Goal: Information Seeking & Learning: Learn about a topic

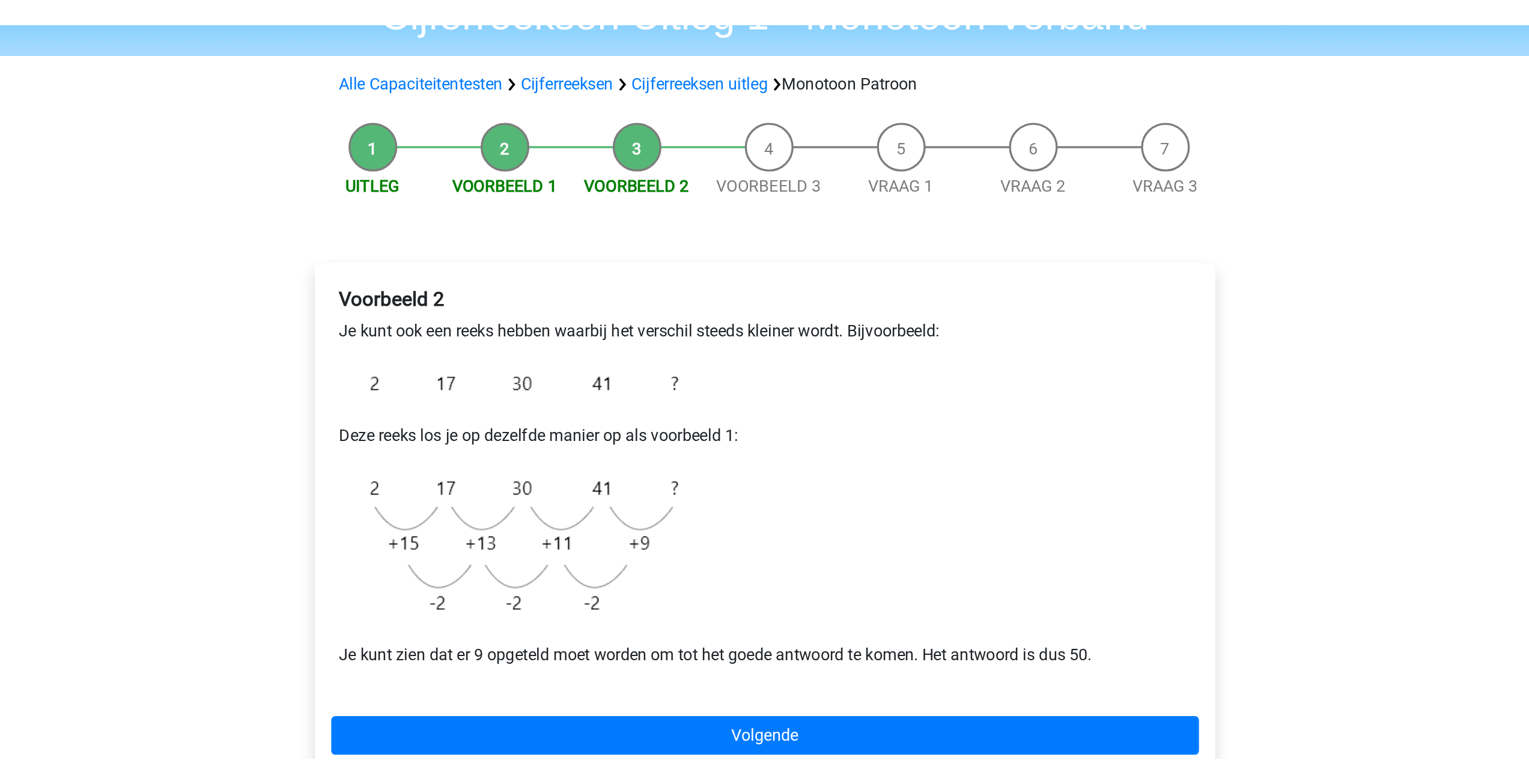
scroll to position [66, 0]
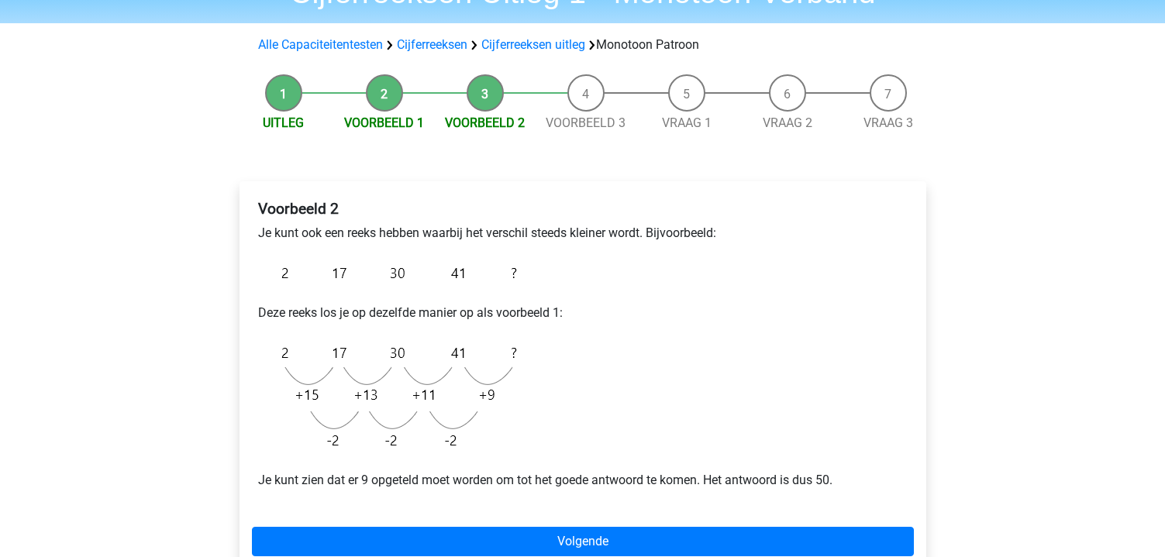
click at [838, 91] on li "Vraag 2" at bounding box center [787, 103] width 101 height 58
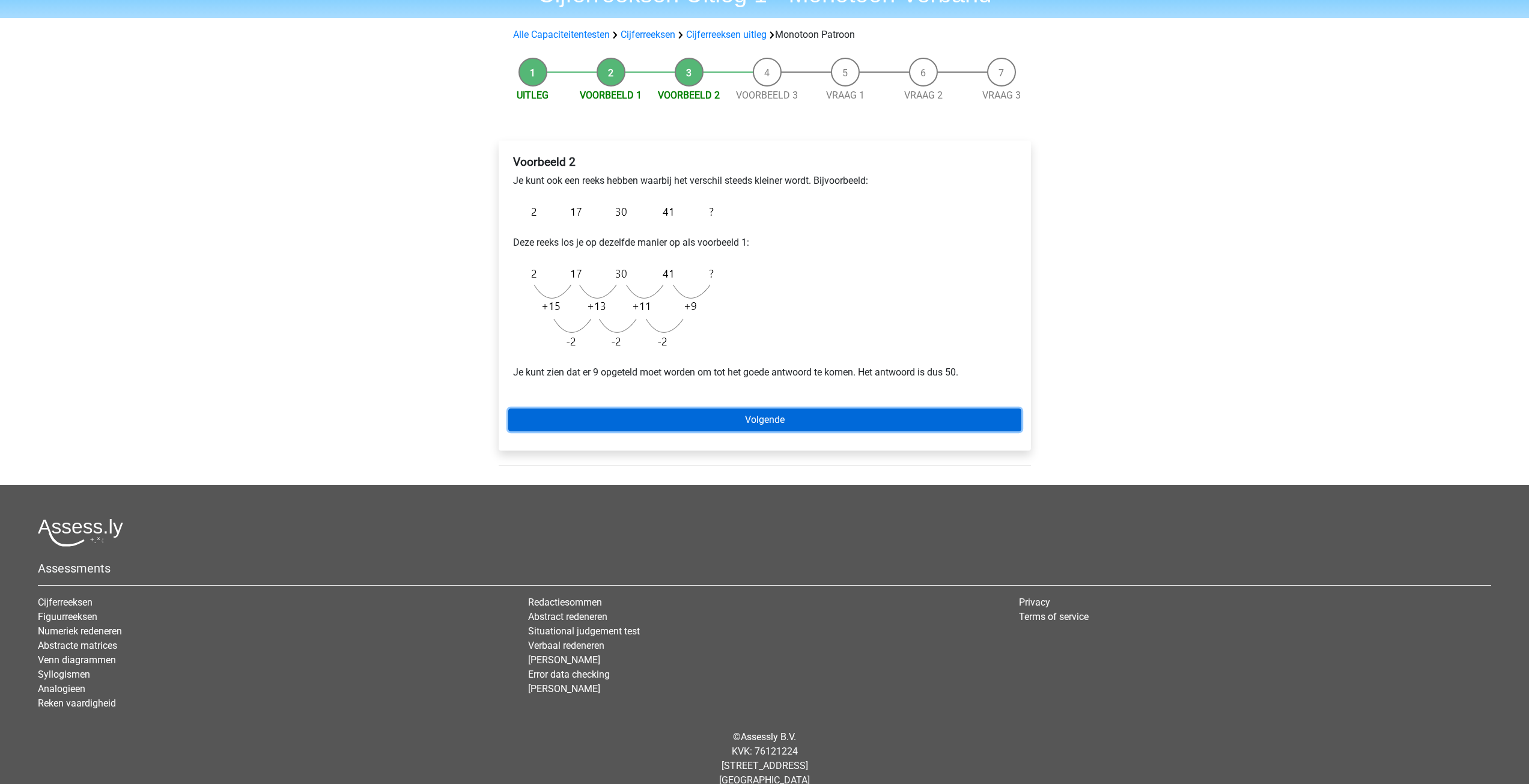
click at [769, 421] on link "Volgende" at bounding box center [765, 419] width 513 height 22
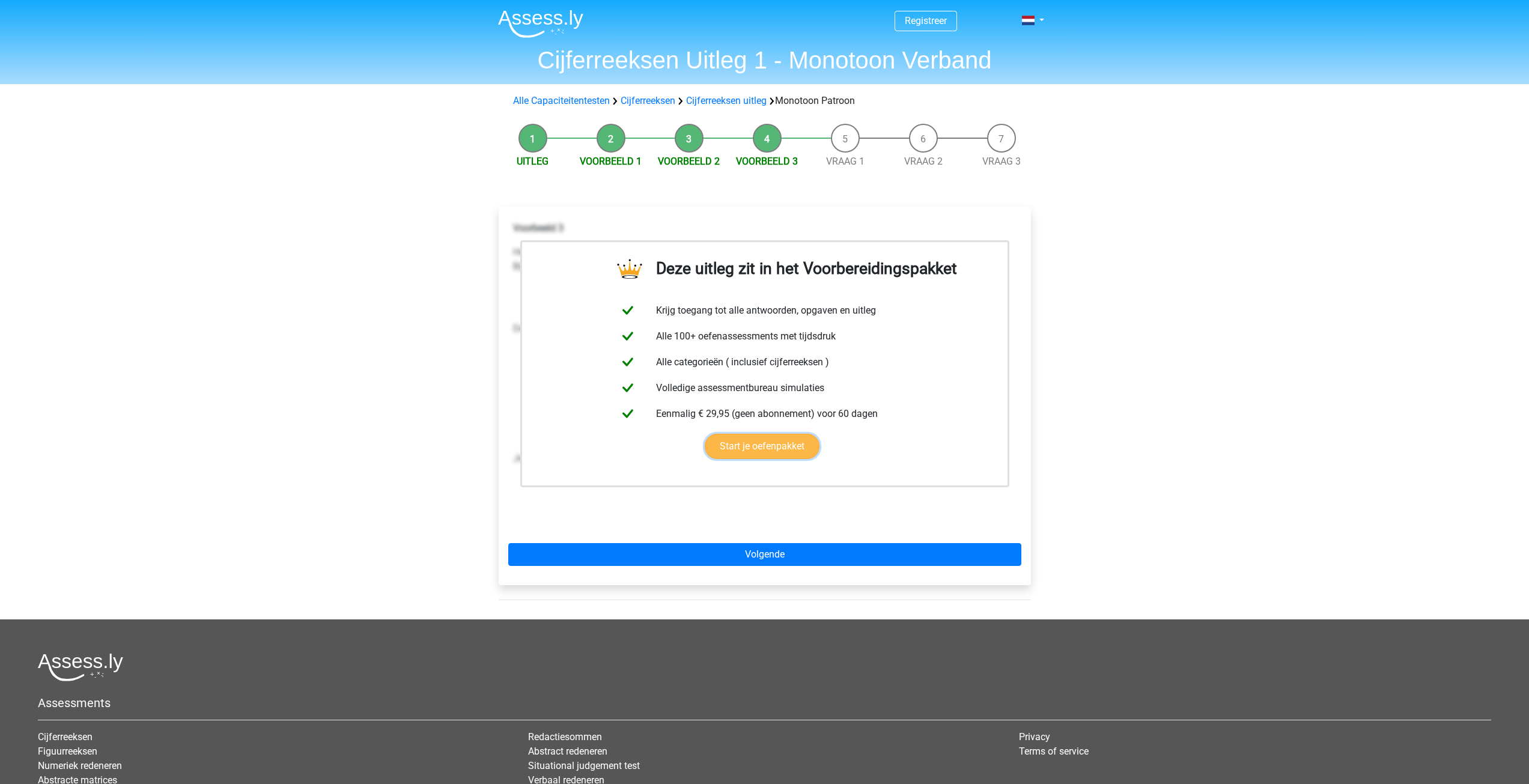
click at [775, 449] on link "Start je oefenpakket" at bounding box center [762, 446] width 115 height 26
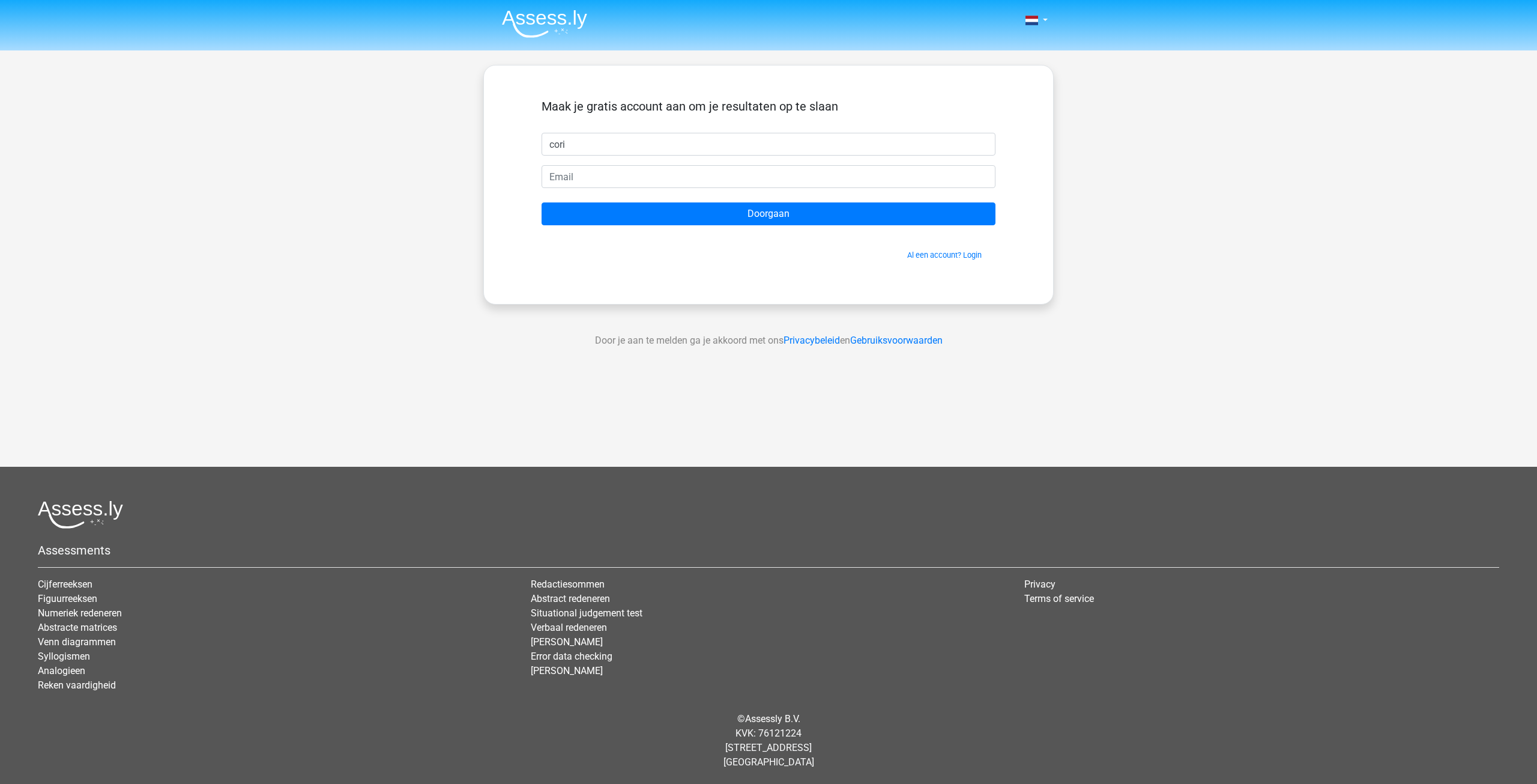
type input "corinne"
click at [588, 180] on input "email" at bounding box center [768, 176] width 454 height 22
type input "[EMAIL_ADDRESS][DOMAIN_NAME]"
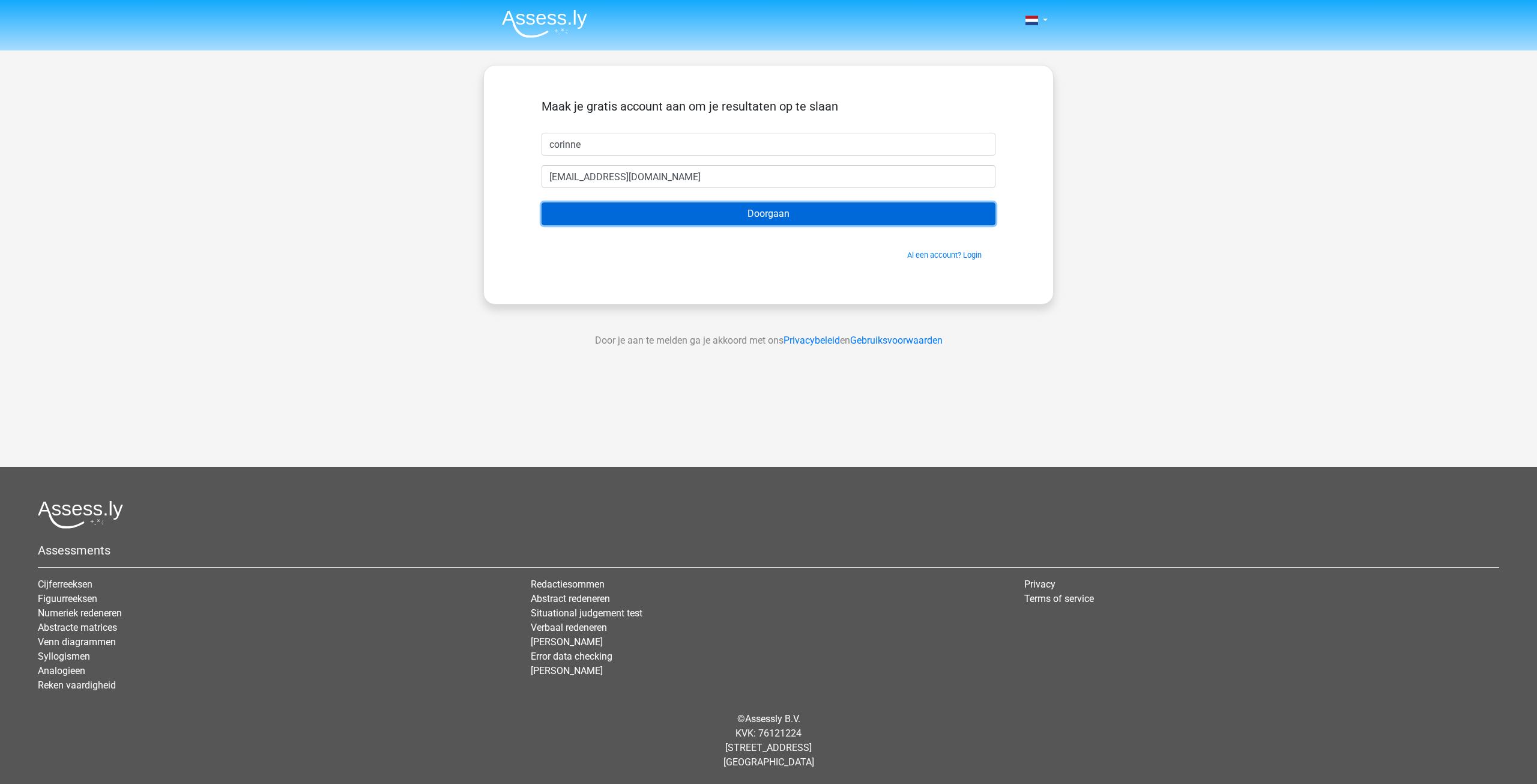
click at [686, 208] on input "Doorgaan" at bounding box center [768, 213] width 454 height 22
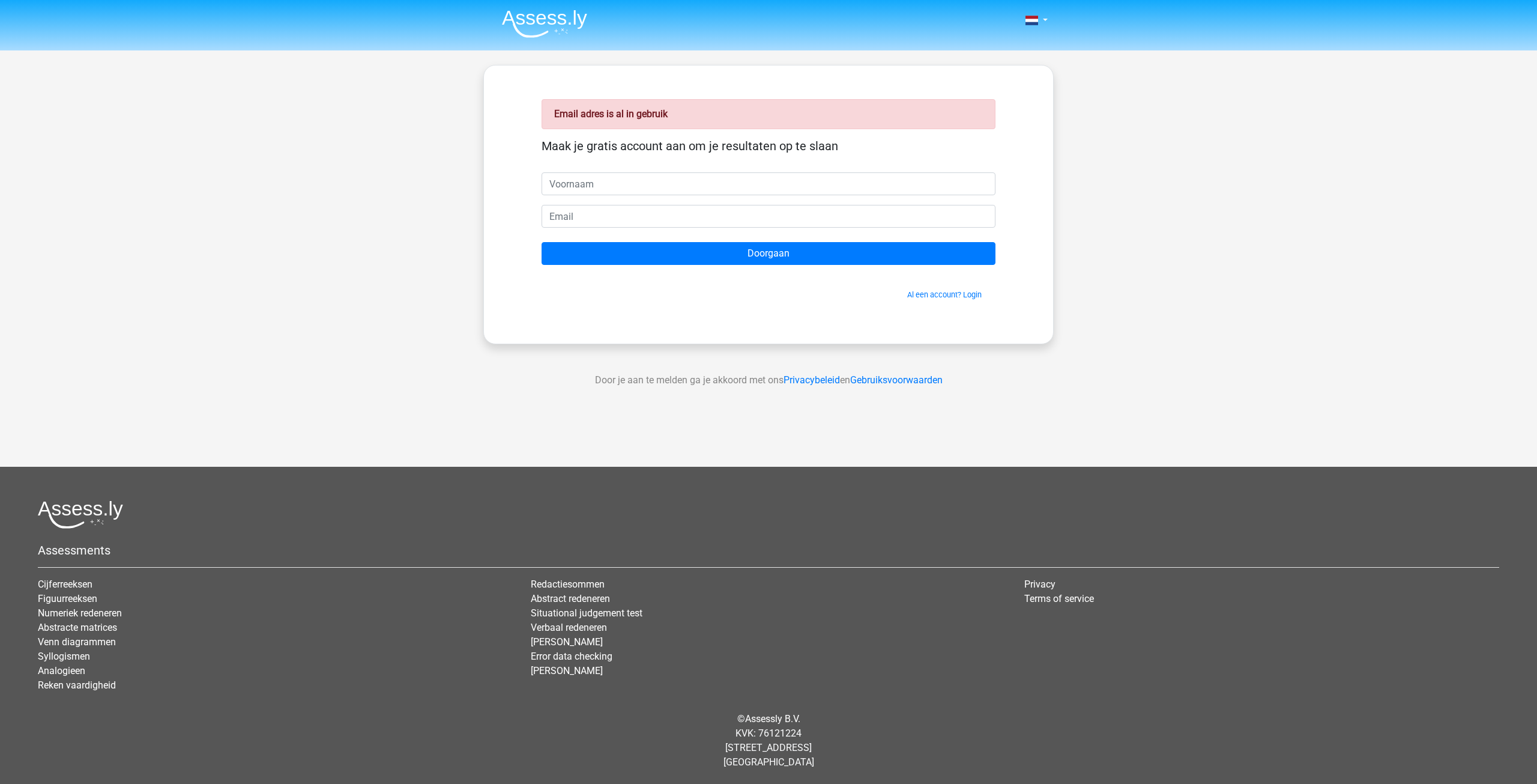
click at [628, 184] on input "text" at bounding box center [768, 183] width 454 height 22
type input "corinne"
click at [584, 212] on input "email" at bounding box center [768, 215] width 454 height 22
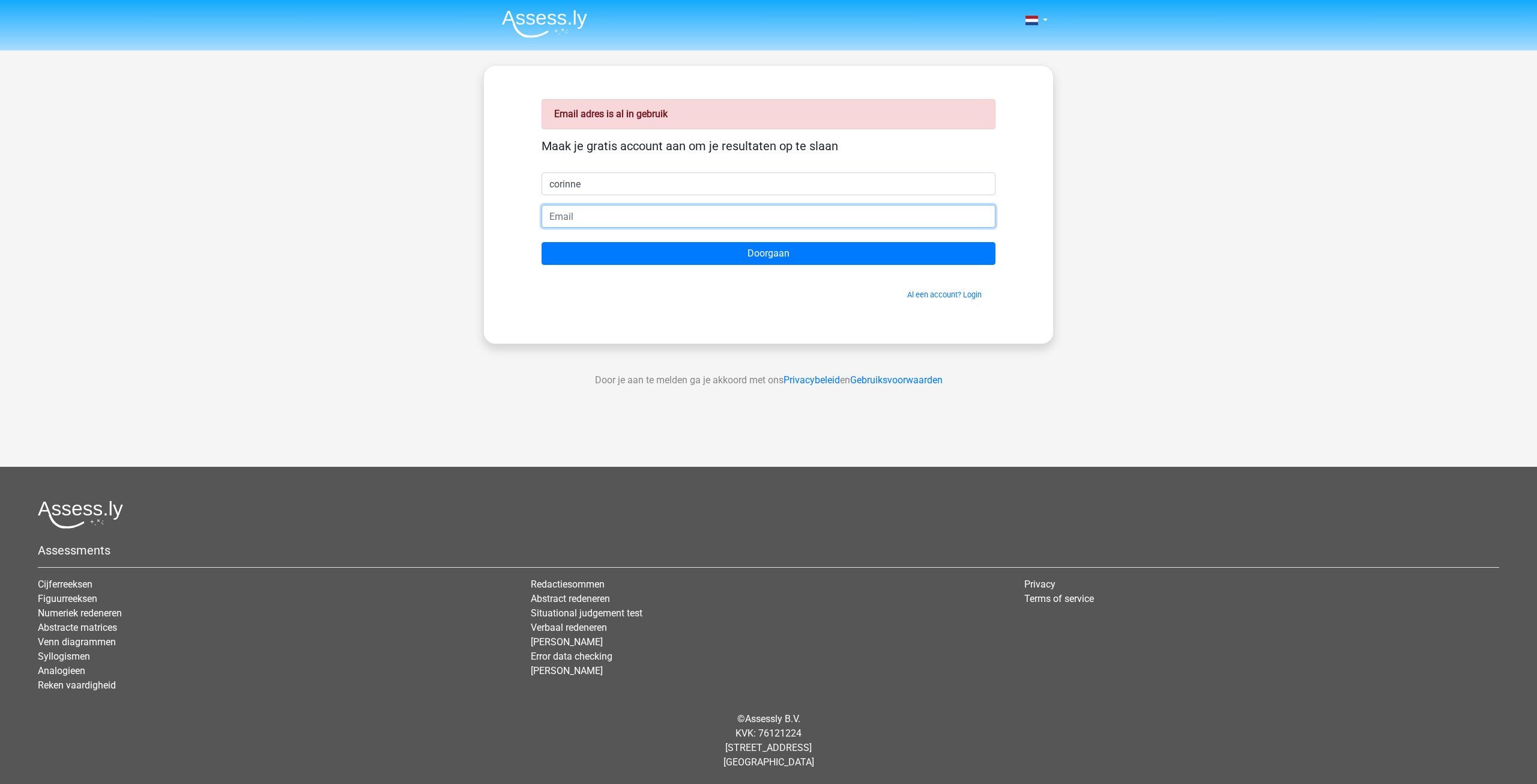
click at [584, 212] on input "email" at bounding box center [768, 215] width 454 height 22
type input "[EMAIL_ADDRESS][DOMAIN_NAME]"
click at [932, 295] on link "Al een account? Login" at bounding box center [944, 294] width 74 height 9
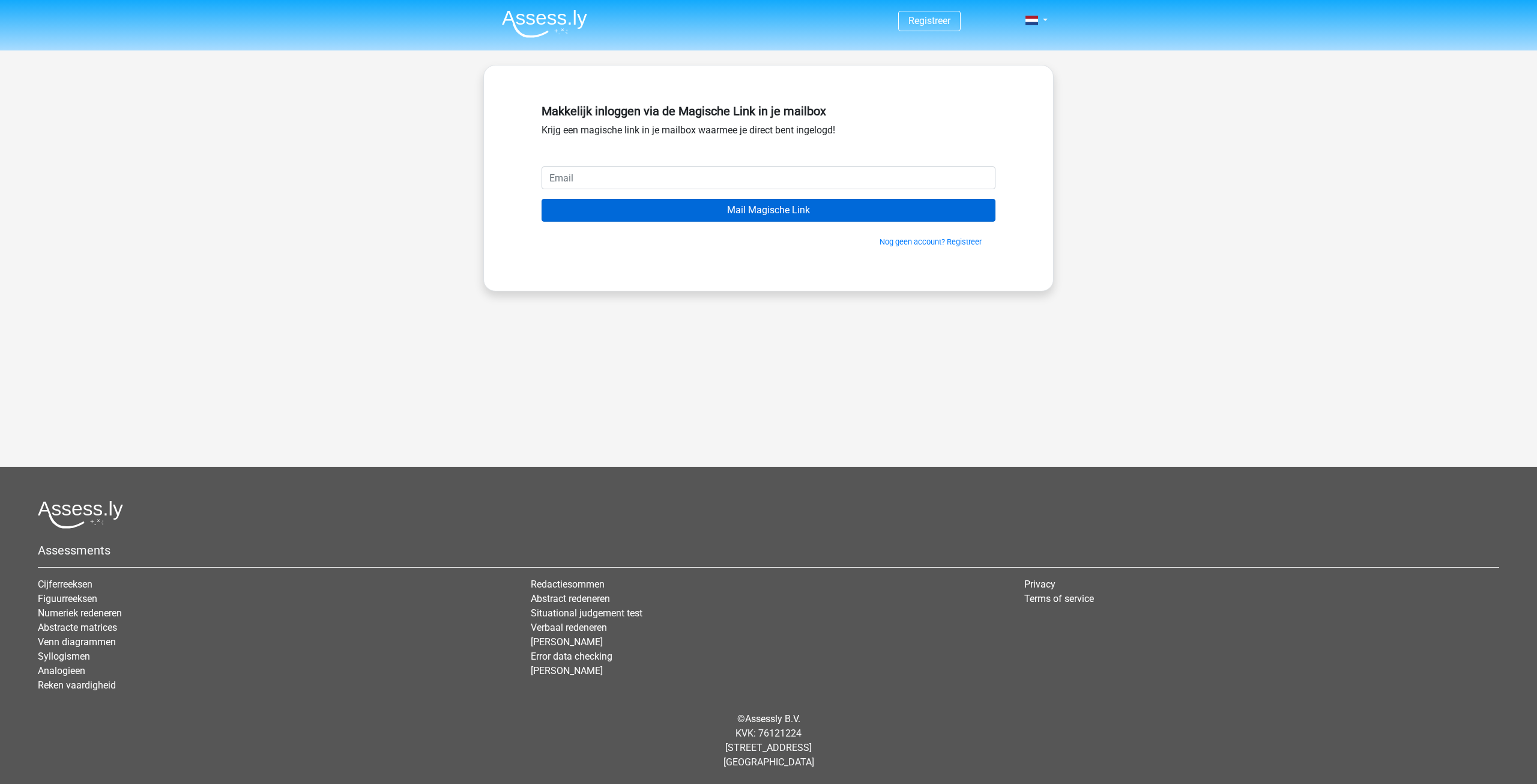
type input "s"
click at [581, 185] on input "s" at bounding box center [768, 177] width 454 height 22
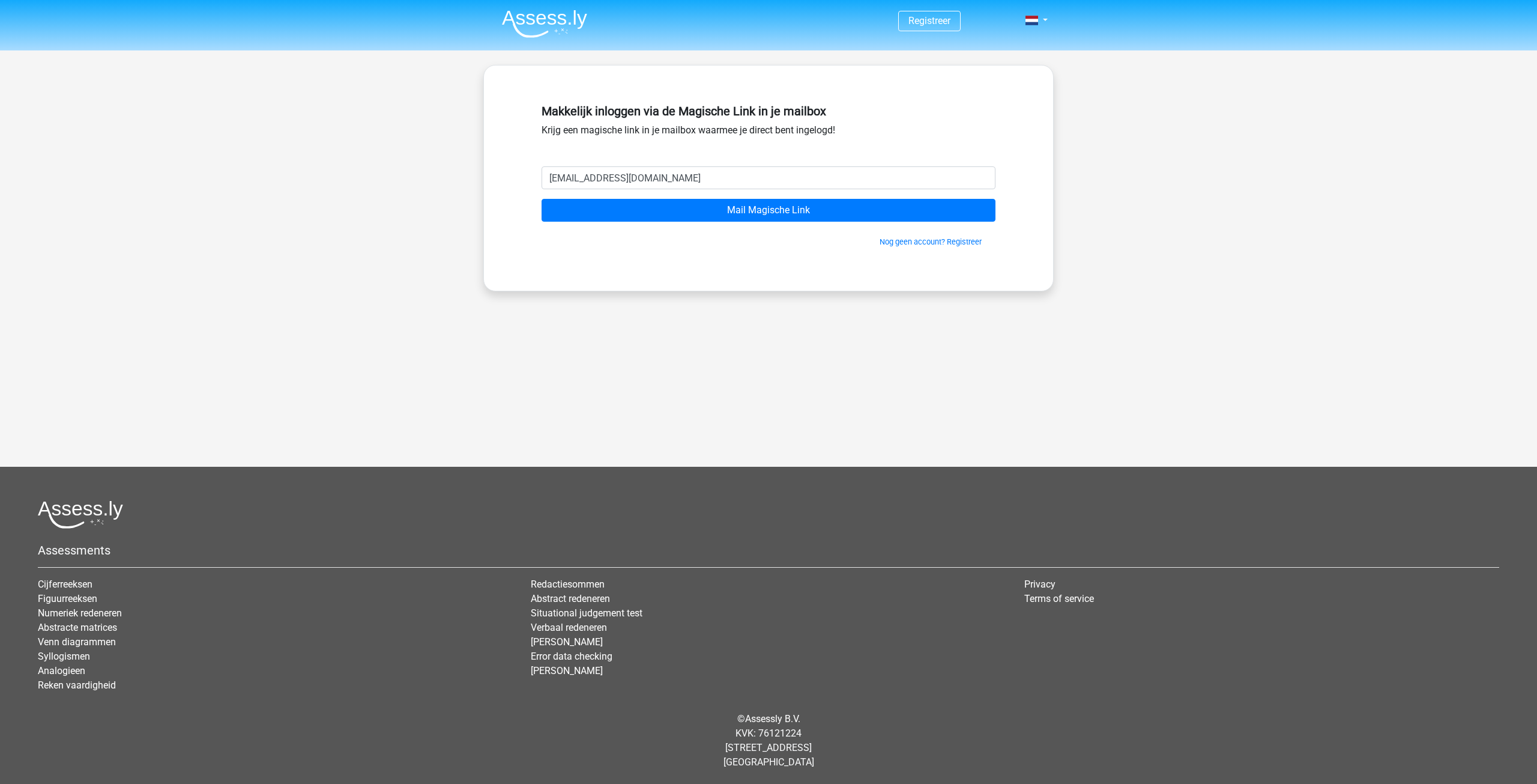
type input "[EMAIL_ADDRESS][DOMAIN_NAME]"
click at [542, 199] on input "Mail Magische Link" at bounding box center [768, 210] width 454 height 22
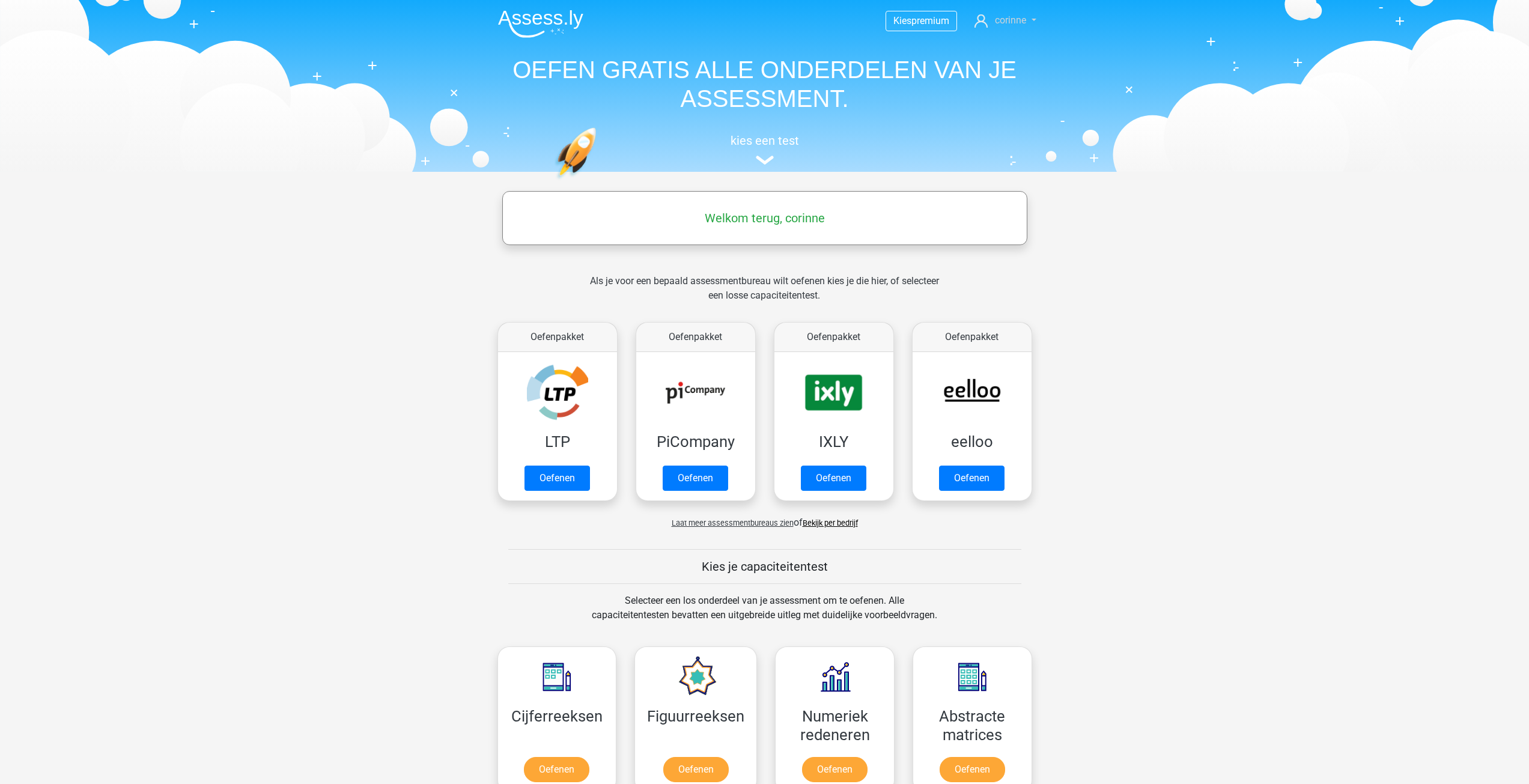
click at [1000, 22] on span "corinne" at bounding box center [1011, 20] width 31 height 12
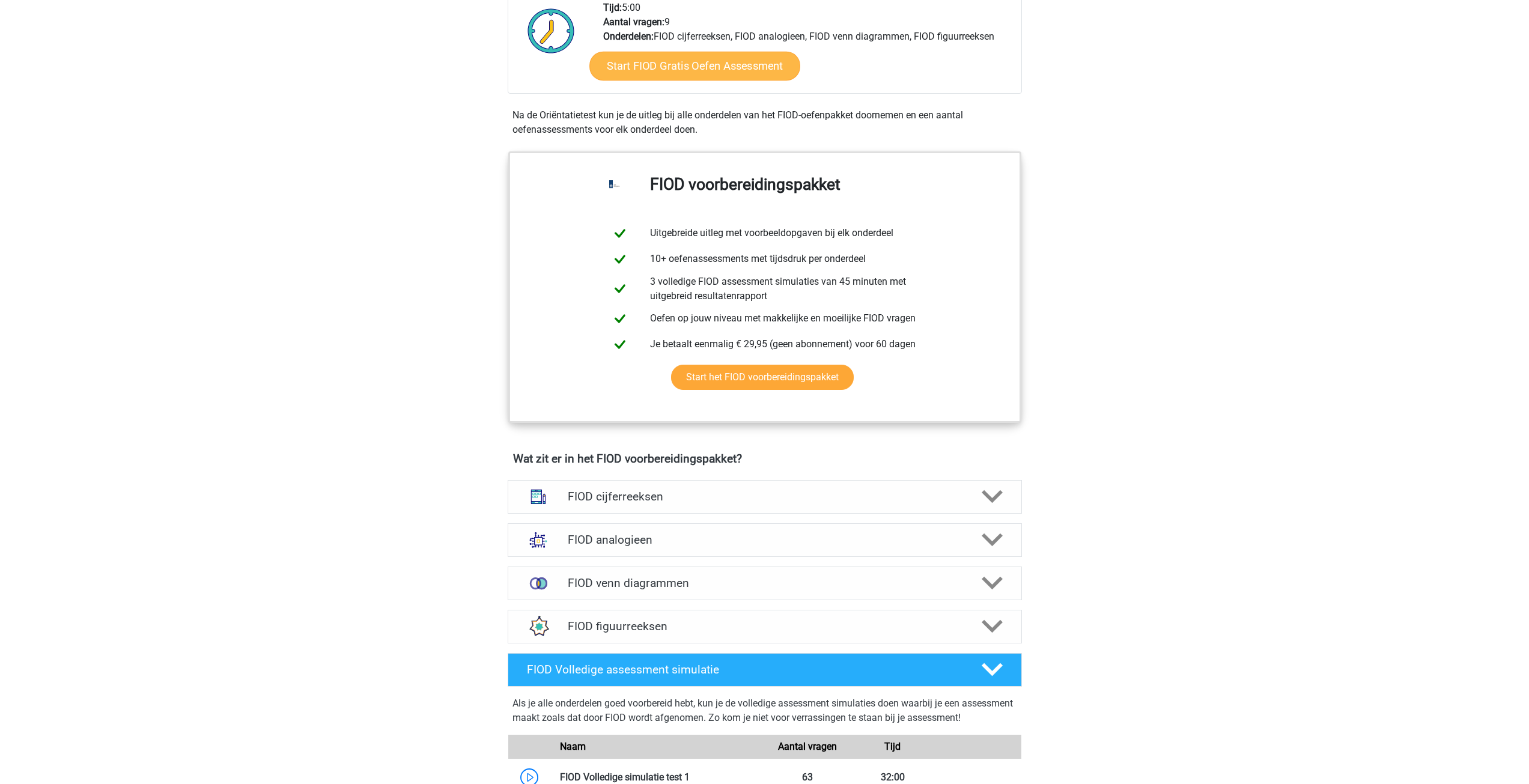
scroll to position [421, 0]
click at [988, 493] on icon at bounding box center [992, 495] width 21 height 21
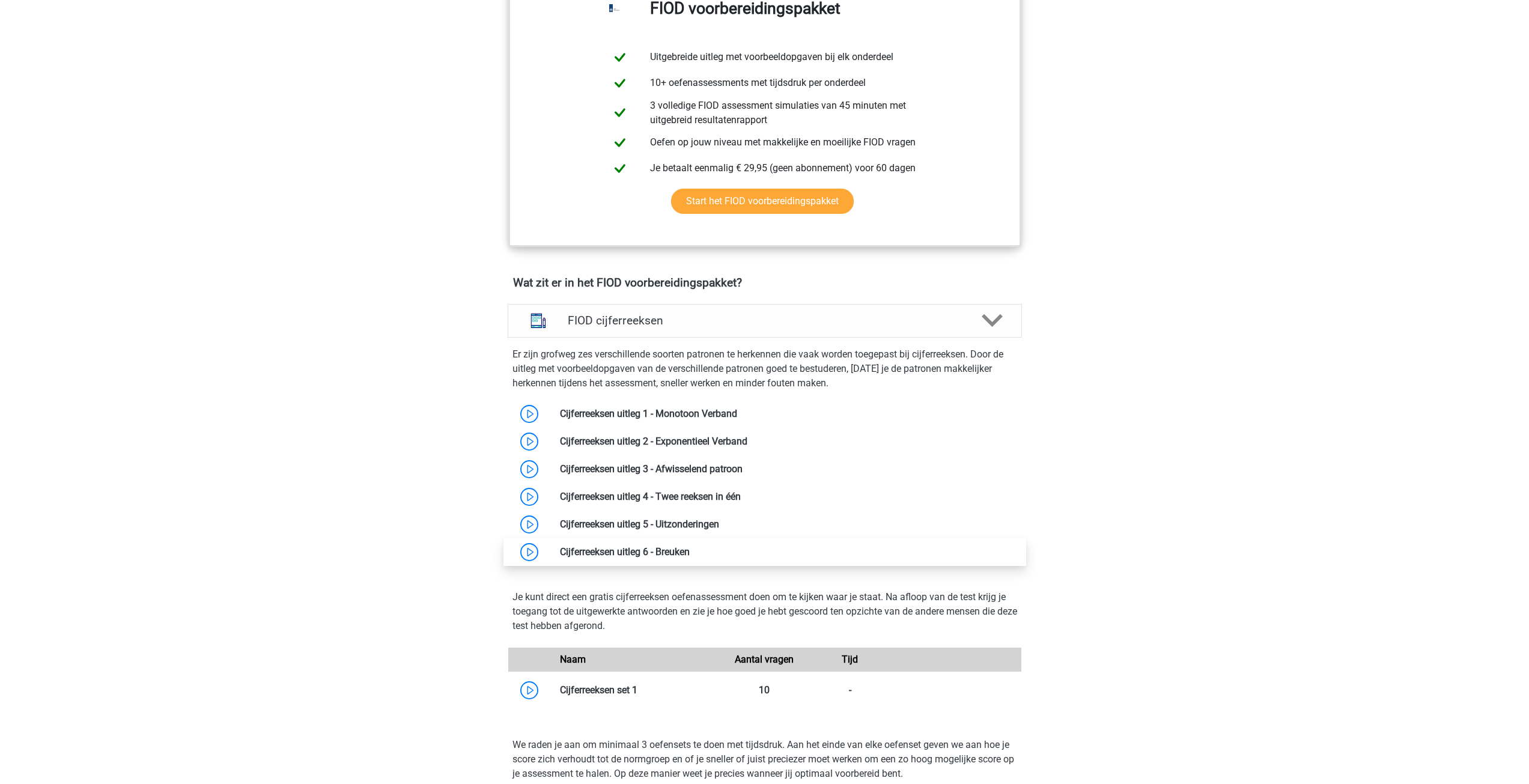
scroll to position [600, 0]
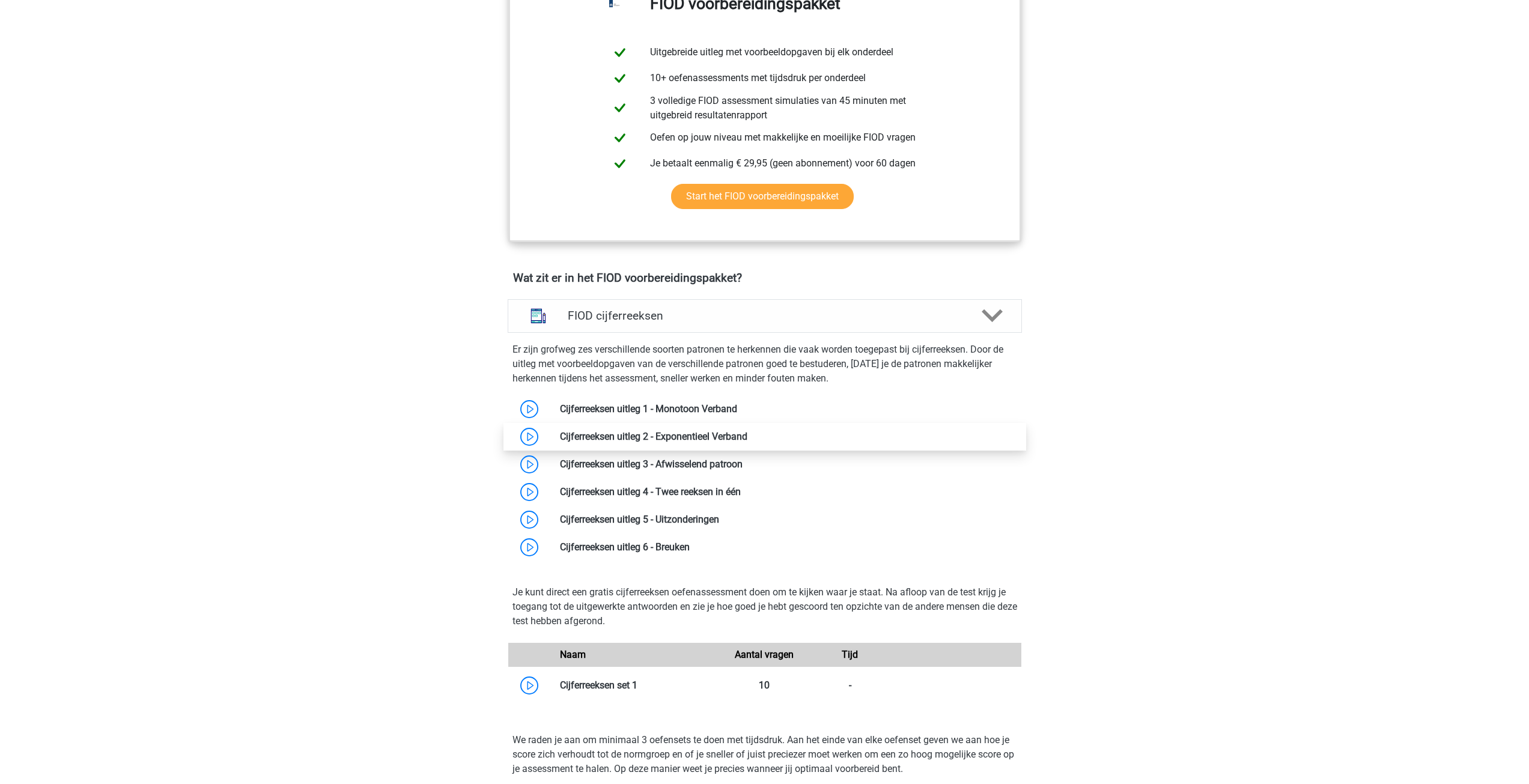
click at [747, 440] on link at bounding box center [747, 436] width 0 height 12
click at [742, 459] on link at bounding box center [742, 463] width 0 height 12
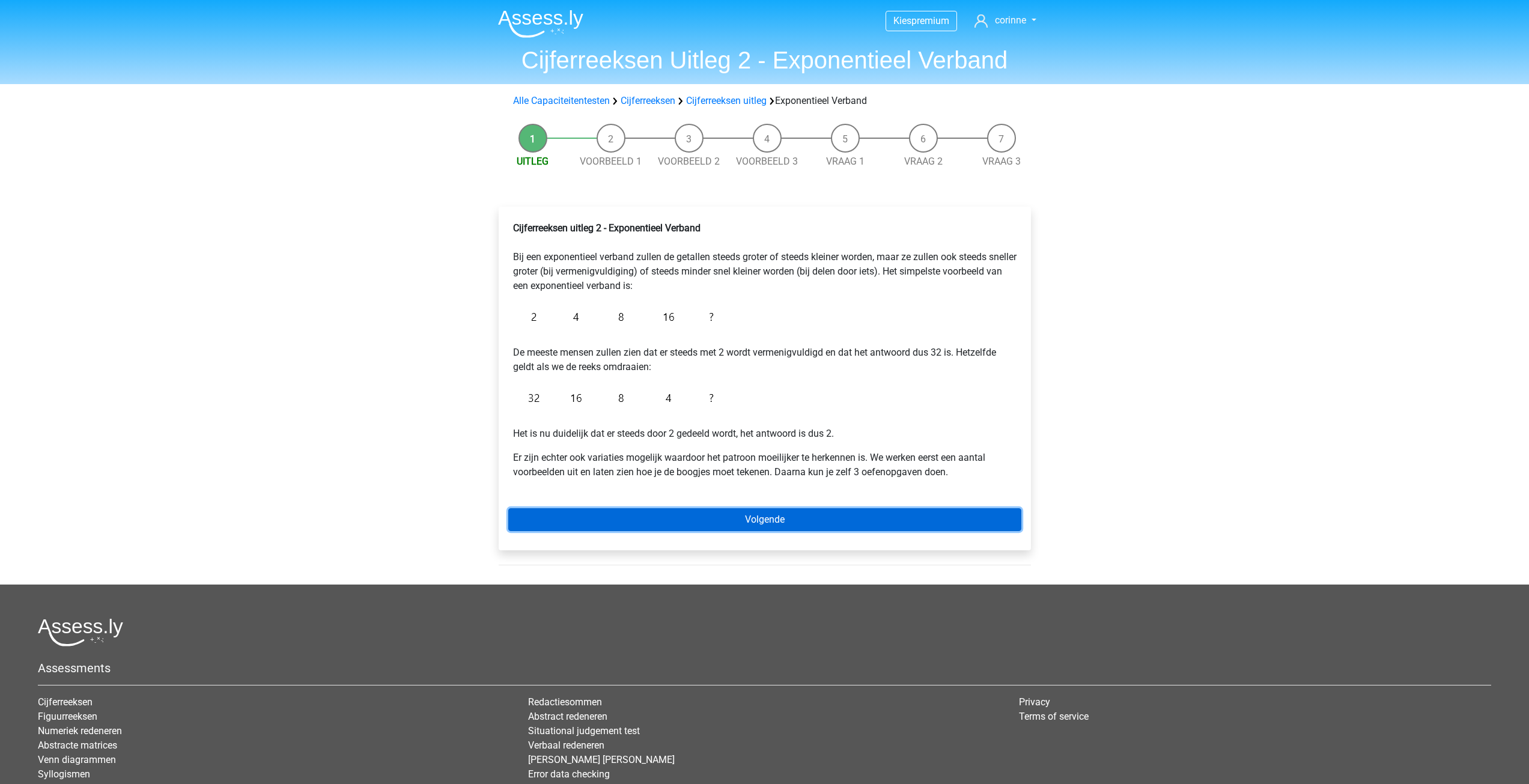
click at [757, 517] on link "Volgende" at bounding box center [765, 519] width 513 height 22
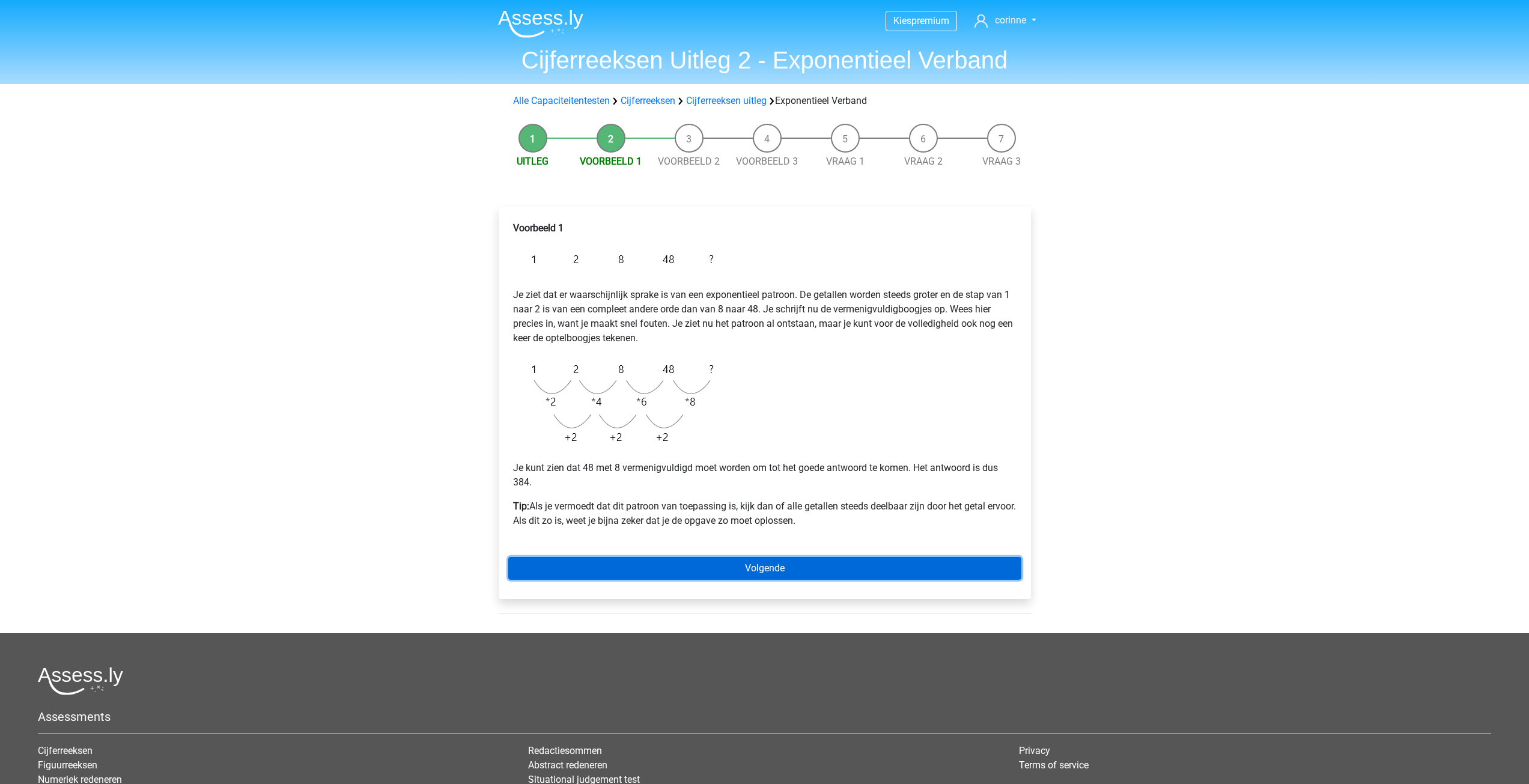
click at [766, 570] on link "Volgende" at bounding box center [765, 568] width 513 height 22
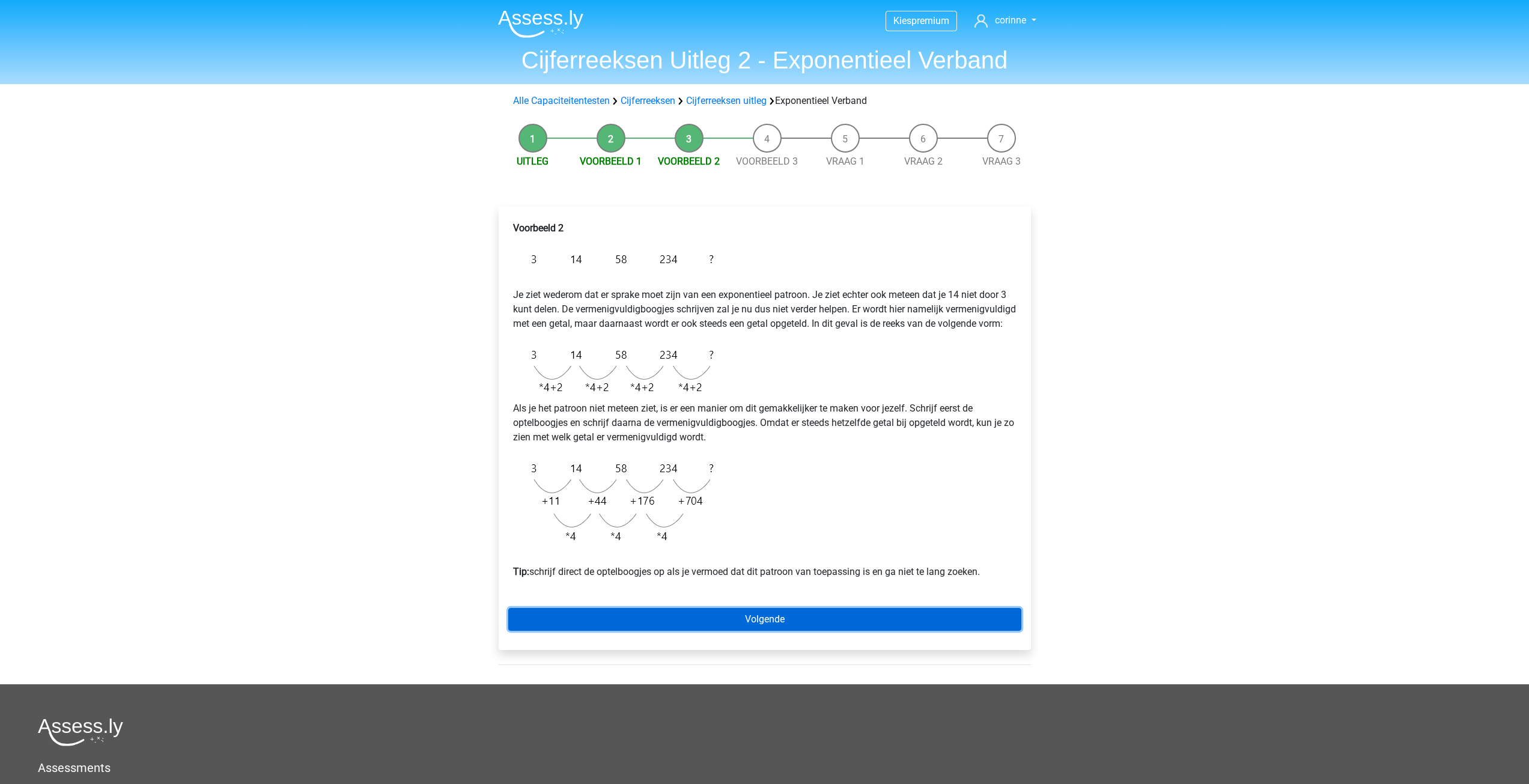
click at [739, 631] on link "Volgende" at bounding box center [765, 618] width 513 height 22
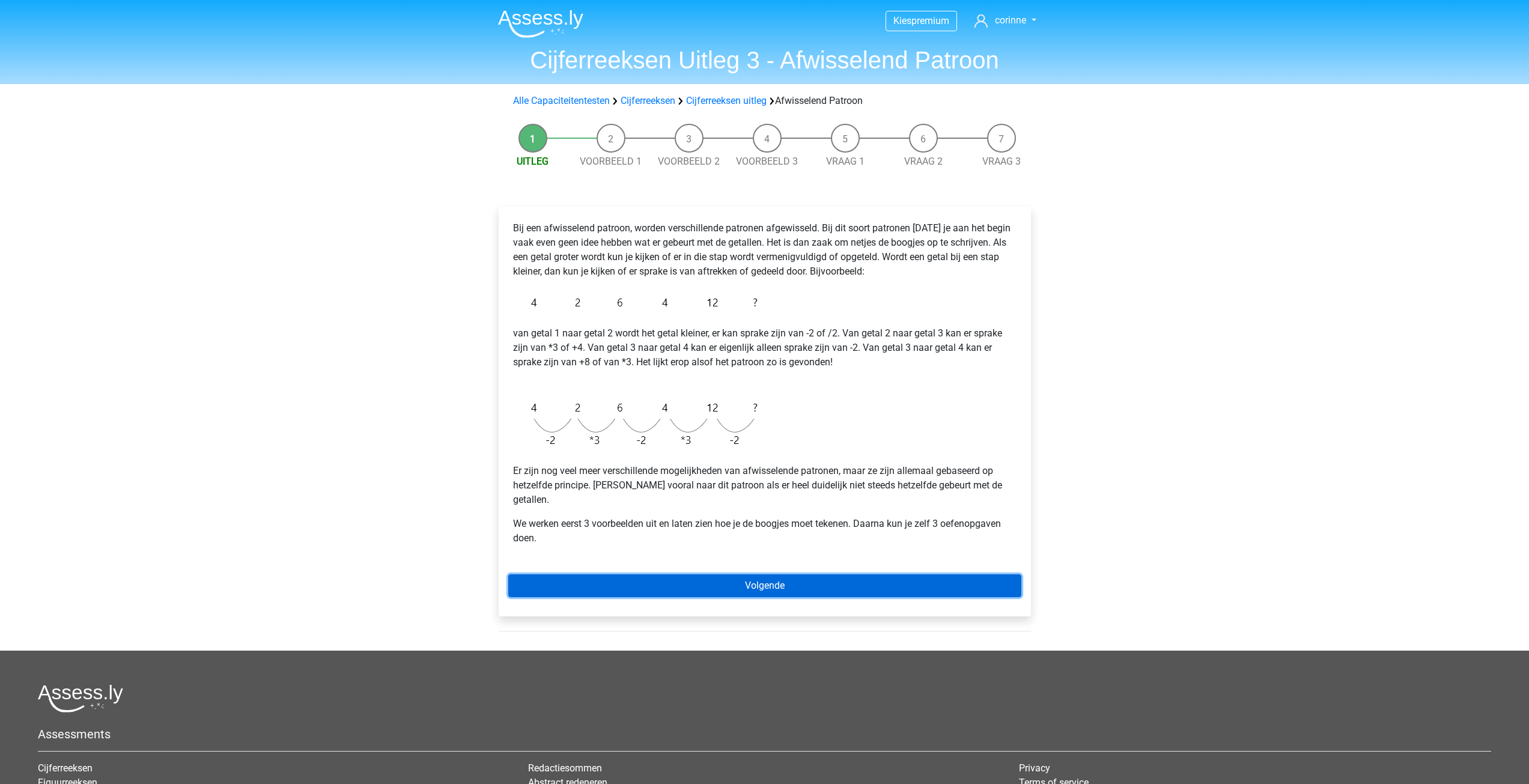
click at [758, 574] on link "Volgende" at bounding box center [765, 585] width 513 height 22
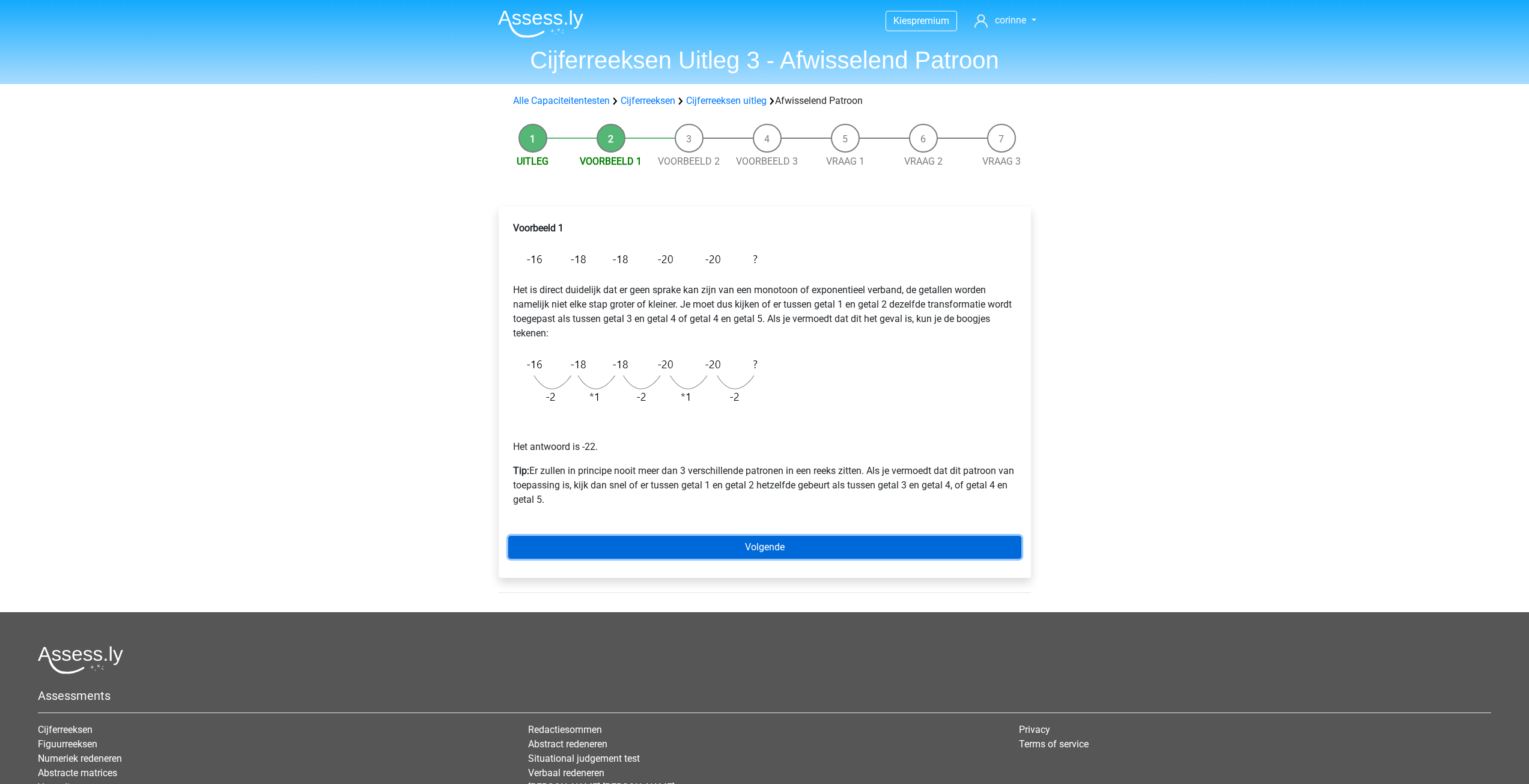
click at [770, 543] on link "Volgende" at bounding box center [765, 546] width 513 height 22
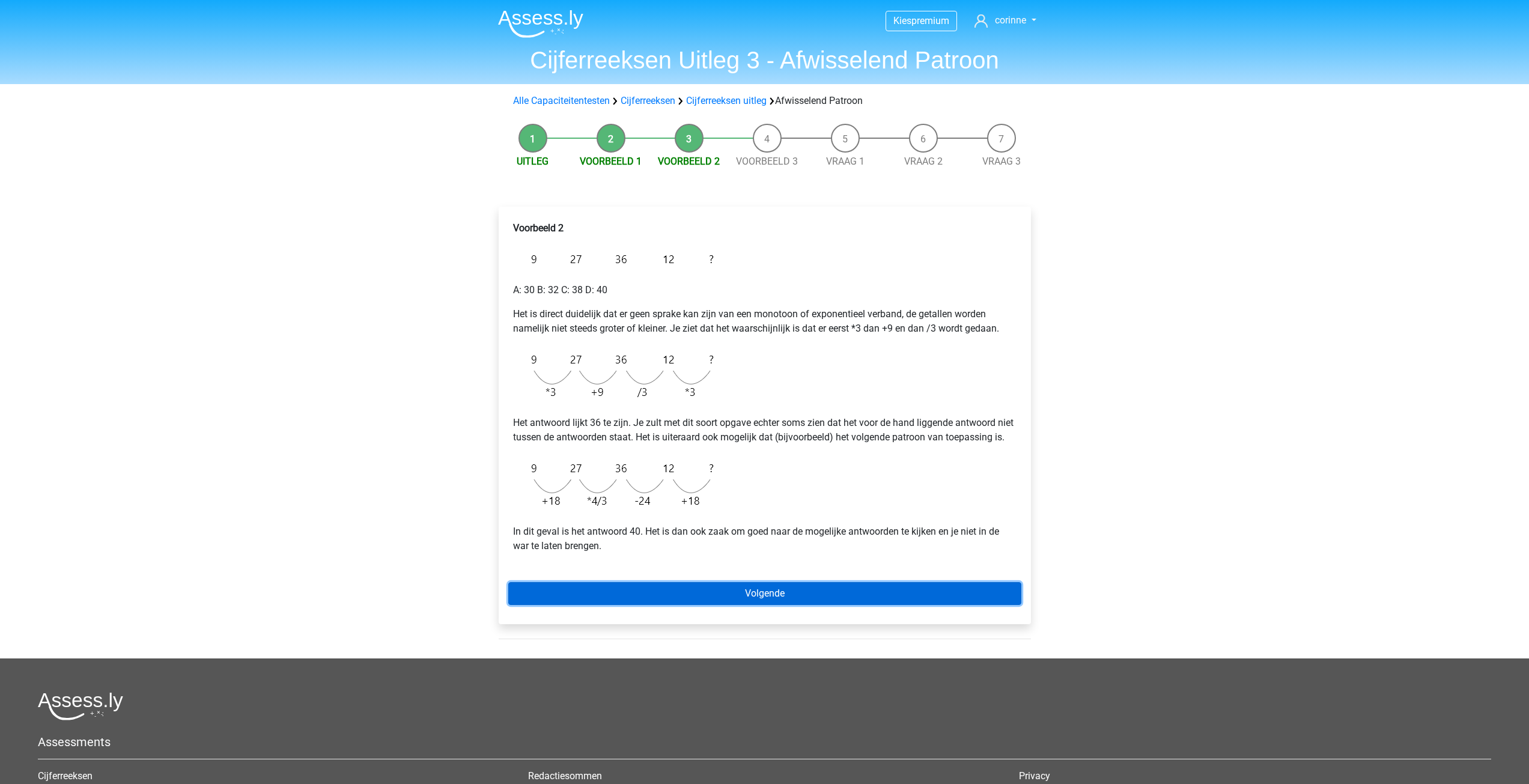
click at [774, 603] on link "Volgende" at bounding box center [765, 593] width 513 height 22
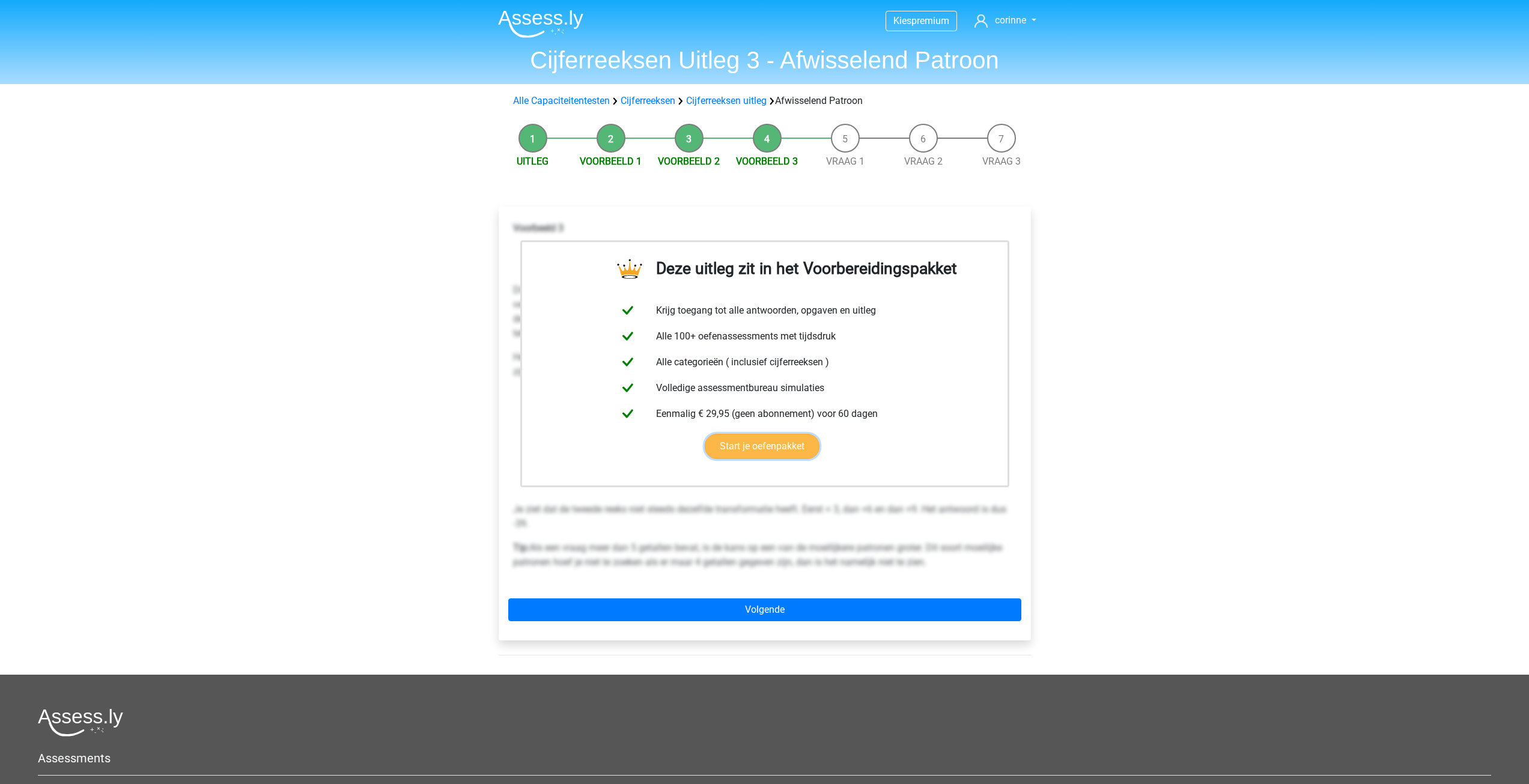
click at [770, 447] on link "Start je oefenpakket" at bounding box center [762, 446] width 115 height 26
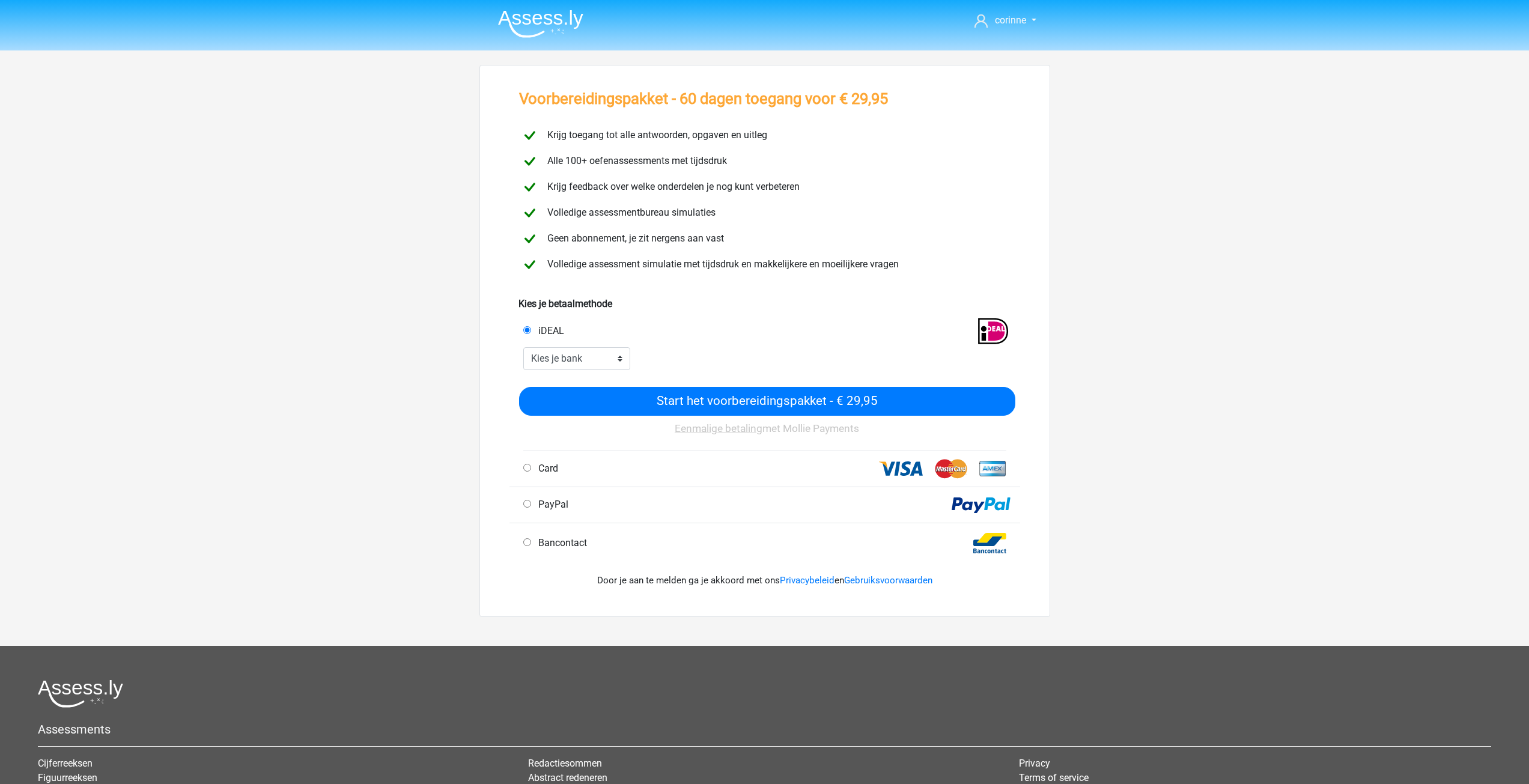
click at [528, 506] on input "PayPal" at bounding box center [527, 504] width 8 height 8
radio input "true"
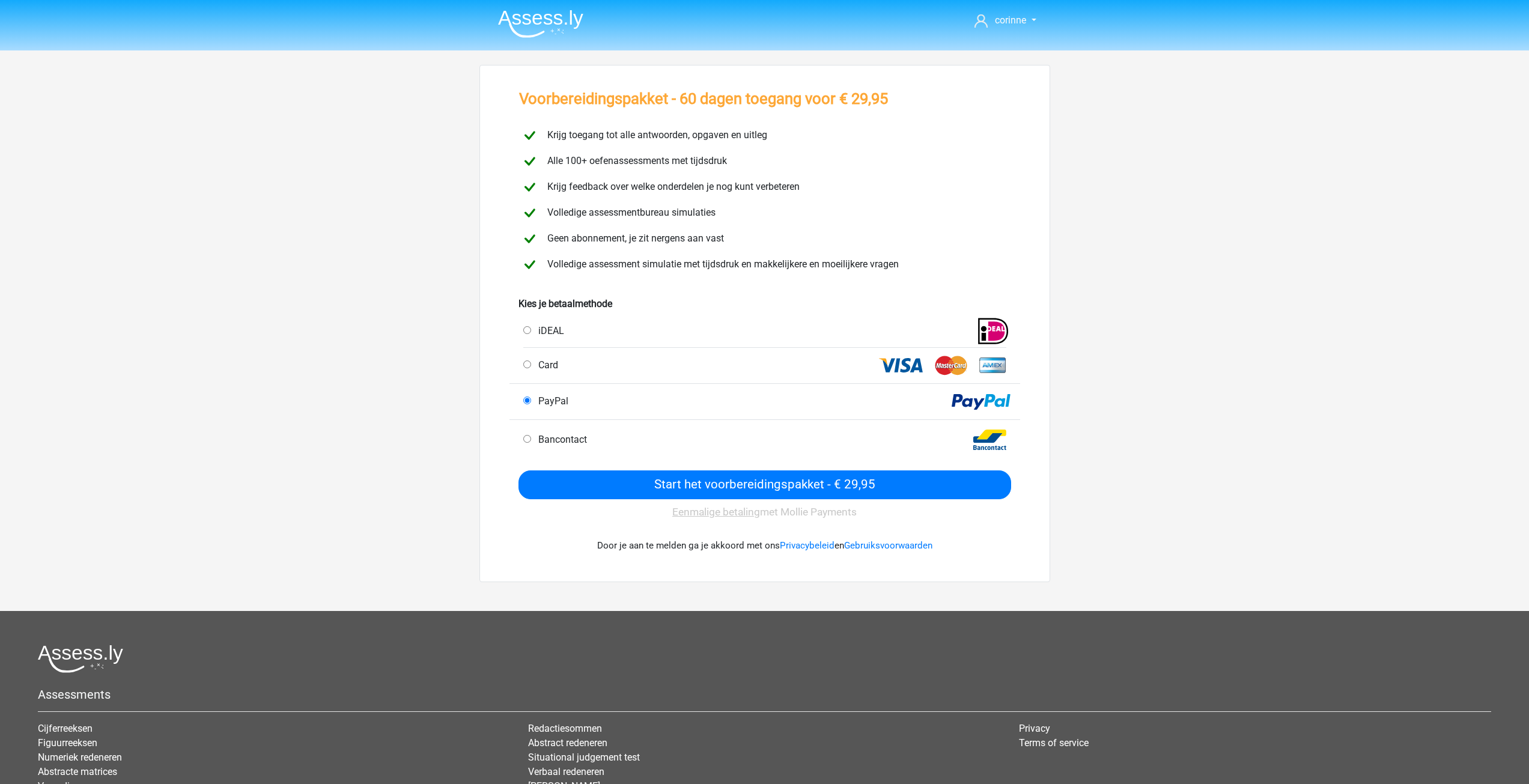
click at [528, 506] on div "Eenmalige betaling met Mollie Payments" at bounding box center [765, 511] width 493 height 26
click at [528, 329] on input "iDEAL" at bounding box center [527, 330] width 8 height 8
radio input "true"
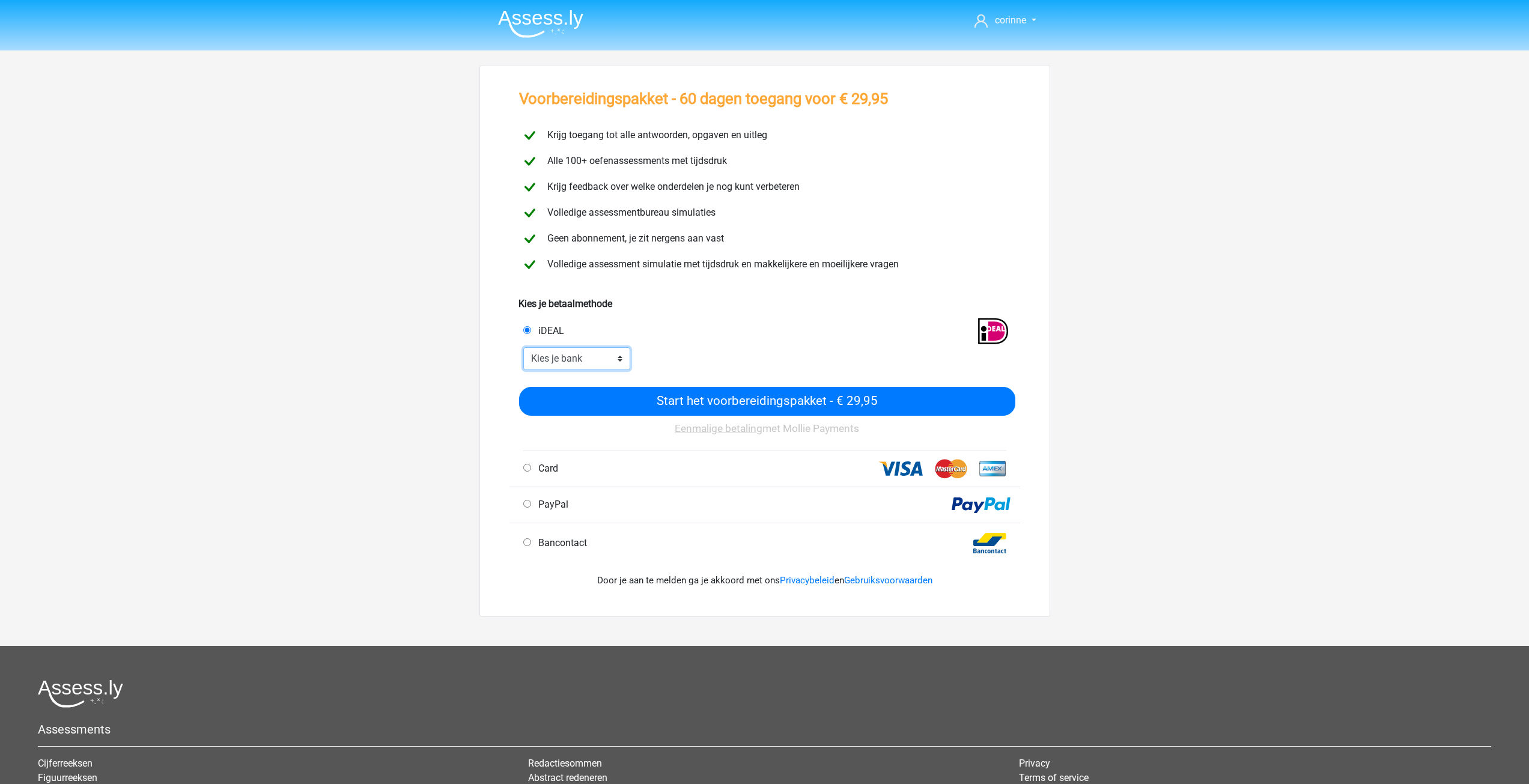
click at [619, 363] on select "Kies je bank ABN AMRO ING Rabobank ASN Bank bunq Knab N26 NN Regiobank Revolut …" at bounding box center [577, 358] width 108 height 22
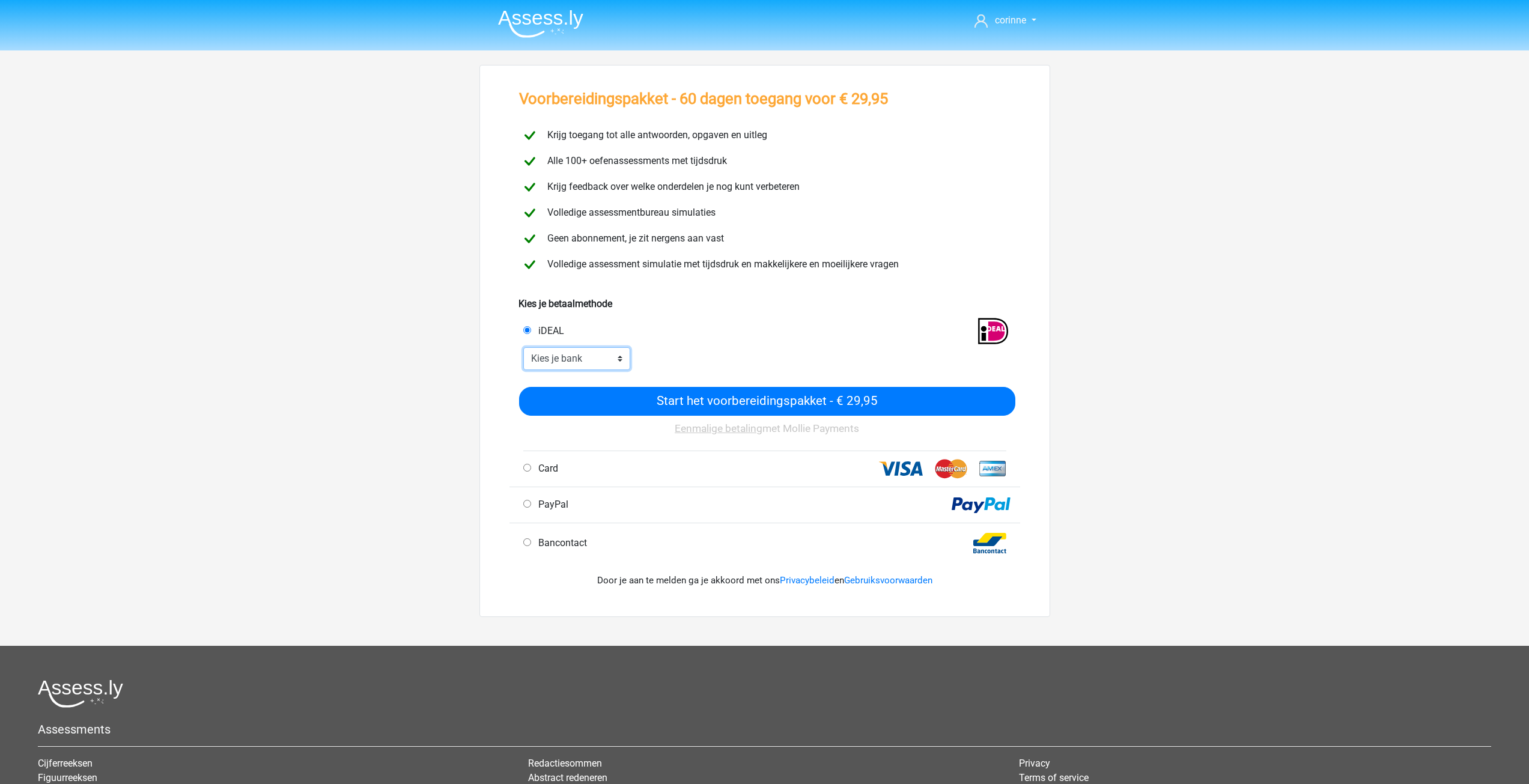
select select "ideal_INGBNL2A"
click at [523, 347] on select "Kies je bank ABN AMRO ING Rabobank ASN Bank bunq Knab N26 NN Regiobank Revolut …" at bounding box center [577, 358] width 108 height 22
click at [566, 417] on div "Eenmalige betaling met Mollie Payments" at bounding box center [767, 432] width 496 height 35
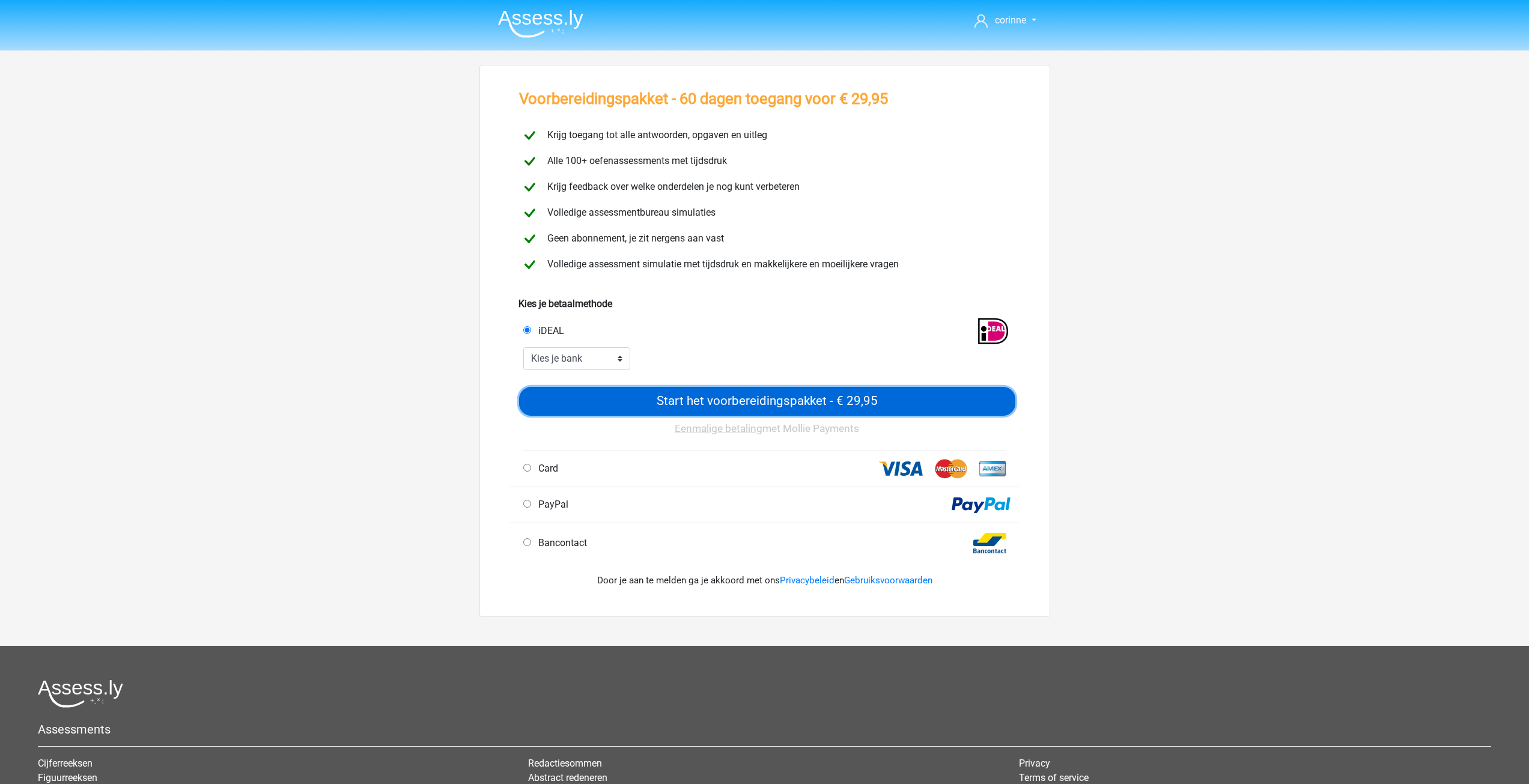
click at [773, 402] on input "Start het voorbereidingspakket - € 29,95" at bounding box center [767, 401] width 496 height 29
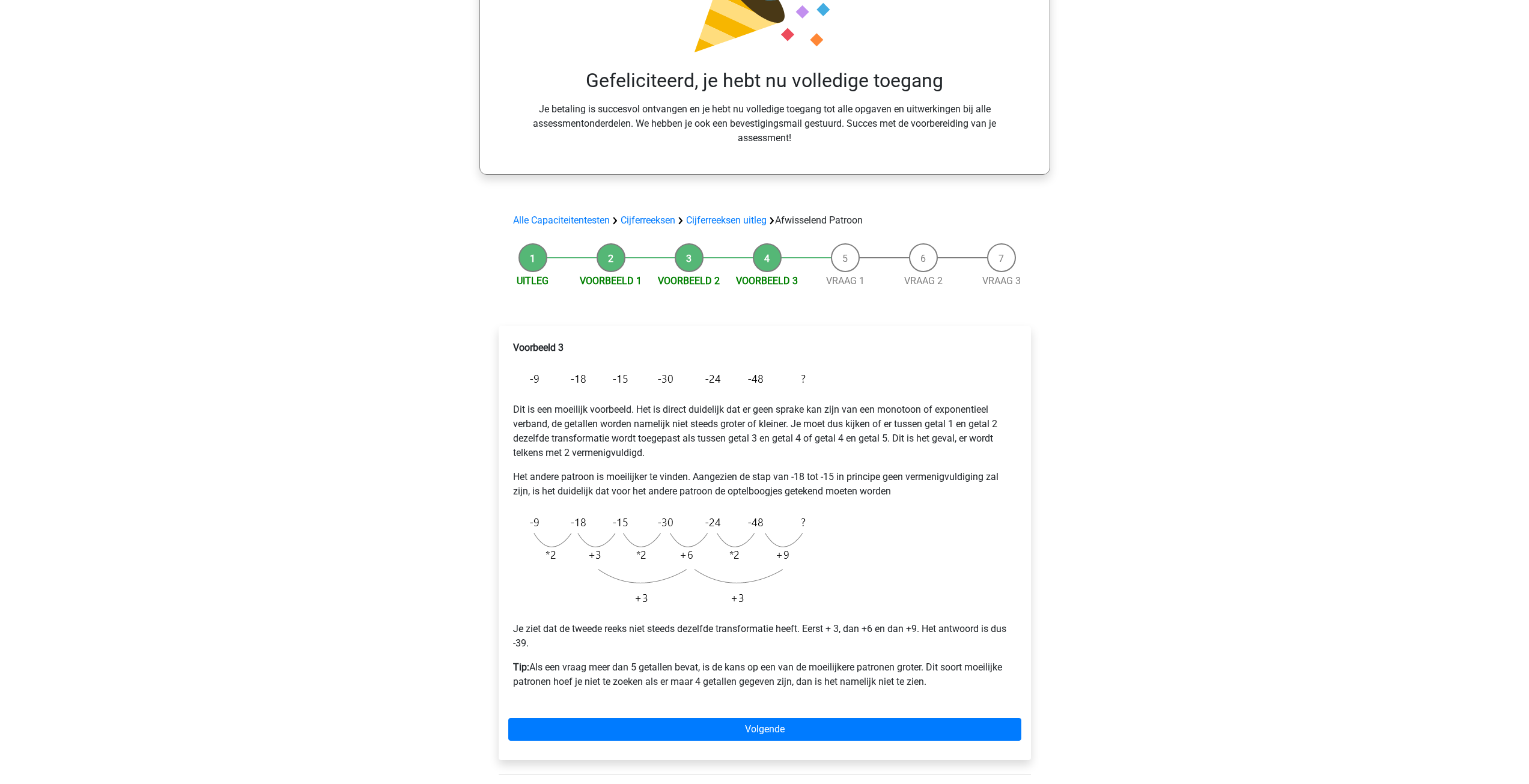
scroll to position [541, 0]
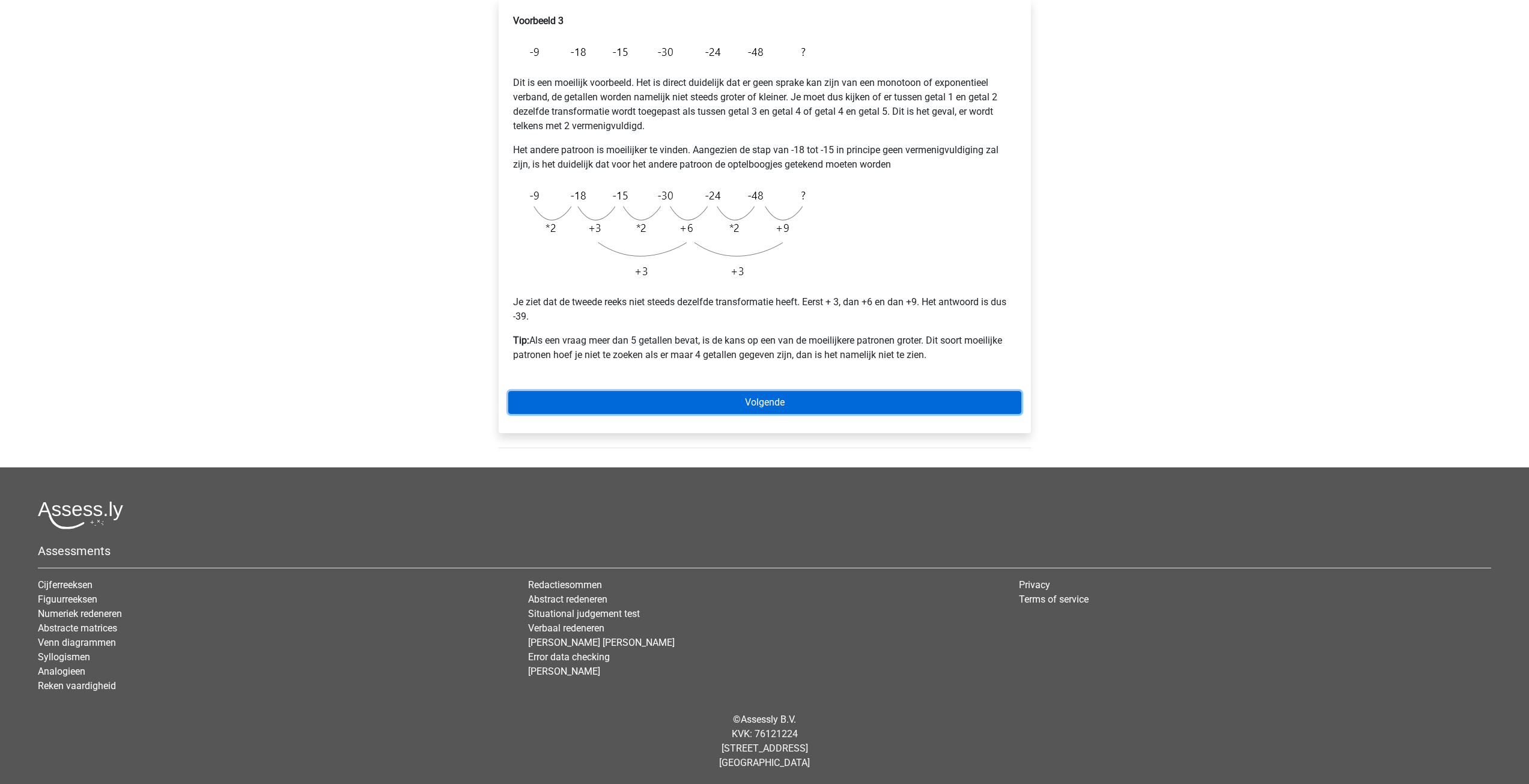
click at [765, 404] on link "Volgende" at bounding box center [765, 402] width 513 height 22
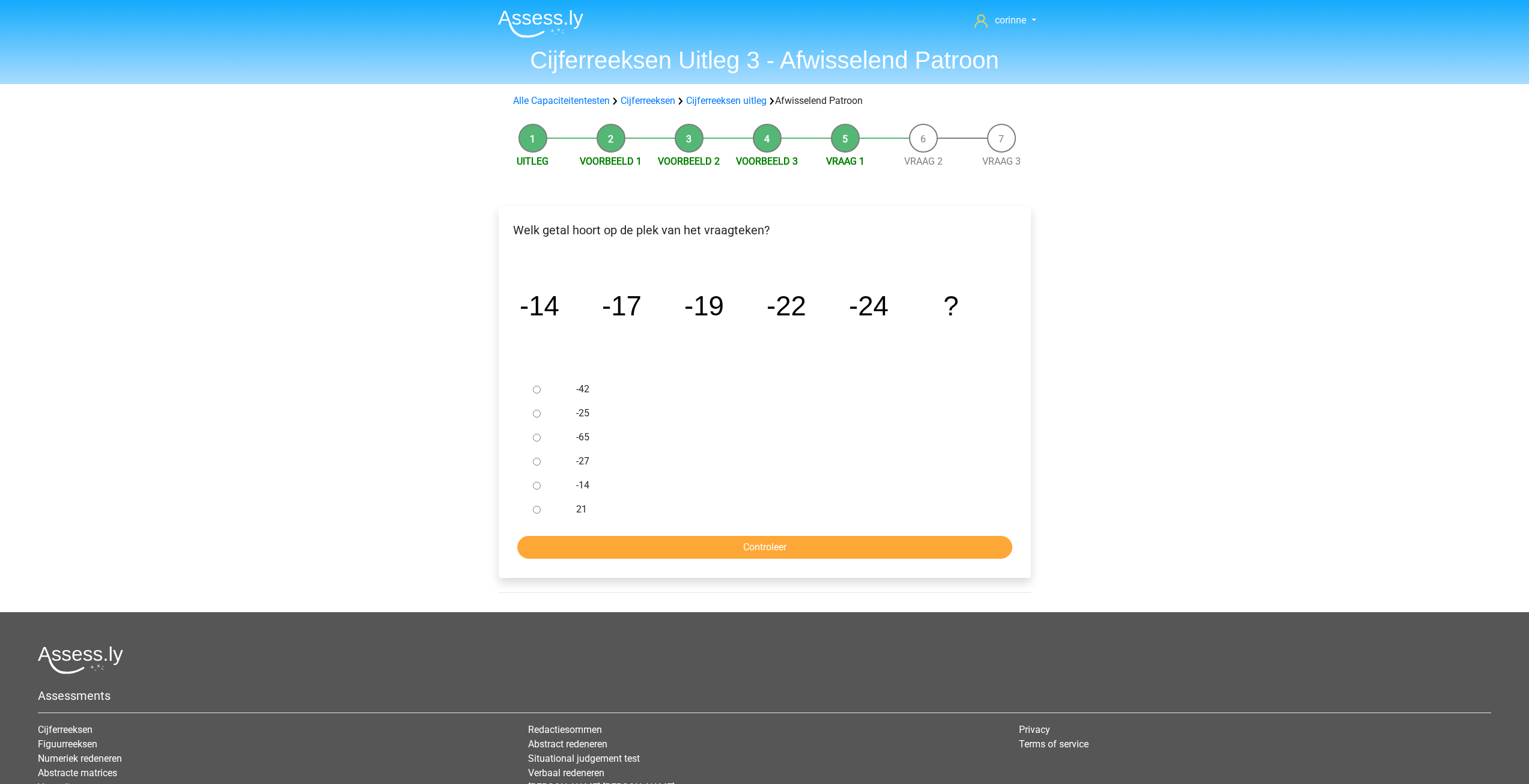
click at [535, 462] on input "-27" at bounding box center [537, 462] width 8 height 8
radio input "true"
click at [534, 462] on input "-27" at bounding box center [537, 462] width 8 height 8
click at [741, 538] on input "Controleer" at bounding box center [764, 546] width 495 height 22
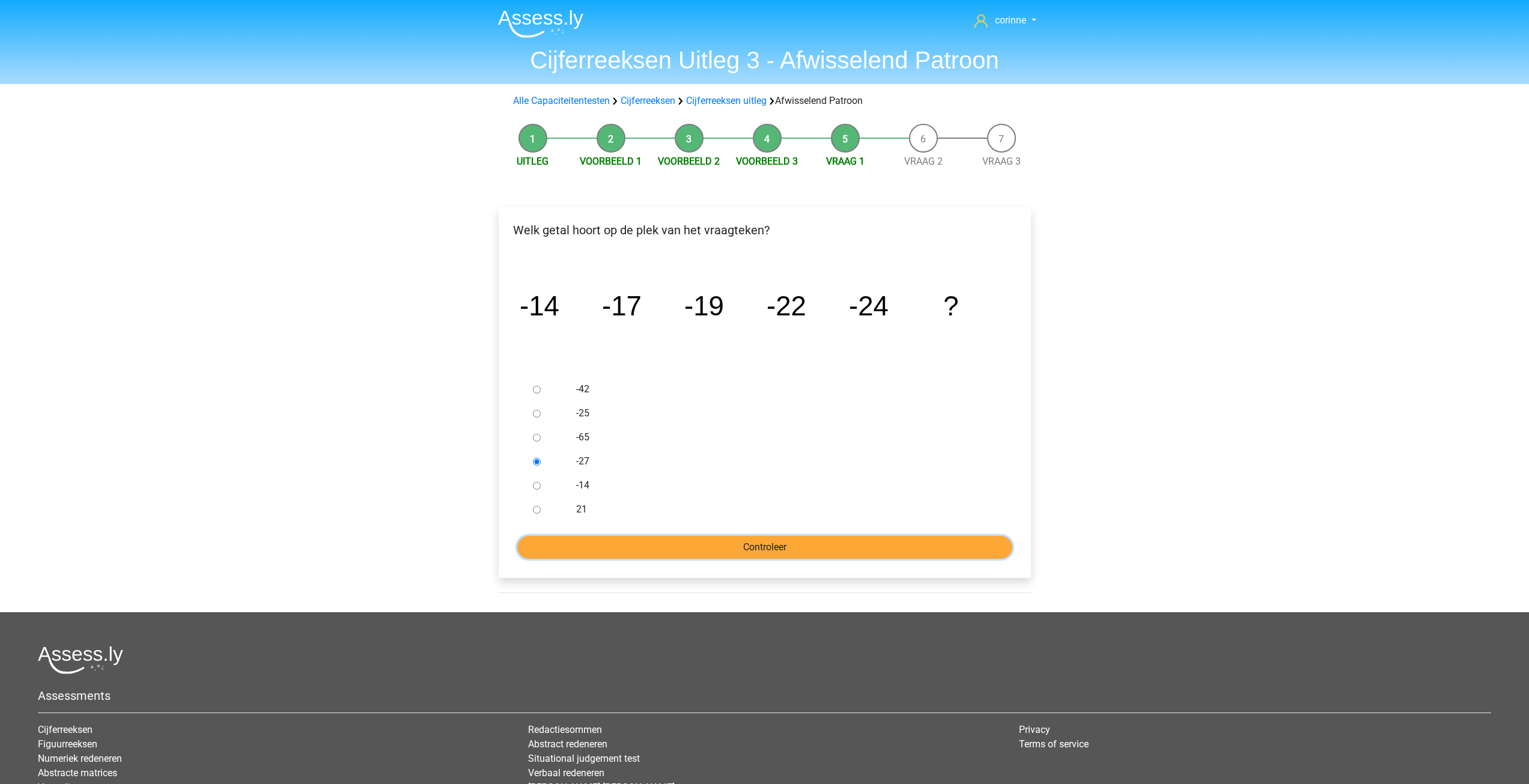
click at [741, 538] on input "Controleer" at bounding box center [764, 546] width 495 height 22
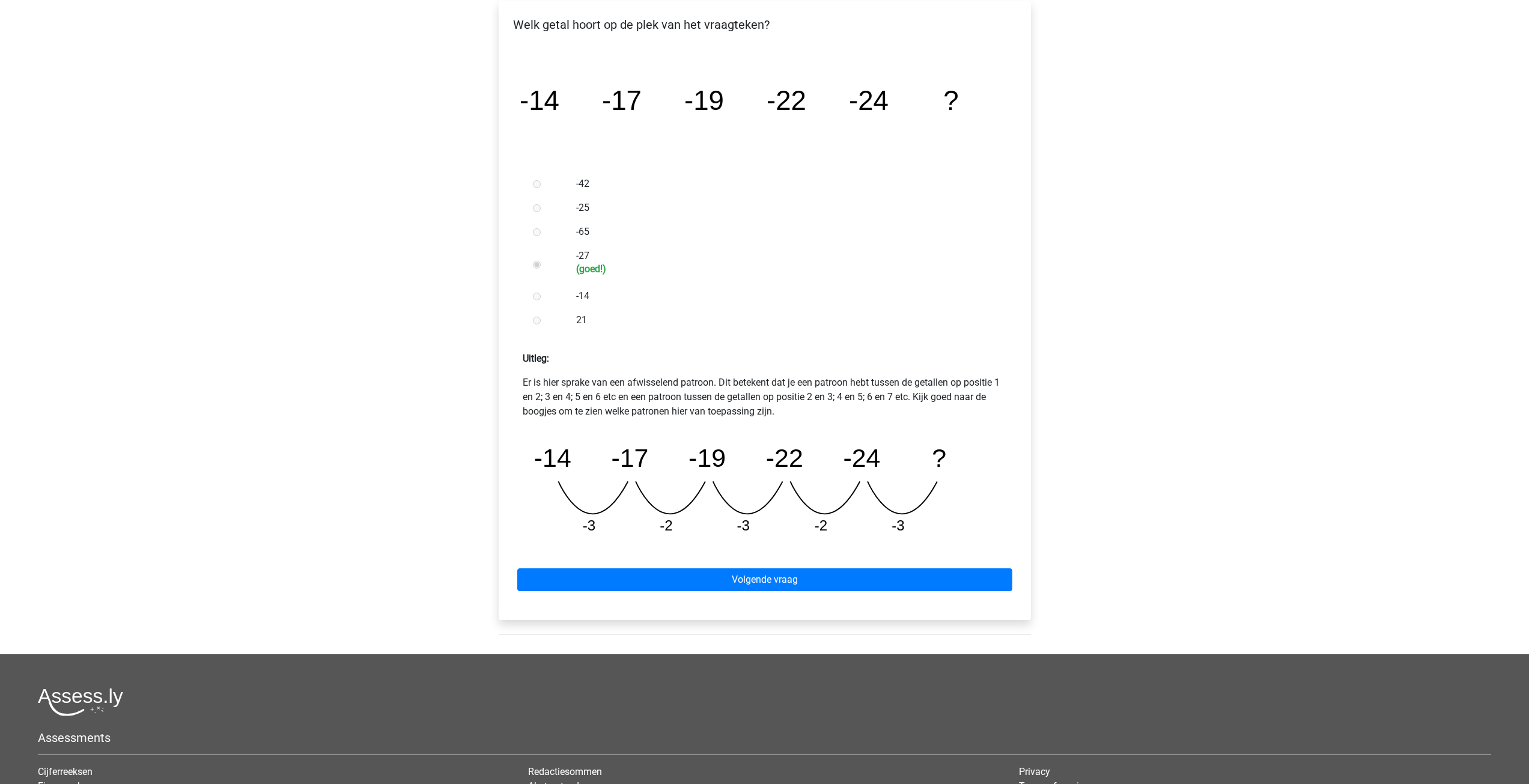
scroll to position [240, 0]
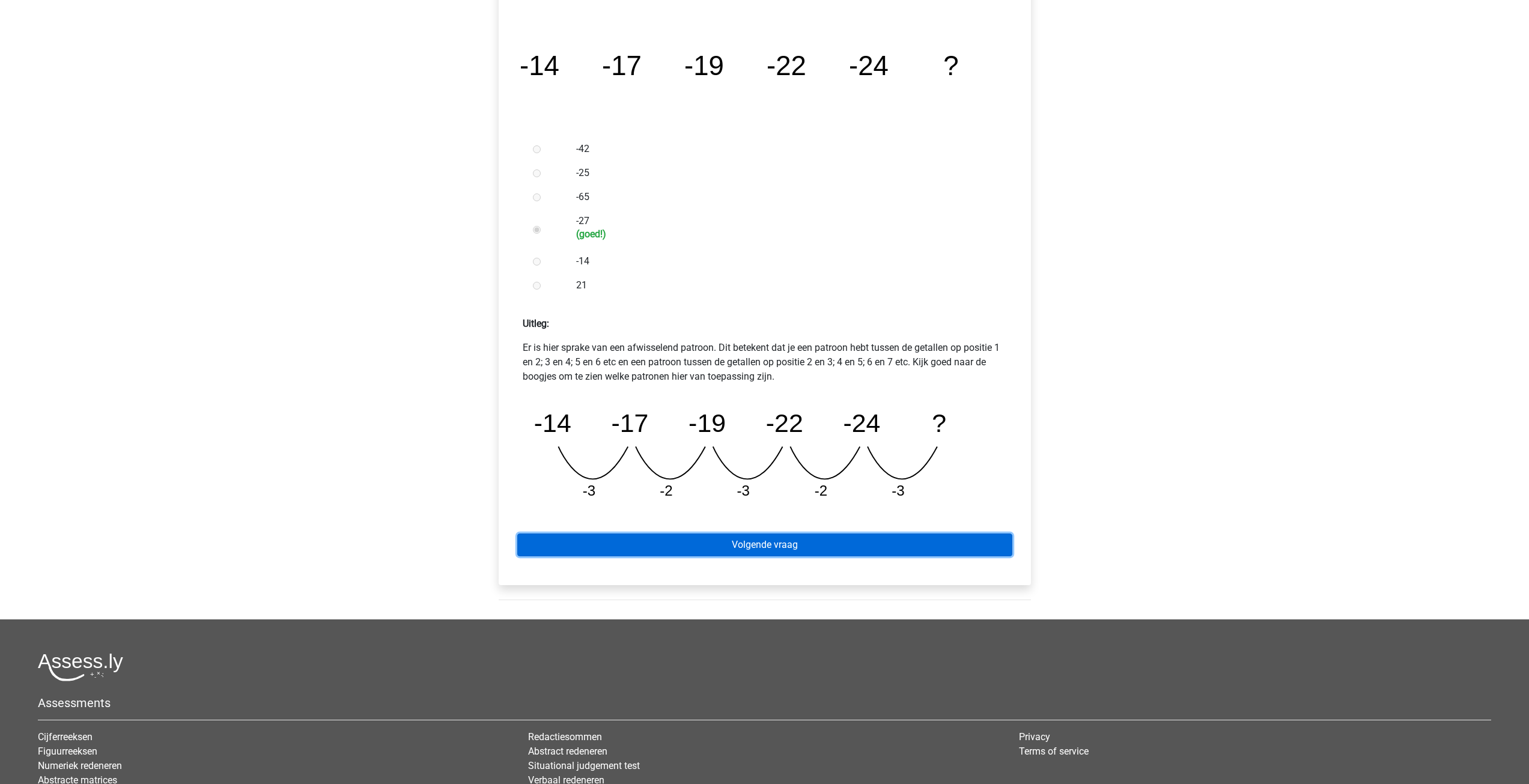
click at [749, 540] on link "Volgende vraag" at bounding box center [764, 544] width 495 height 22
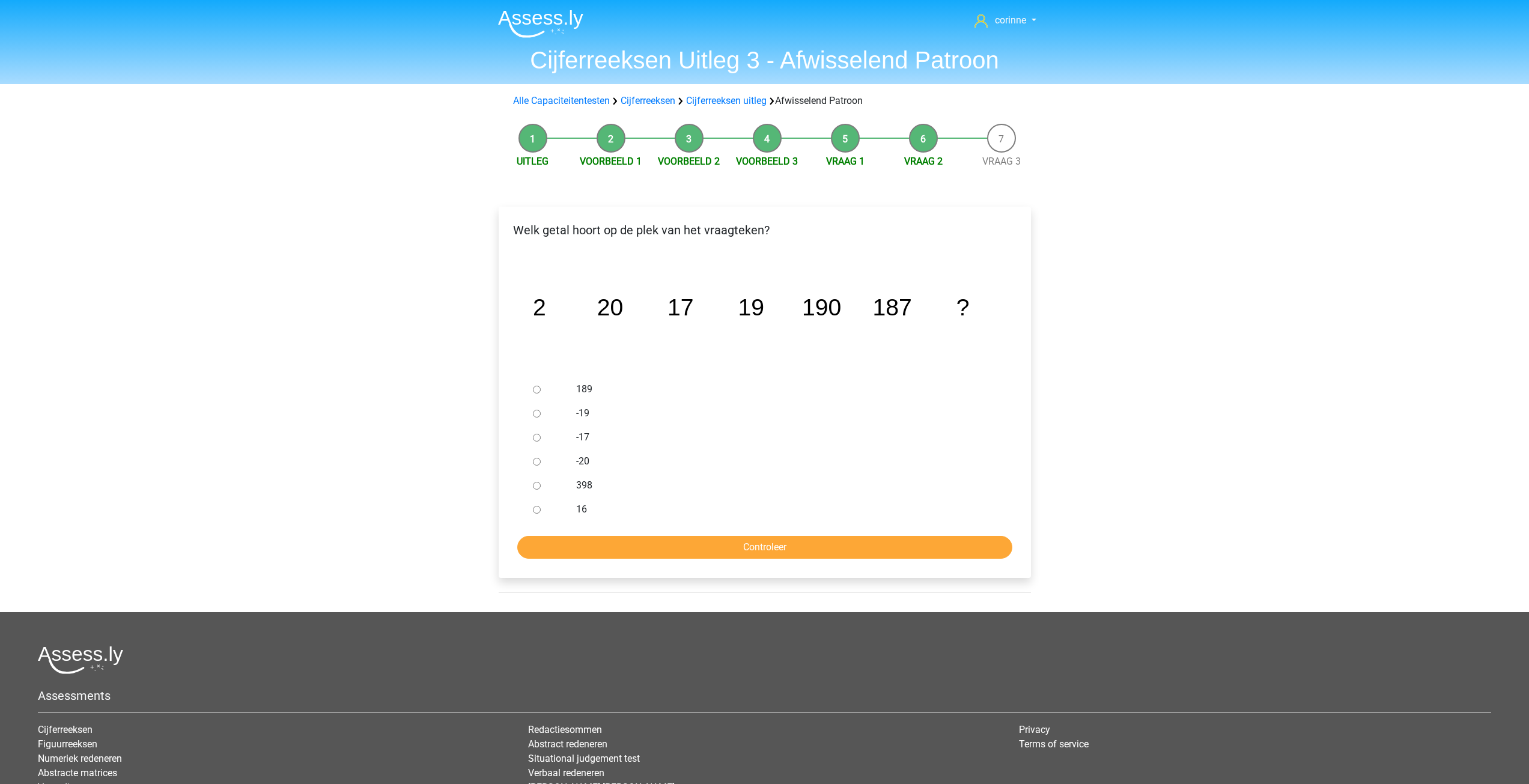
click at [534, 390] on input "189" at bounding box center [537, 390] width 8 height 8
radio input "true"
click at [534, 390] on input "189" at bounding box center [537, 390] width 8 height 8
click at [788, 548] on input "Controleer" at bounding box center [764, 546] width 495 height 22
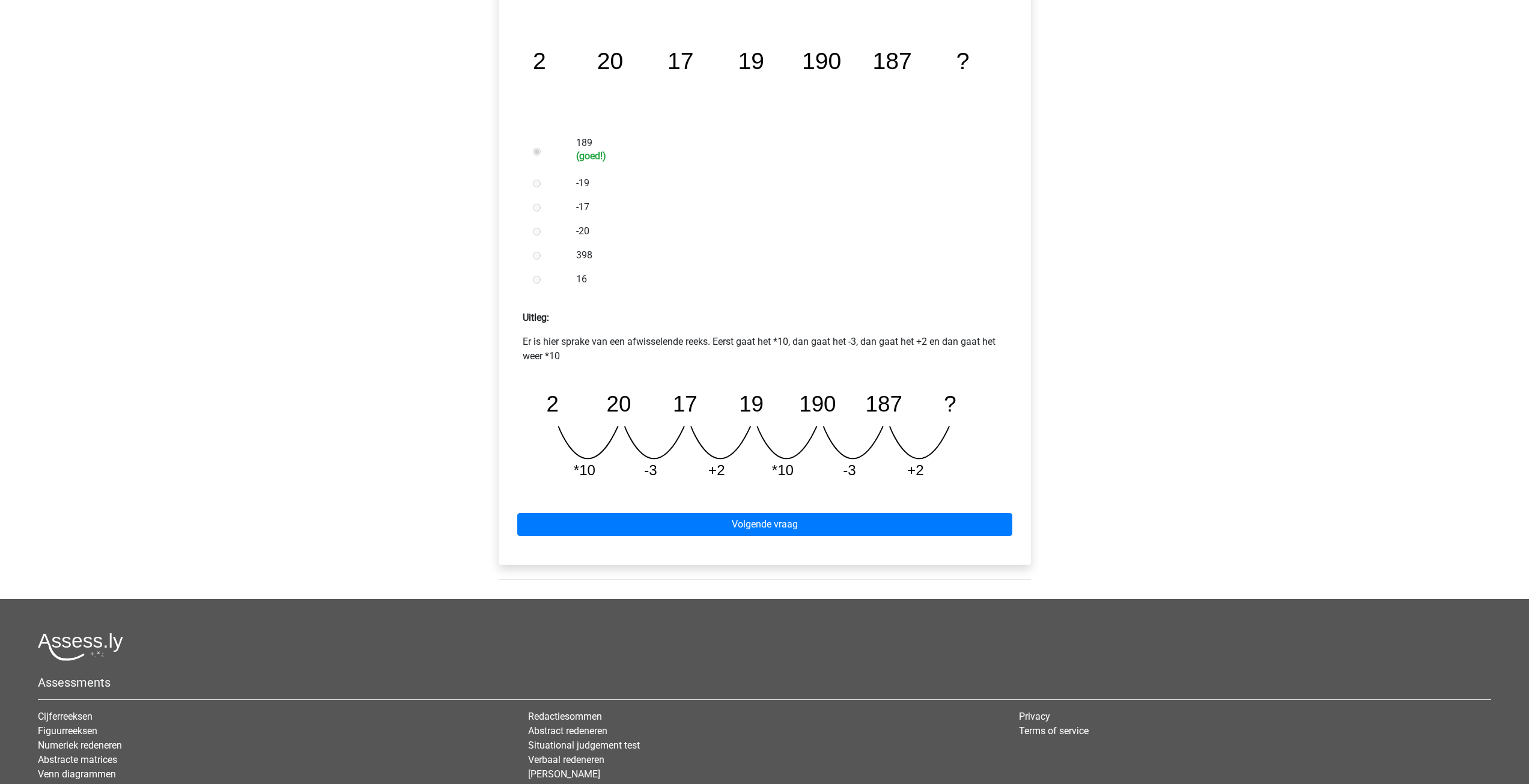
scroll to position [301, 0]
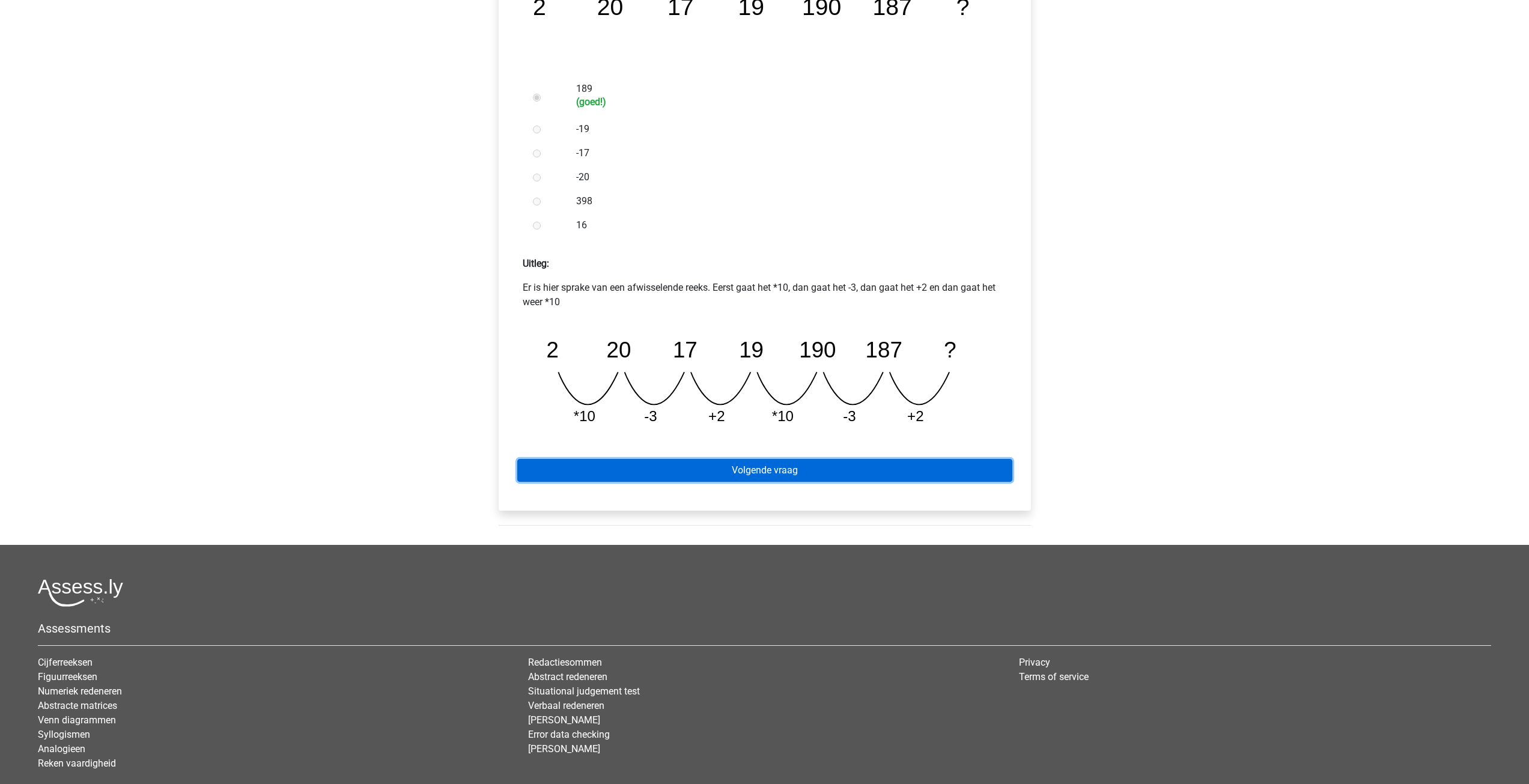
click at [769, 473] on link "Volgende vraag" at bounding box center [764, 469] width 495 height 22
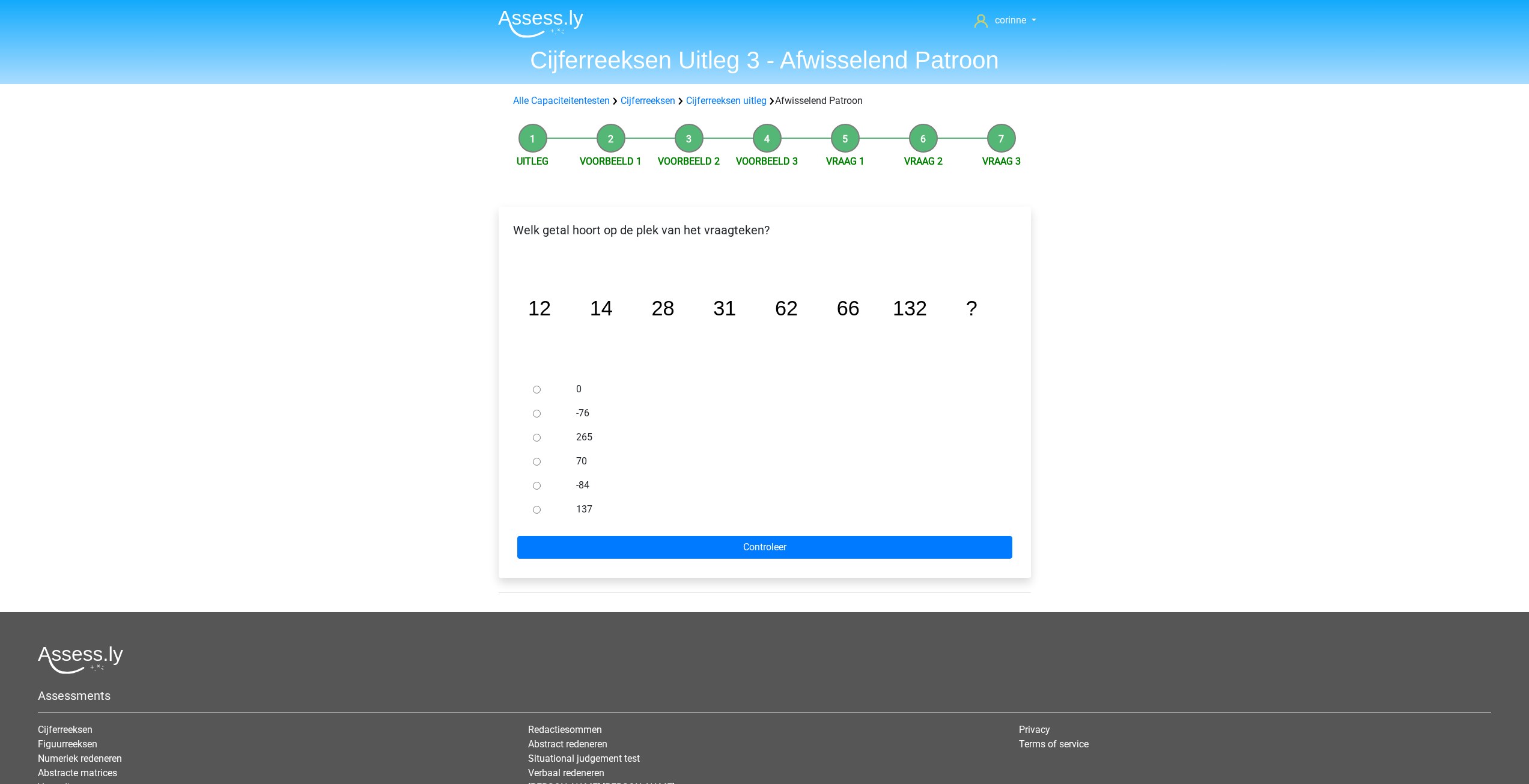
click at [533, 509] on input "137" at bounding box center [537, 510] width 8 height 8
radio input "true"
click at [774, 548] on input "Controleer" at bounding box center [764, 546] width 495 height 22
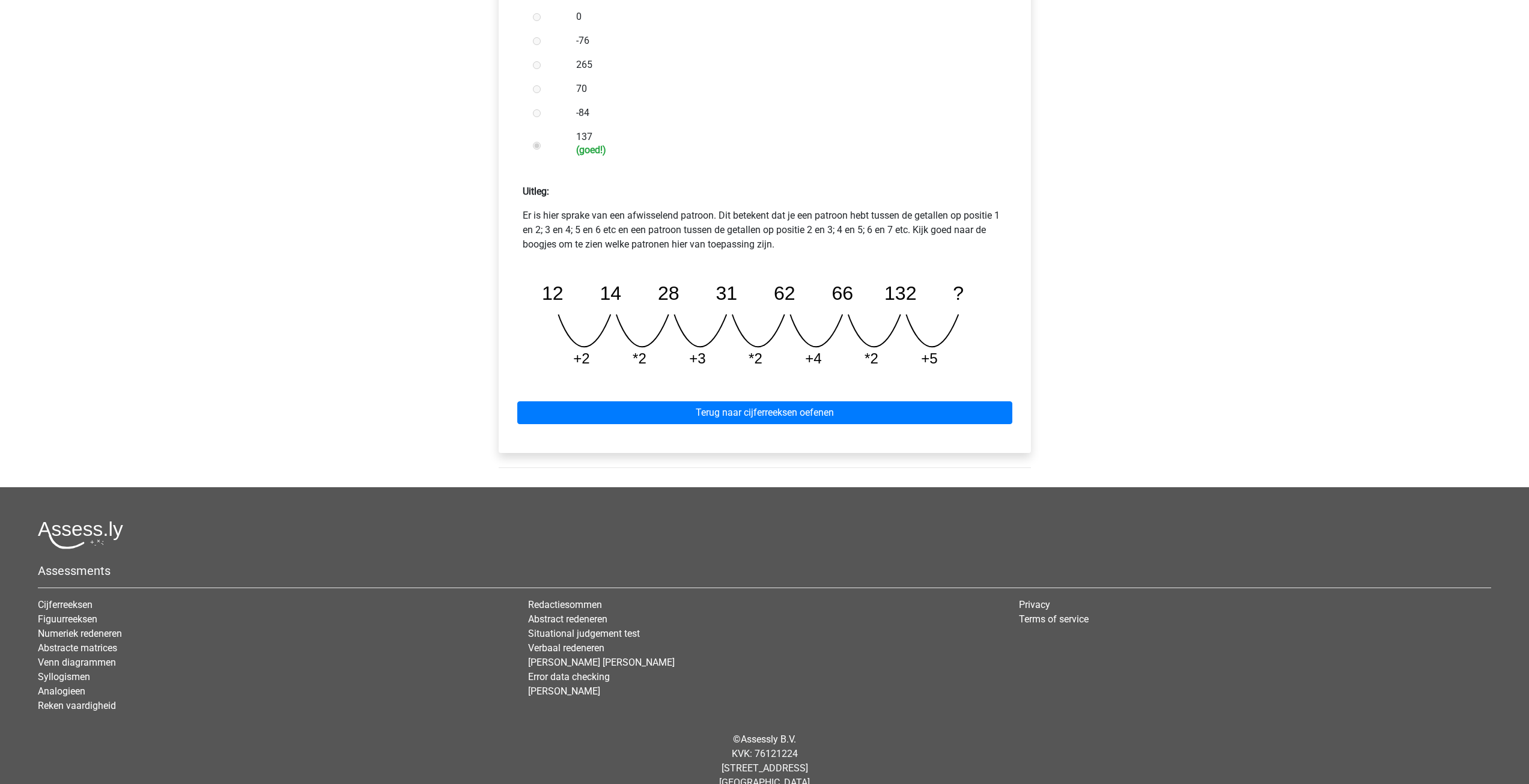
scroll to position [393, 0]
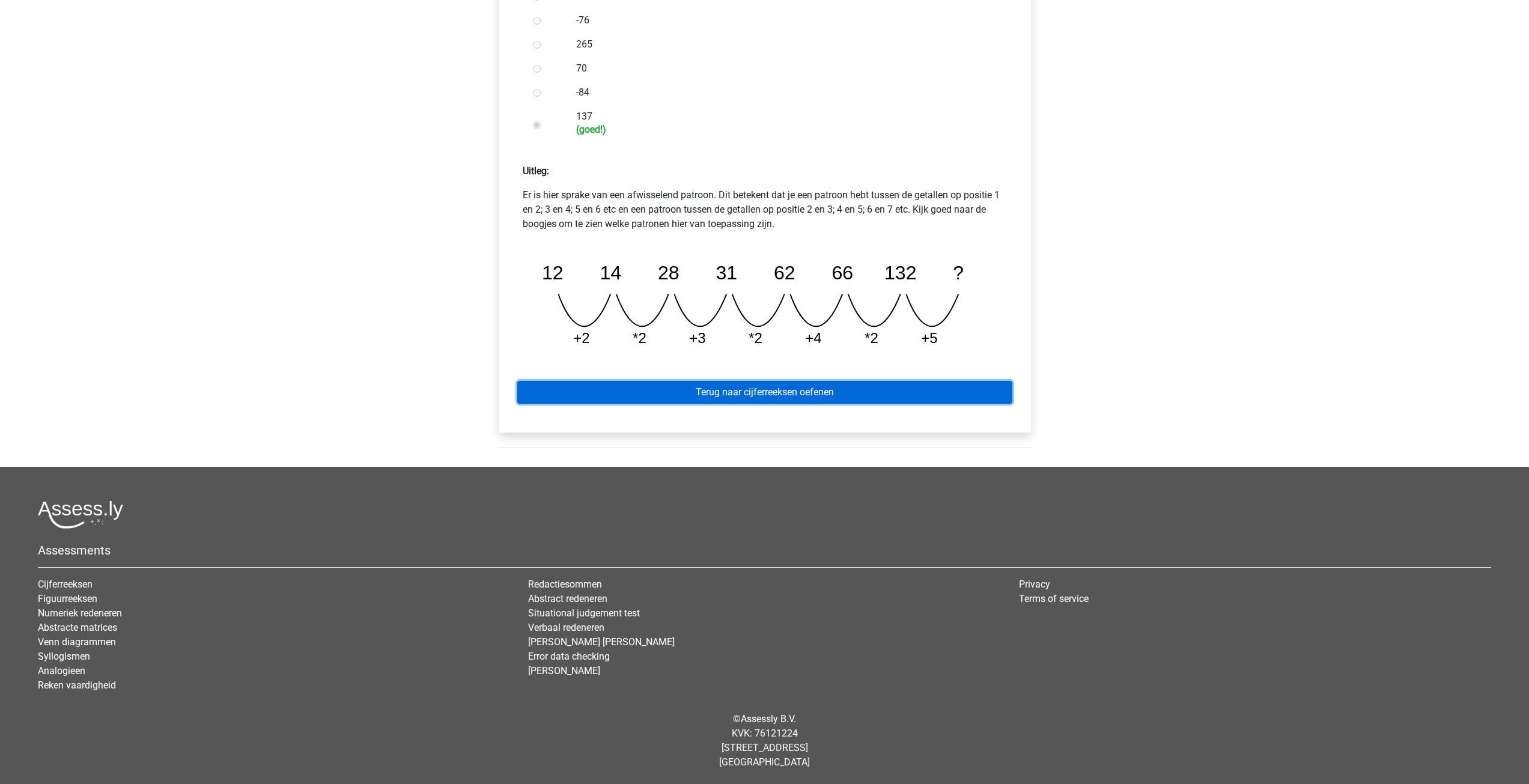
click at [780, 394] on link "Terug naar cijferreeksen oefenen" at bounding box center [764, 391] width 495 height 22
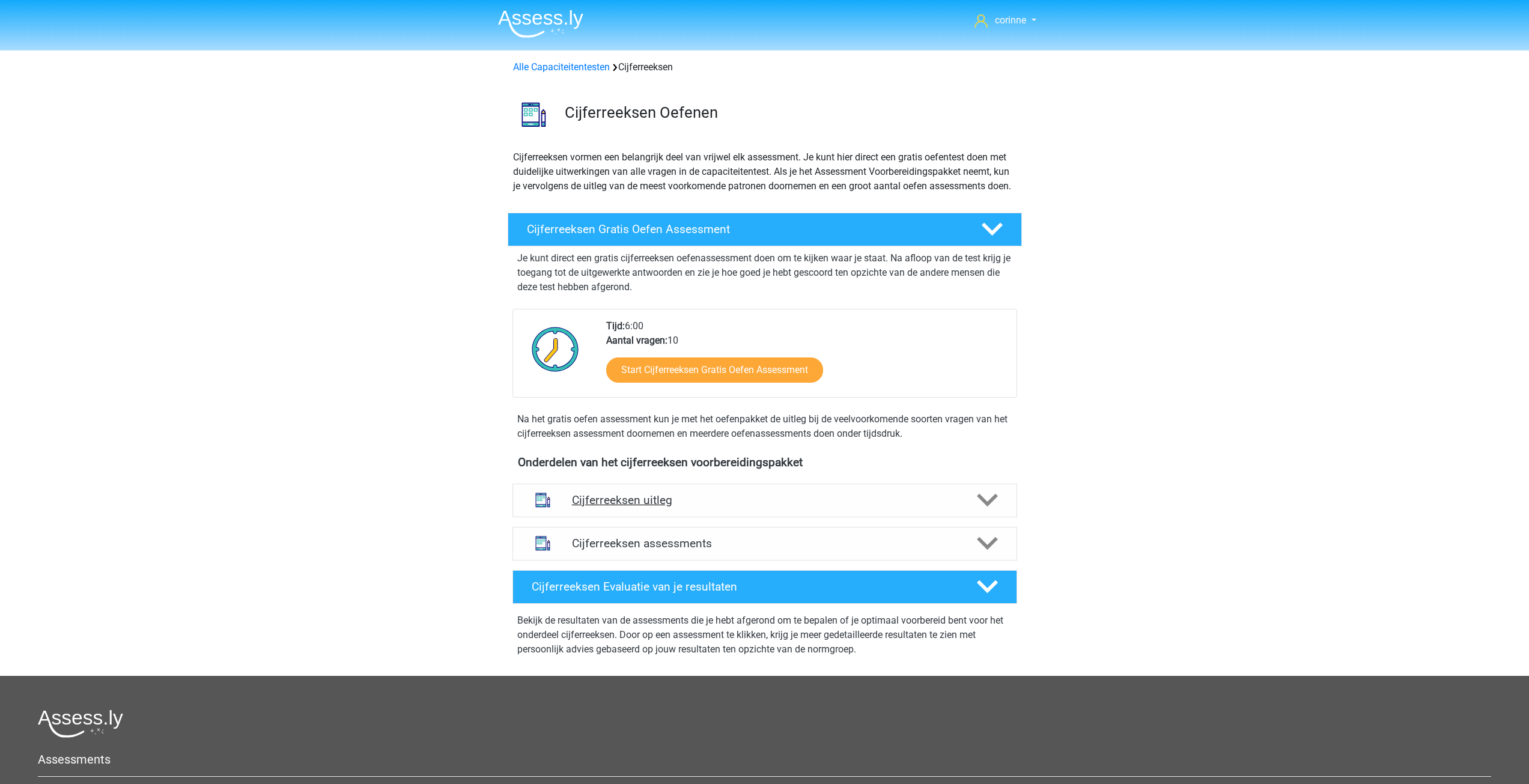
click at [994, 507] on polygon at bounding box center [987, 500] width 21 height 13
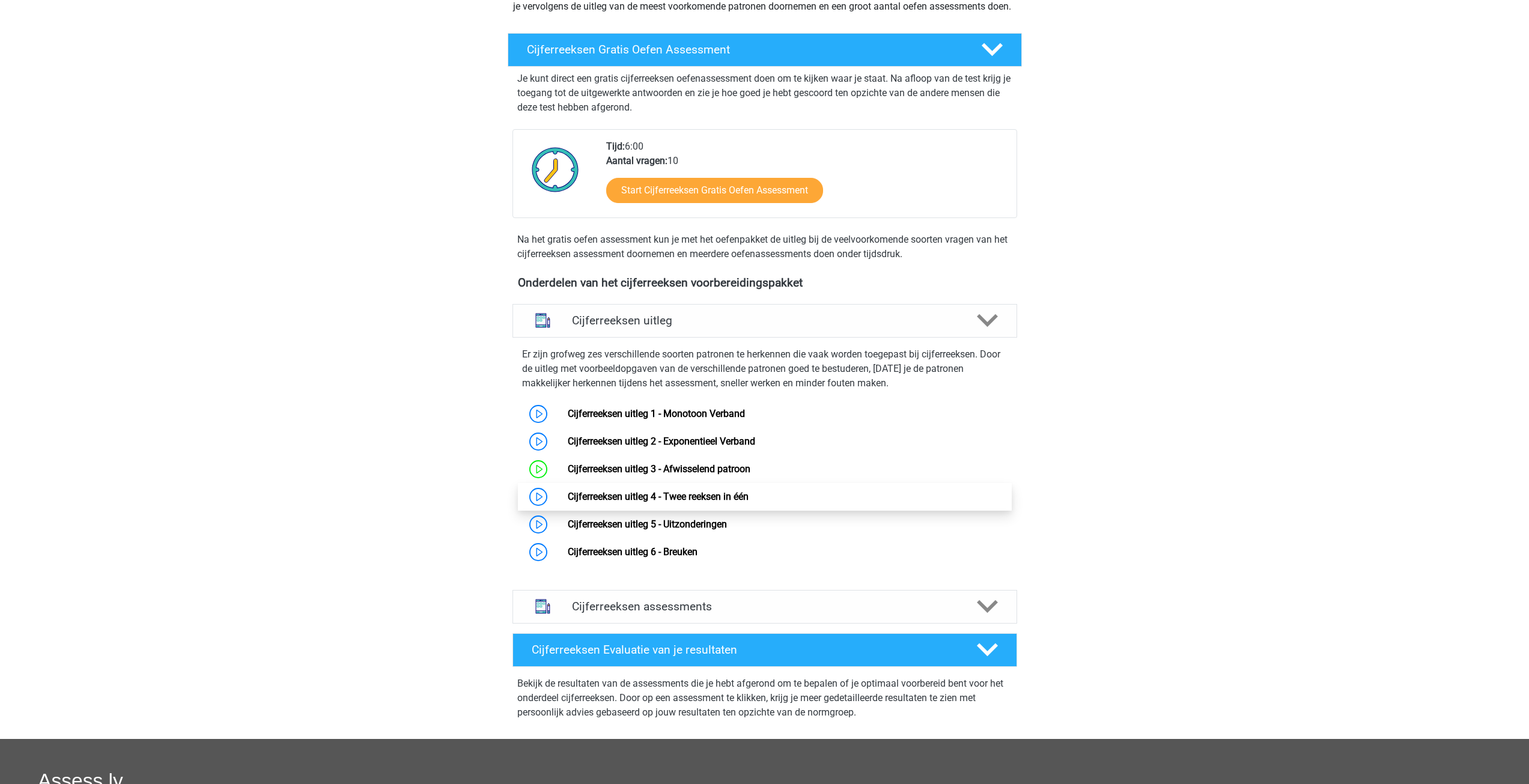
scroll to position [181, 0]
click at [567, 418] on link "Cijferreeksen uitleg 1 - Monotoon Verband" at bounding box center [656, 413] width 177 height 12
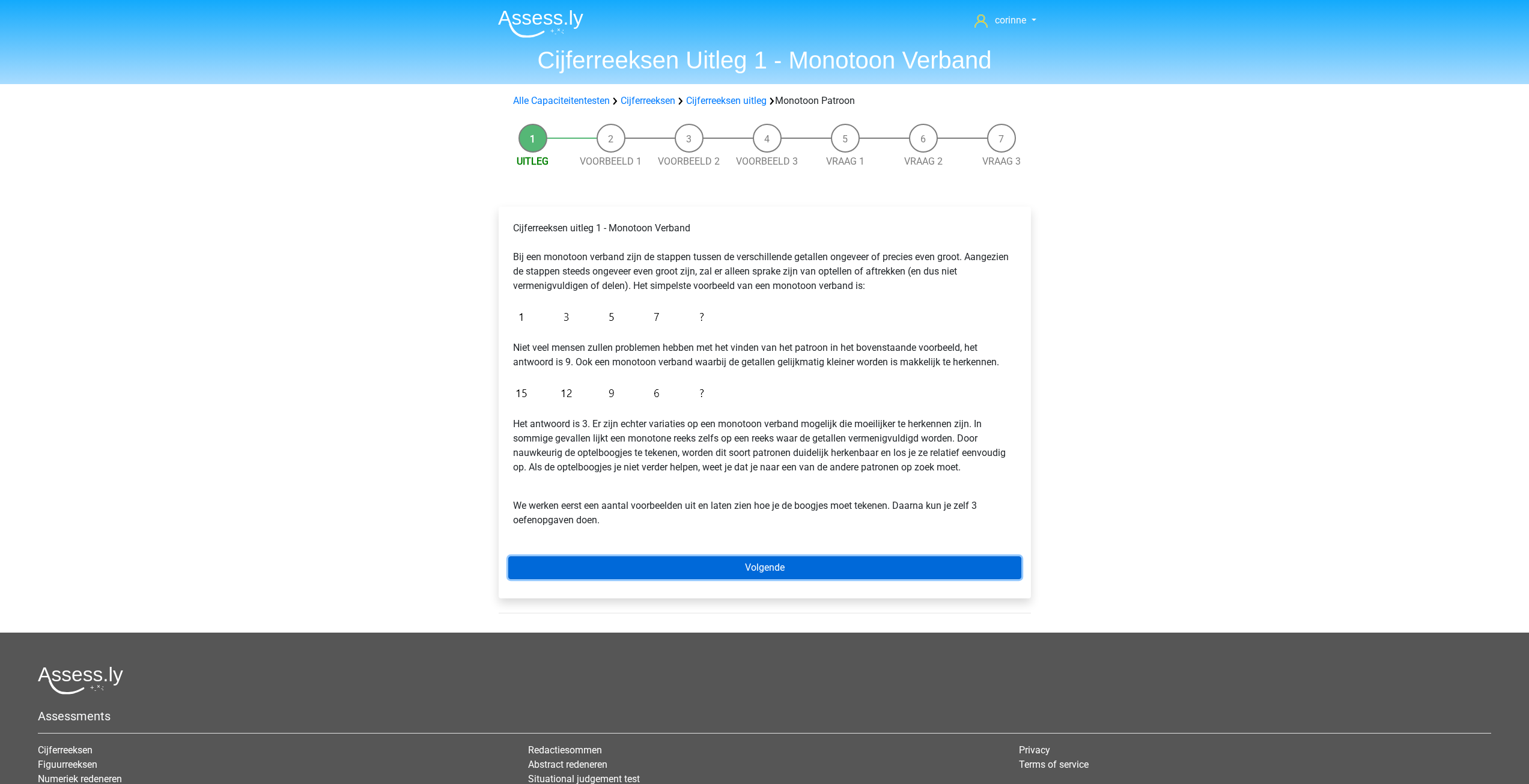
click at [791, 572] on link "Volgende" at bounding box center [765, 567] width 513 height 22
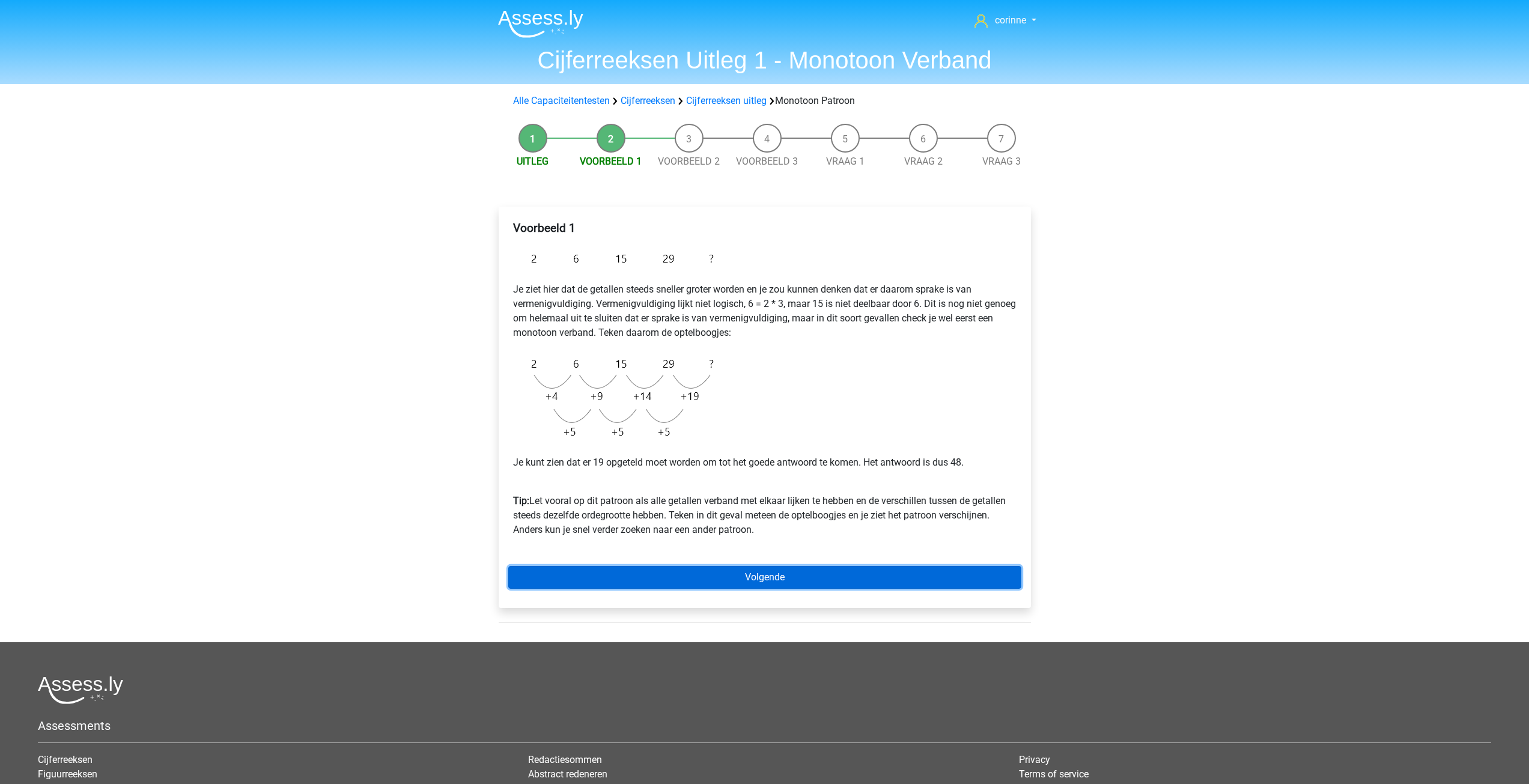
click at [749, 576] on link "Volgende" at bounding box center [765, 576] width 513 height 22
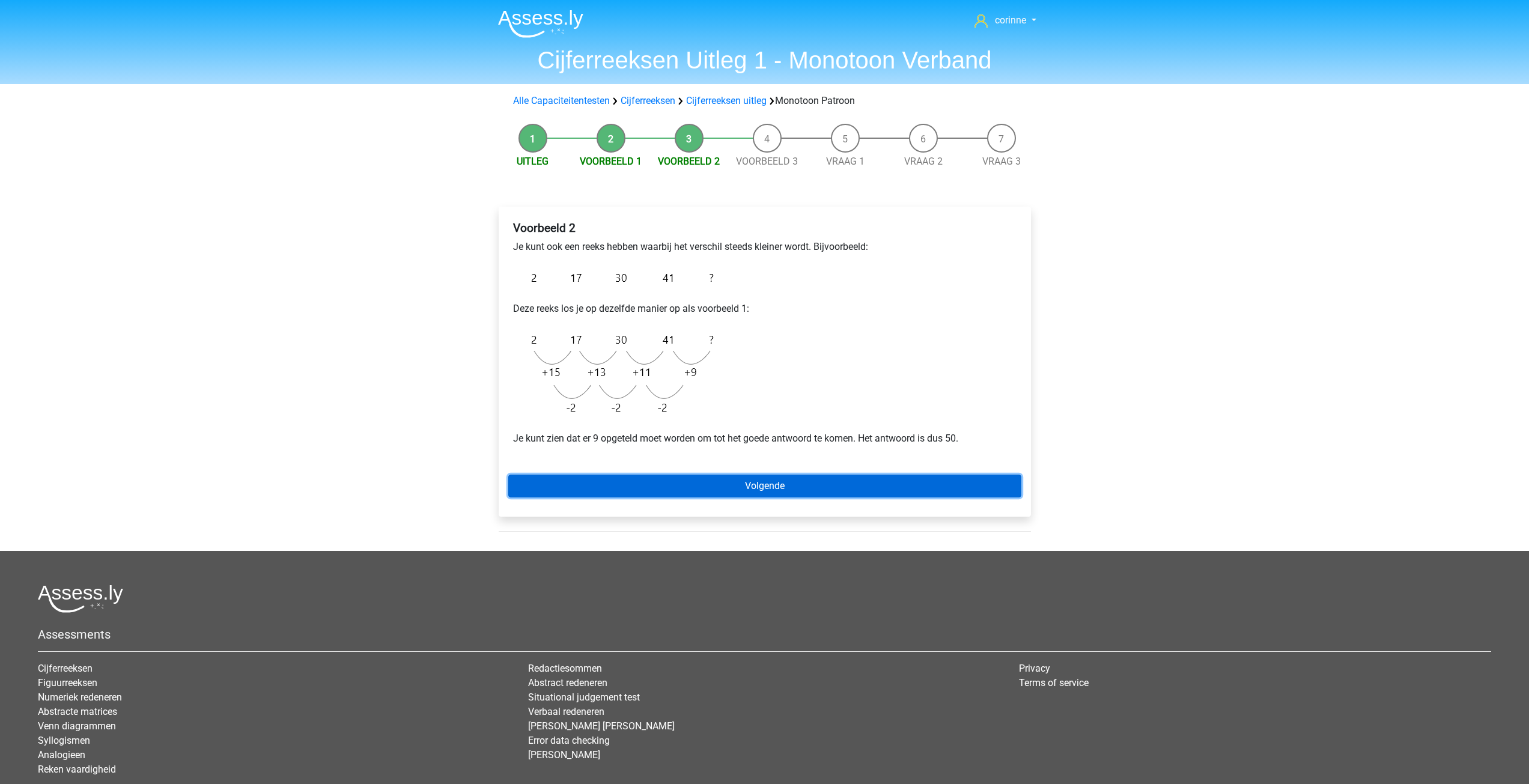
click at [759, 490] on link "Volgende" at bounding box center [765, 485] width 513 height 22
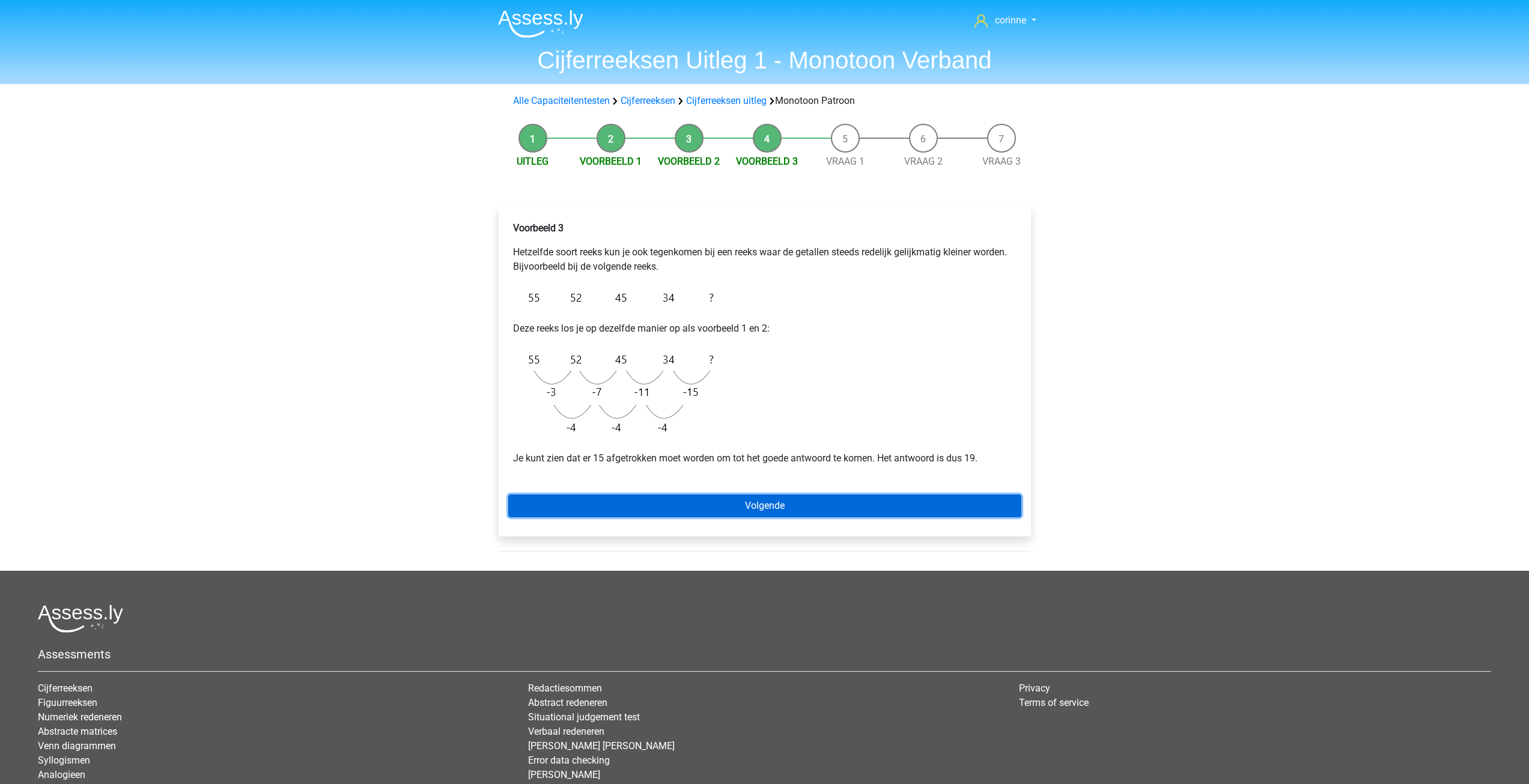
click at [756, 503] on link "Volgende" at bounding box center [765, 505] width 513 height 22
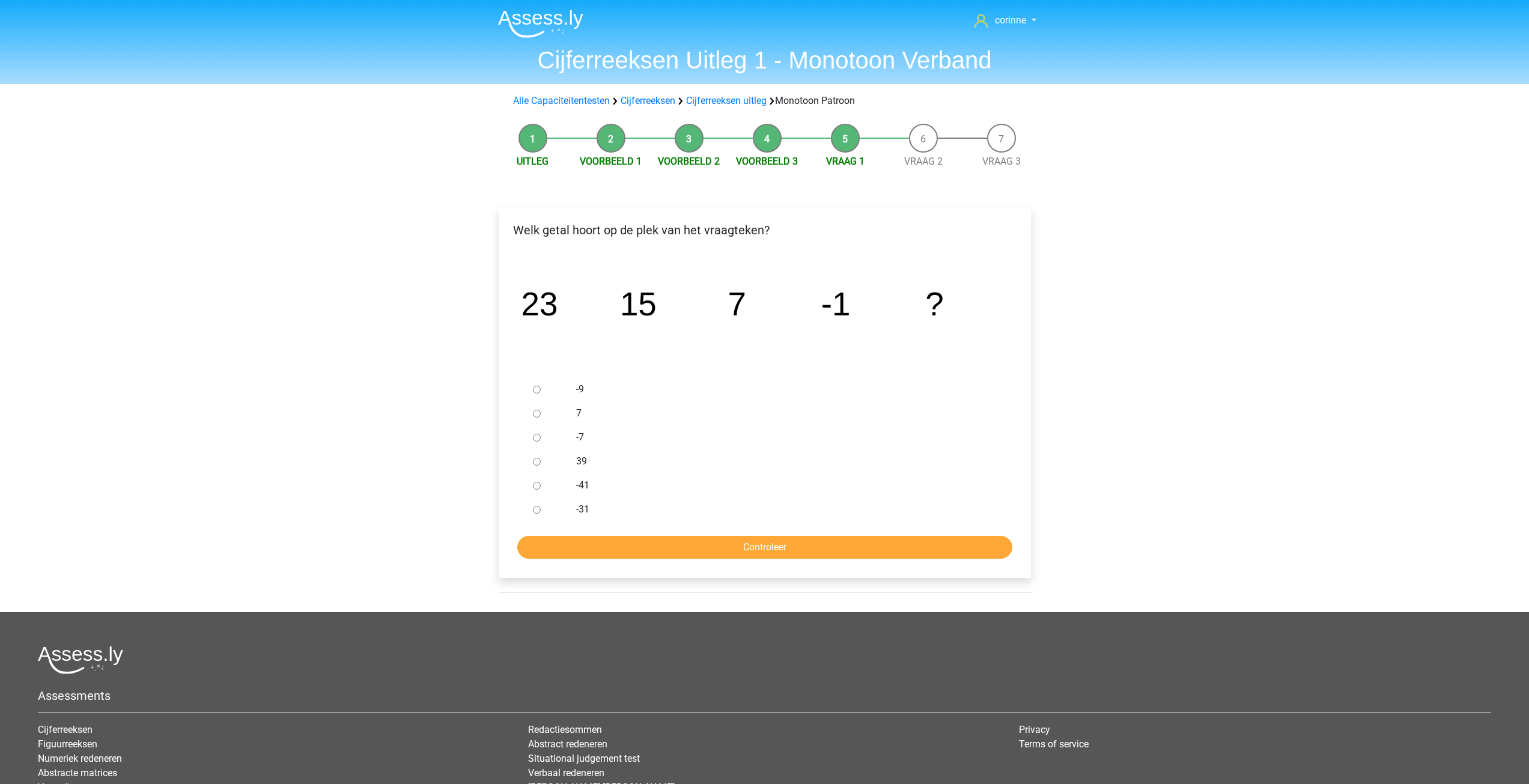
click at [538, 388] on input "-9" at bounding box center [537, 390] width 8 height 8
radio input "true"
click at [538, 388] on input "-9" at bounding box center [537, 390] width 8 height 8
click at [763, 550] on input "Controleer" at bounding box center [764, 546] width 495 height 22
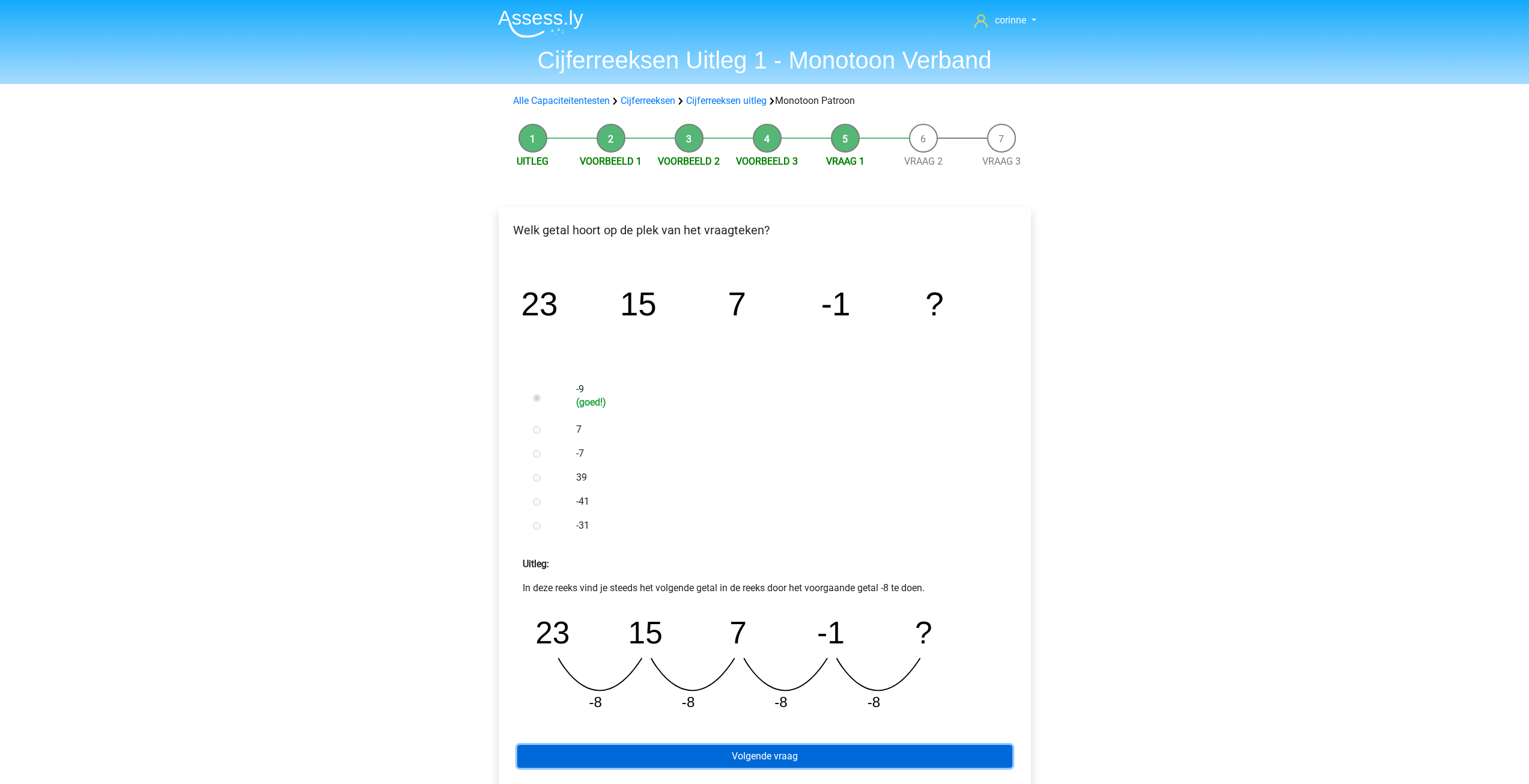
click at [771, 751] on link "Volgende vraag" at bounding box center [764, 755] width 495 height 22
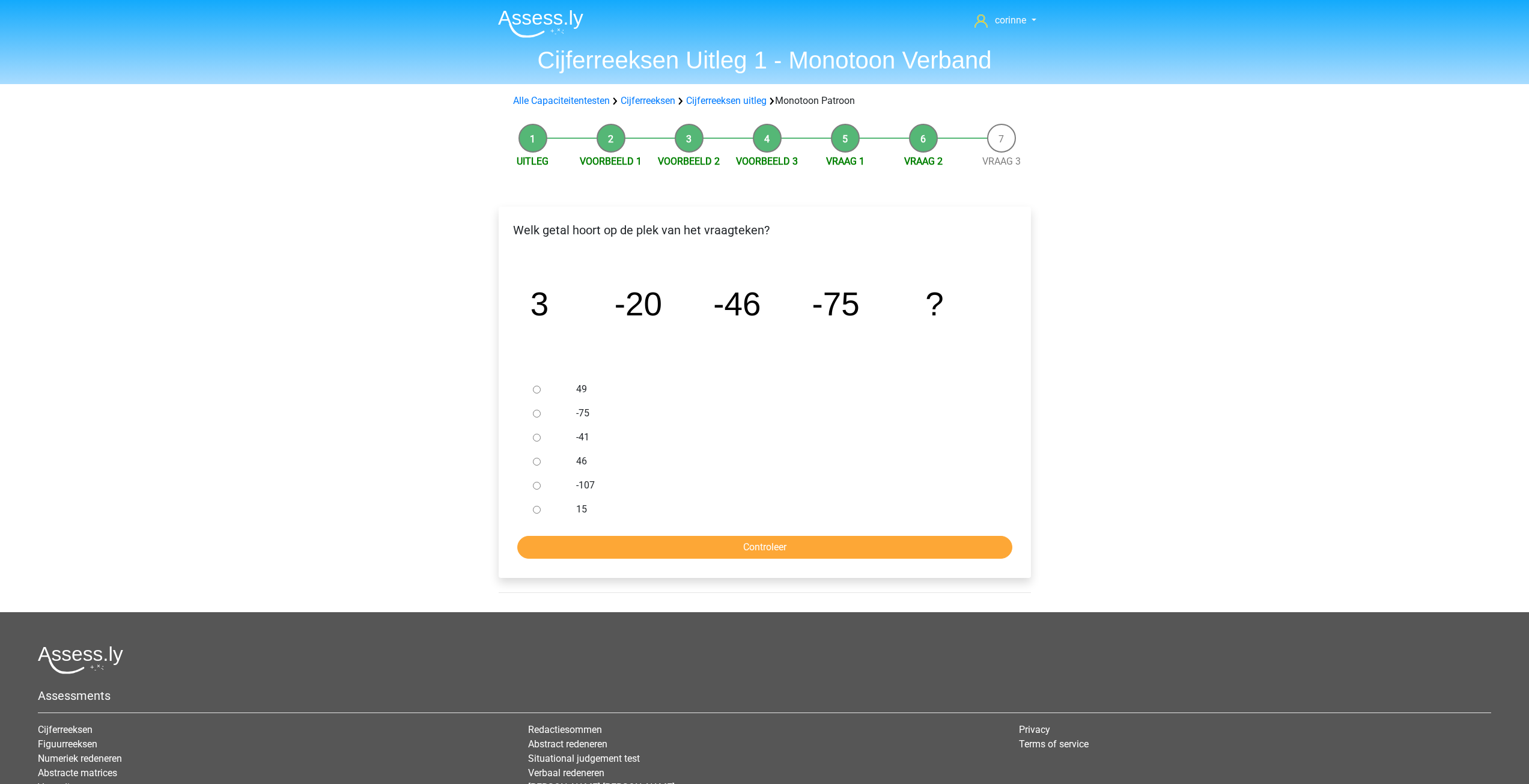
click at [535, 487] on input "-107" at bounding box center [537, 486] width 8 height 8
radio input "true"
click at [535, 487] on input "-107" at bounding box center [537, 486] width 8 height 8
click at [752, 547] on input "Controleer" at bounding box center [764, 546] width 495 height 22
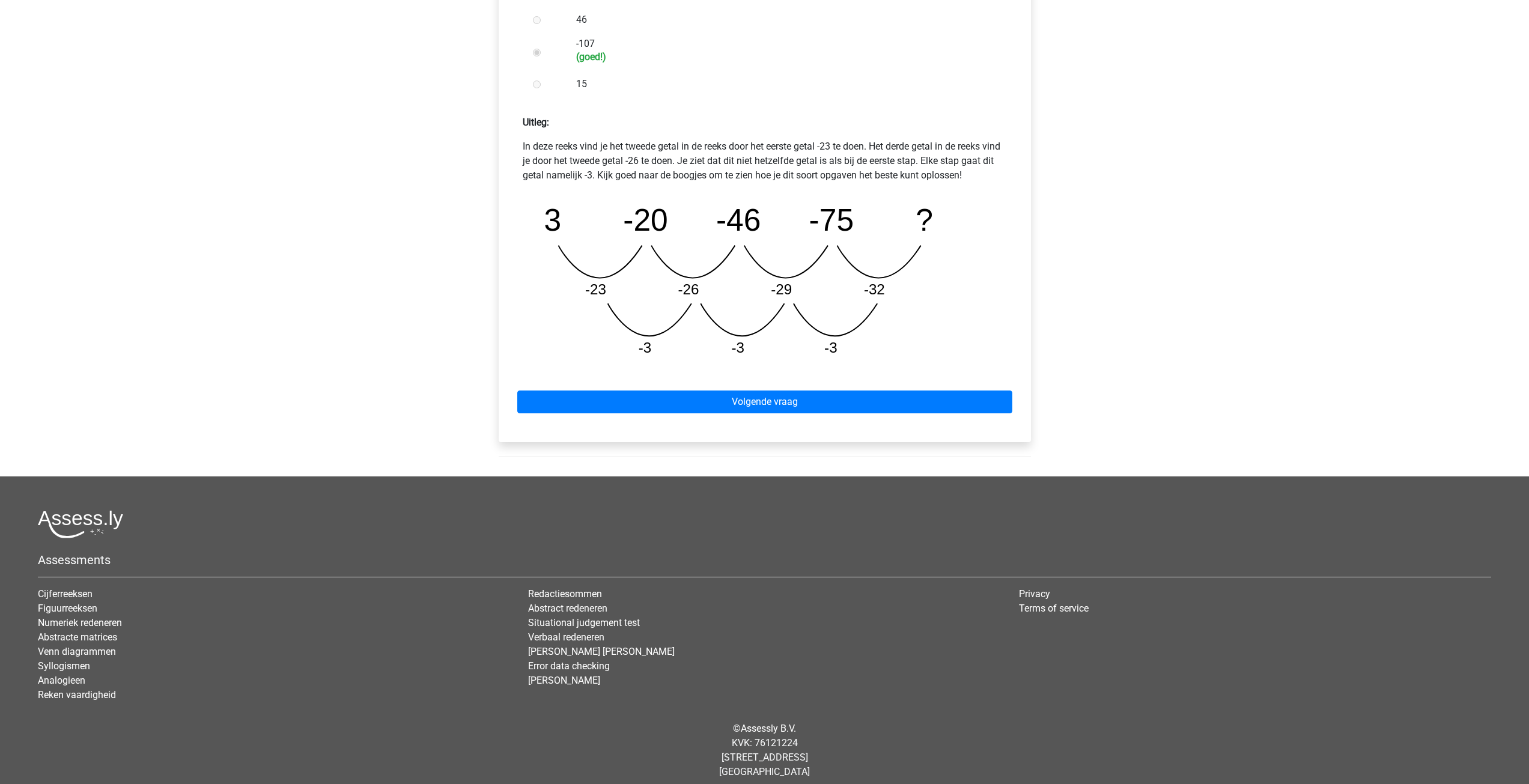
scroll to position [451, 0]
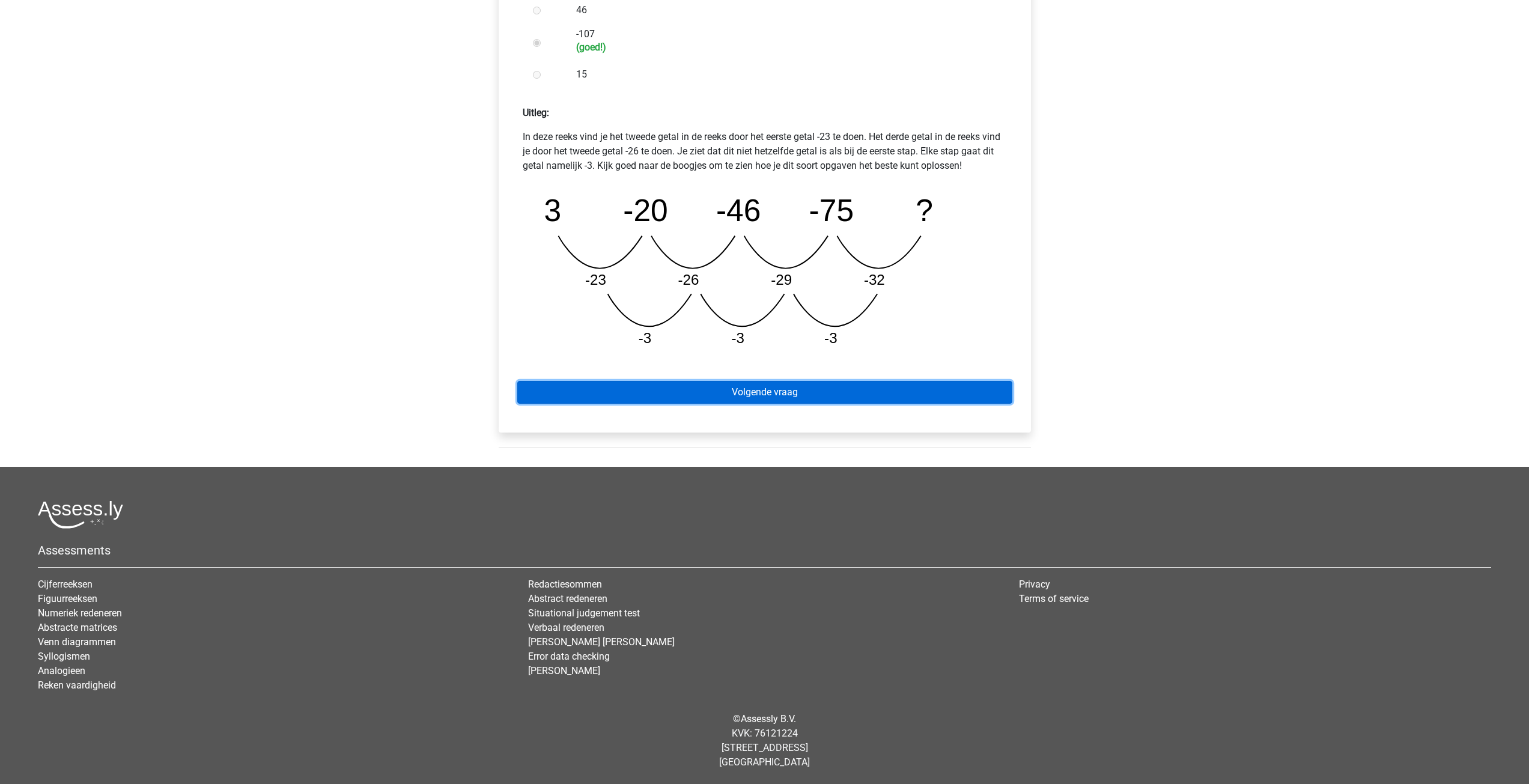
click at [769, 394] on link "Volgende vraag" at bounding box center [764, 391] width 495 height 22
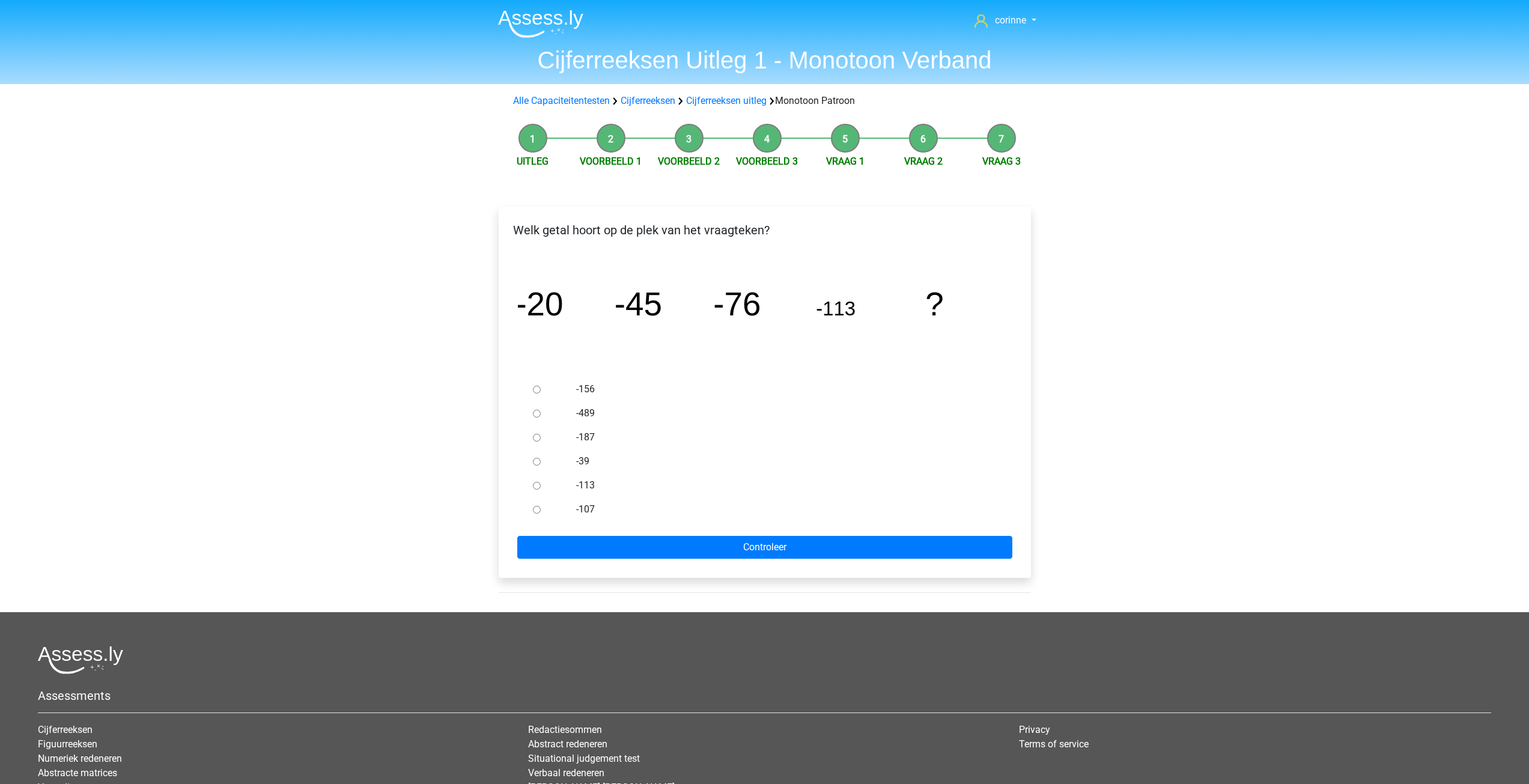
click at [535, 394] on div at bounding box center [547, 389] width 40 height 24
click at [538, 387] on input "-156" at bounding box center [537, 390] width 8 height 8
radio input "true"
click at [538, 387] on input "-156" at bounding box center [537, 390] width 8 height 8
click at [773, 547] on input "Controleer" at bounding box center [764, 546] width 495 height 22
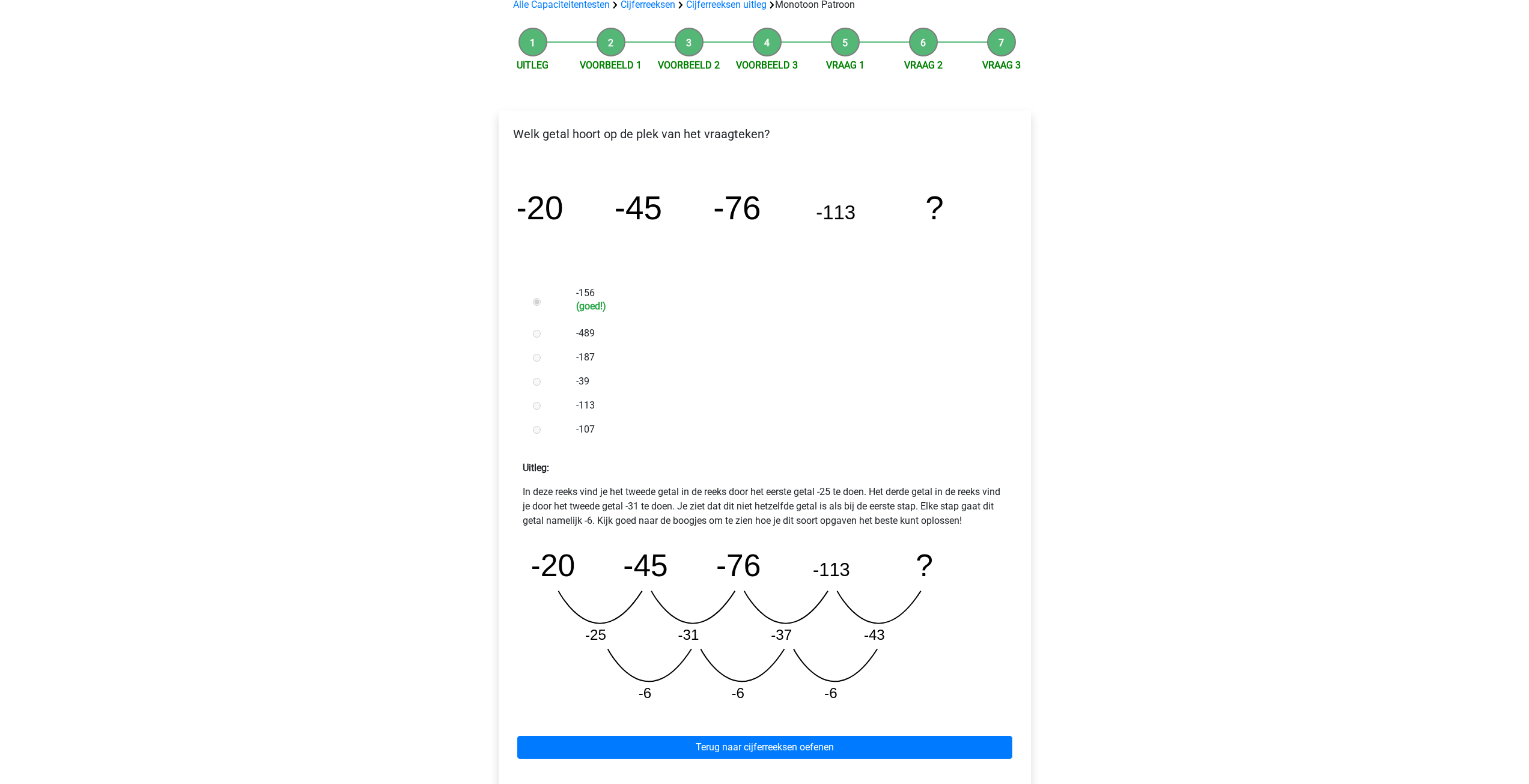
scroll to position [451, 0]
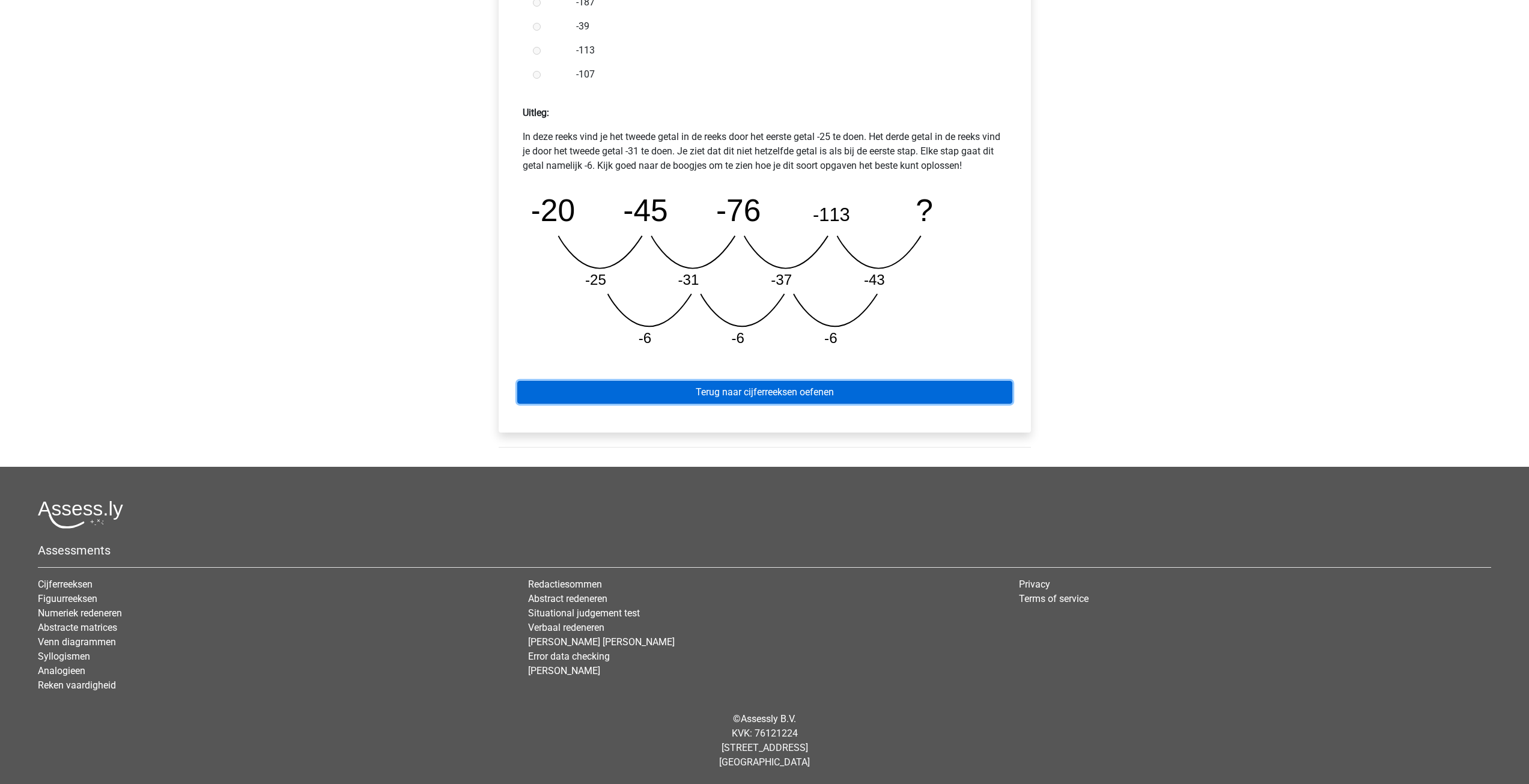
click at [776, 389] on link "Terug naar cijferreeksen oefenen" at bounding box center [764, 391] width 495 height 22
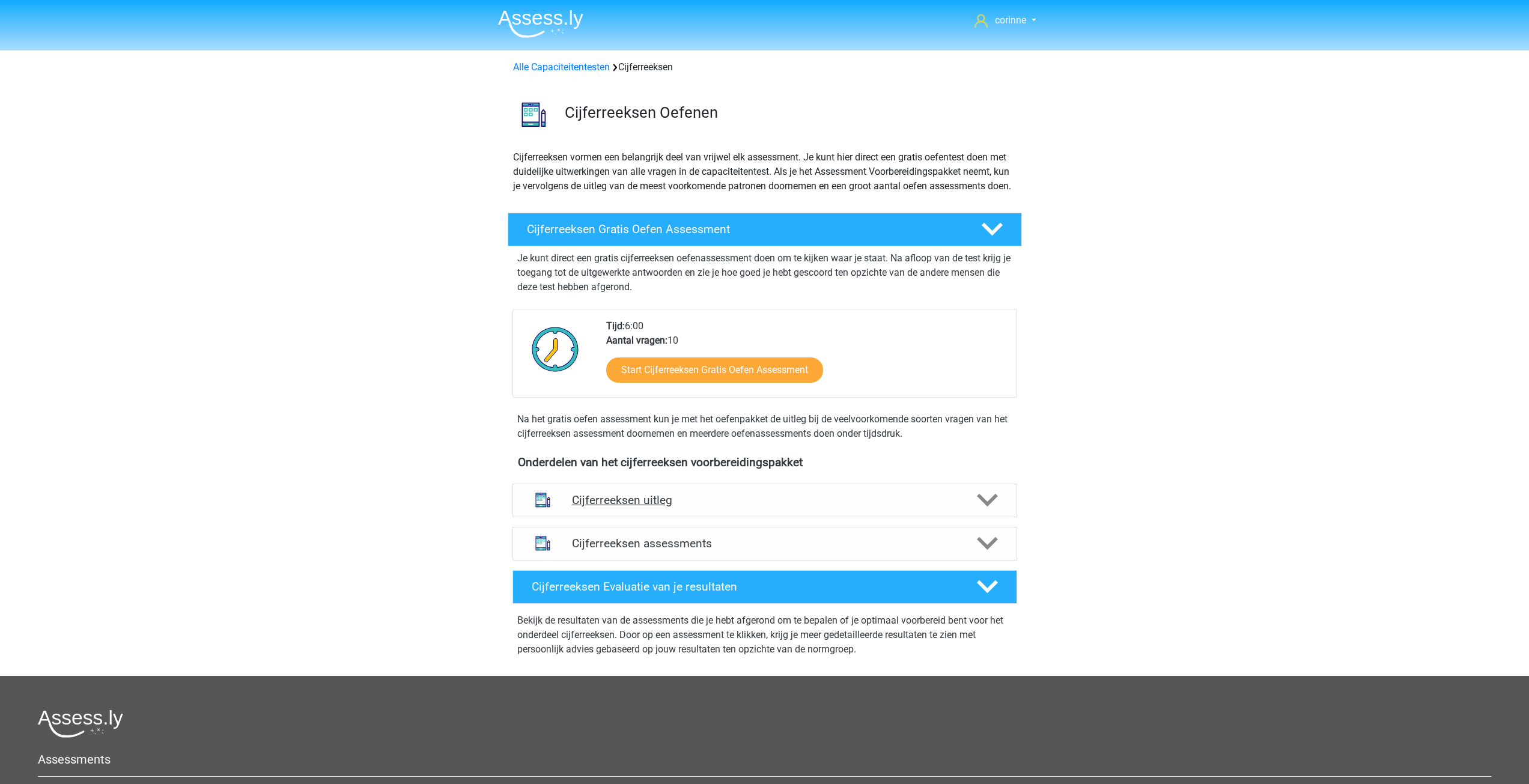
click at [831, 507] on h4 "Cijferreeksen uitleg" at bounding box center [765, 500] width 386 height 14
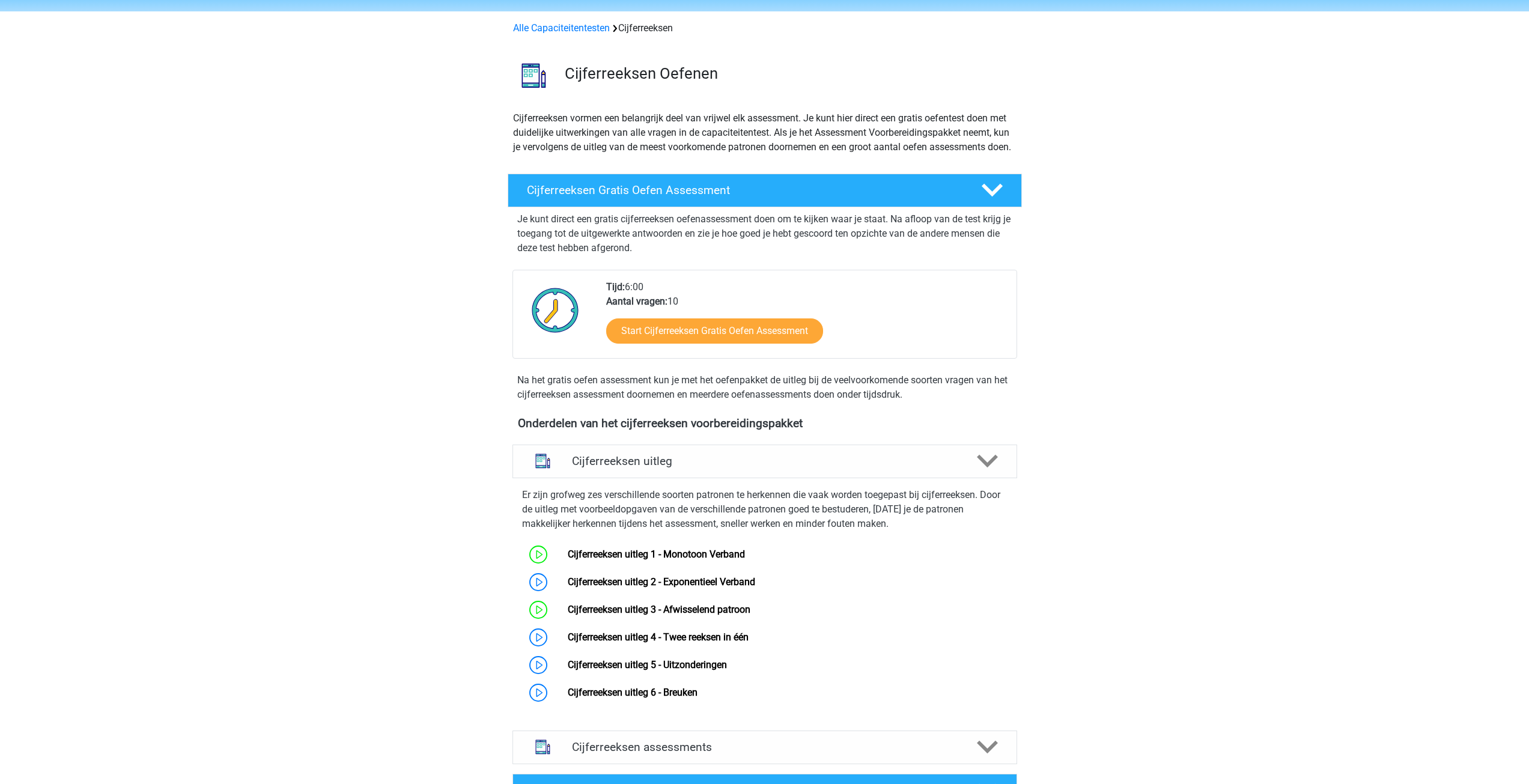
scroll to position [60, 0]
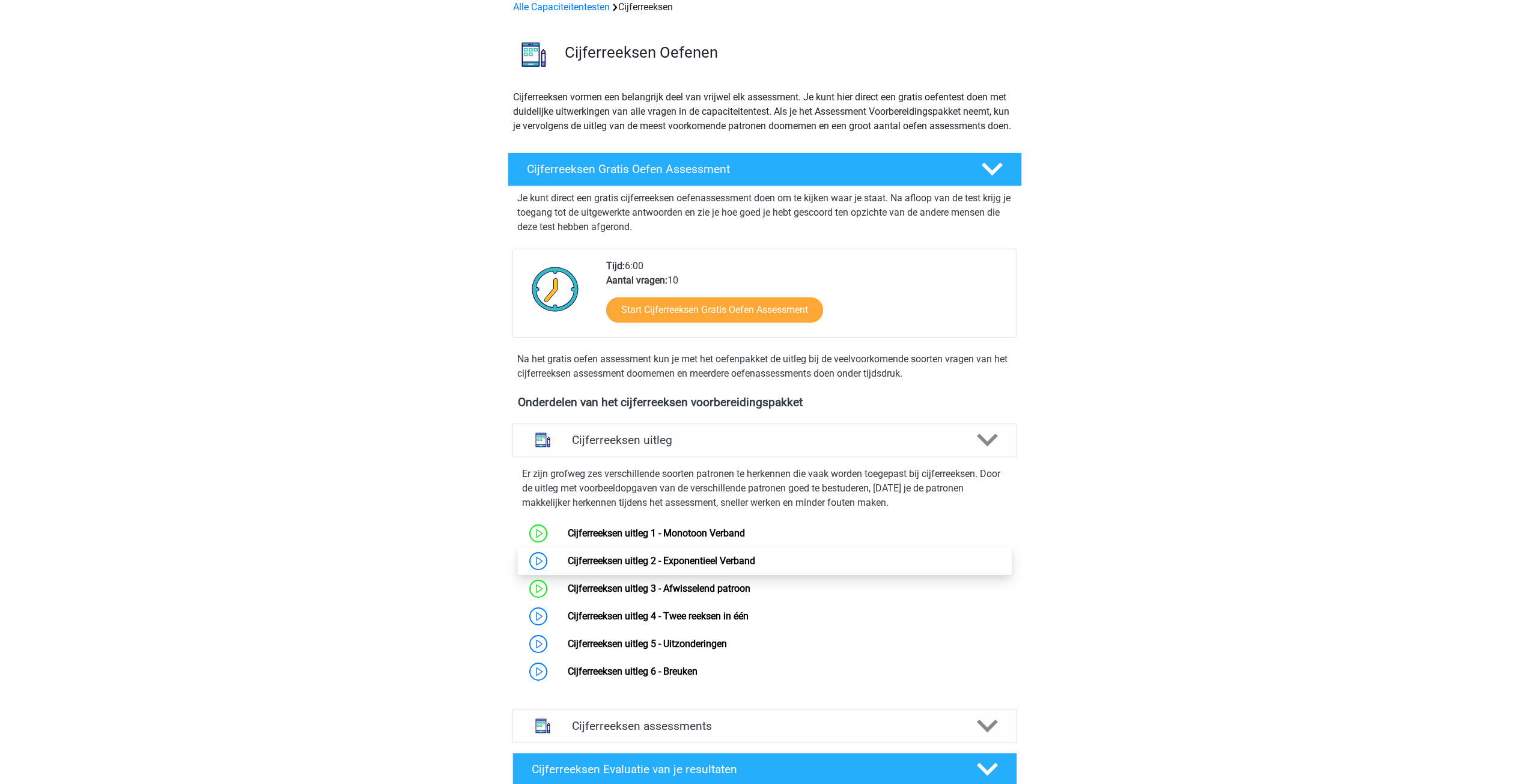
click at [677, 566] on link "Cijferreeksen uitleg 2 - Exponentieel Verband" at bounding box center [661, 560] width 188 height 12
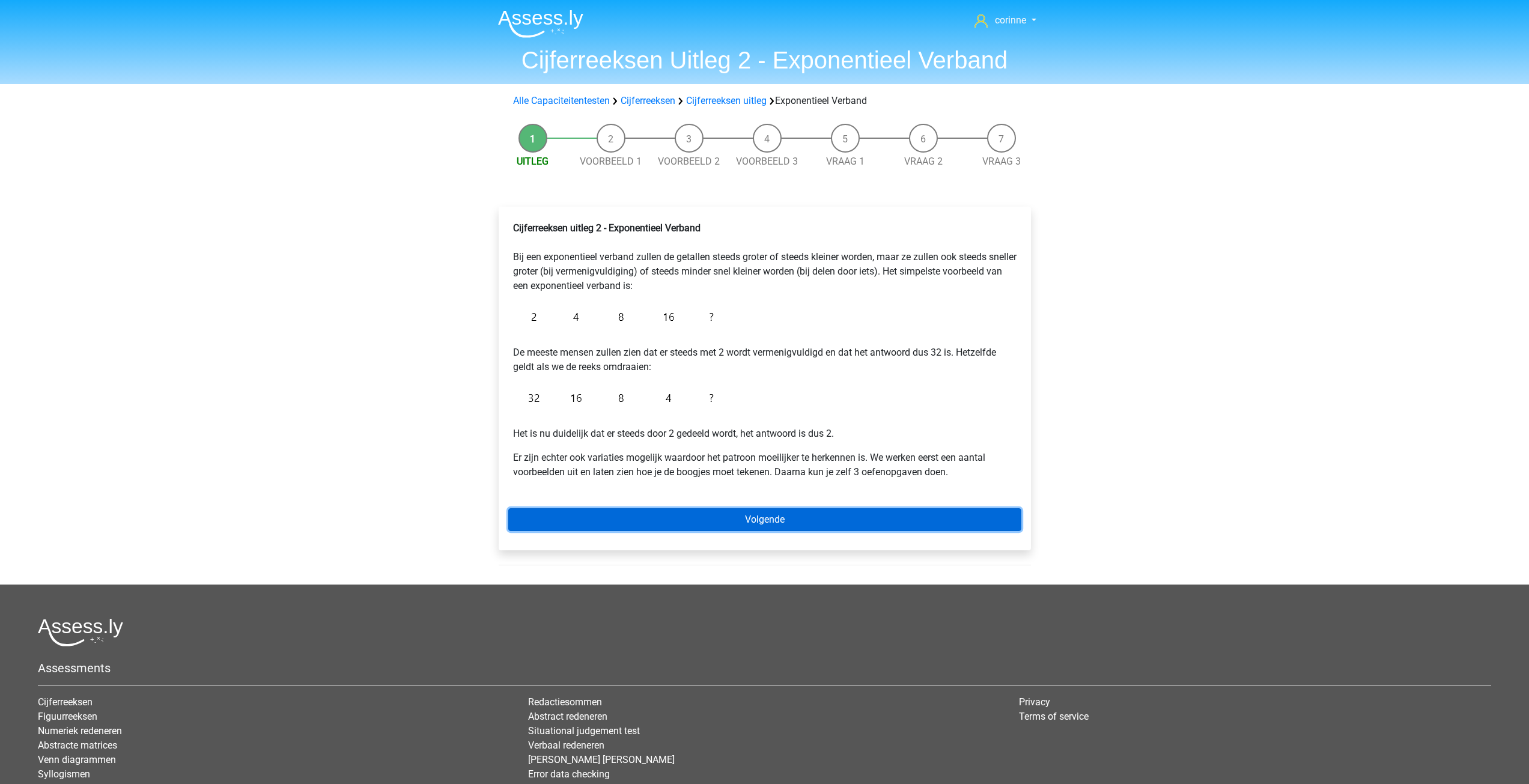
click at [787, 519] on link "Volgende" at bounding box center [765, 519] width 513 height 22
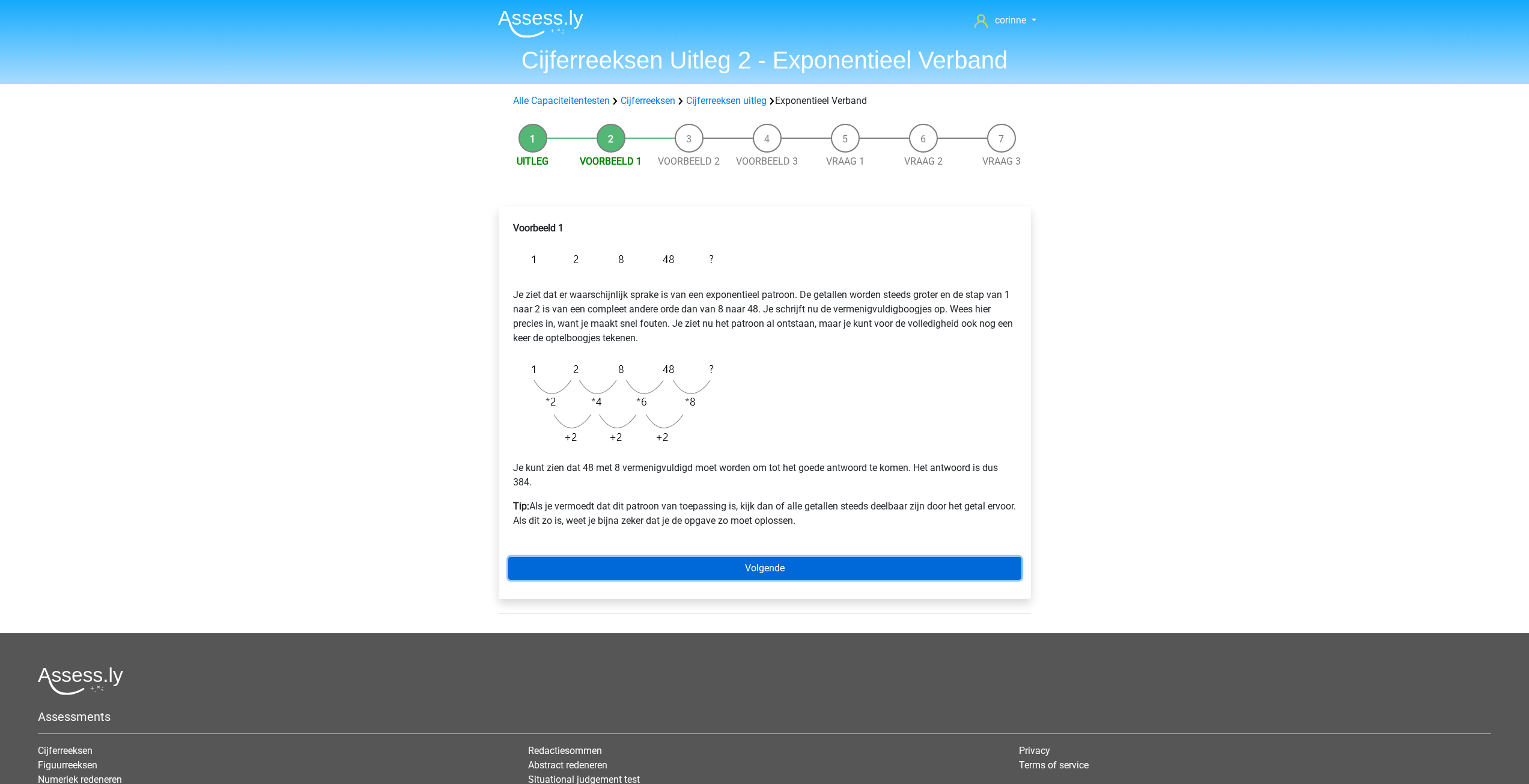
click at [771, 560] on link "Volgende" at bounding box center [765, 568] width 513 height 22
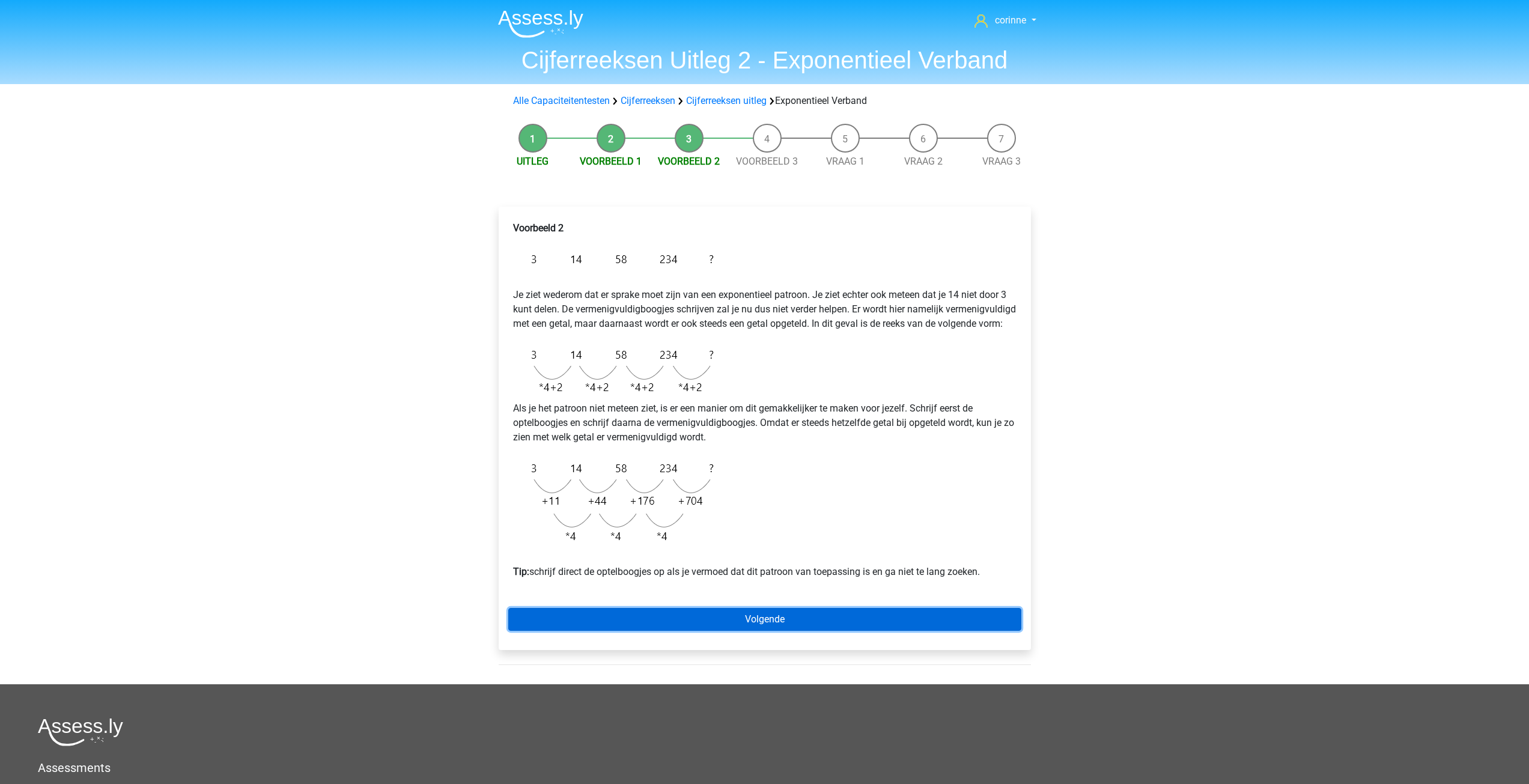
click at [766, 631] on link "Volgende" at bounding box center [765, 618] width 513 height 22
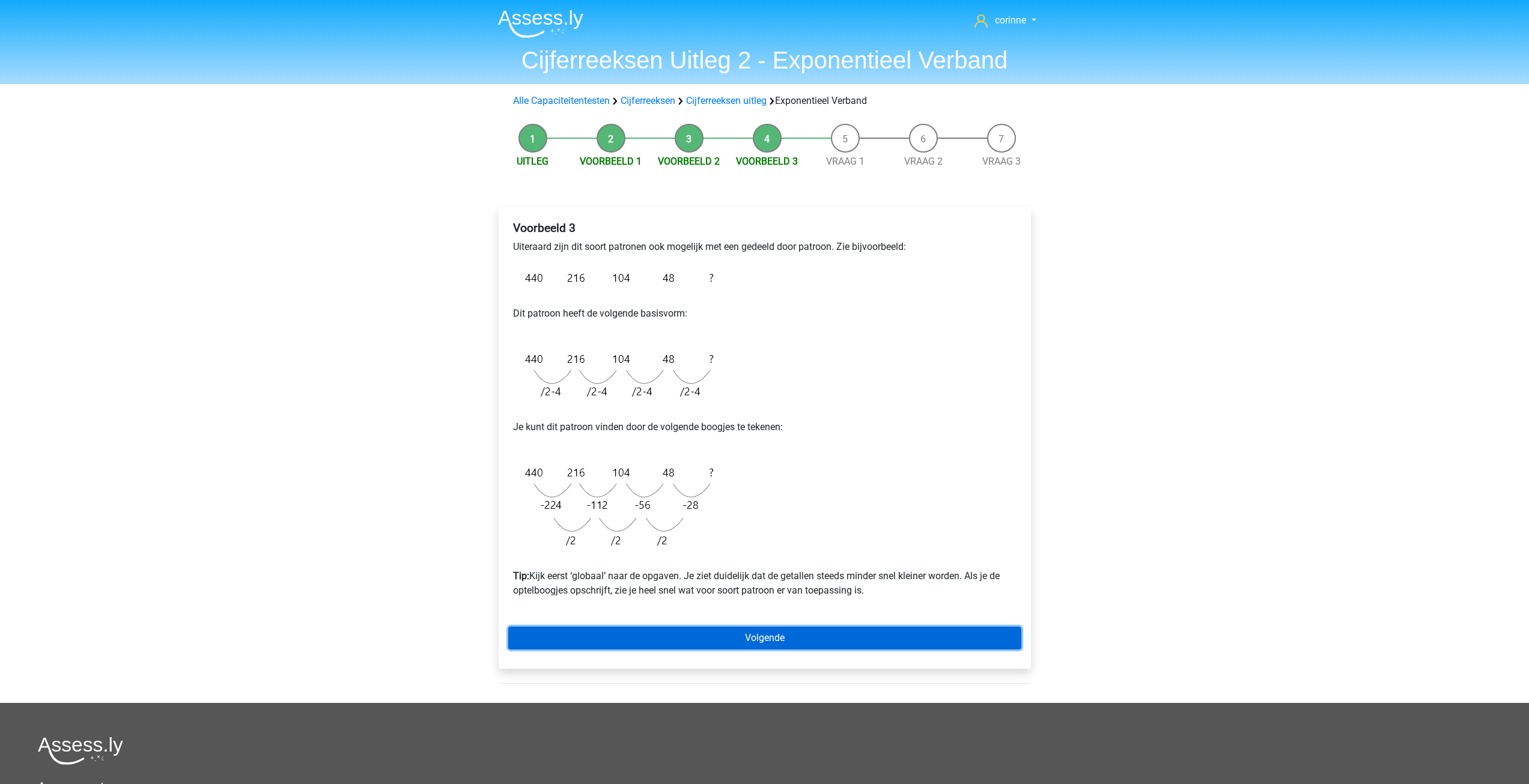
click at [759, 632] on link "Volgende" at bounding box center [765, 637] width 513 height 22
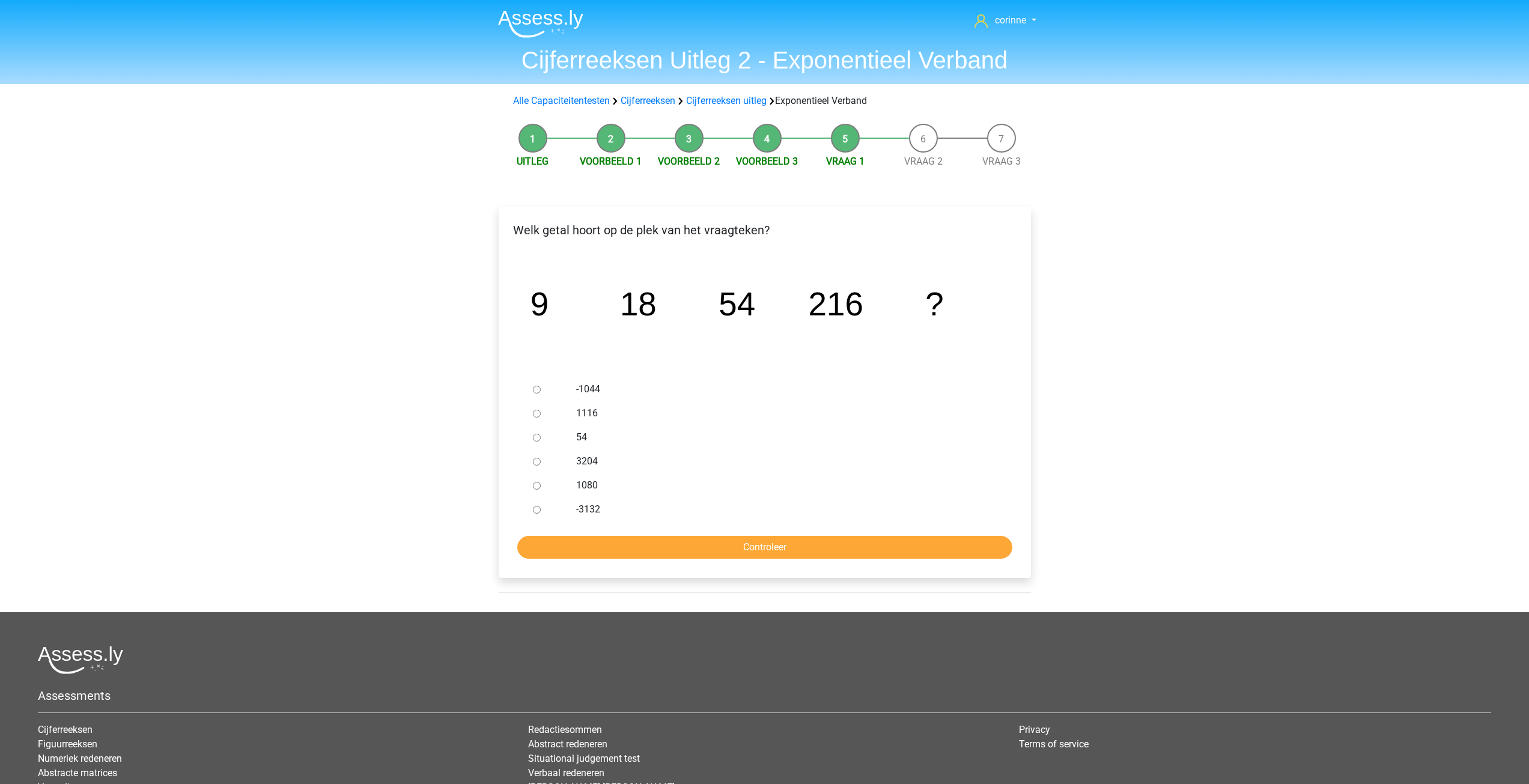
click at [533, 482] on input "1080" at bounding box center [537, 486] width 8 height 8
radio input "true"
click at [533, 482] on input "1080" at bounding box center [537, 486] width 8 height 8
click at [774, 552] on input "Controleer" at bounding box center [764, 546] width 495 height 22
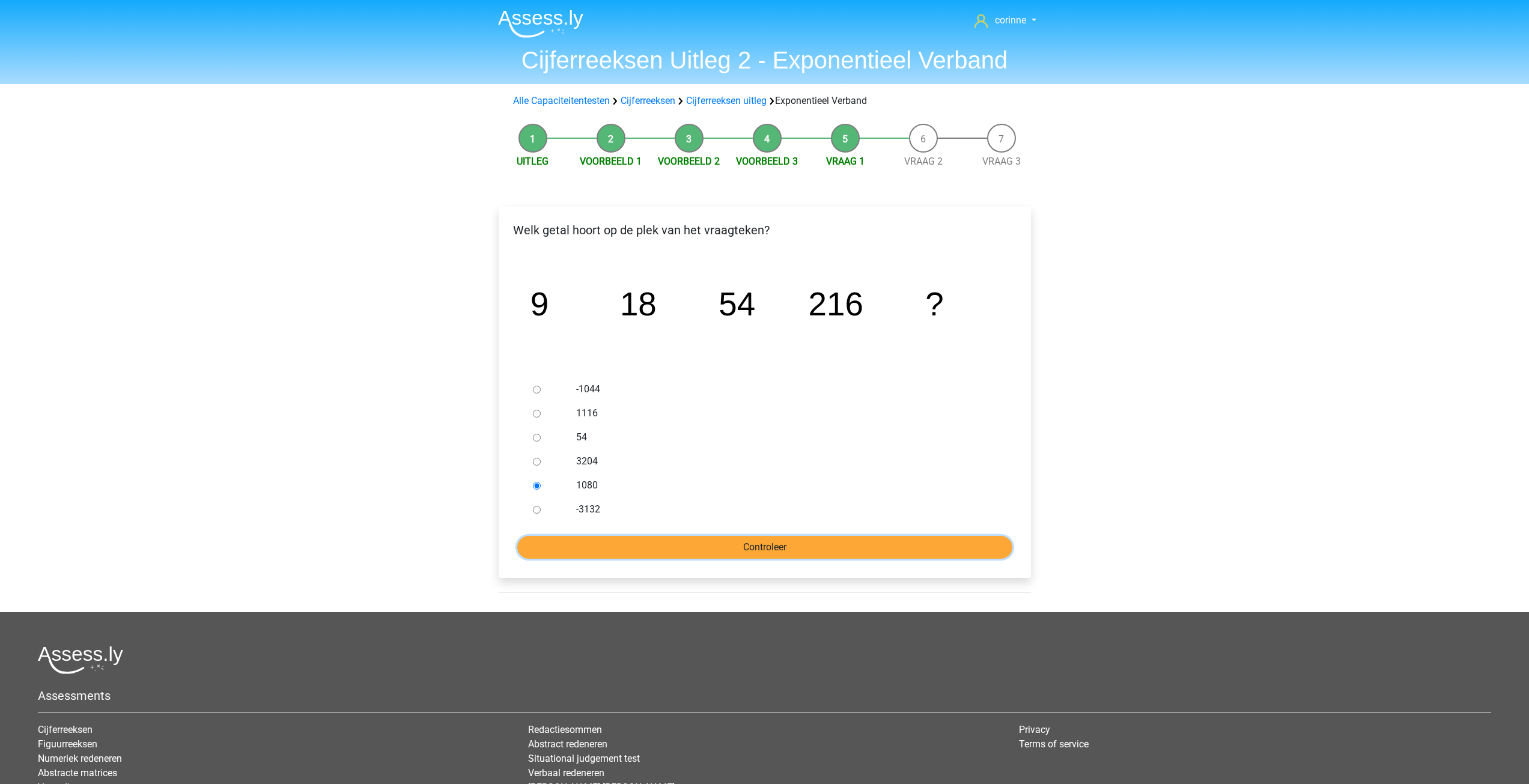
click at [774, 552] on input "Controleer" at bounding box center [764, 546] width 495 height 22
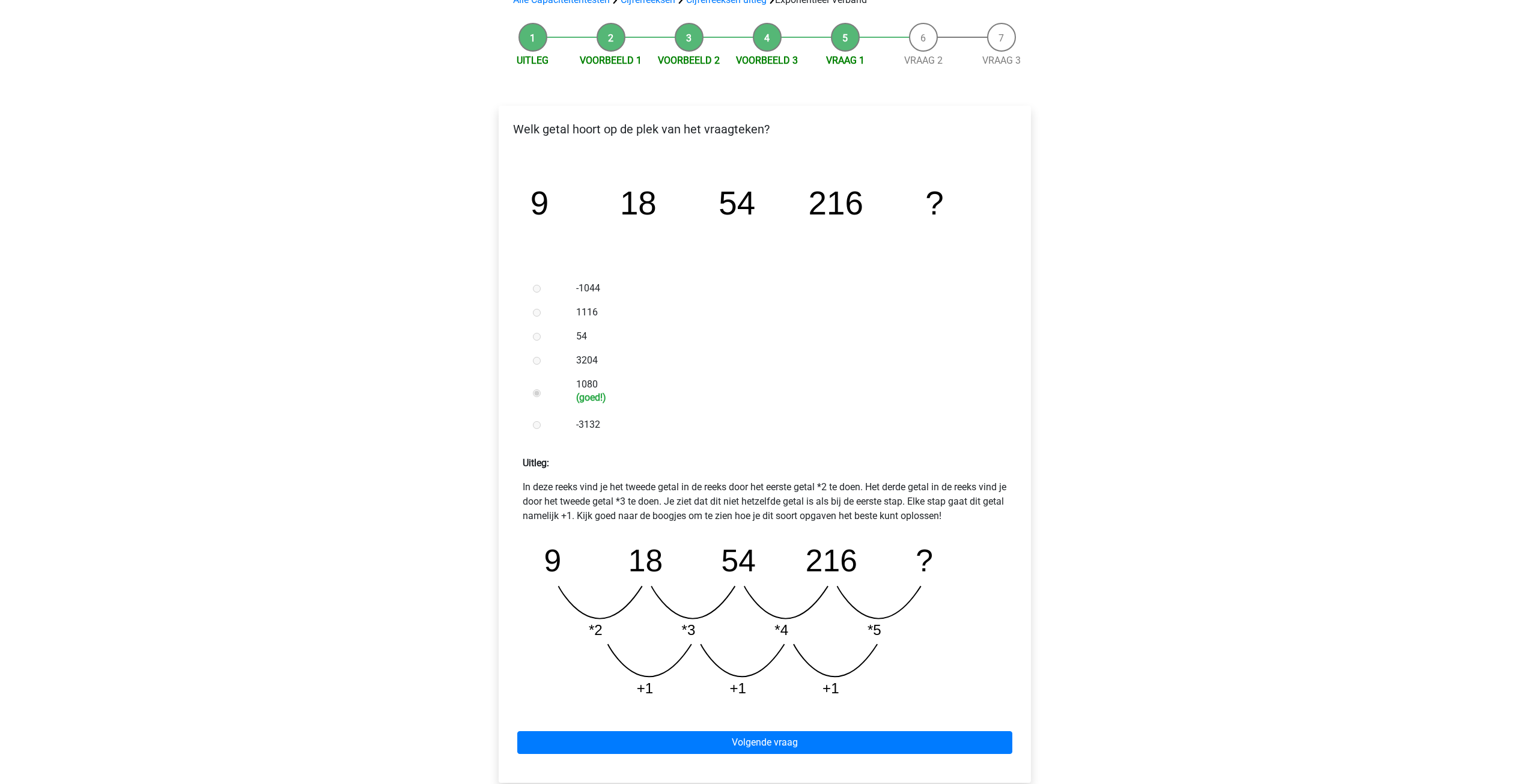
scroll to position [360, 0]
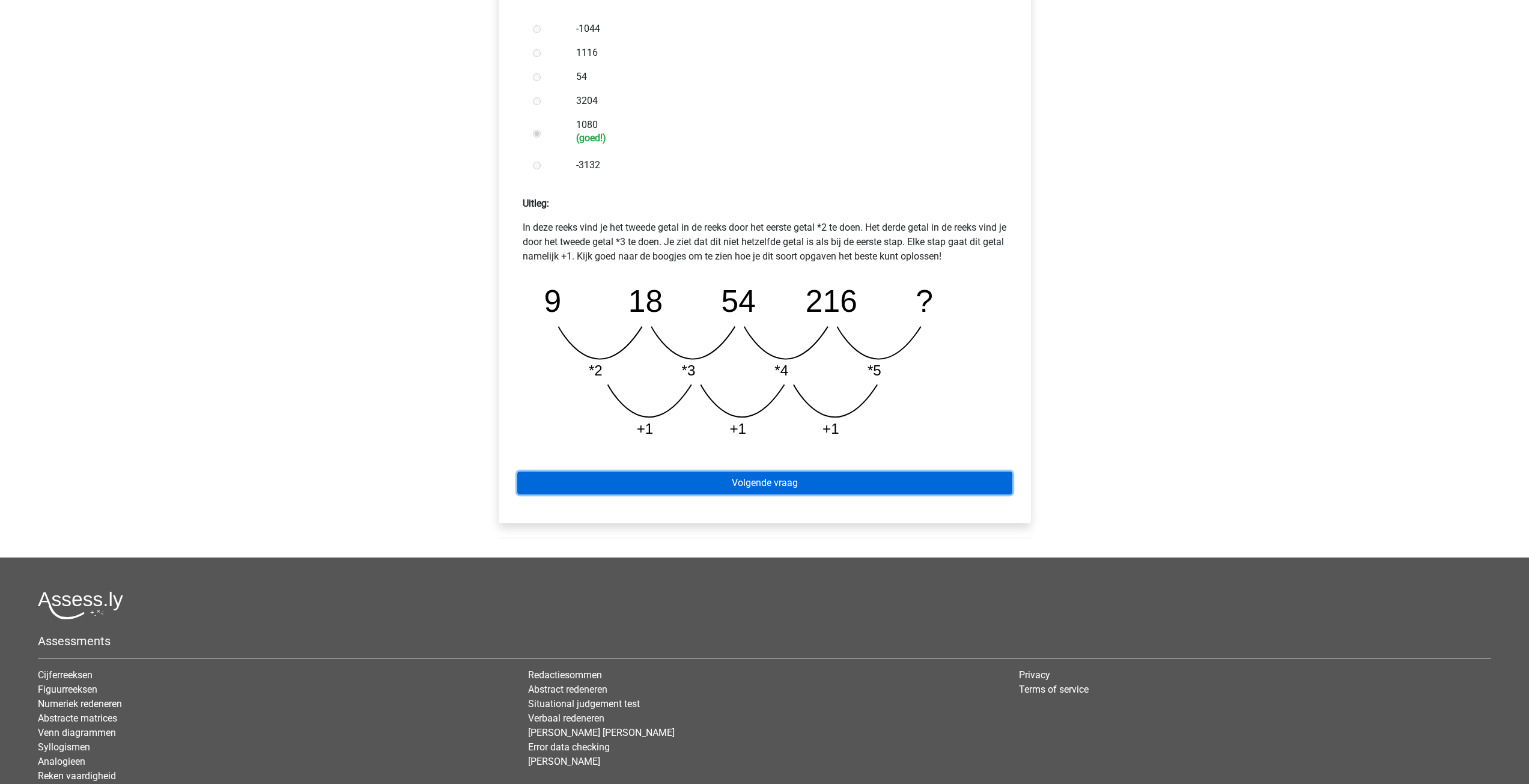
click at [780, 490] on link "Volgende vraag" at bounding box center [764, 482] width 495 height 22
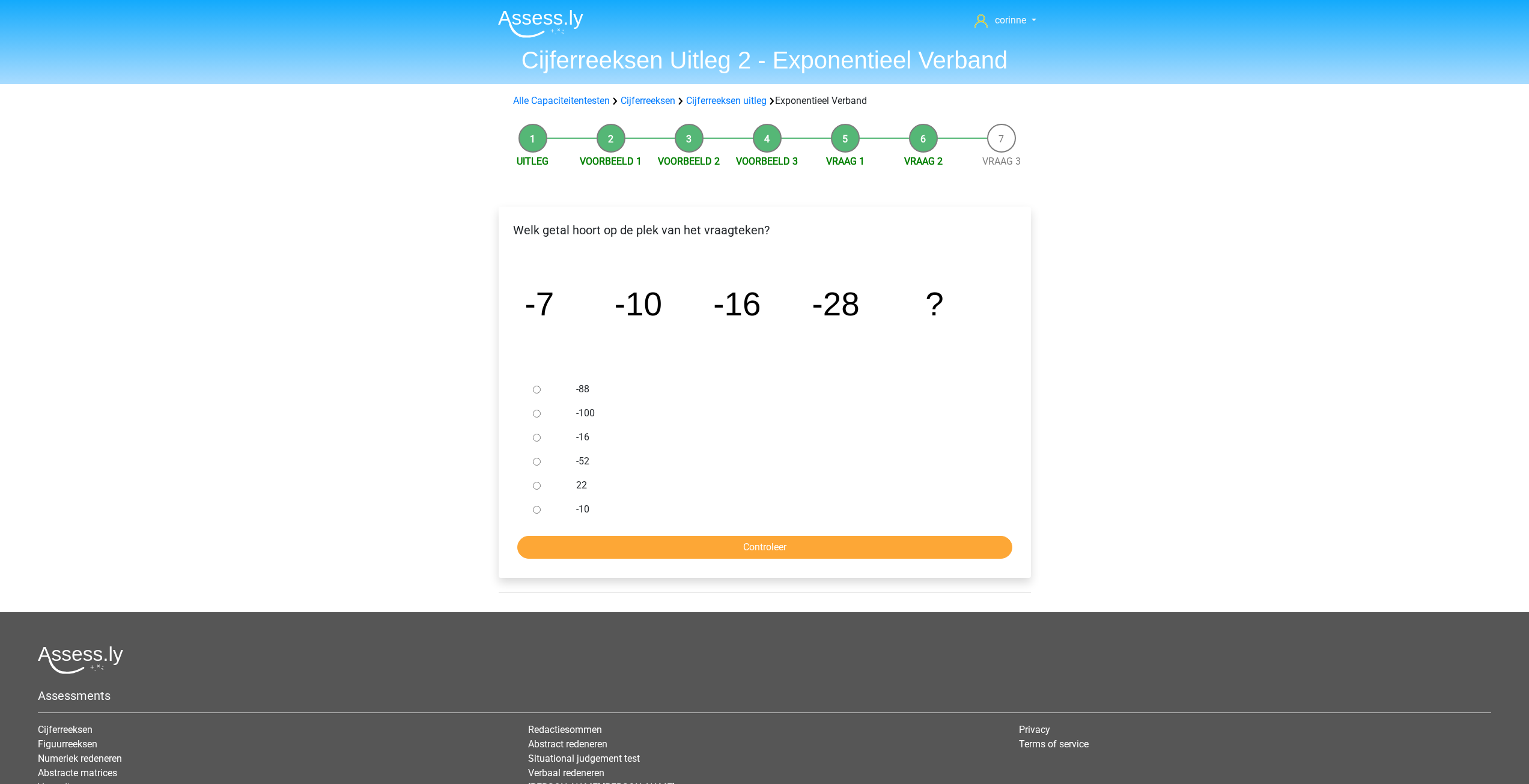
click at [537, 463] on input "-52" at bounding box center [537, 462] width 8 height 8
radio input "true"
click at [765, 552] on input "Controleer" at bounding box center [764, 546] width 495 height 22
click at [766, 555] on input "Controleer" at bounding box center [764, 546] width 495 height 22
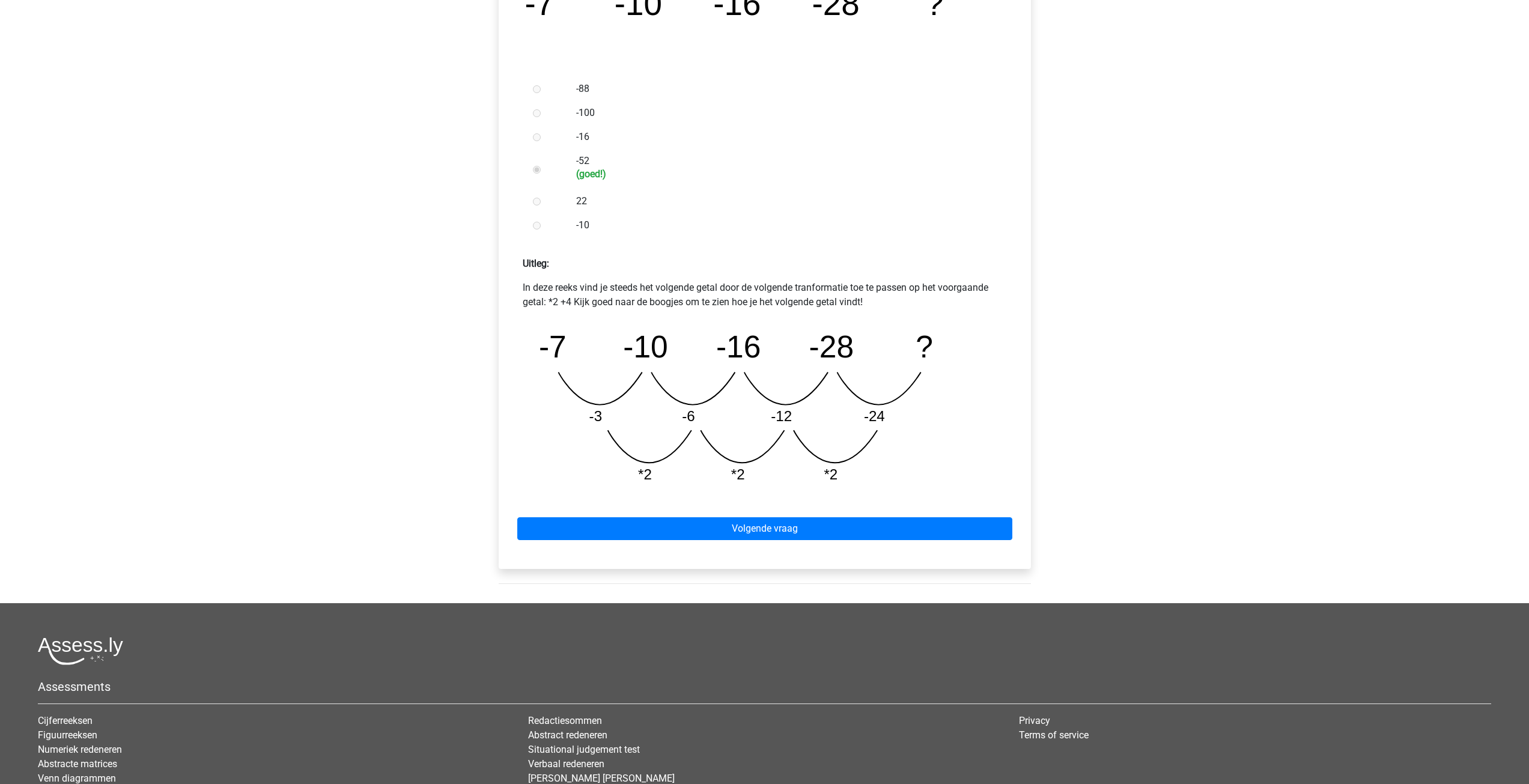
scroll to position [360, 0]
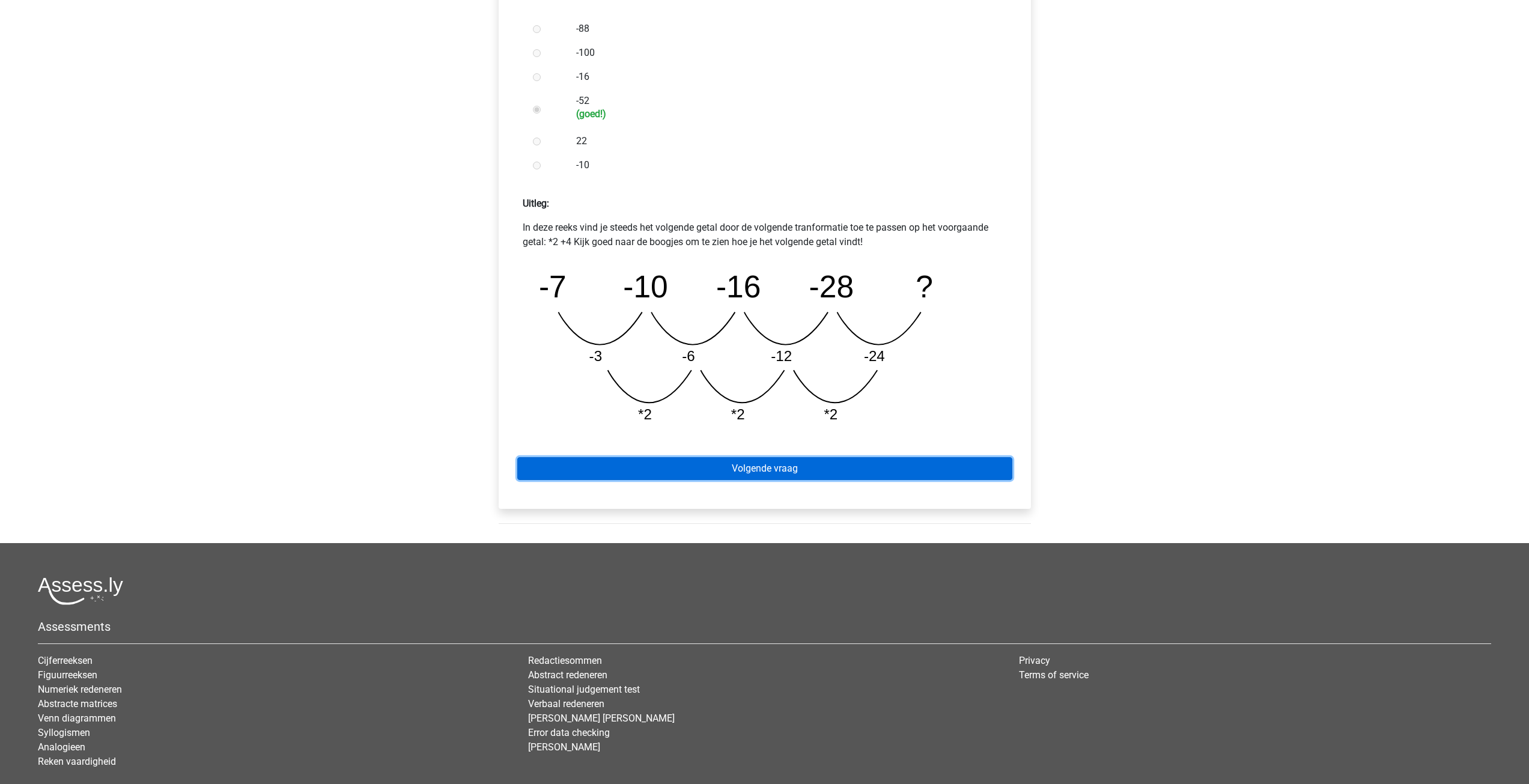
click at [776, 466] on link "Volgende vraag" at bounding box center [764, 468] width 495 height 22
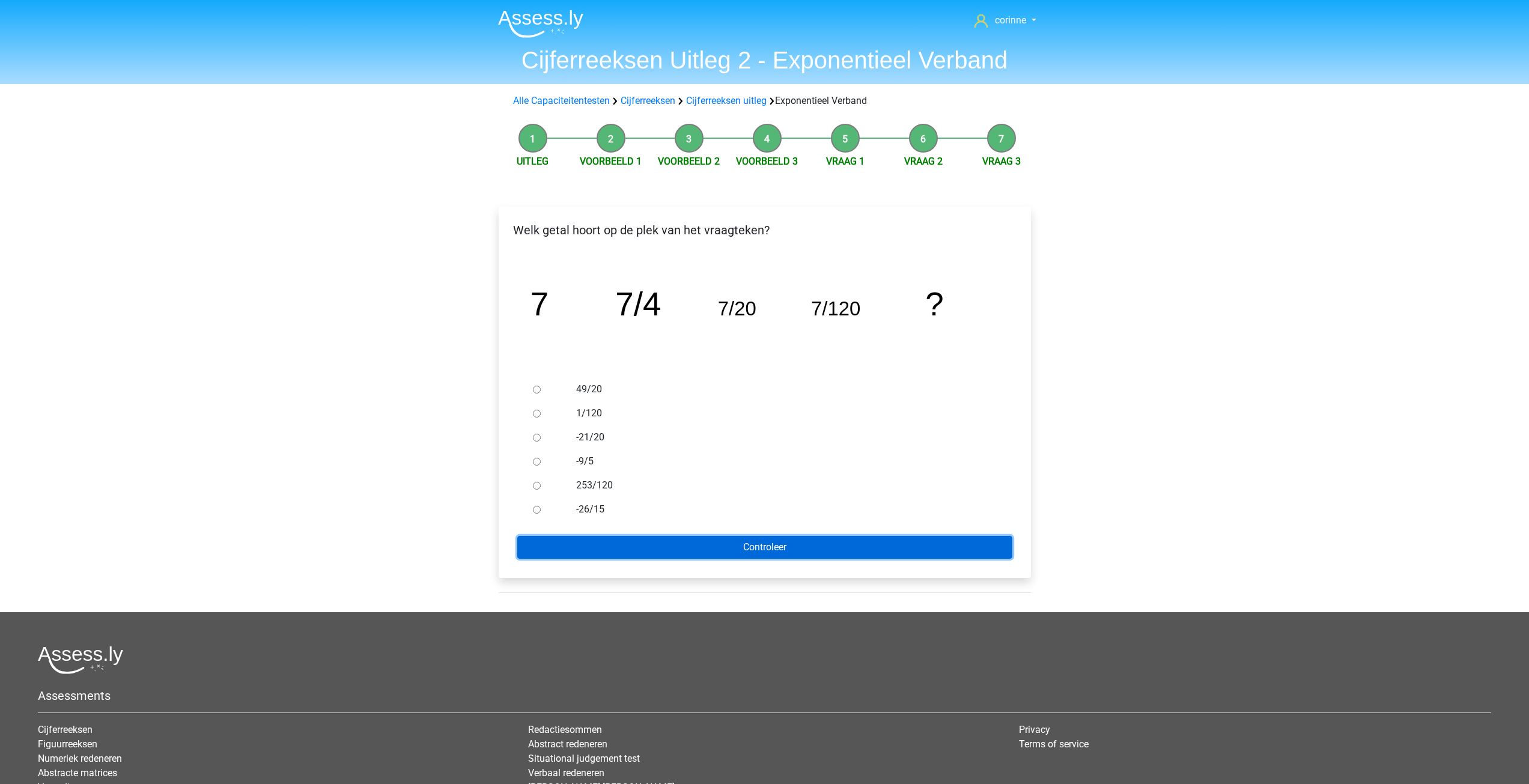
click at [767, 547] on input "Controleer" at bounding box center [764, 546] width 495 height 22
click at [535, 391] on input "49/20" at bounding box center [537, 390] width 8 height 8
radio input "true"
click at [535, 391] on input "49/20" at bounding box center [537, 390] width 8 height 8
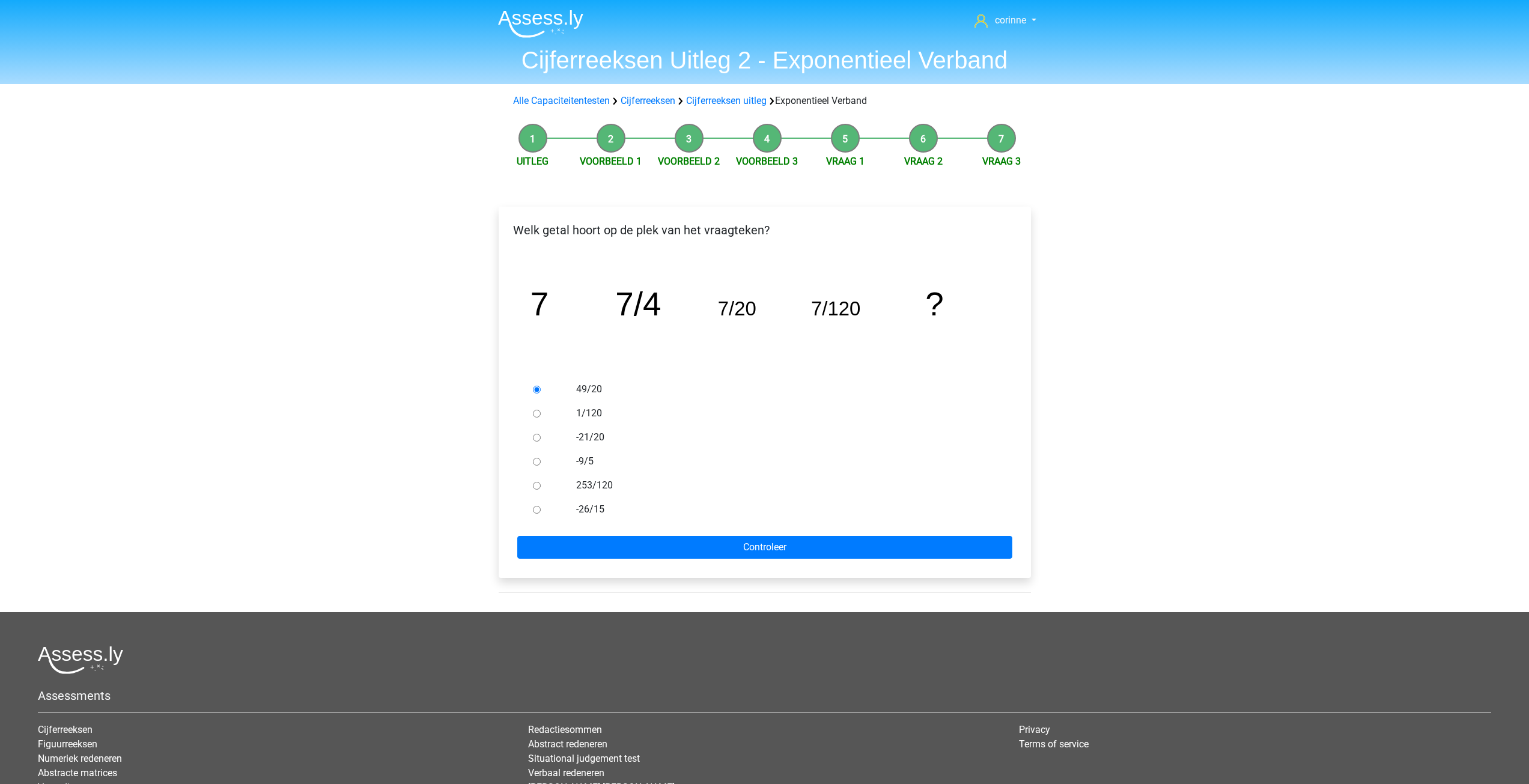
click at [535, 391] on input "49/20" at bounding box center [537, 390] width 8 height 8
click at [738, 541] on input "Controleer" at bounding box center [764, 546] width 495 height 22
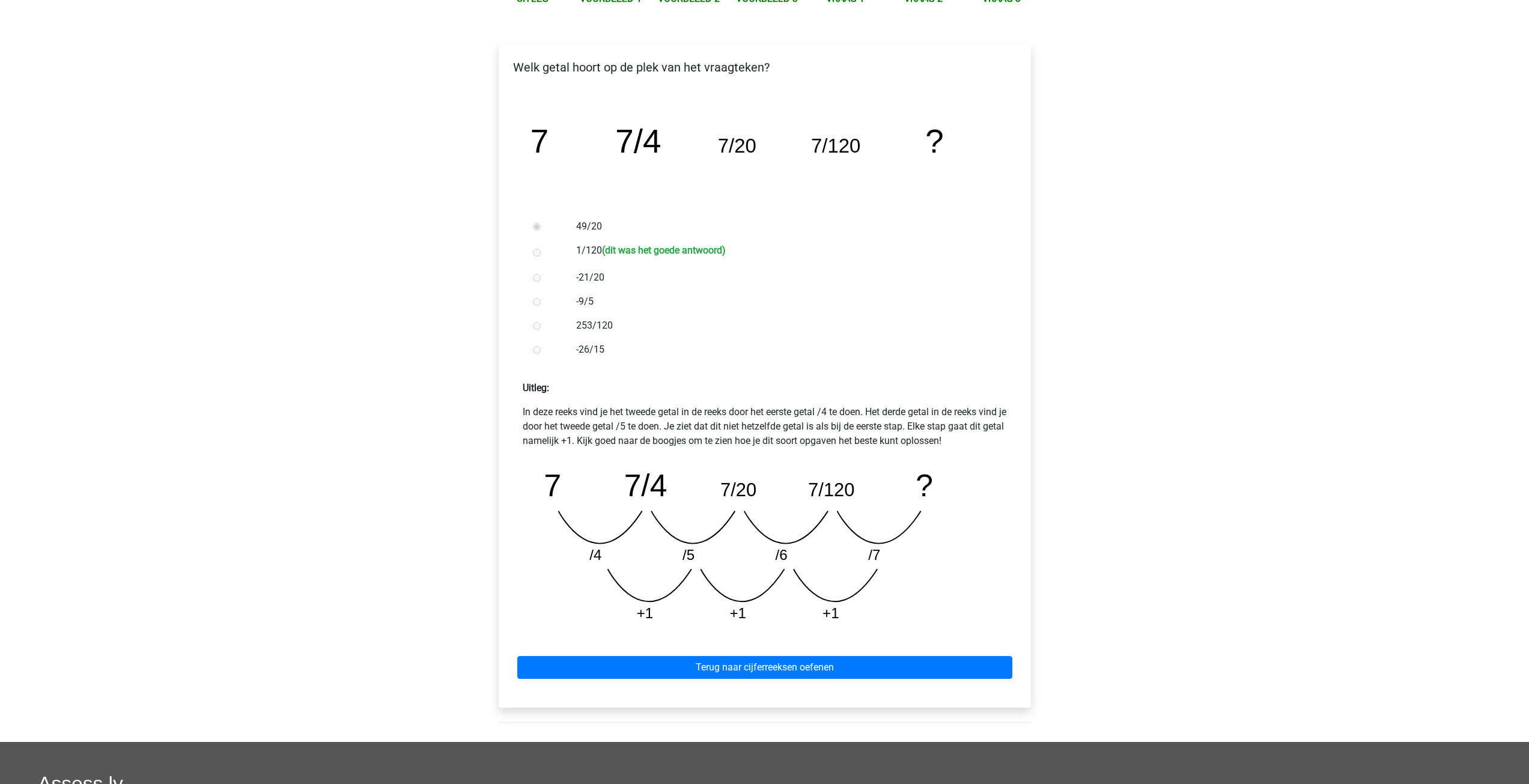
scroll to position [181, 0]
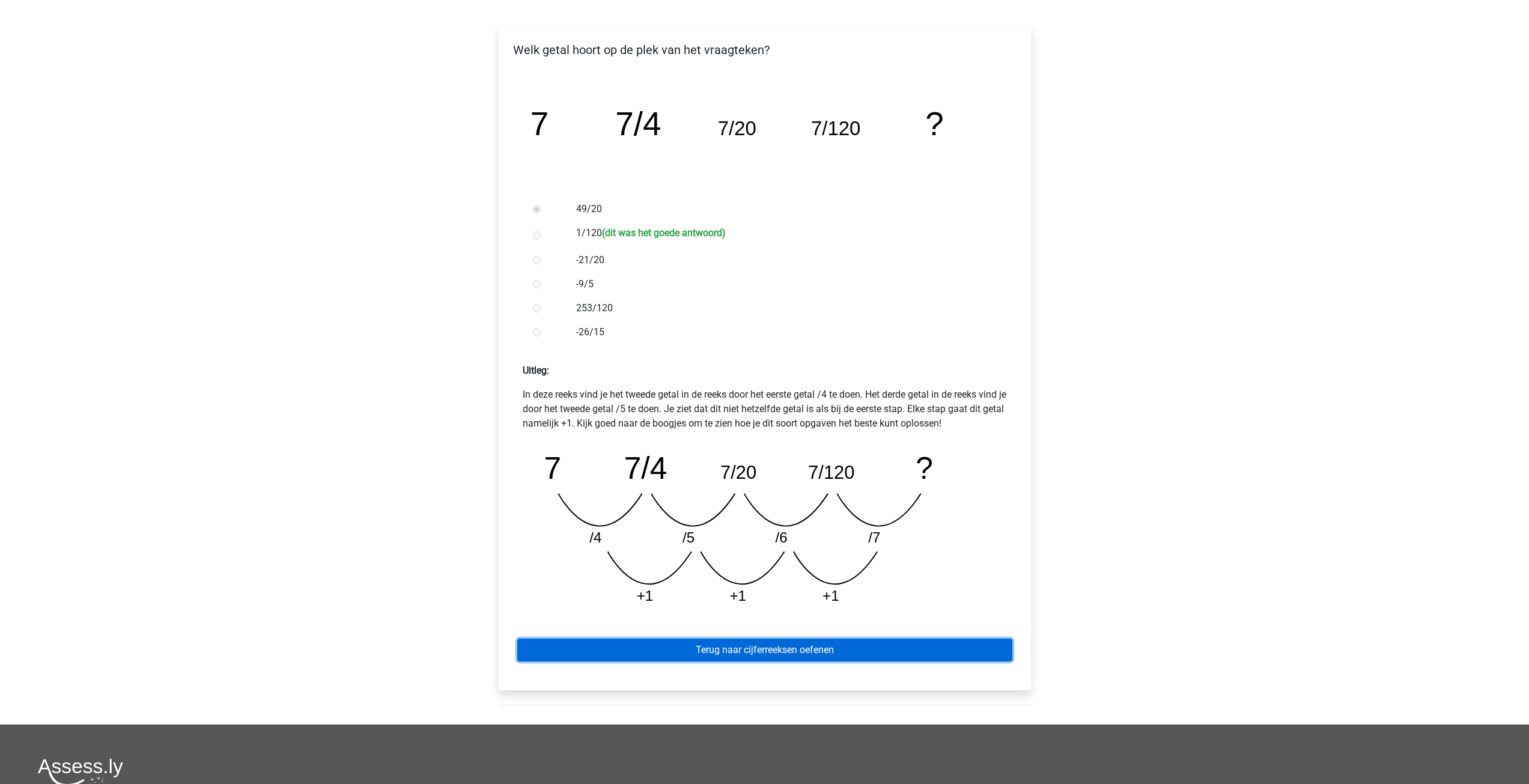
click at [771, 648] on link "Terug naar cijferreeksen oefenen" at bounding box center [764, 649] width 495 height 22
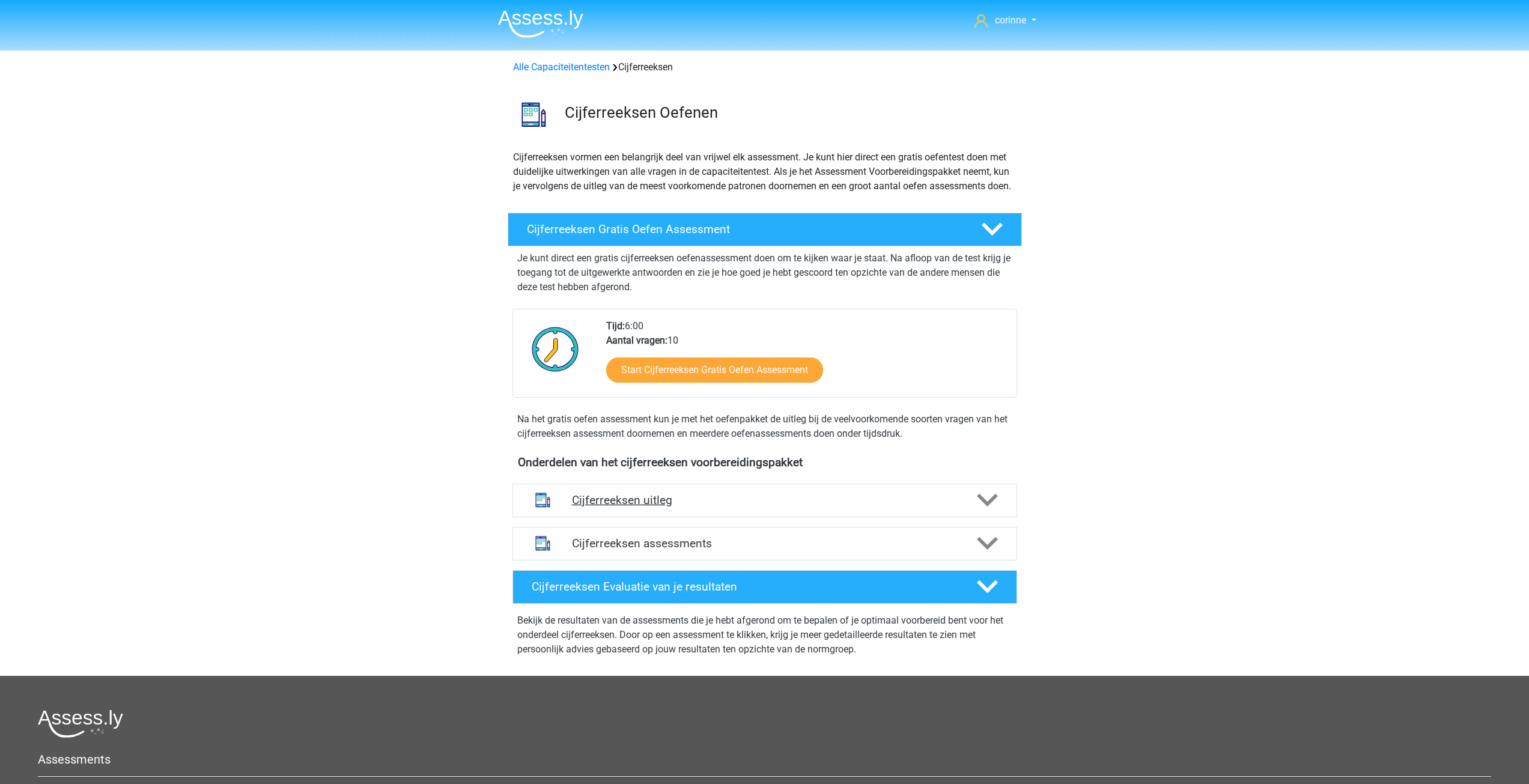
click at [650, 507] on h4 "Cijferreeksen uitleg" at bounding box center [765, 500] width 386 height 14
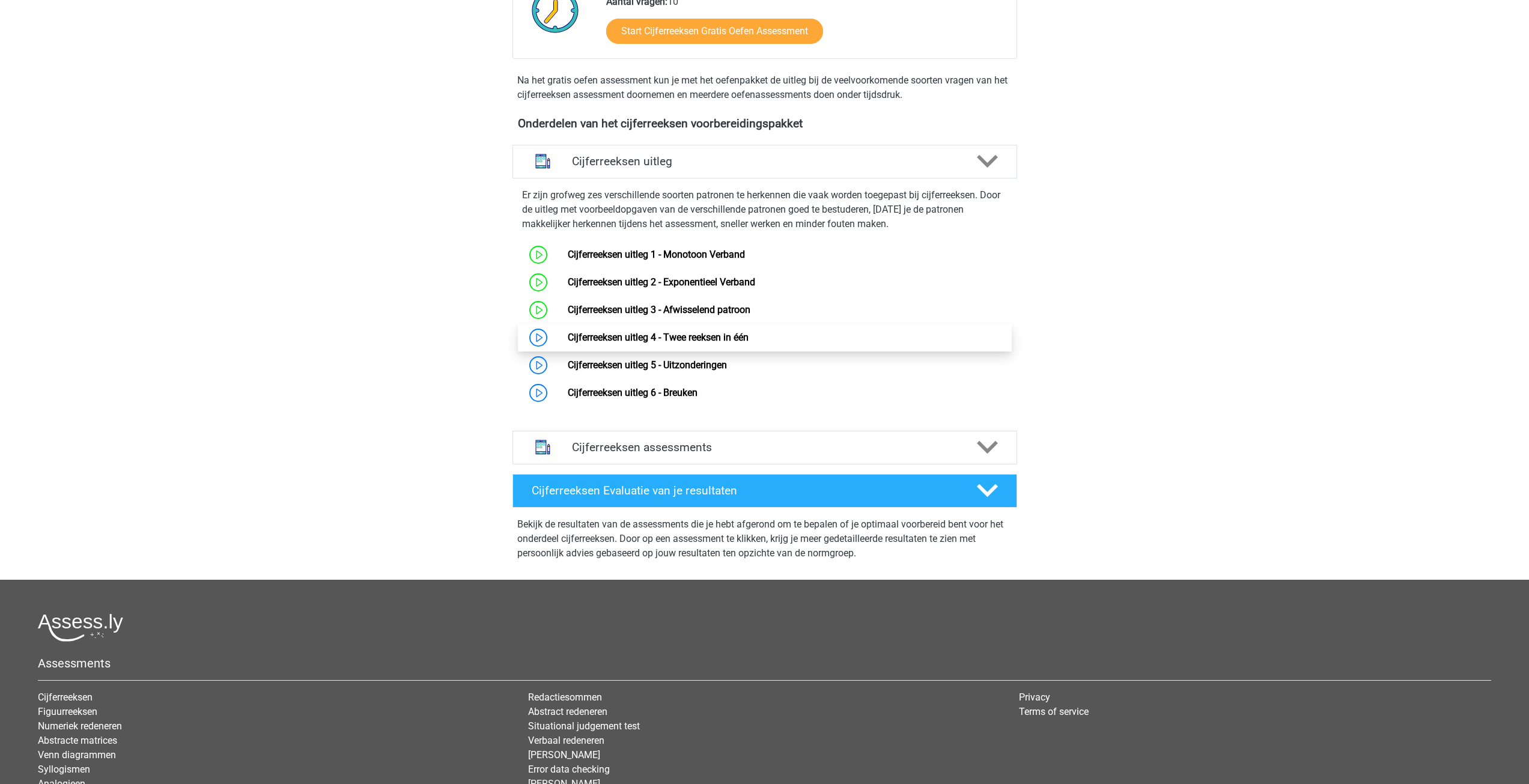
scroll to position [360, 0]
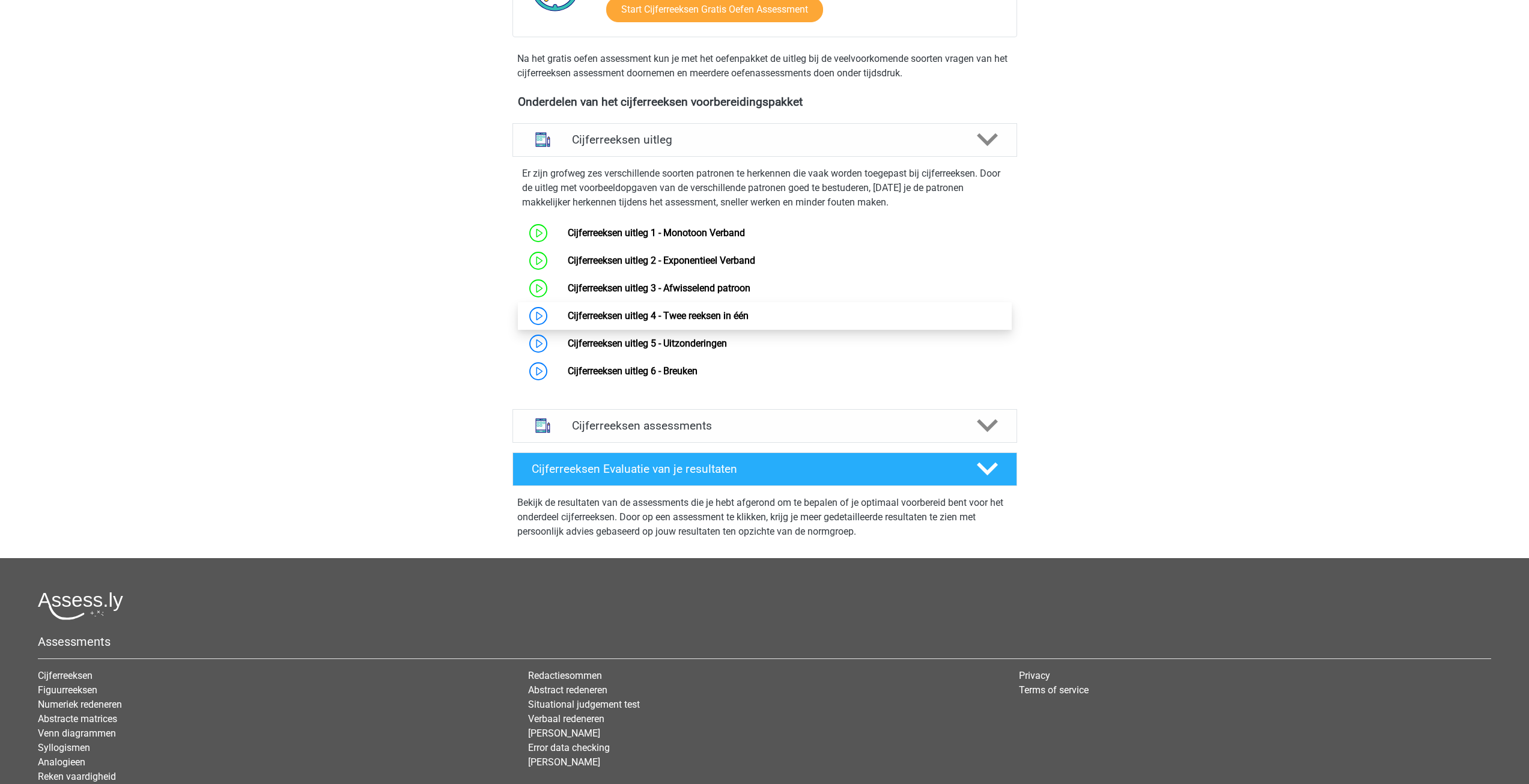
click at [716, 322] on link "Cijferreeksen uitleg 4 - Twee reeksen in één" at bounding box center [657, 315] width 181 height 12
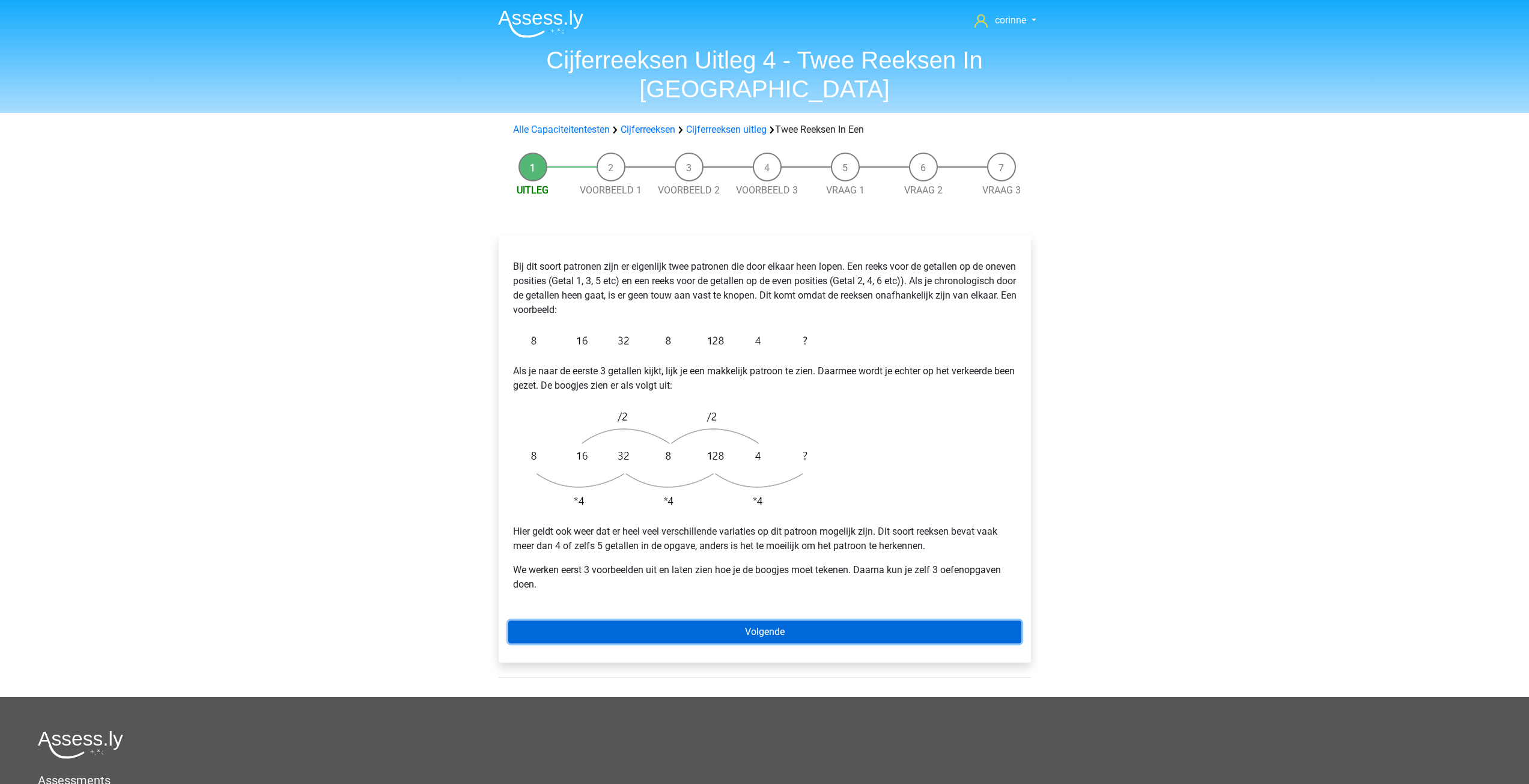
click at [721, 621] on link "Volgende" at bounding box center [765, 631] width 513 height 22
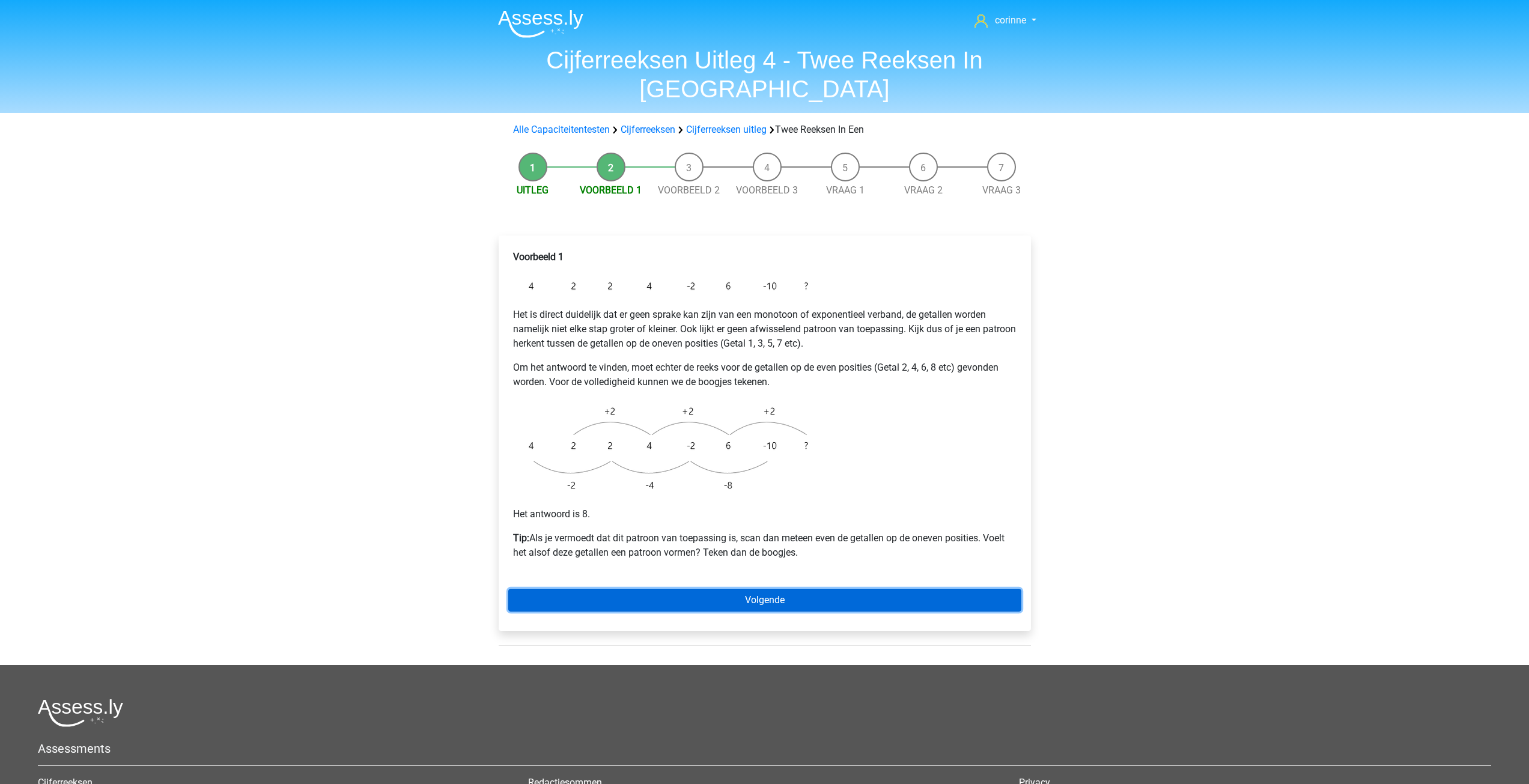
click at [773, 589] on link "Volgende" at bounding box center [765, 600] width 513 height 22
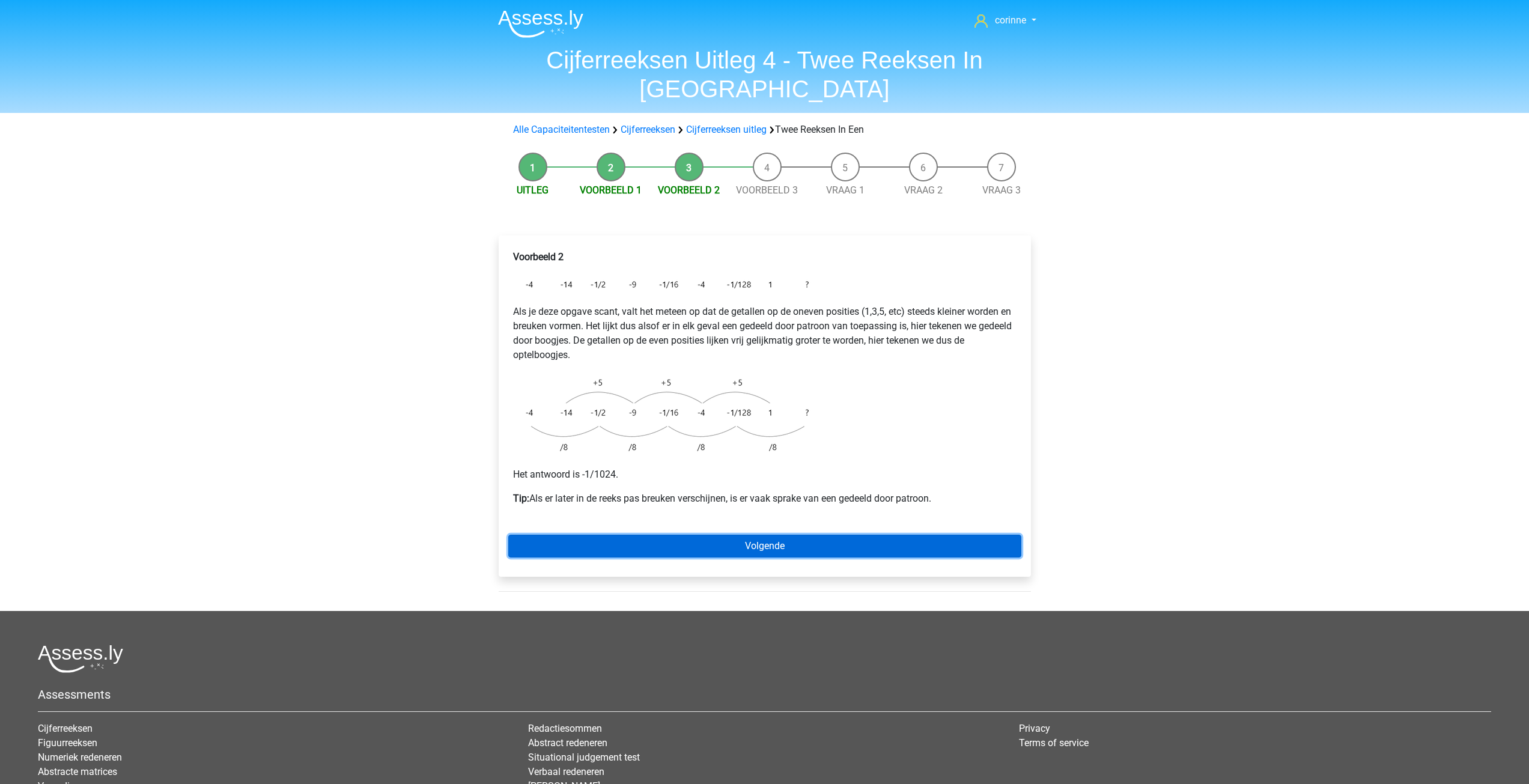
click at [752, 535] on link "Volgende" at bounding box center [765, 545] width 513 height 22
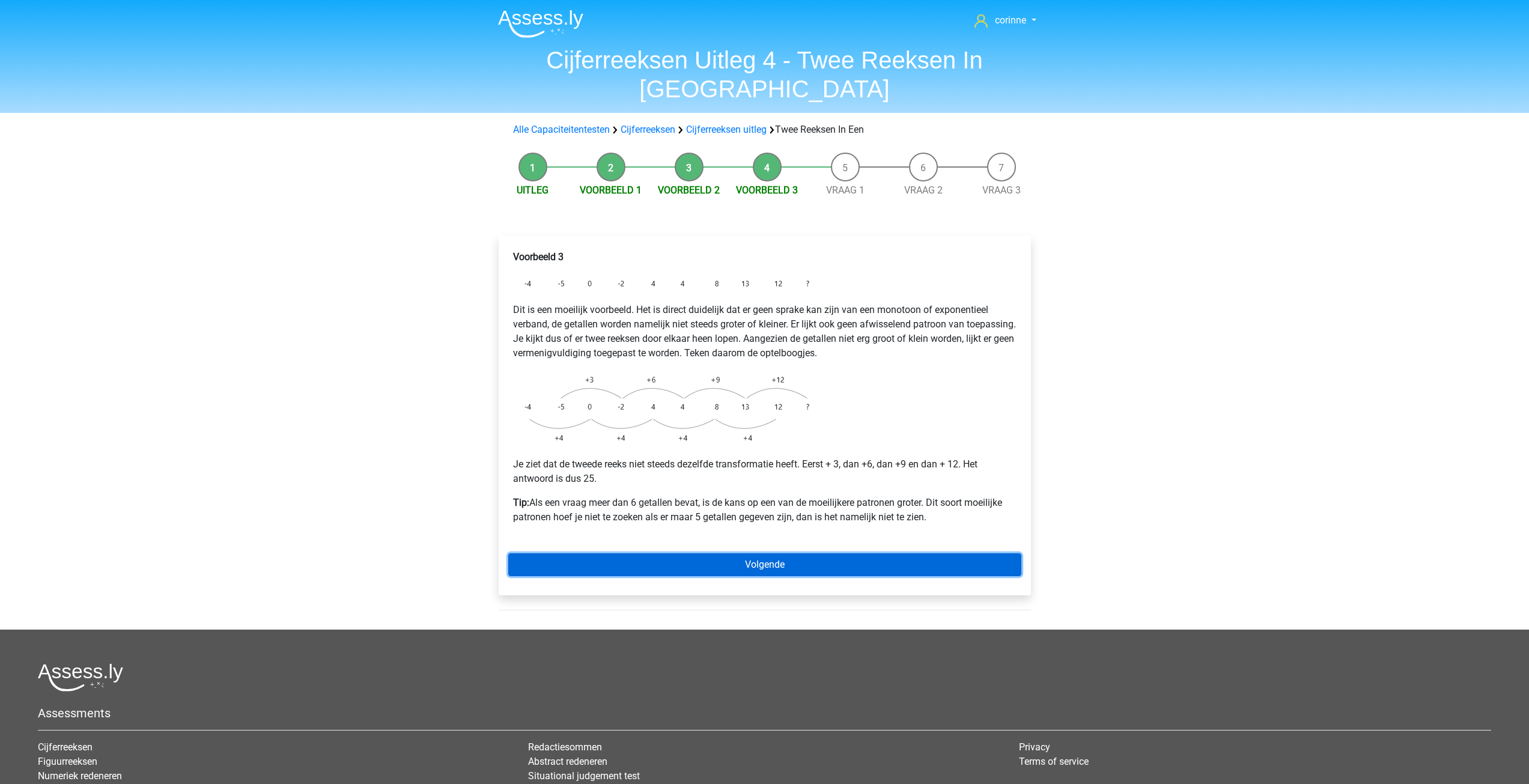
click at [769, 553] on link "Volgende" at bounding box center [765, 564] width 513 height 22
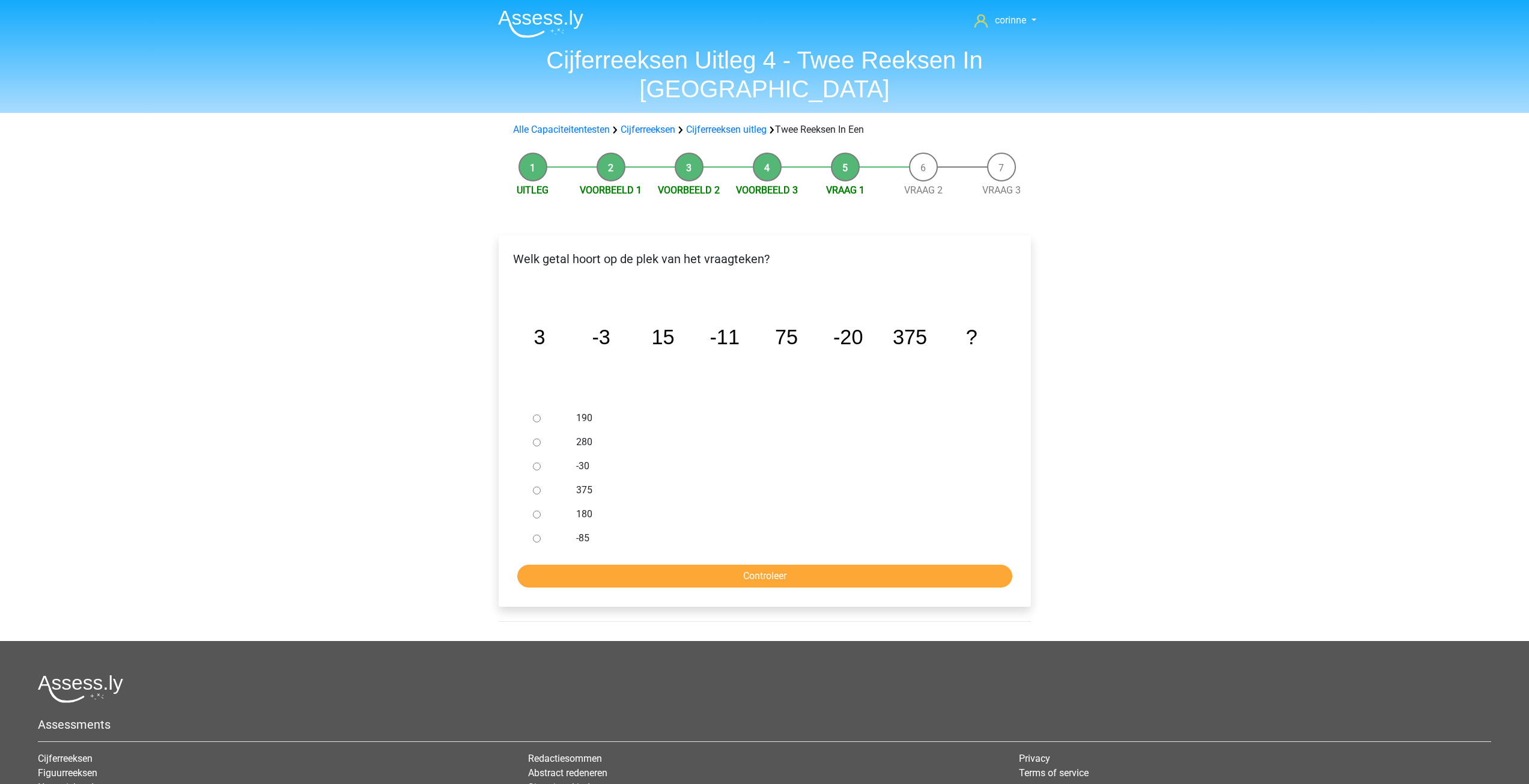
click at [540, 462] on input "-30" at bounding box center [537, 466] width 8 height 8
radio input "true"
click at [540, 462] on input "-30" at bounding box center [537, 466] width 8 height 8
click at [776, 565] on input "Controleer" at bounding box center [764, 576] width 495 height 22
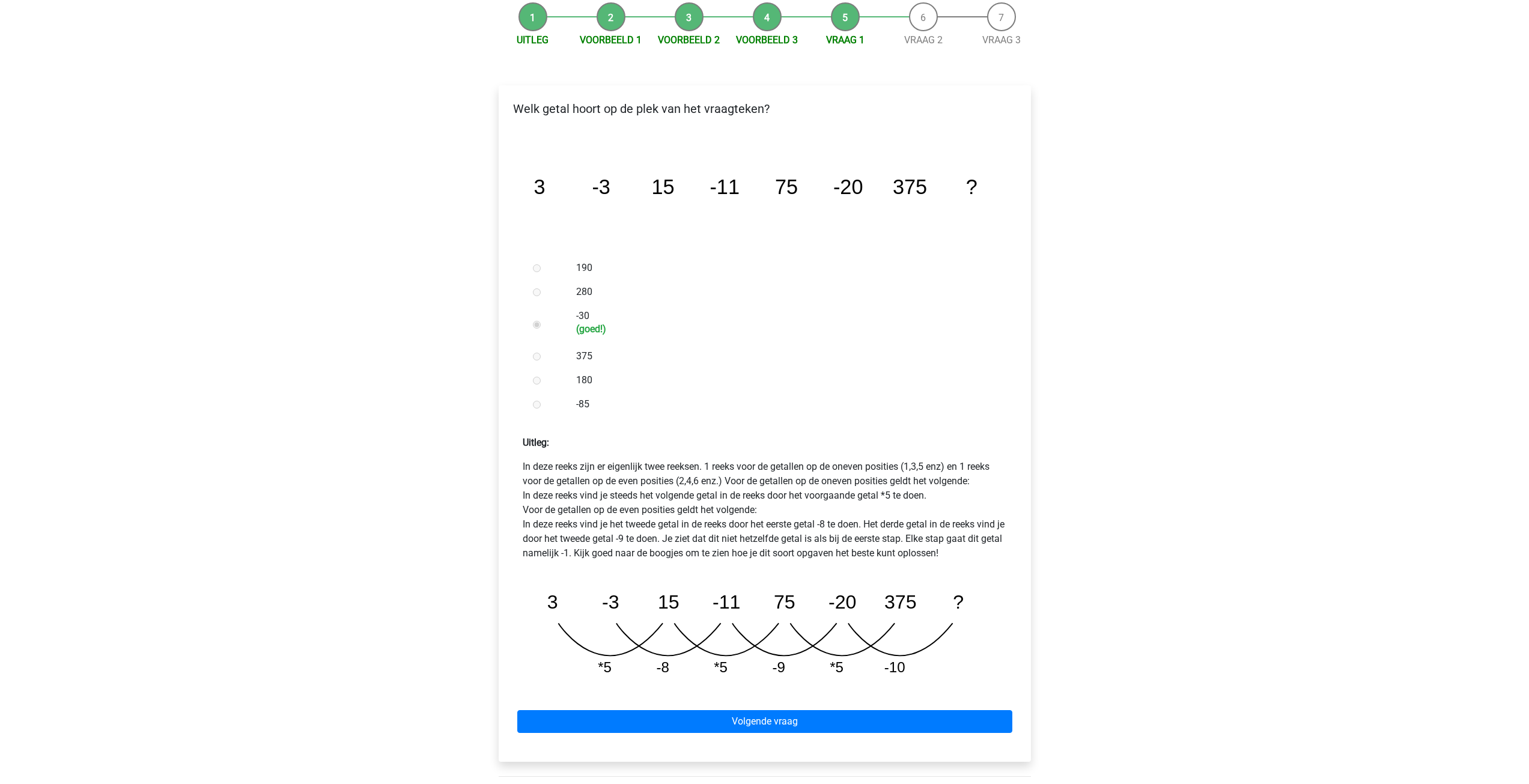
scroll to position [181, 0]
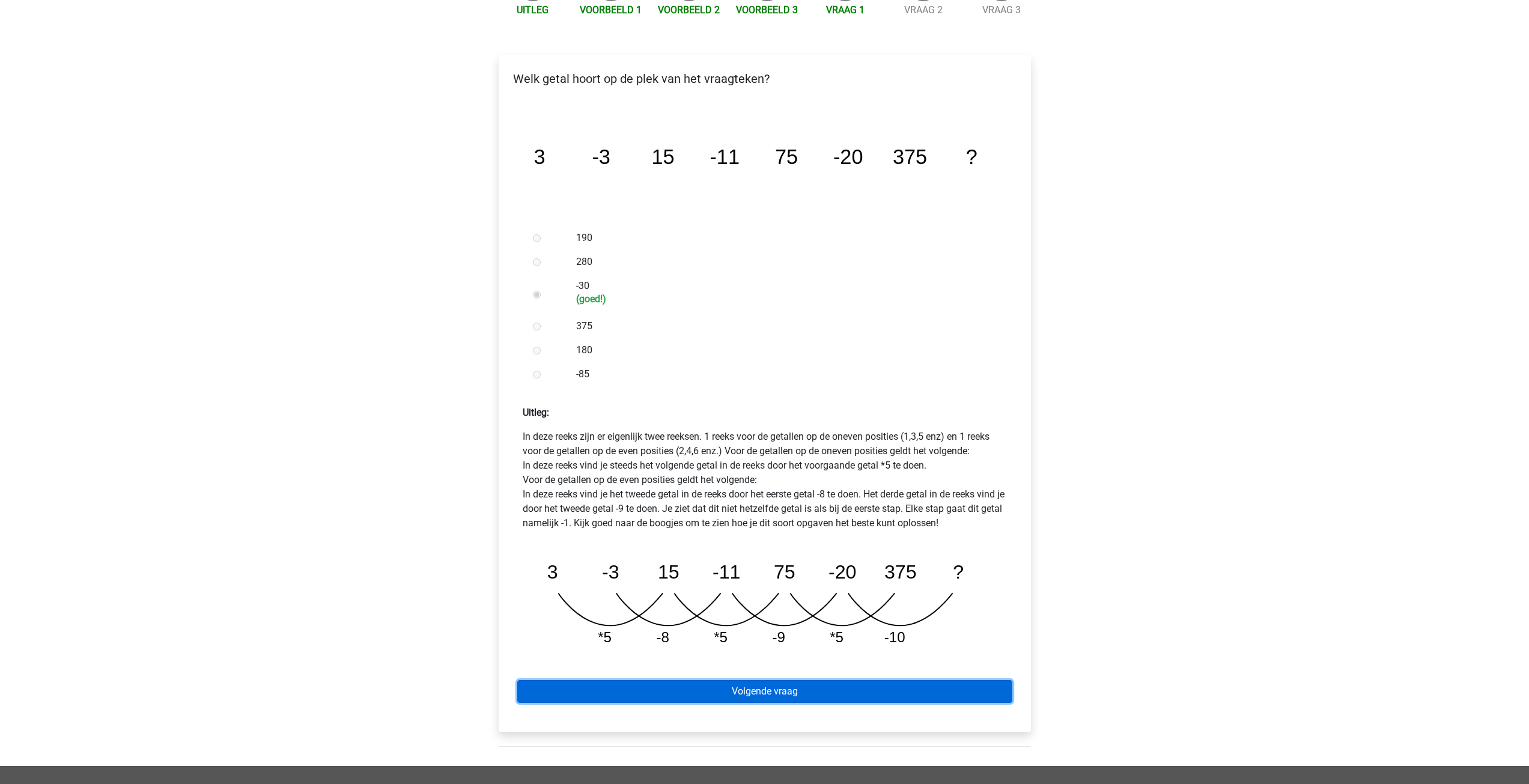
click at [758, 679] on link "Volgende vraag" at bounding box center [764, 690] width 495 height 22
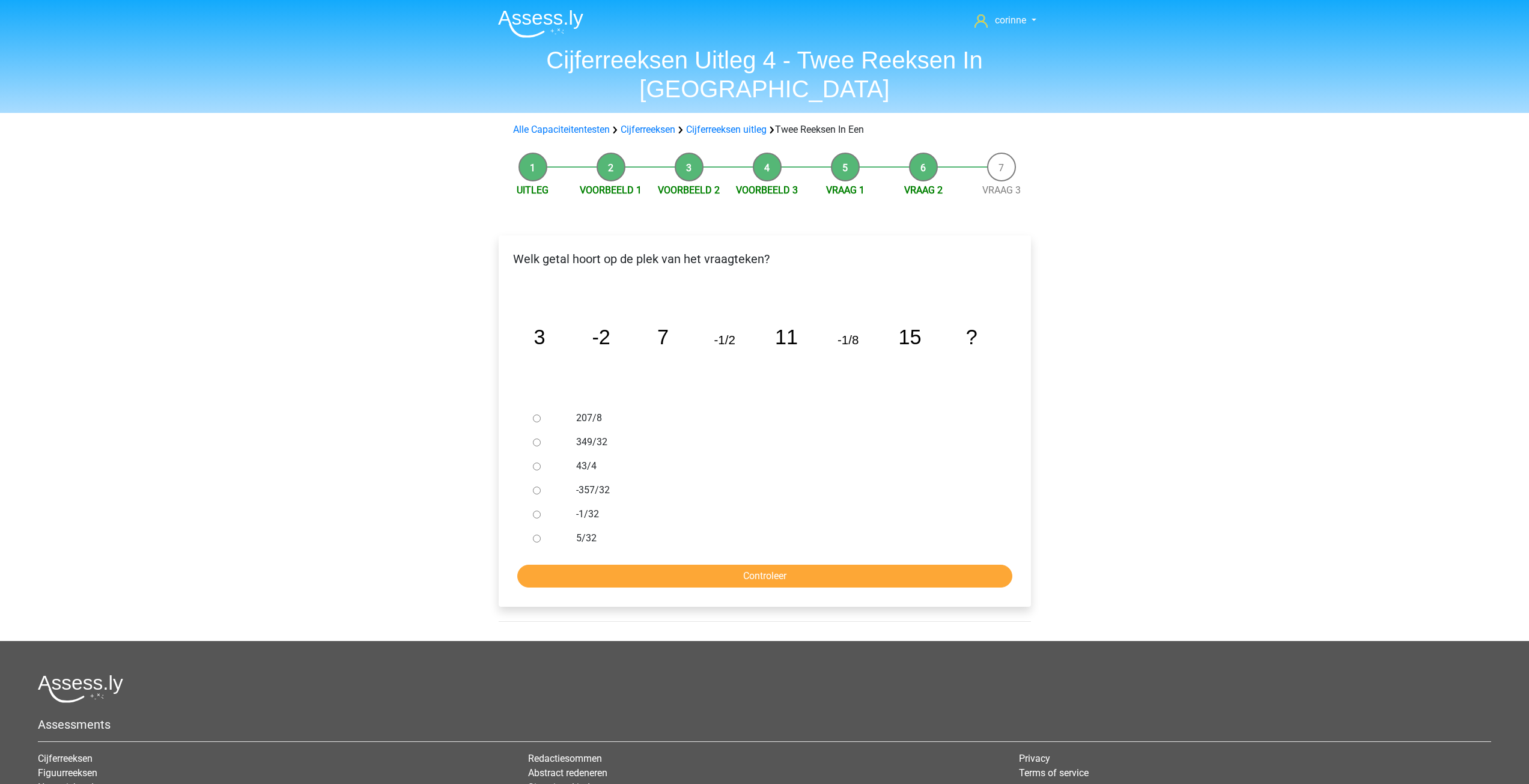
click at [536, 511] on input "-1/32" at bounding box center [537, 514] width 8 height 8
radio input "true"
click at [536, 511] on input "-1/32" at bounding box center [537, 514] width 8 height 8
click at [749, 565] on input "Controleer" at bounding box center [764, 576] width 495 height 22
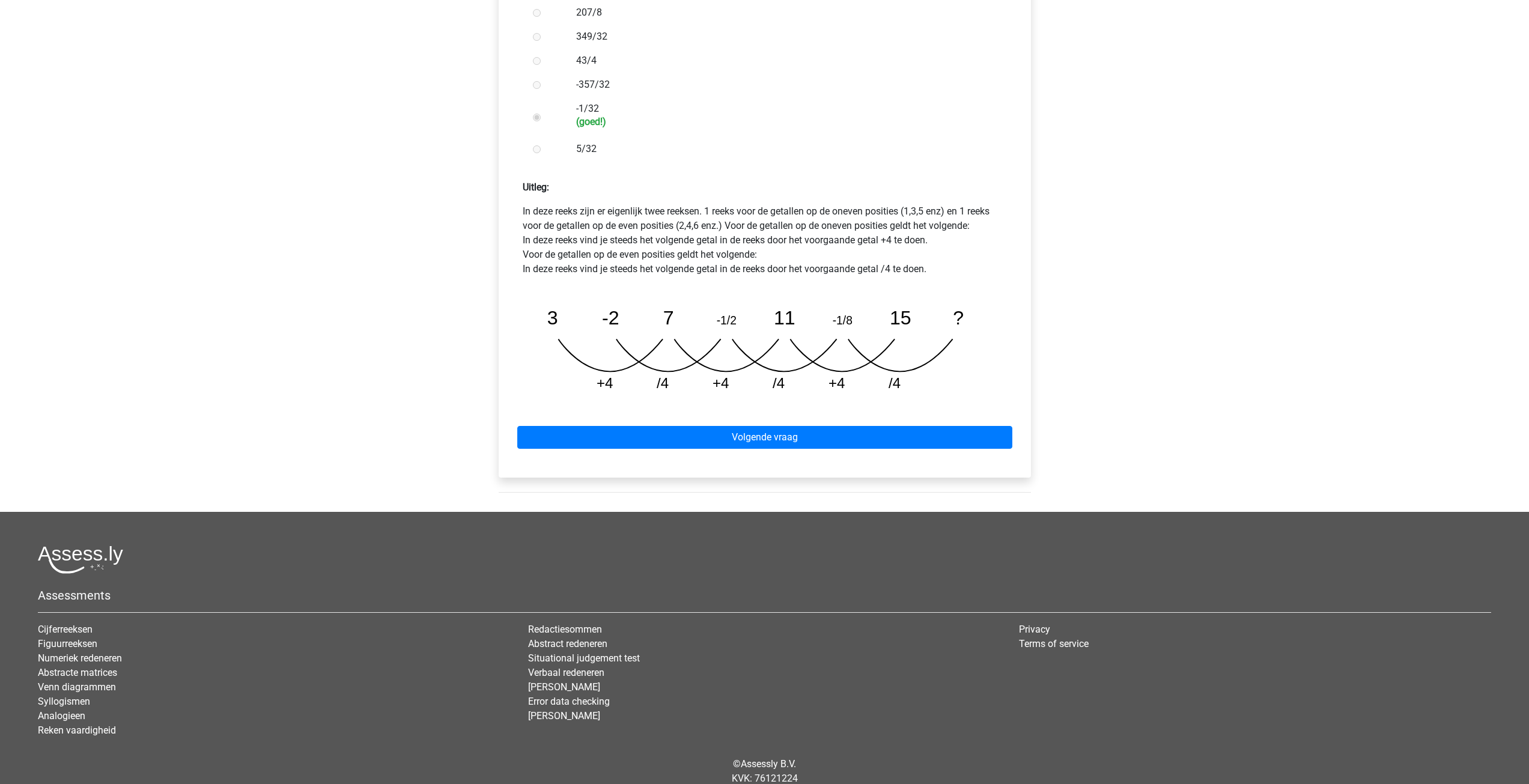
scroll to position [421, 0]
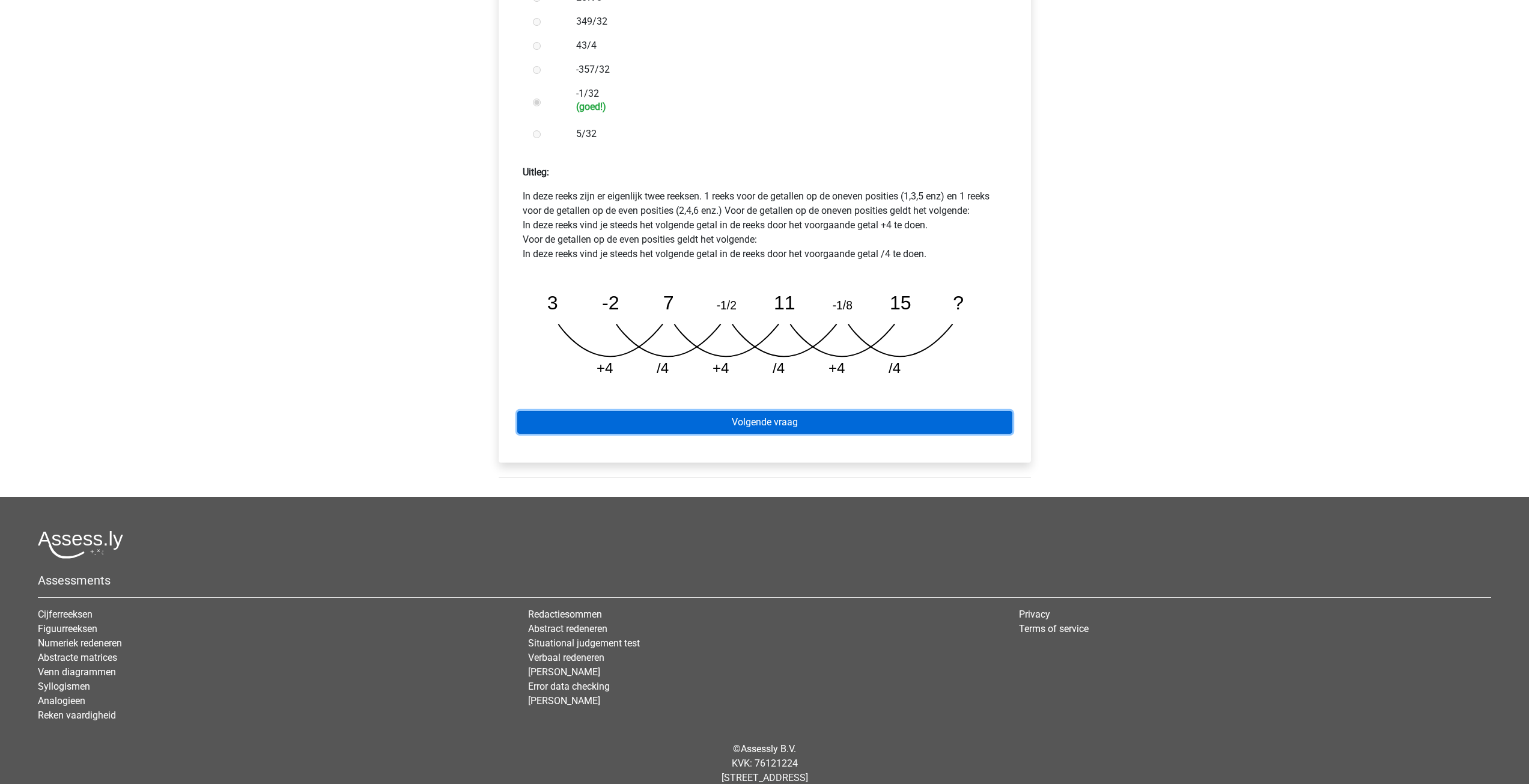
click at [784, 411] on link "Volgende vraag" at bounding box center [764, 421] width 495 height 22
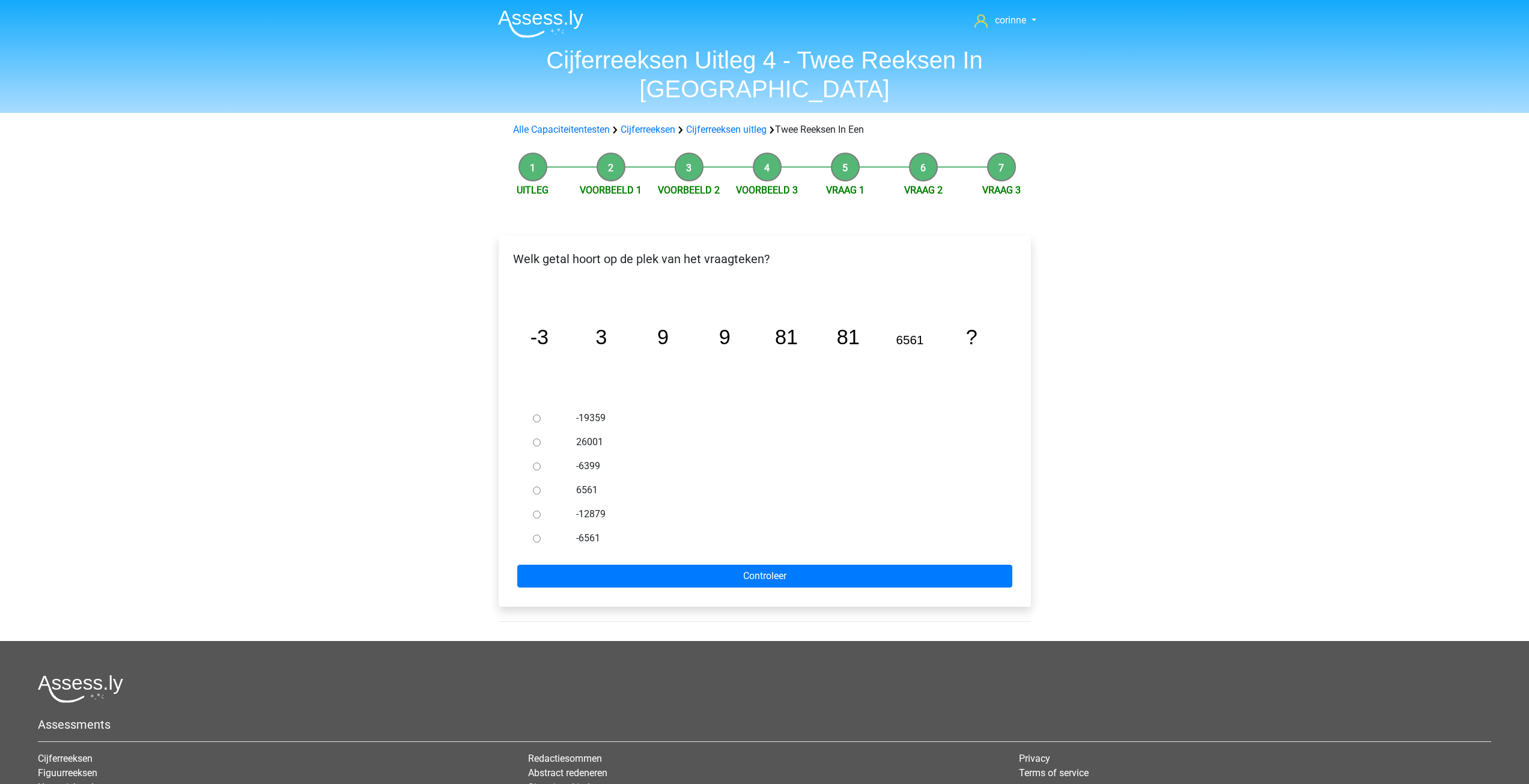
click at [535, 487] on input "6561" at bounding box center [537, 490] width 8 height 8
radio input "true"
click at [535, 487] on input "6561" at bounding box center [537, 490] width 8 height 8
click at [739, 565] on input "Controleer" at bounding box center [764, 576] width 495 height 22
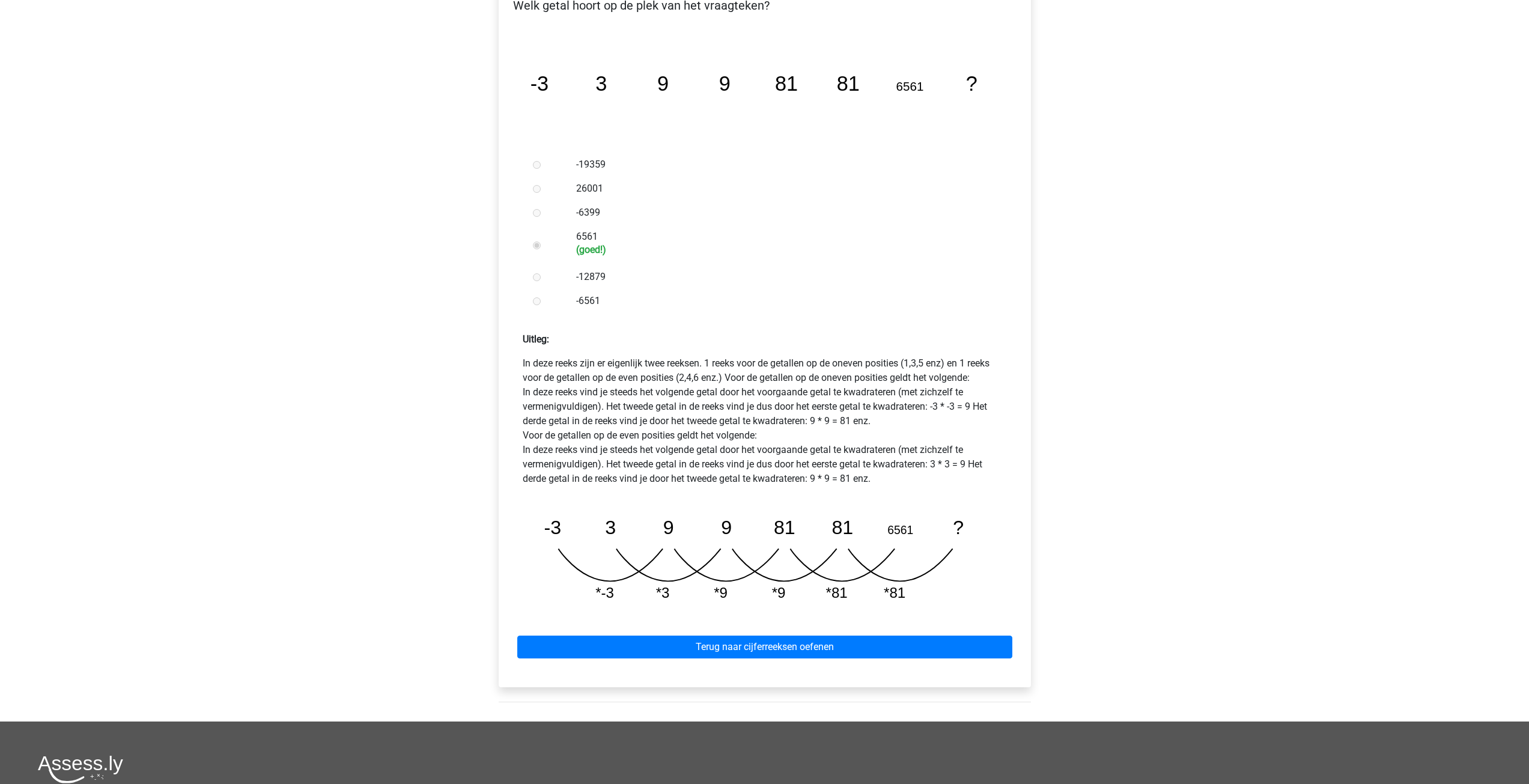
scroll to position [301, 0]
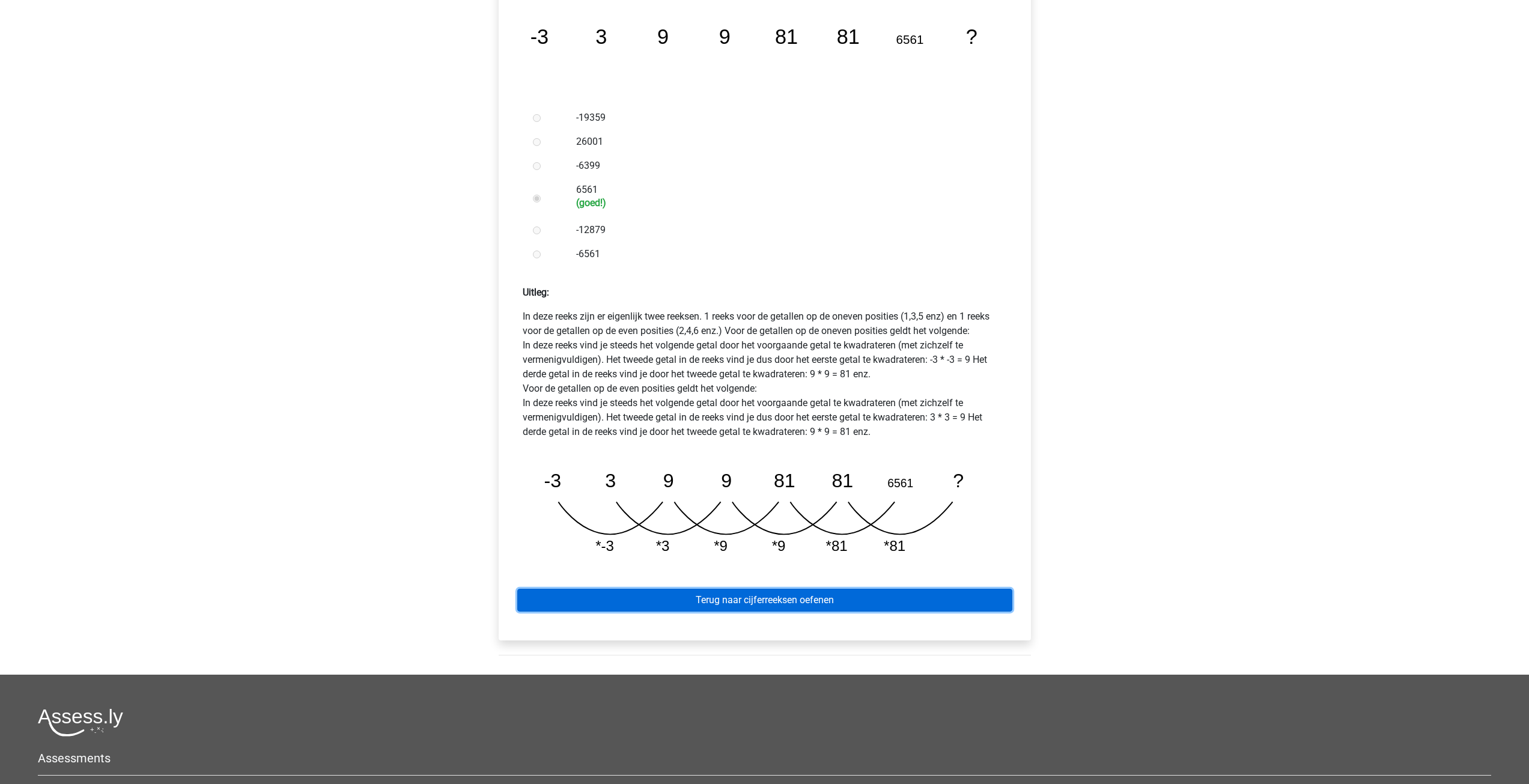
click at [773, 589] on link "Terug naar cijferreeksen oefenen" at bounding box center [764, 600] width 495 height 22
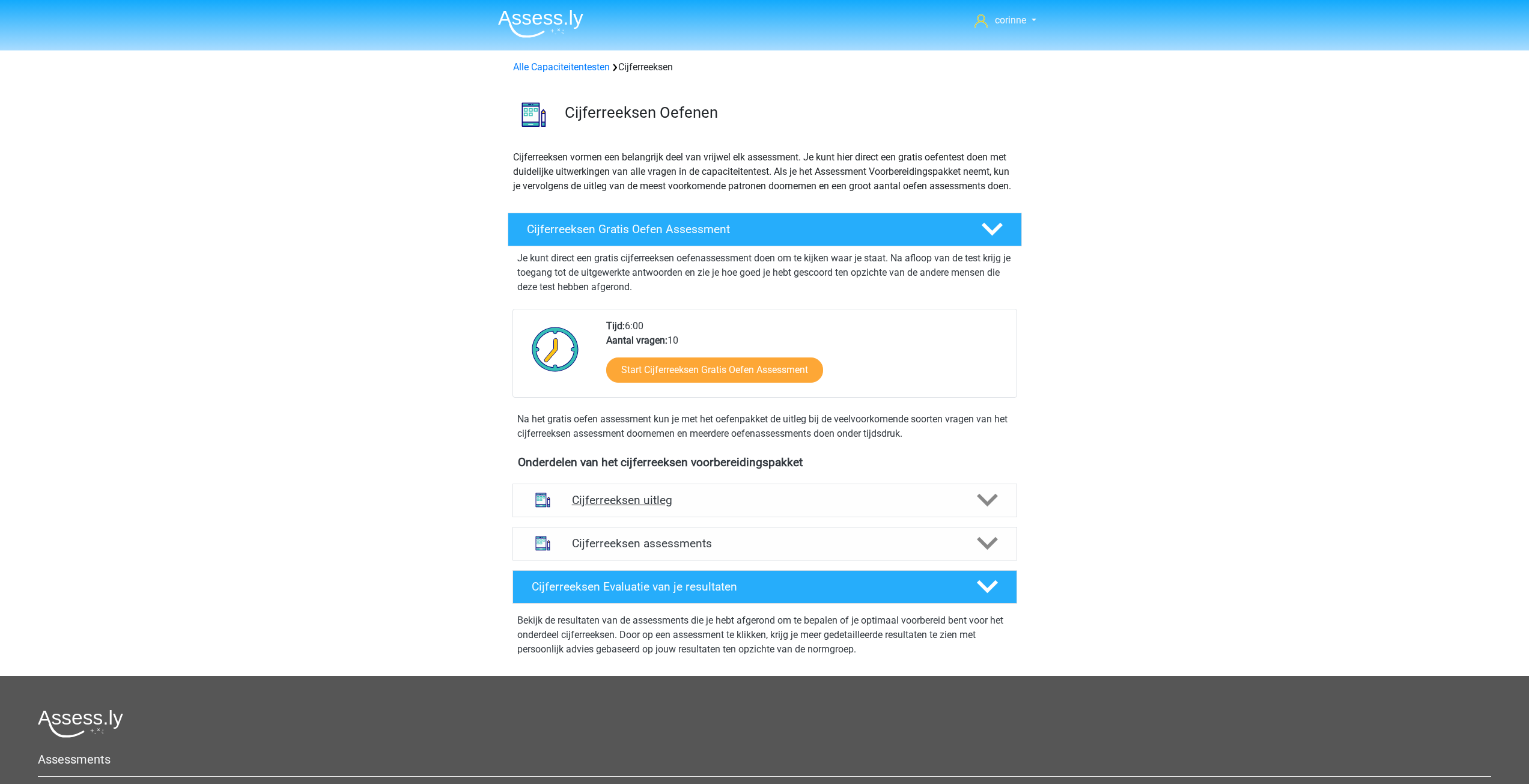
click at [680, 507] on h4 "Cijferreeksen uitleg" at bounding box center [765, 500] width 386 height 14
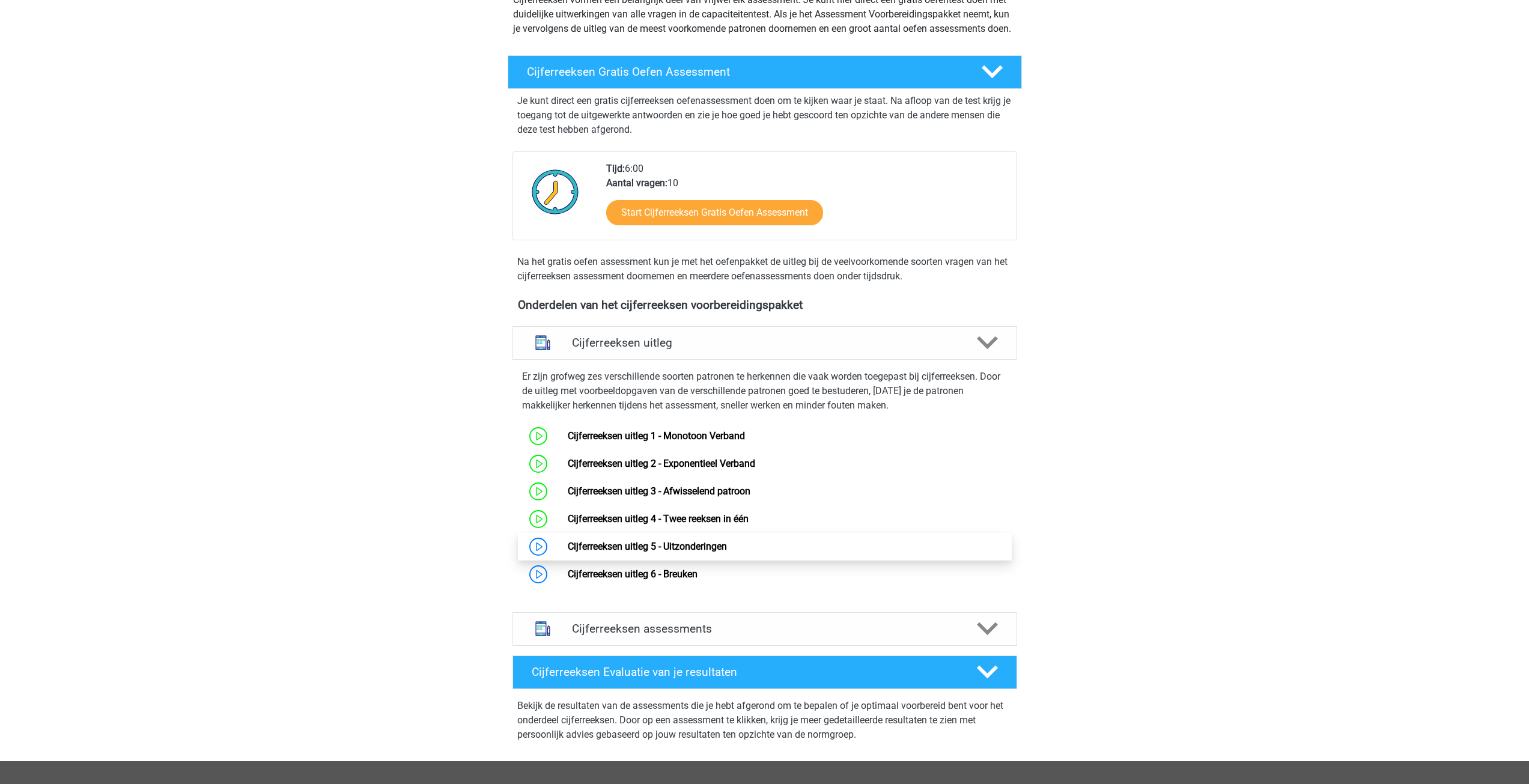
scroll to position [181, 0]
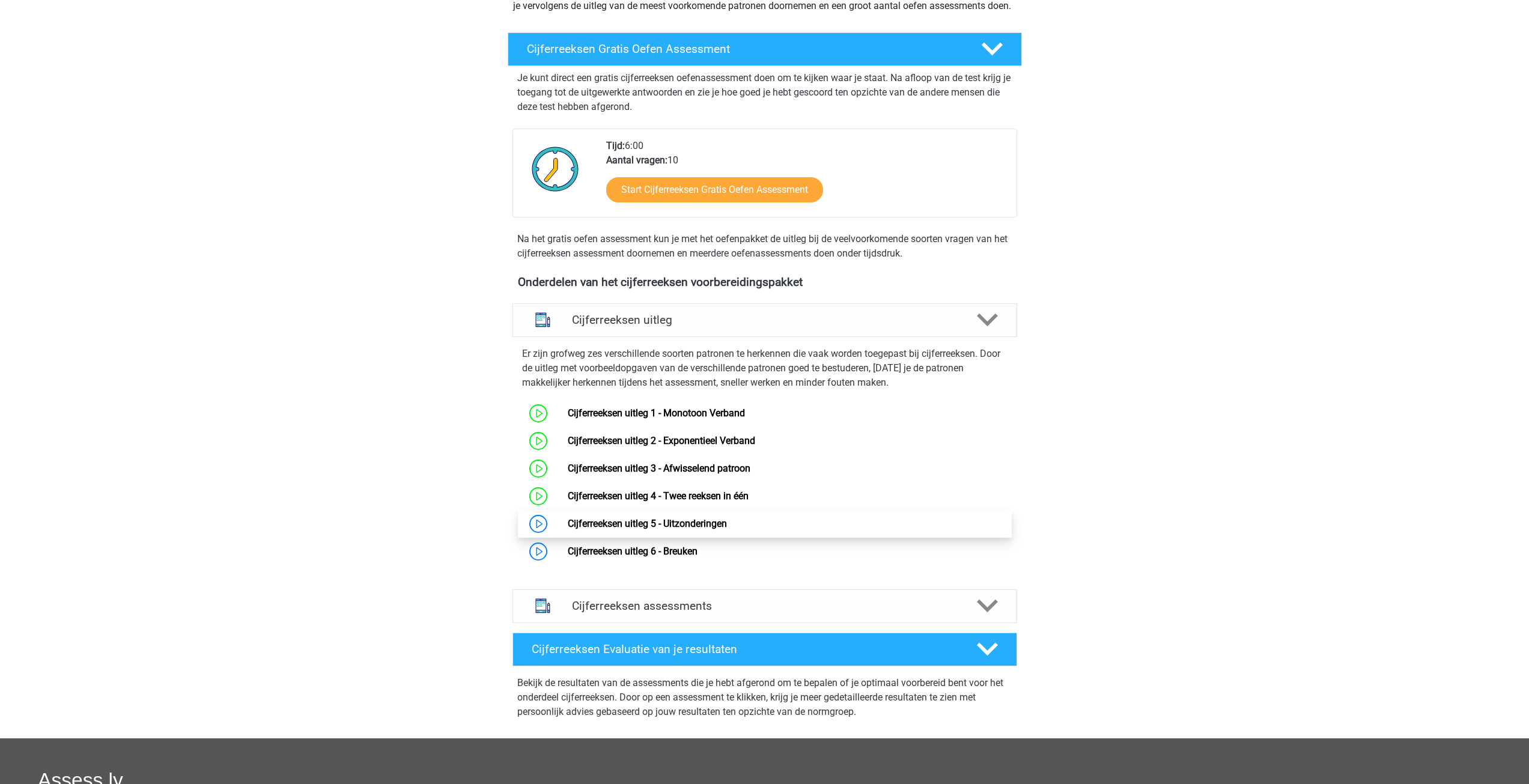
click at [650, 529] on link "Cijferreeksen uitleg 5 - Uitzonderingen" at bounding box center [646, 523] width 159 height 12
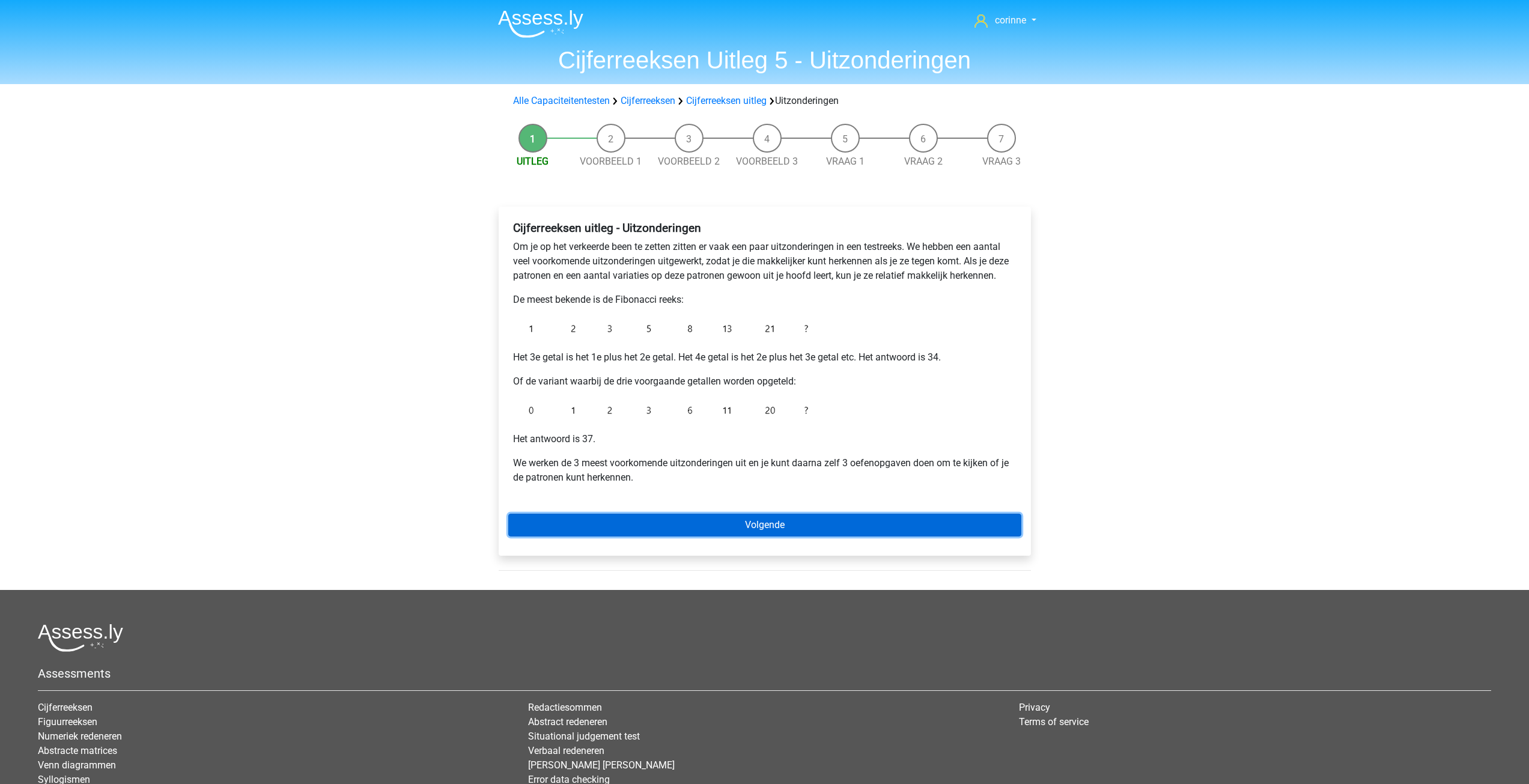
click at [772, 528] on link "Volgende" at bounding box center [765, 524] width 513 height 22
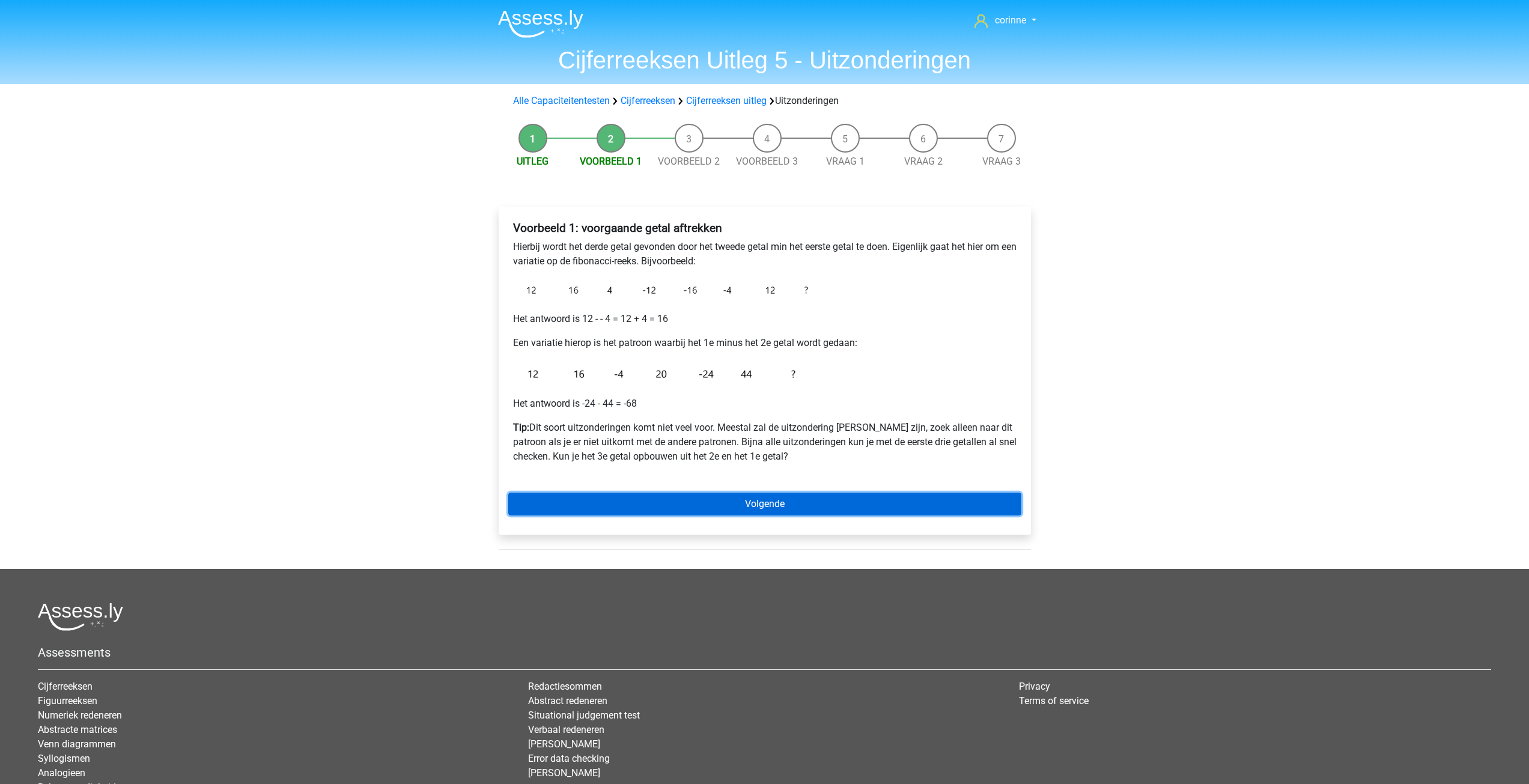
click at [777, 504] on link "Volgende" at bounding box center [765, 504] width 513 height 22
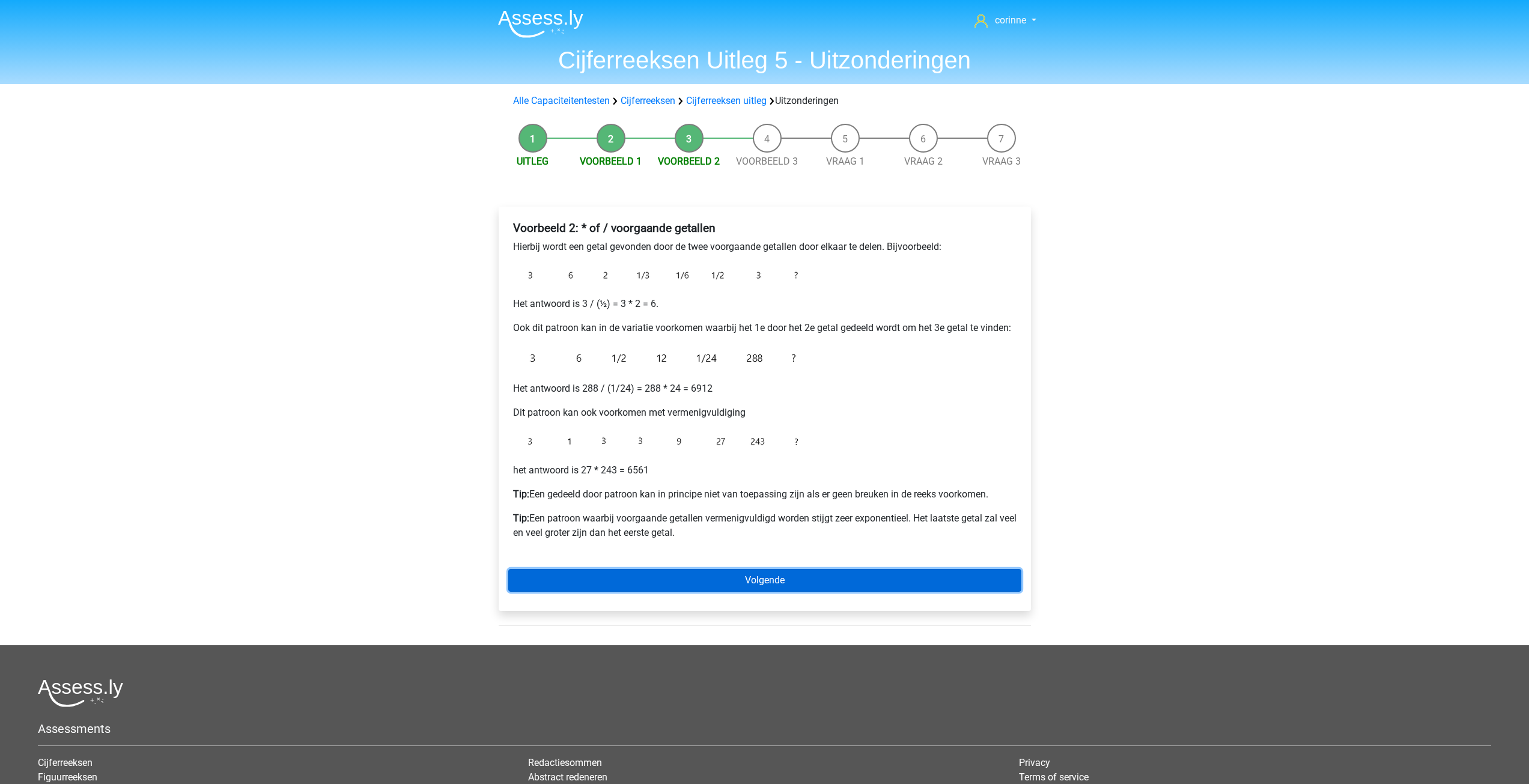
click at [775, 581] on link "Volgende" at bounding box center [765, 579] width 513 height 22
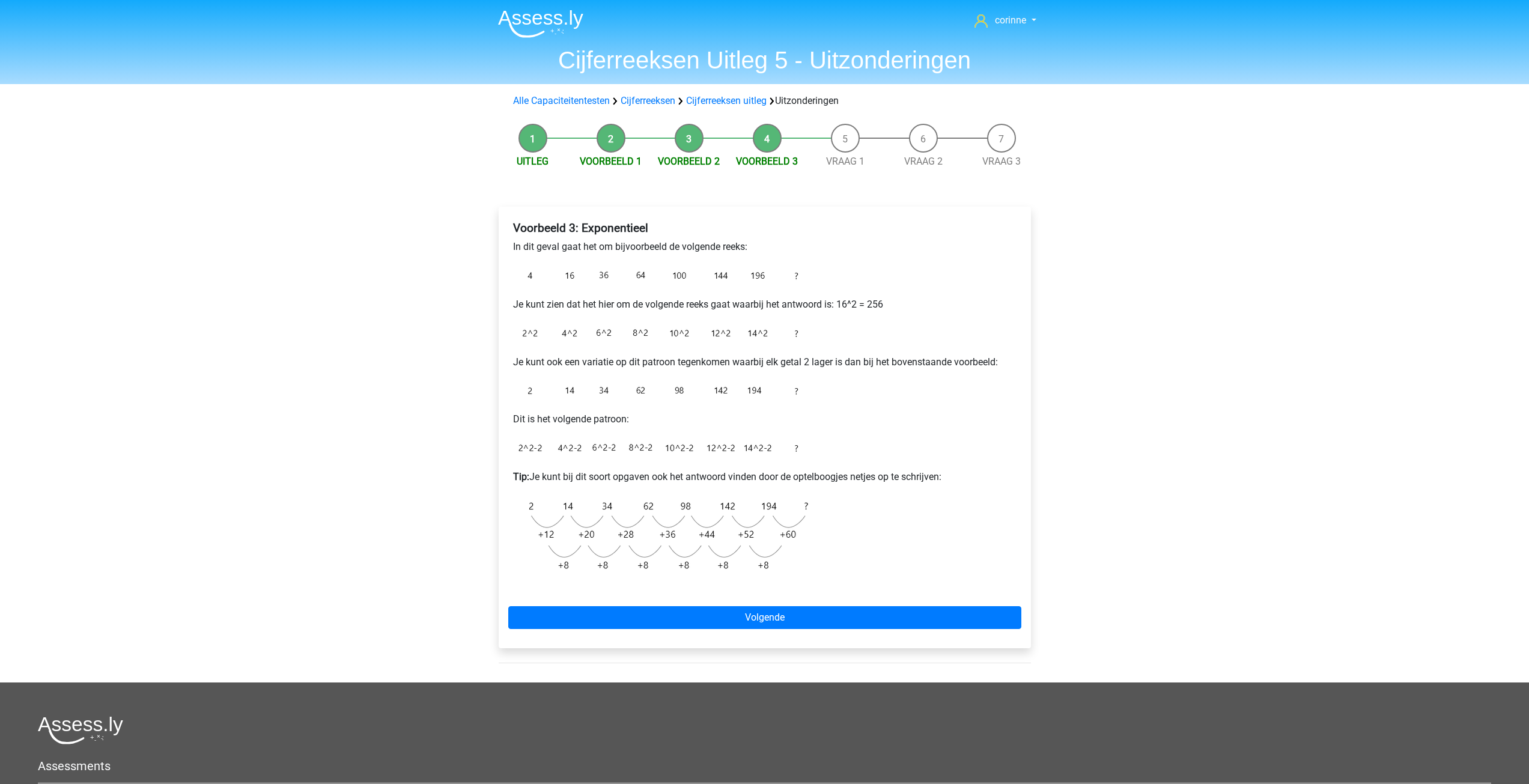
click at [687, 136] on li "Voorbeeld 2" at bounding box center [689, 146] width 78 height 45
click at [698, 140] on li "Voorbeeld 2" at bounding box center [689, 146] width 78 height 45
click at [681, 146] on li "Voorbeeld 2" at bounding box center [689, 146] width 78 height 45
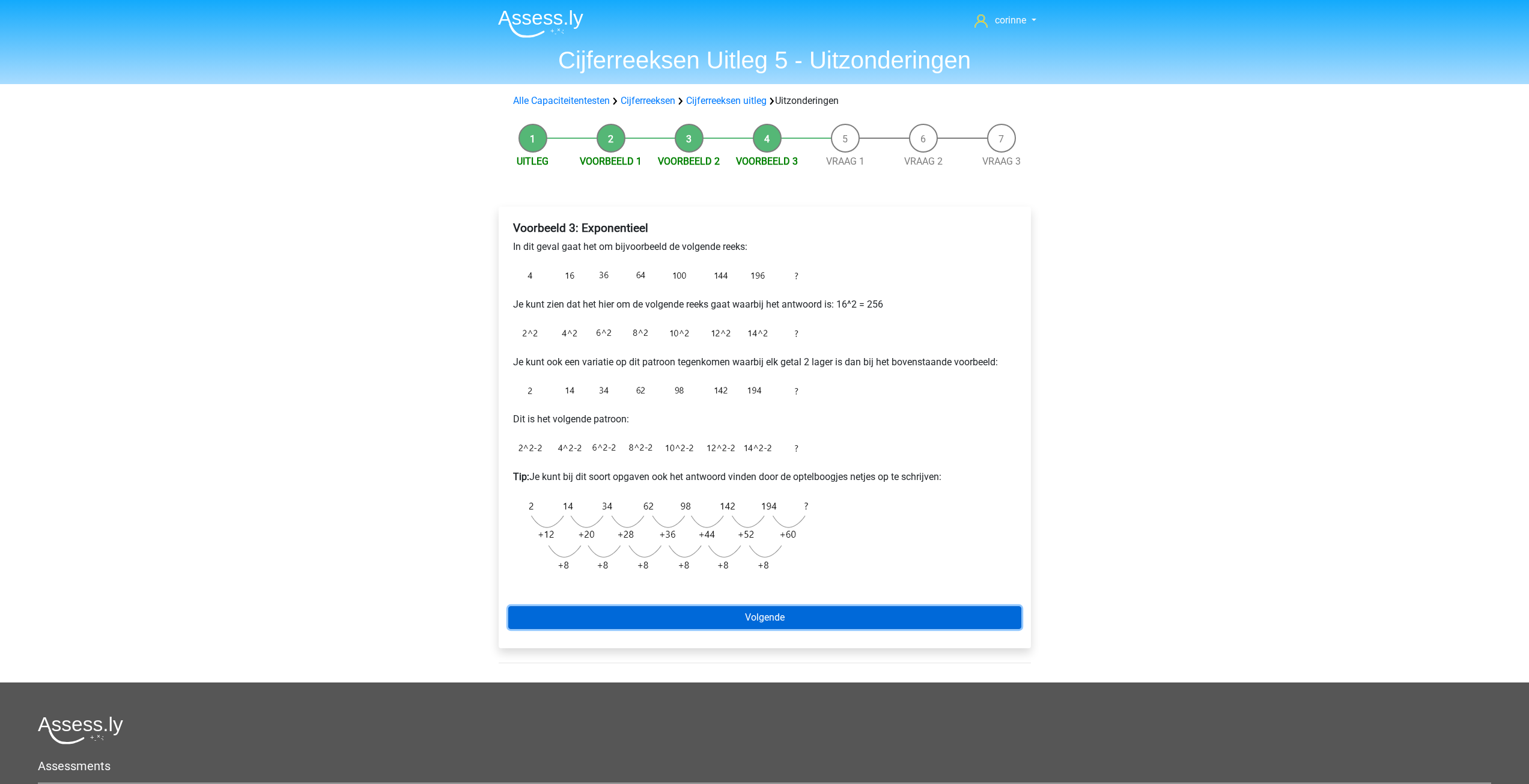
click at [773, 616] on link "Volgende" at bounding box center [765, 617] width 513 height 22
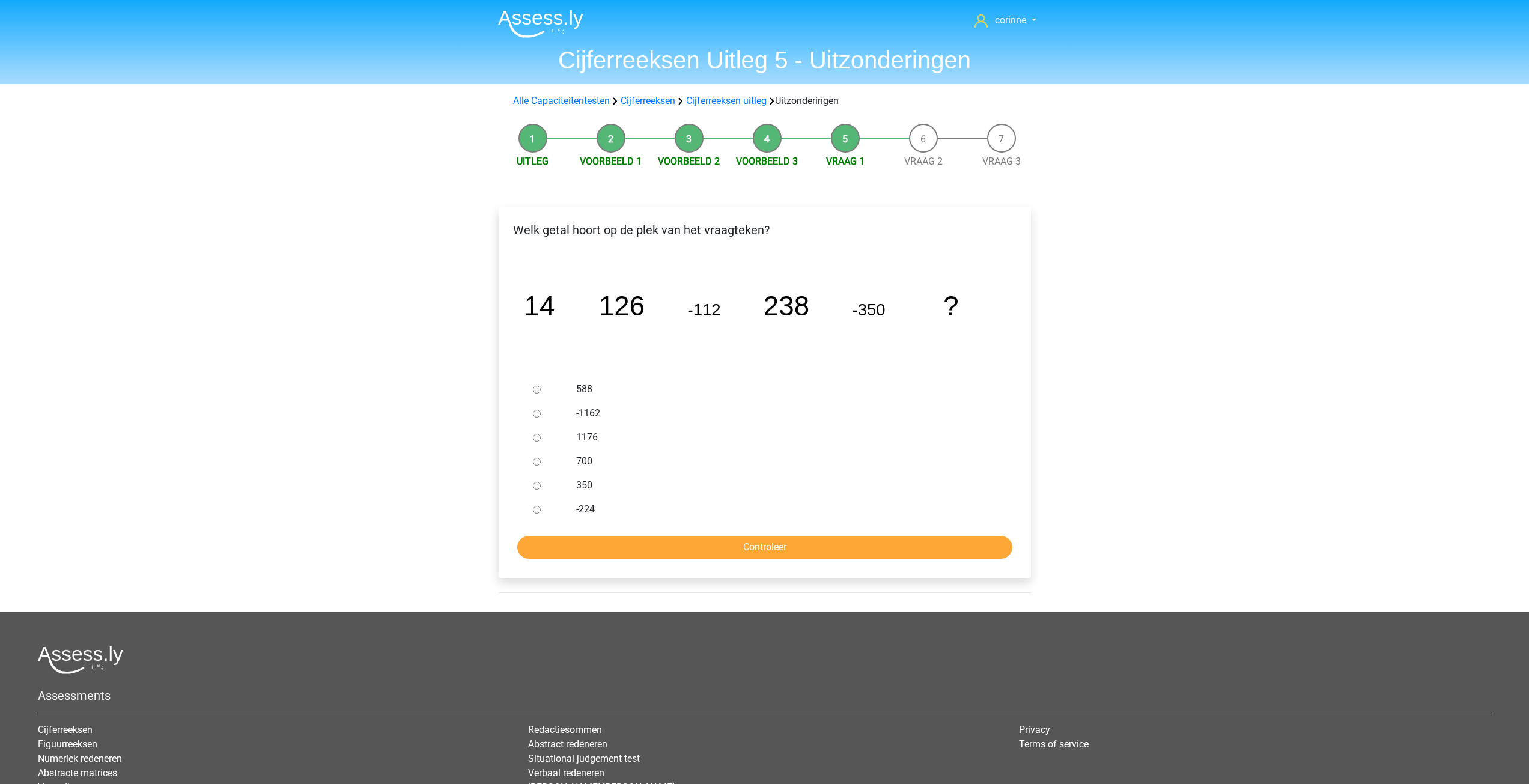
click at [535, 387] on input "588" at bounding box center [537, 390] width 8 height 8
radio input "true"
click at [535, 387] on input "588" at bounding box center [537, 390] width 8 height 8
click at [769, 551] on input "Controleer" at bounding box center [764, 546] width 495 height 22
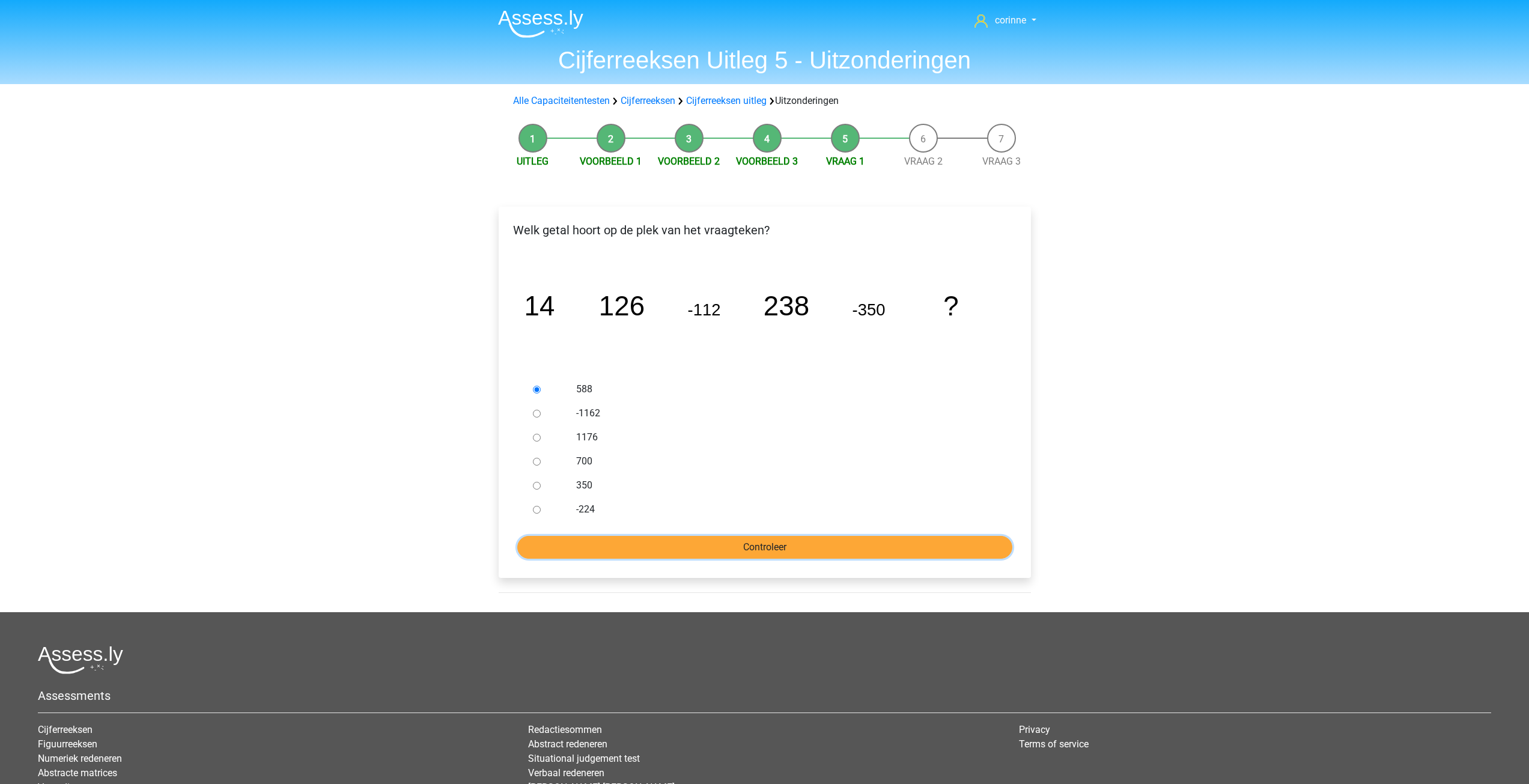
click at [769, 551] on input "Controleer" at bounding box center [764, 546] width 495 height 22
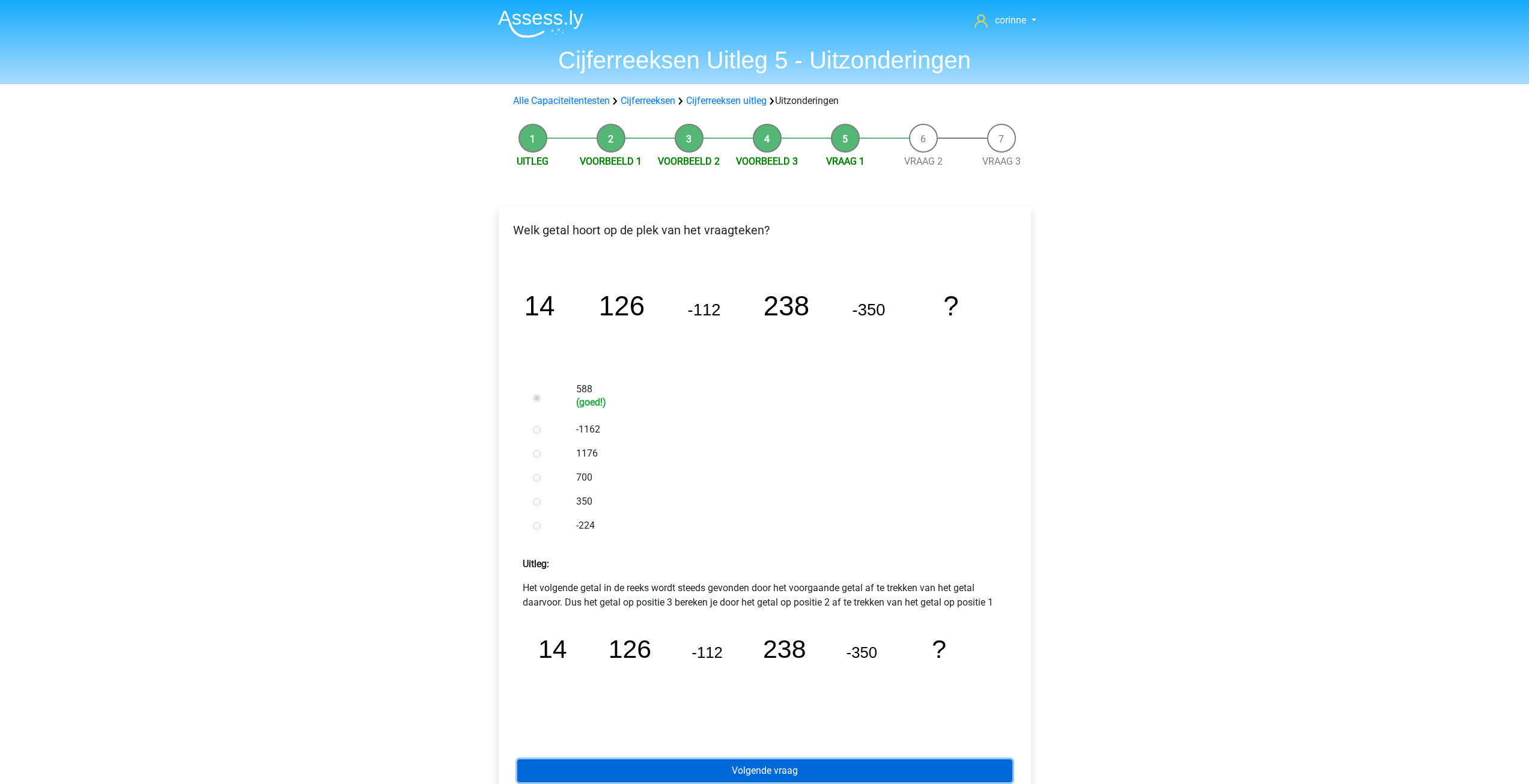
click at [790, 772] on link "Volgende vraag" at bounding box center [764, 770] width 495 height 22
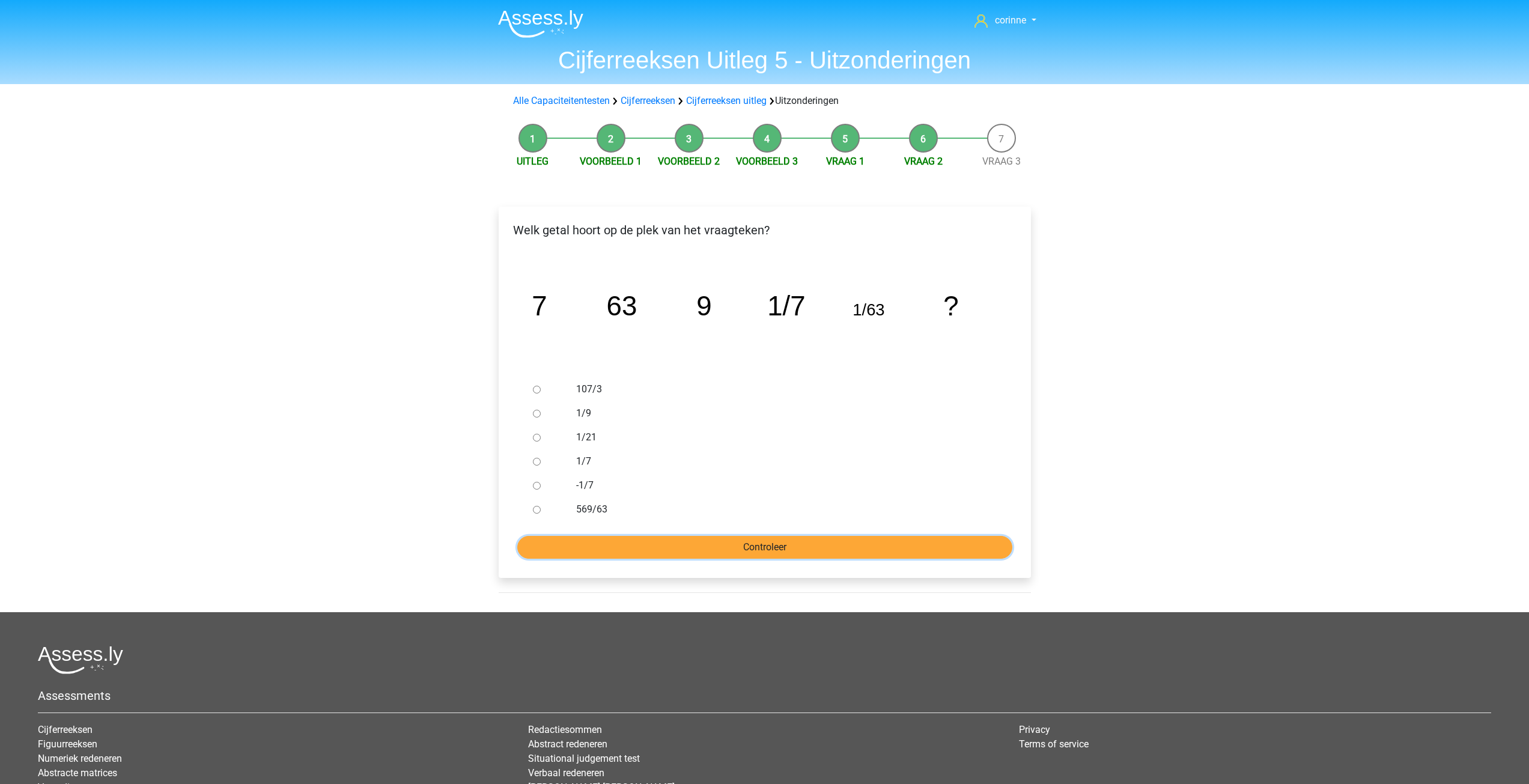
click at [760, 538] on input "Controleer" at bounding box center [764, 546] width 495 height 22
click at [517, 535] on input "Controleer" at bounding box center [764, 546] width 495 height 22
click at [804, 447] on div "1/21" at bounding box center [784, 437] width 434 height 24
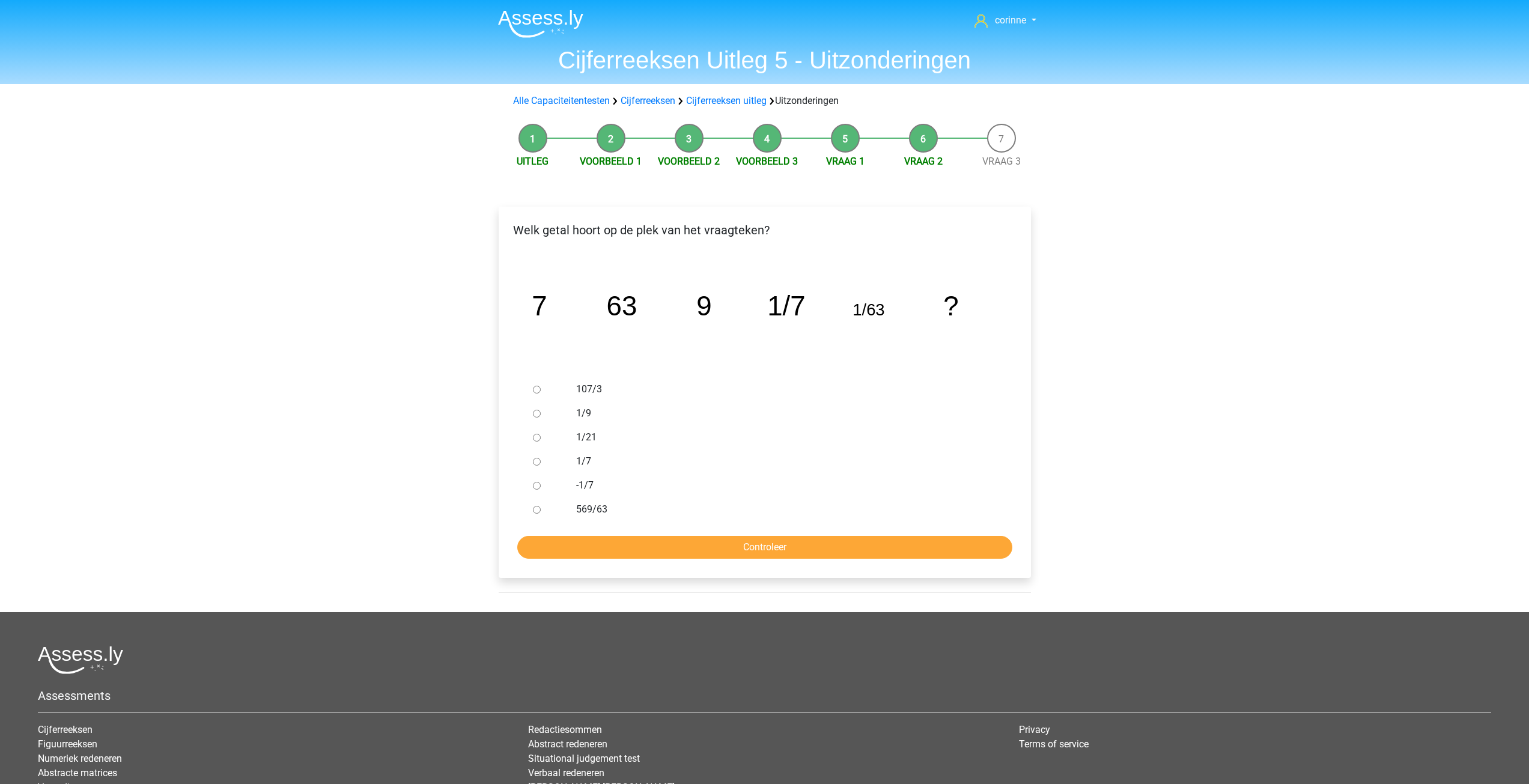
click at [541, 509] on div at bounding box center [547, 509] width 40 height 24
click at [538, 416] on input "1/9" at bounding box center [537, 414] width 8 height 8
radio input "true"
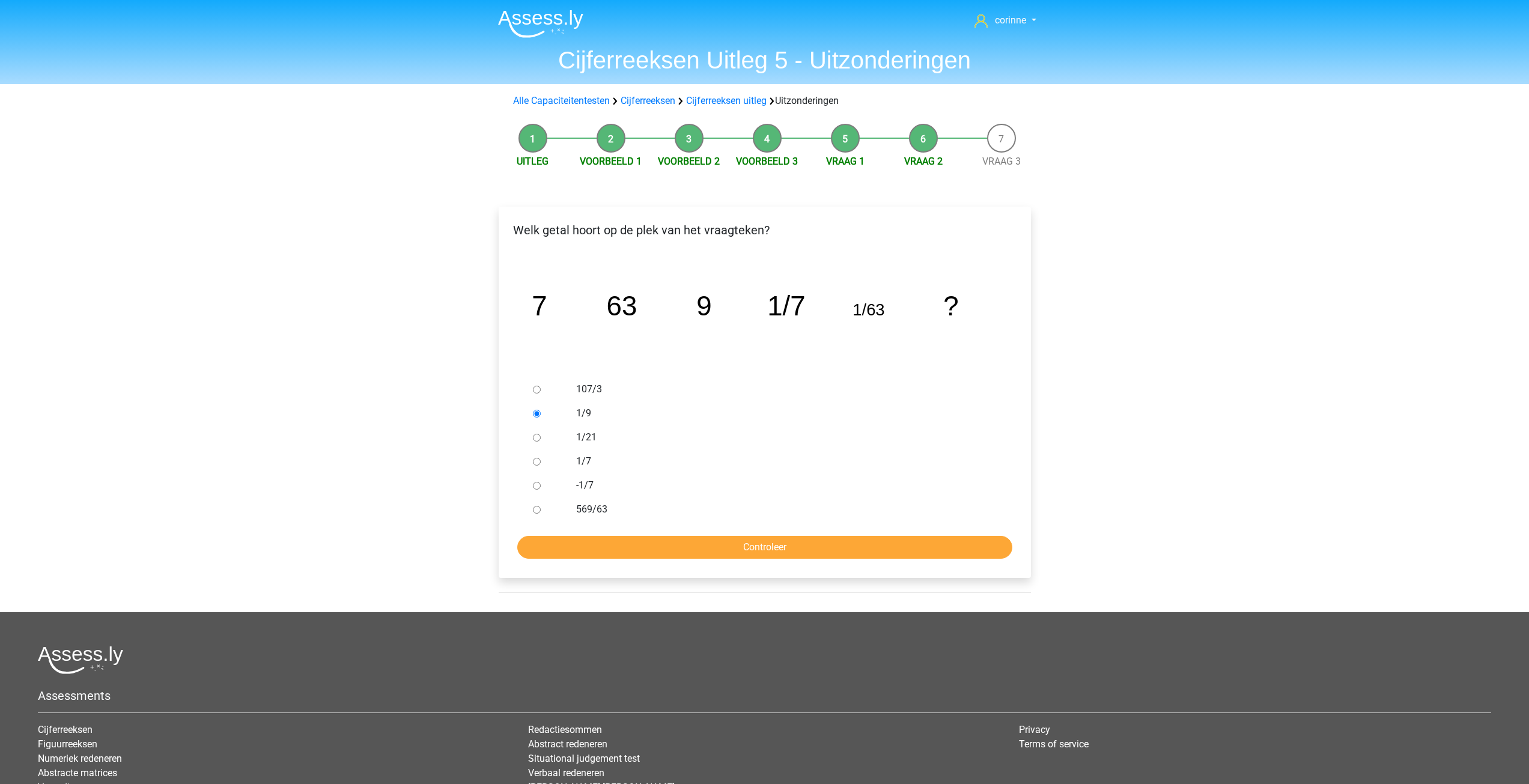
click at [538, 416] on input "1/9" at bounding box center [537, 414] width 8 height 8
click at [778, 548] on input "Controleer" at bounding box center [764, 546] width 495 height 22
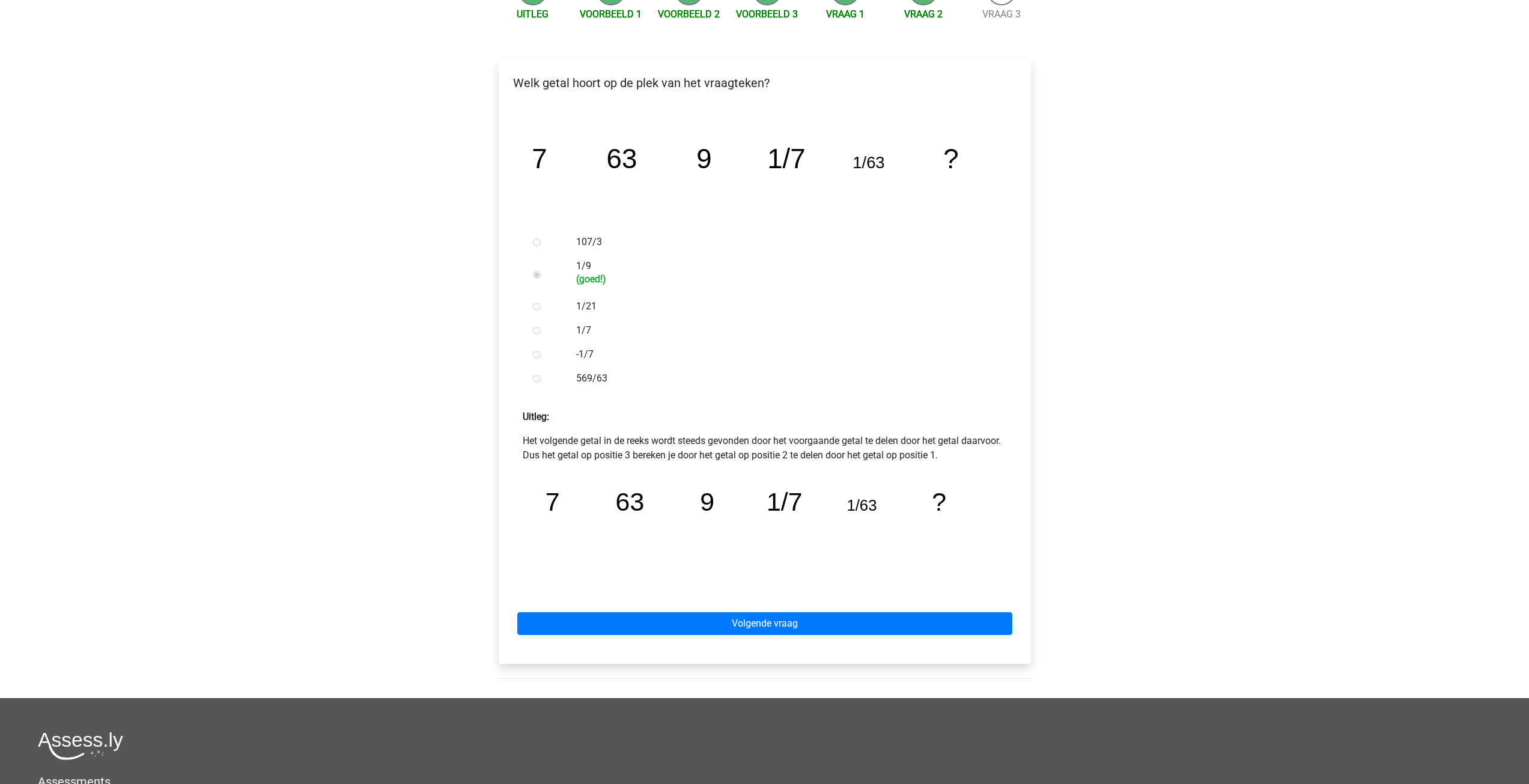
scroll to position [181, 0]
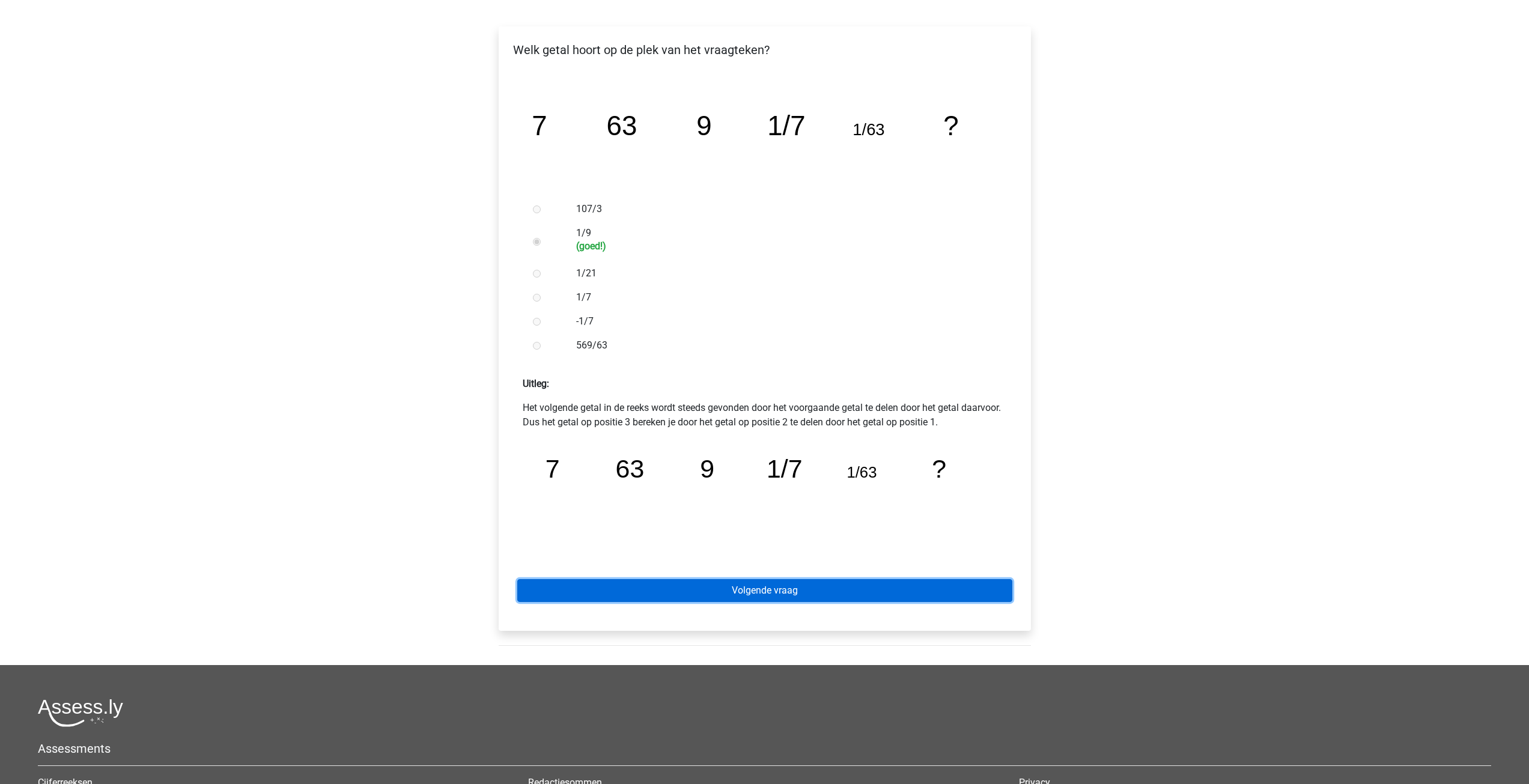
click at [774, 586] on link "Volgende vraag" at bounding box center [764, 590] width 495 height 22
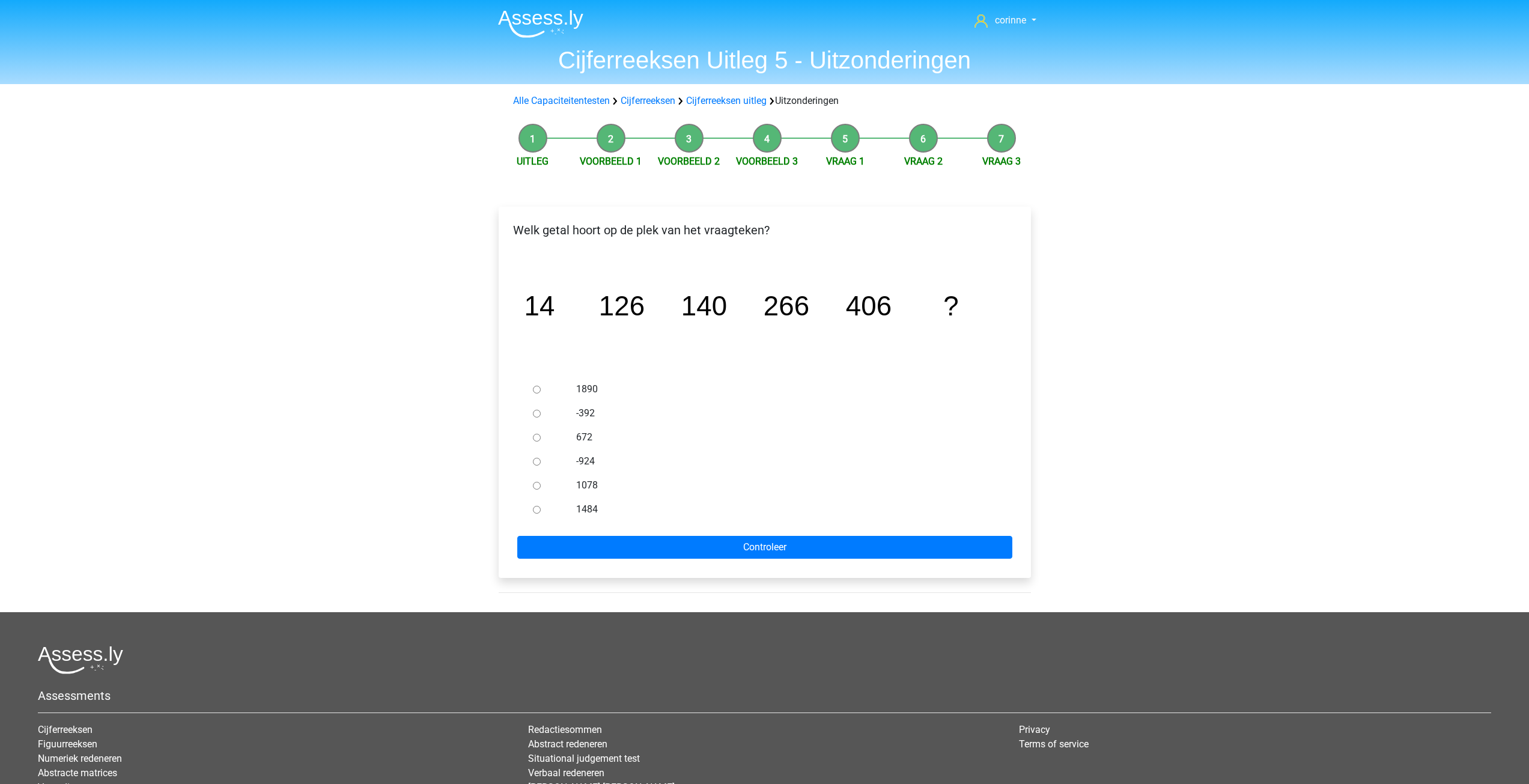
click at [535, 436] on input "672" at bounding box center [537, 438] width 8 height 8
radio input "true"
click at [746, 545] on input "Controleer" at bounding box center [764, 546] width 495 height 22
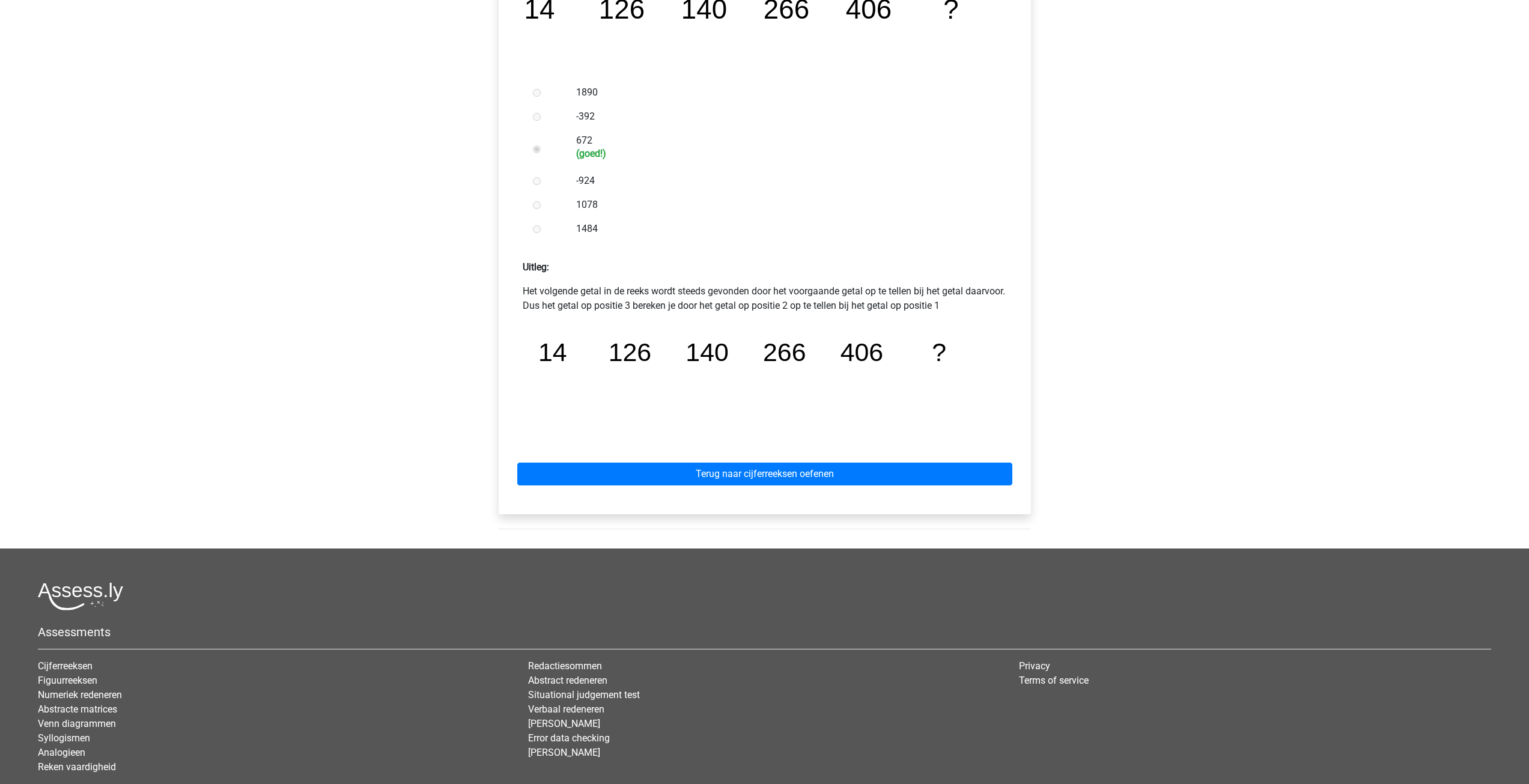
scroll to position [301, 0]
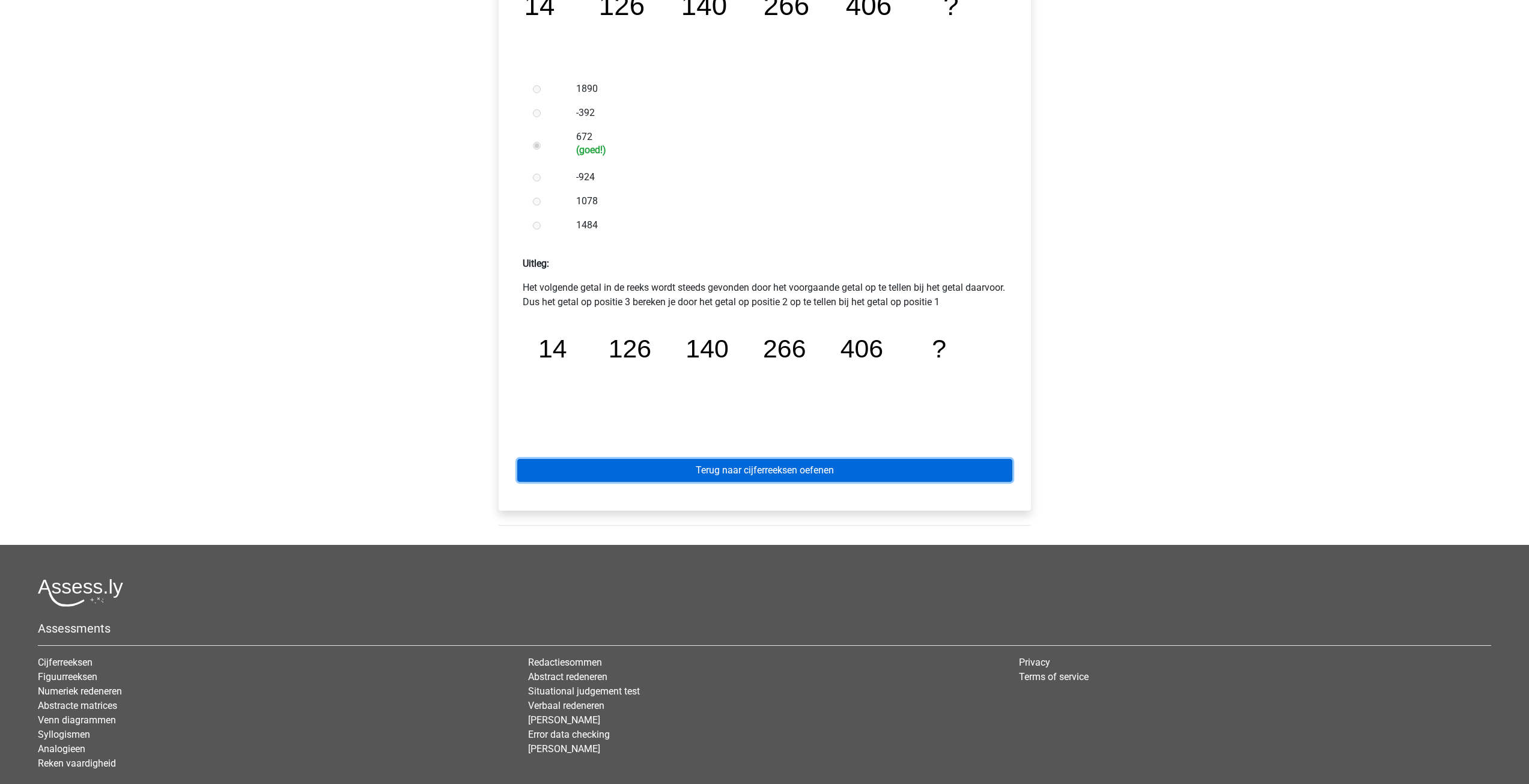
click at [789, 473] on link "Terug naar cijferreeksen oefenen" at bounding box center [764, 469] width 495 height 22
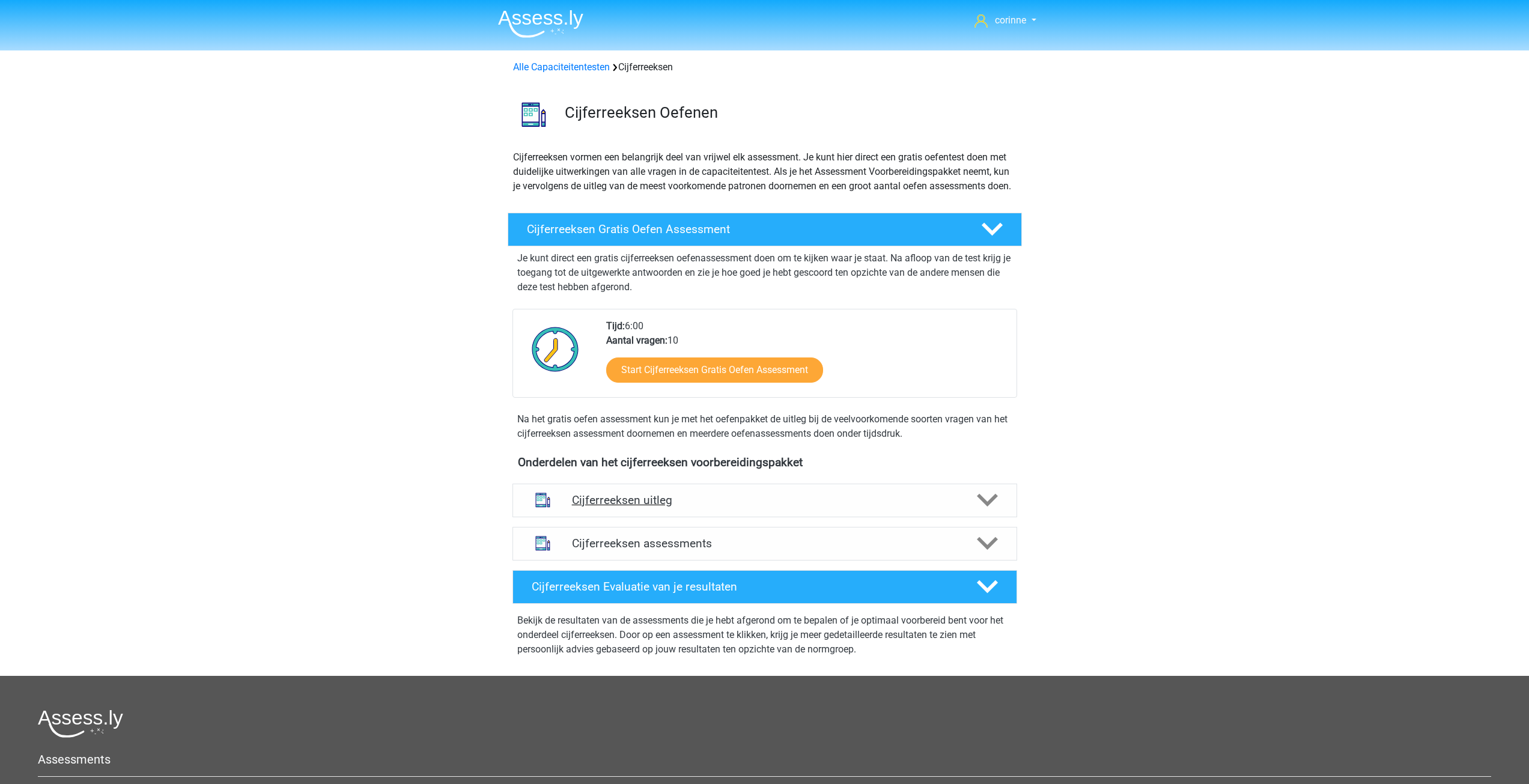
click at [621, 507] on h4 "Cijferreeksen uitleg" at bounding box center [765, 500] width 386 height 14
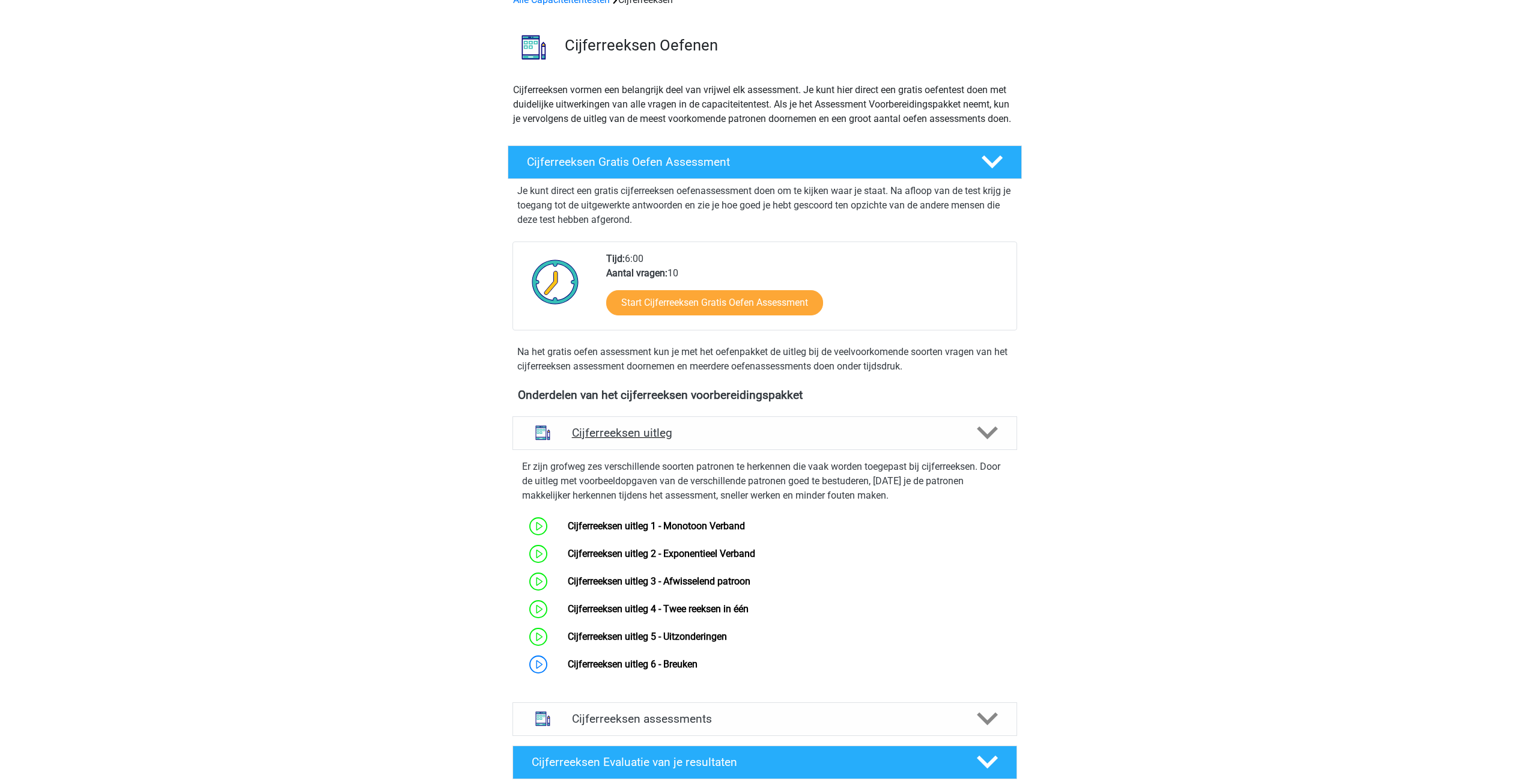
scroll to position [120, 0]
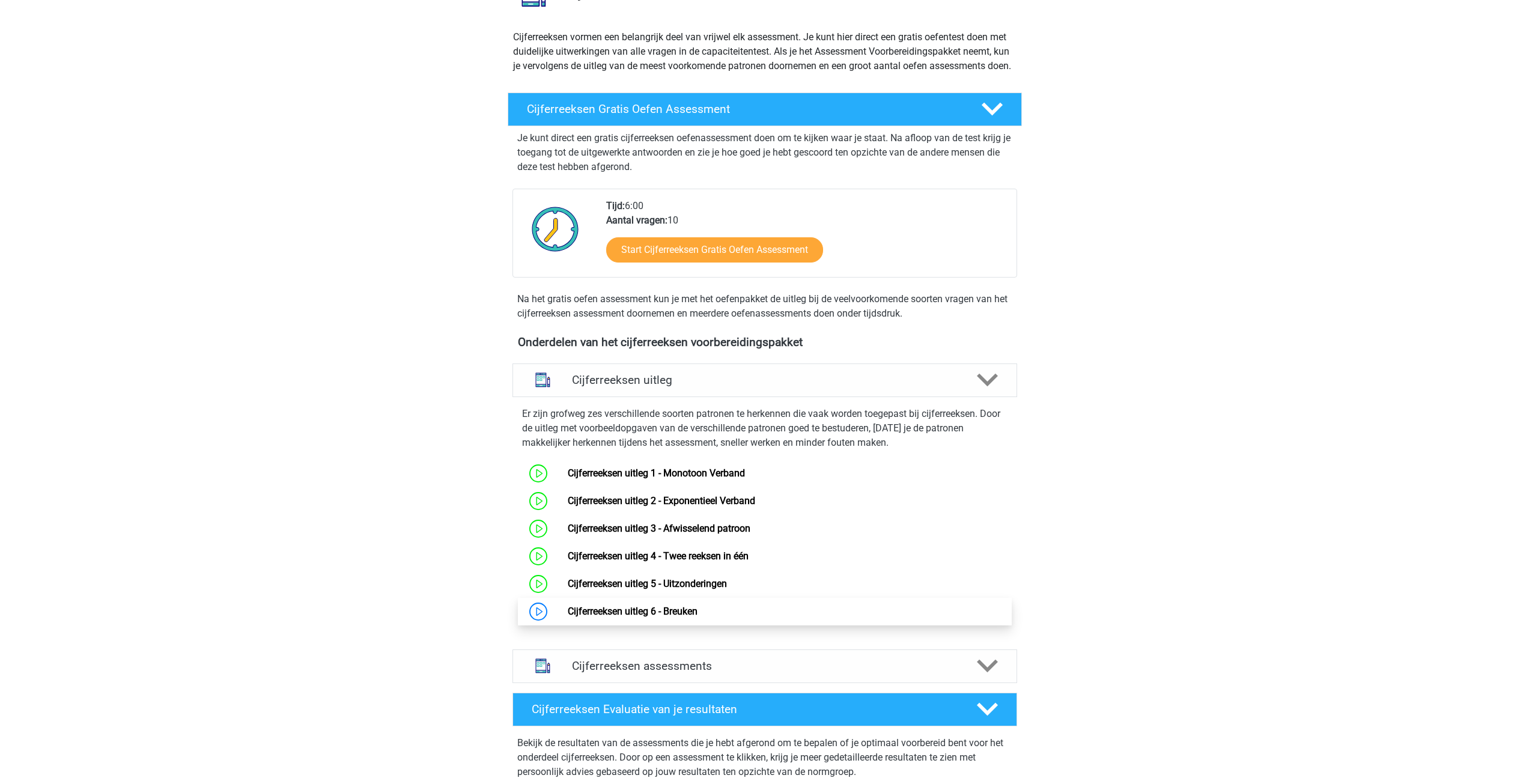
click at [654, 617] on link "Cijferreeksen uitleg 6 - Breuken" at bounding box center [632, 610] width 129 height 12
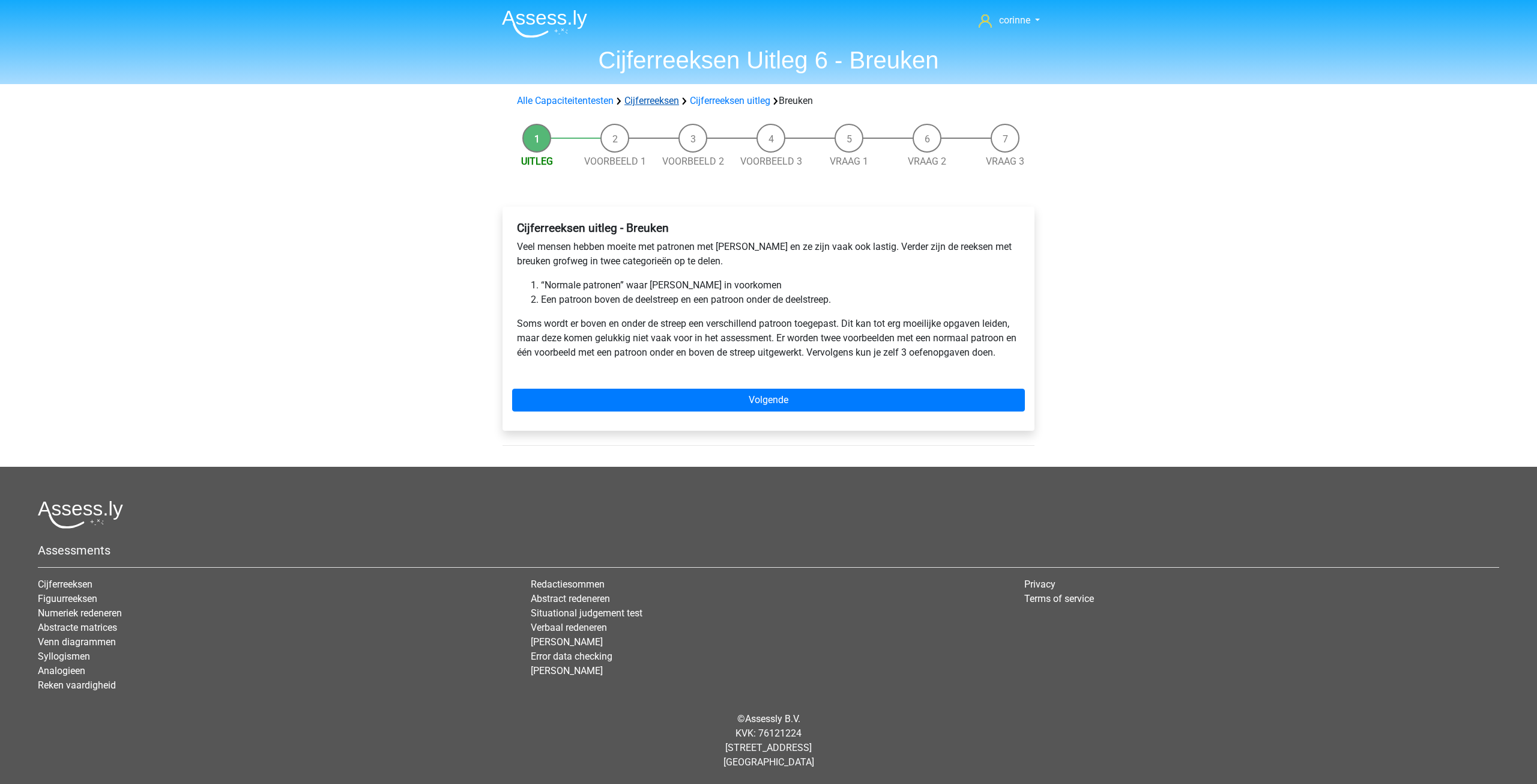
click at [648, 100] on link "Cijferreeksen" at bounding box center [652, 100] width 55 height 12
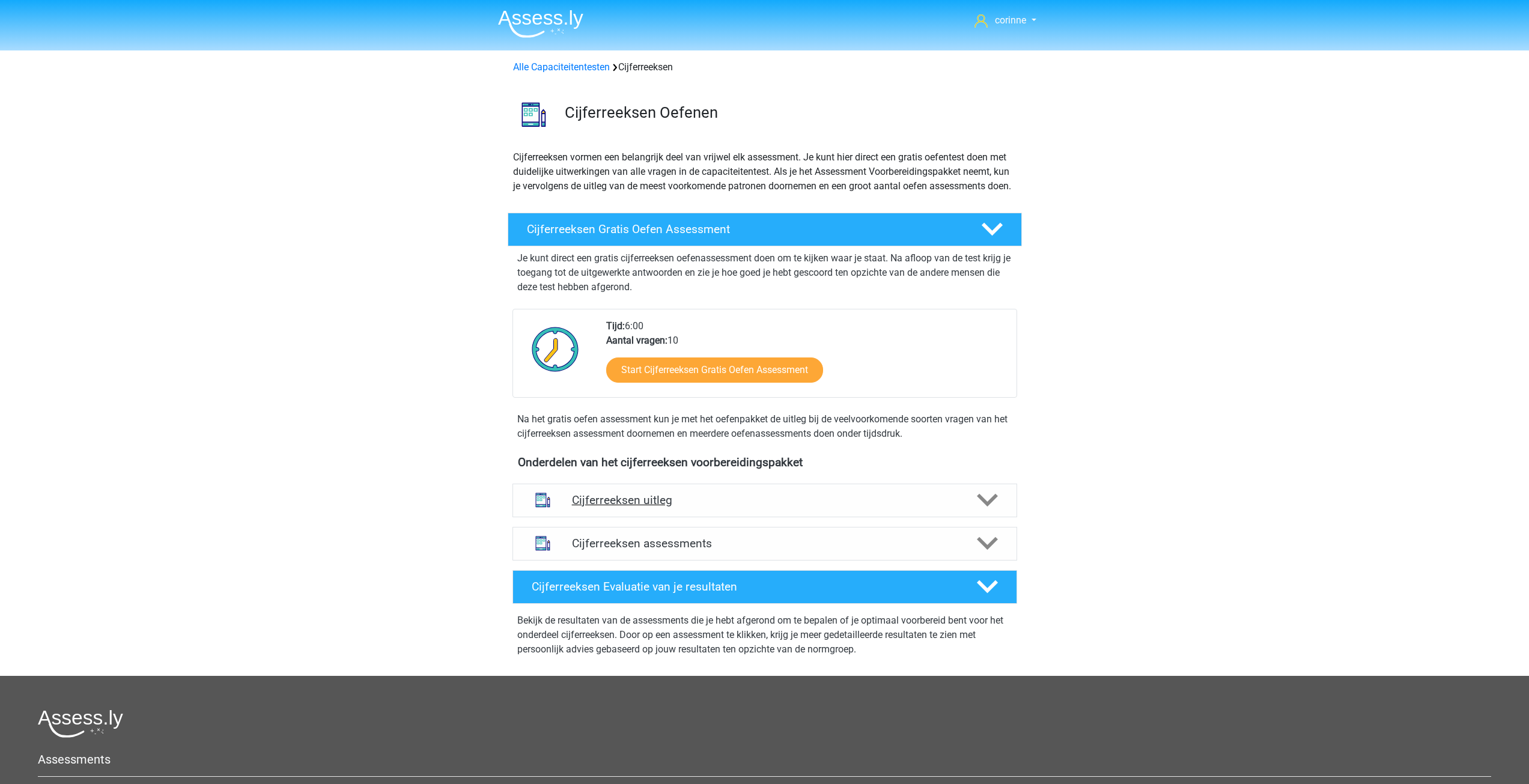
click at [984, 507] on polygon at bounding box center [987, 500] width 21 height 13
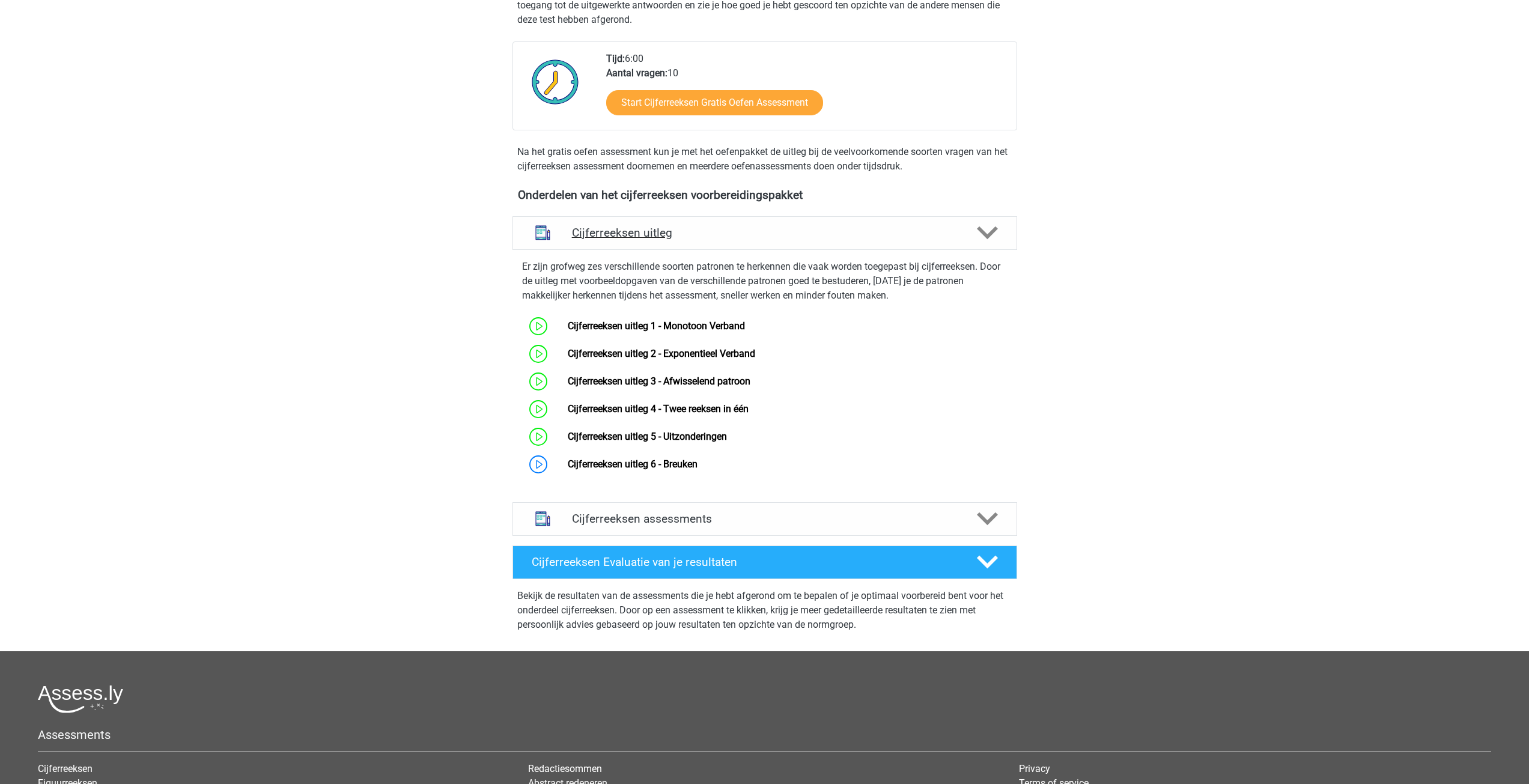
scroll to position [301, 0]
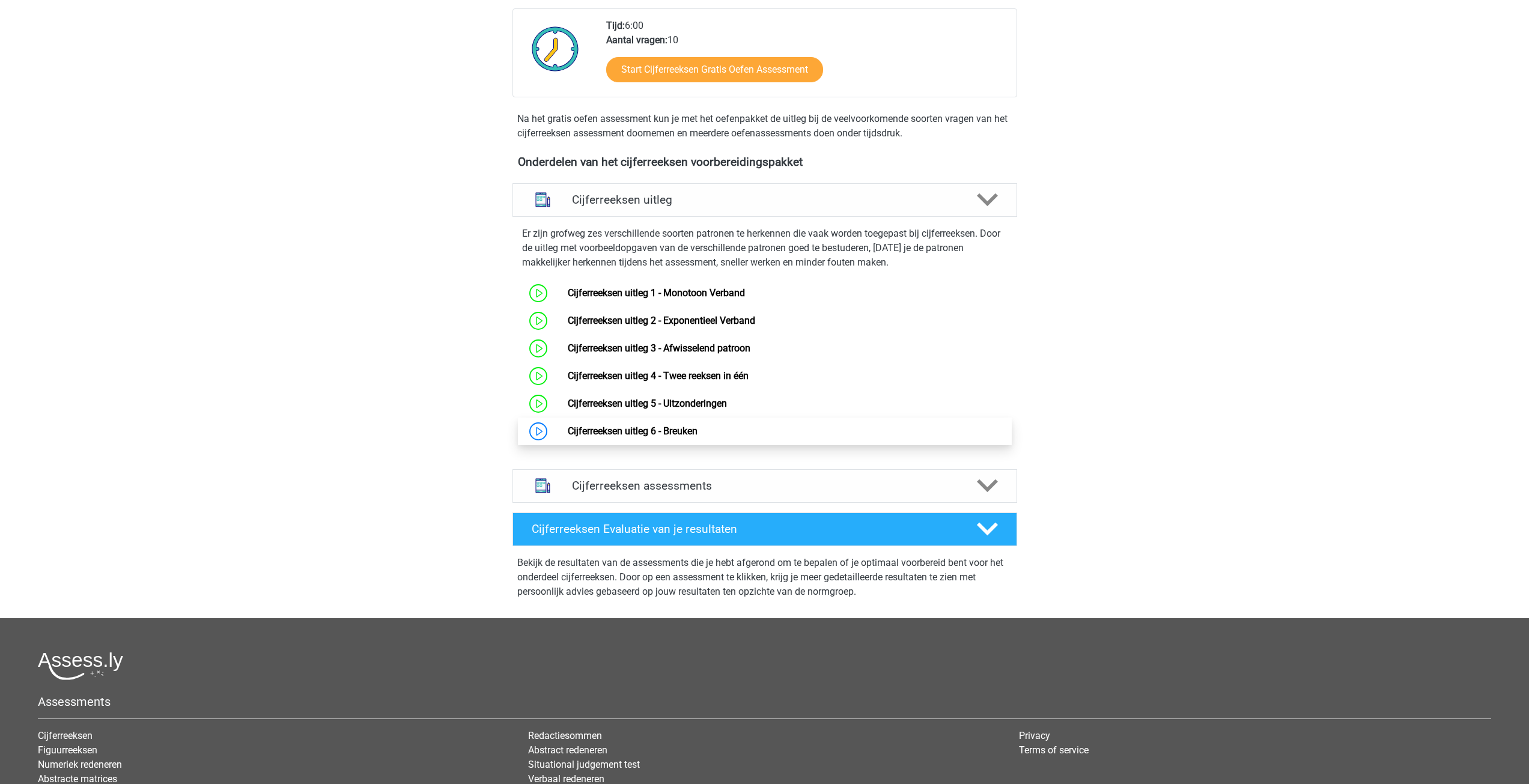
click at [653, 436] on link "Cijferreeksen uitleg 6 - Breuken" at bounding box center [632, 431] width 129 height 12
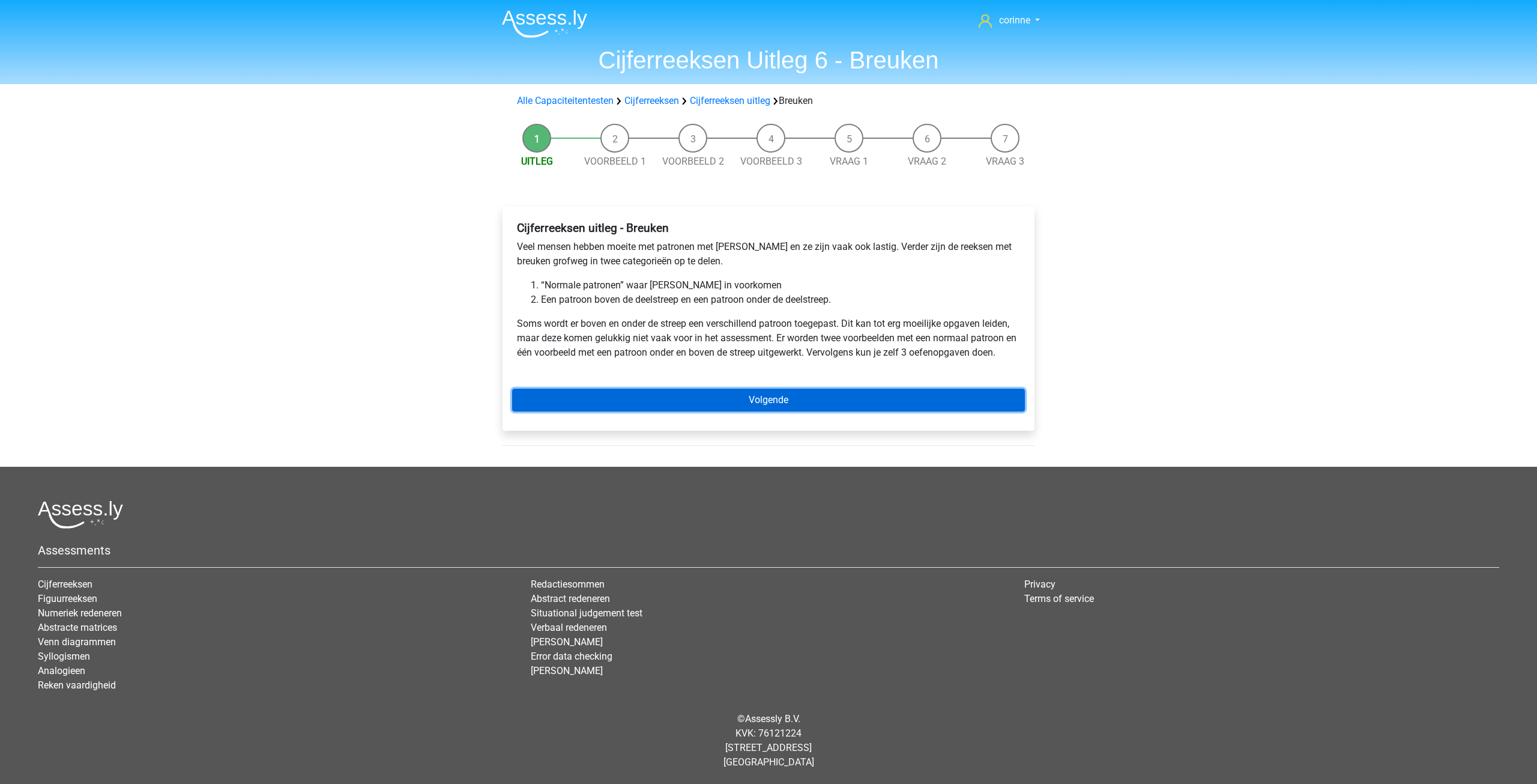
click at [757, 404] on link "Volgende" at bounding box center [768, 399] width 513 height 22
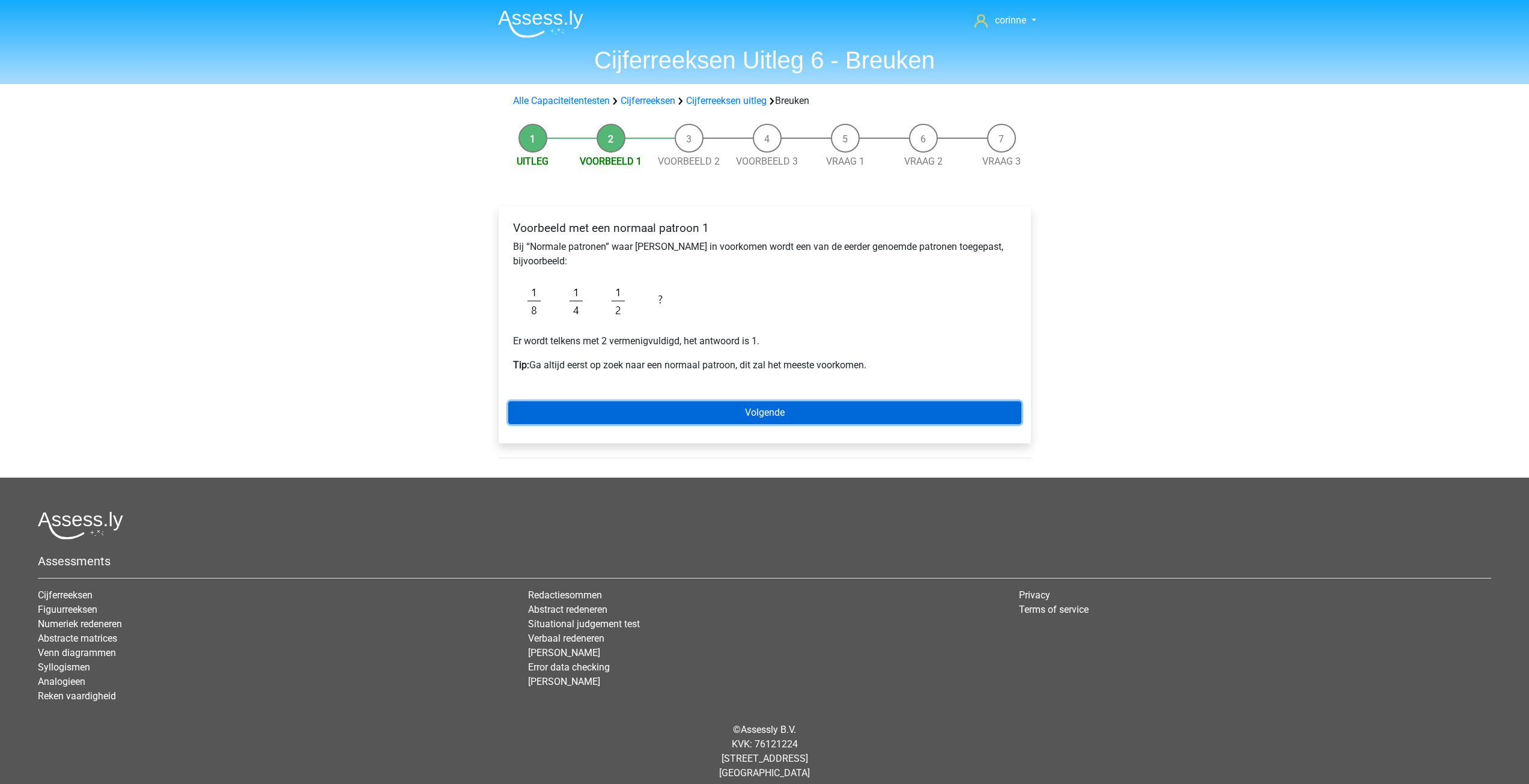
click at [749, 412] on link "Volgende" at bounding box center [765, 412] width 513 height 22
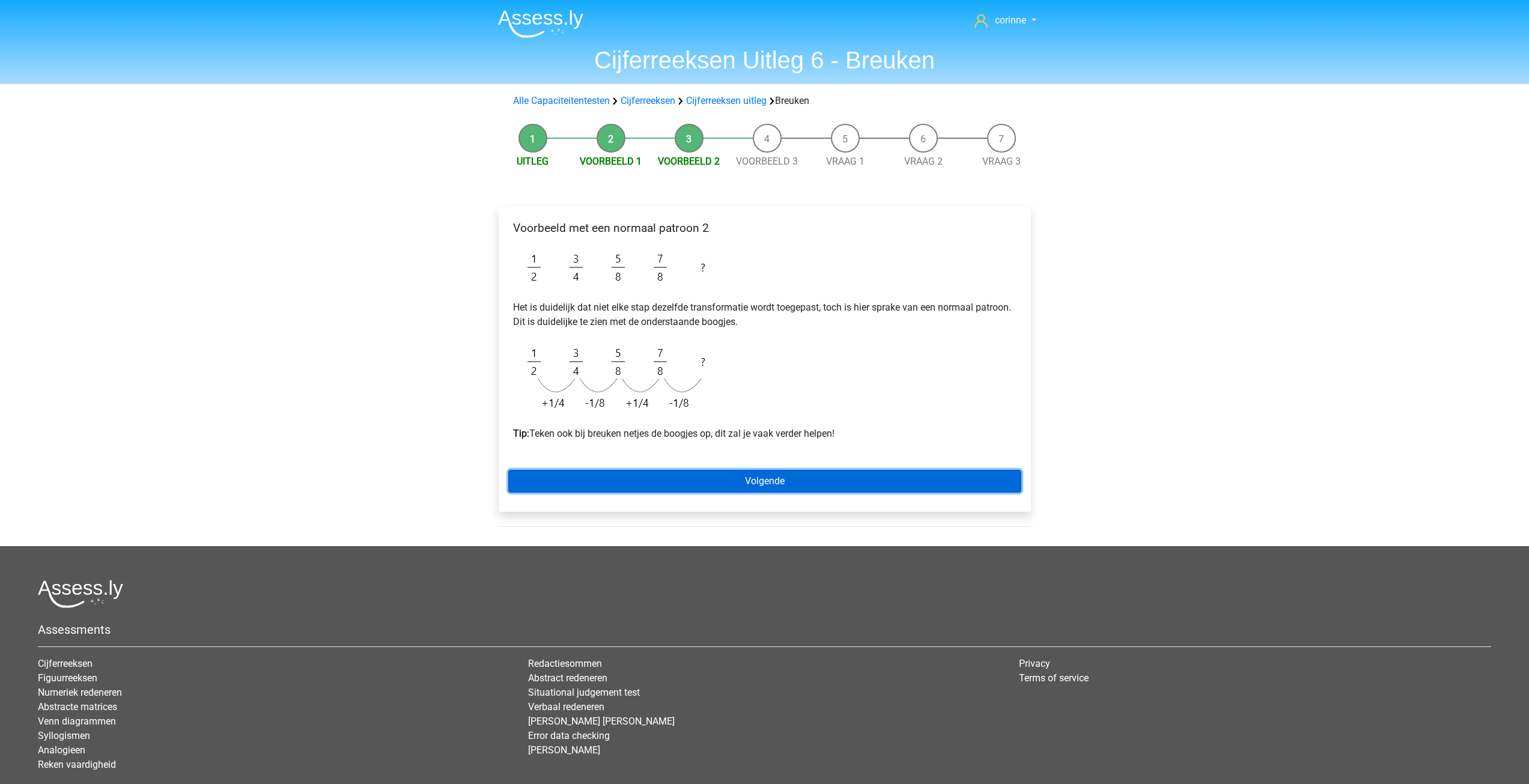
click at [757, 487] on link "Volgende" at bounding box center [765, 480] width 513 height 22
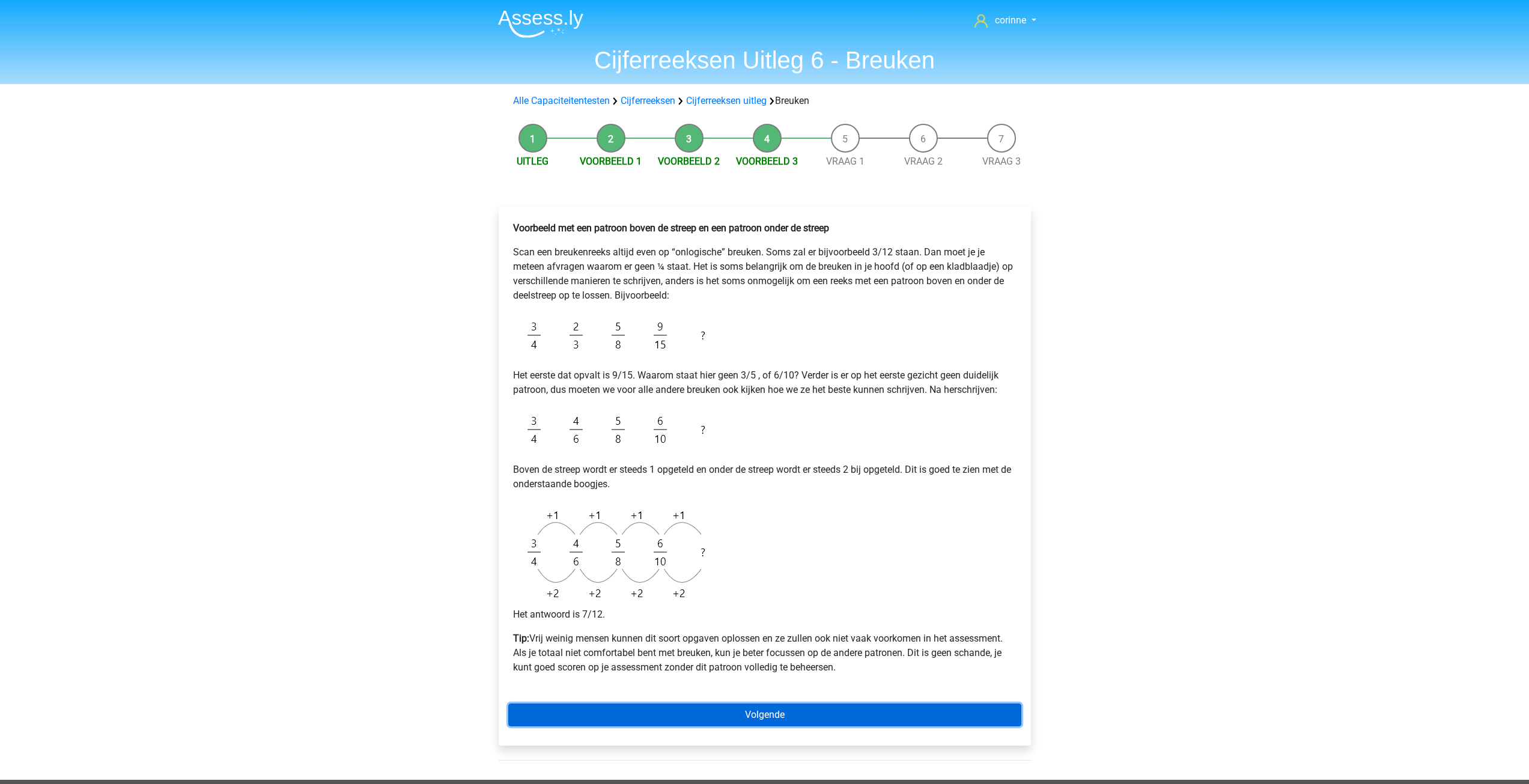
click at [757, 717] on link "Volgende" at bounding box center [765, 714] width 513 height 22
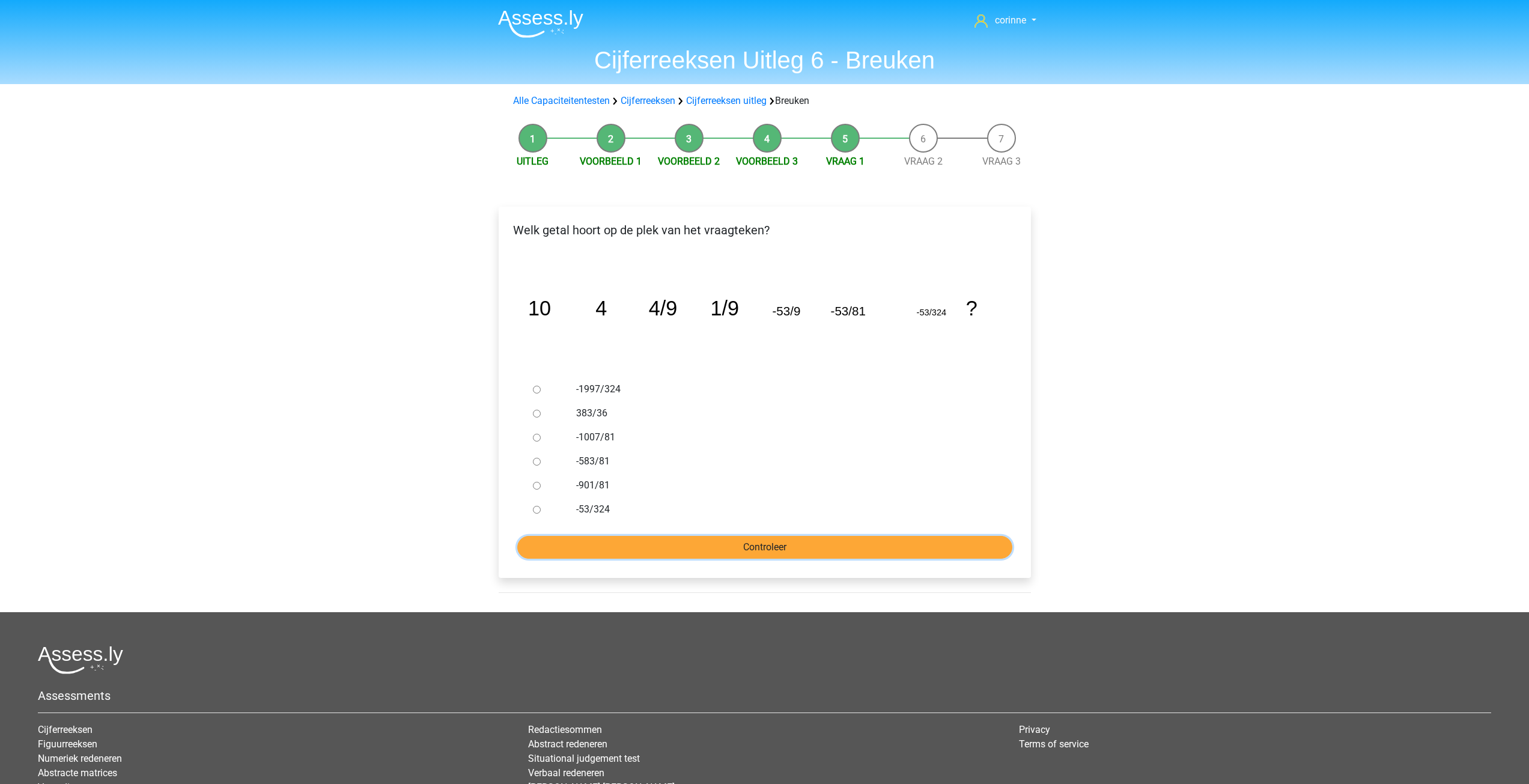
click at [765, 541] on input "Controleer" at bounding box center [764, 546] width 495 height 22
click at [759, 545] on input "Controleer" at bounding box center [764, 546] width 495 height 22
click at [669, 394] on label "-1997/324" at bounding box center [783, 389] width 415 height 15
click at [541, 394] on input "-1997/324" at bounding box center [537, 390] width 8 height 8
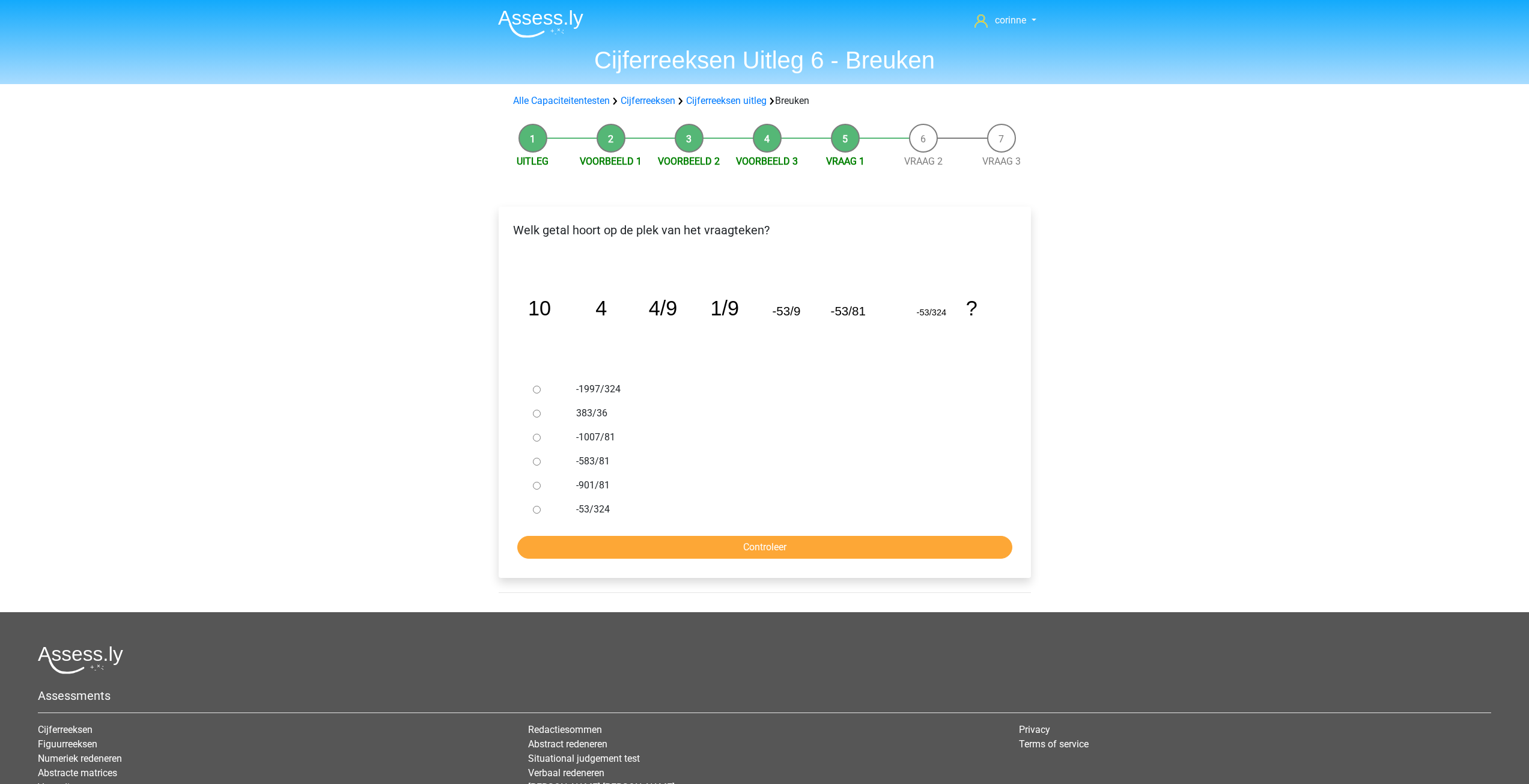
radio input "true"
click at [779, 546] on input "Controleer" at bounding box center [764, 546] width 495 height 22
click at [779, 547] on input "Controleer" at bounding box center [764, 546] width 495 height 22
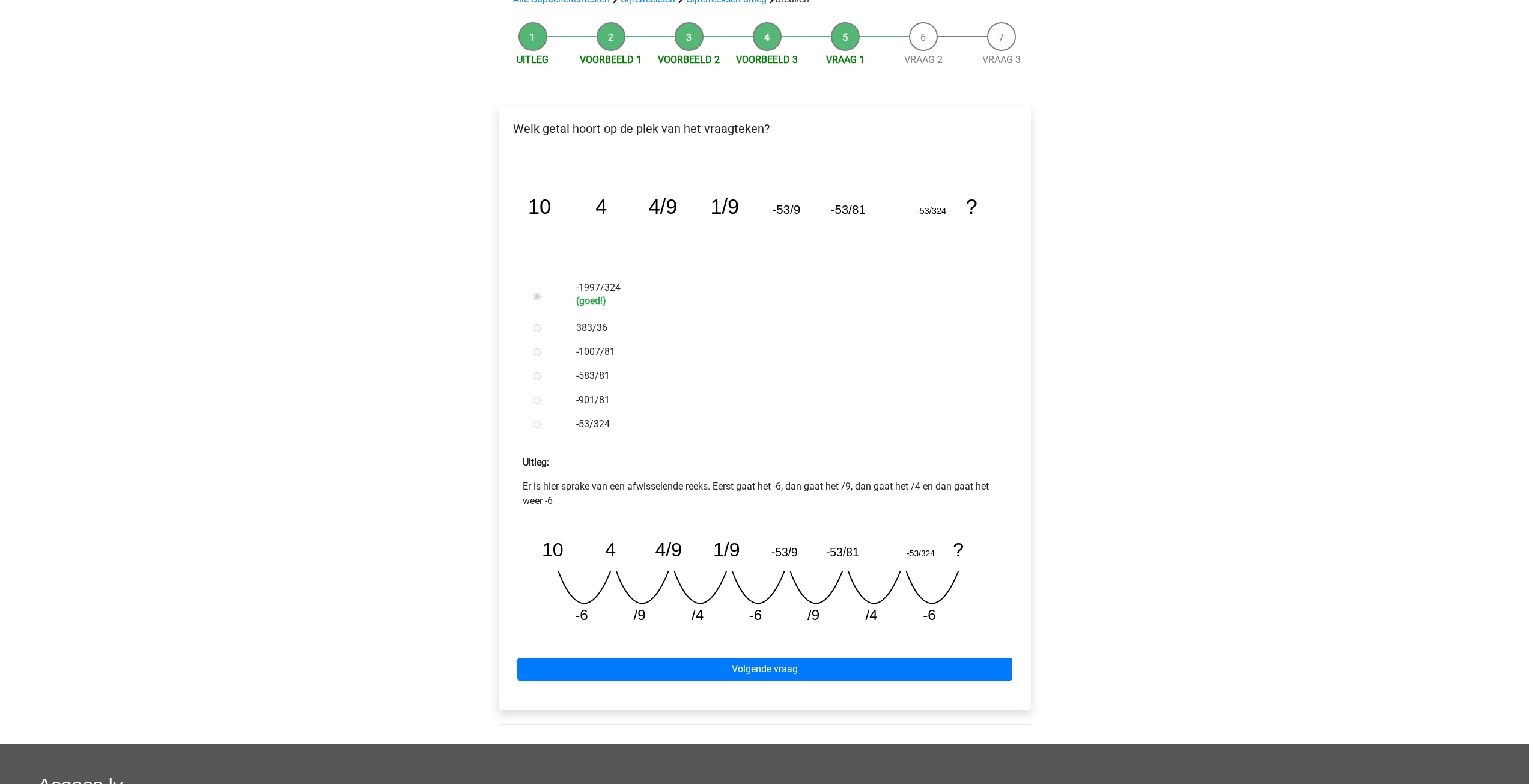
scroll to position [301, 0]
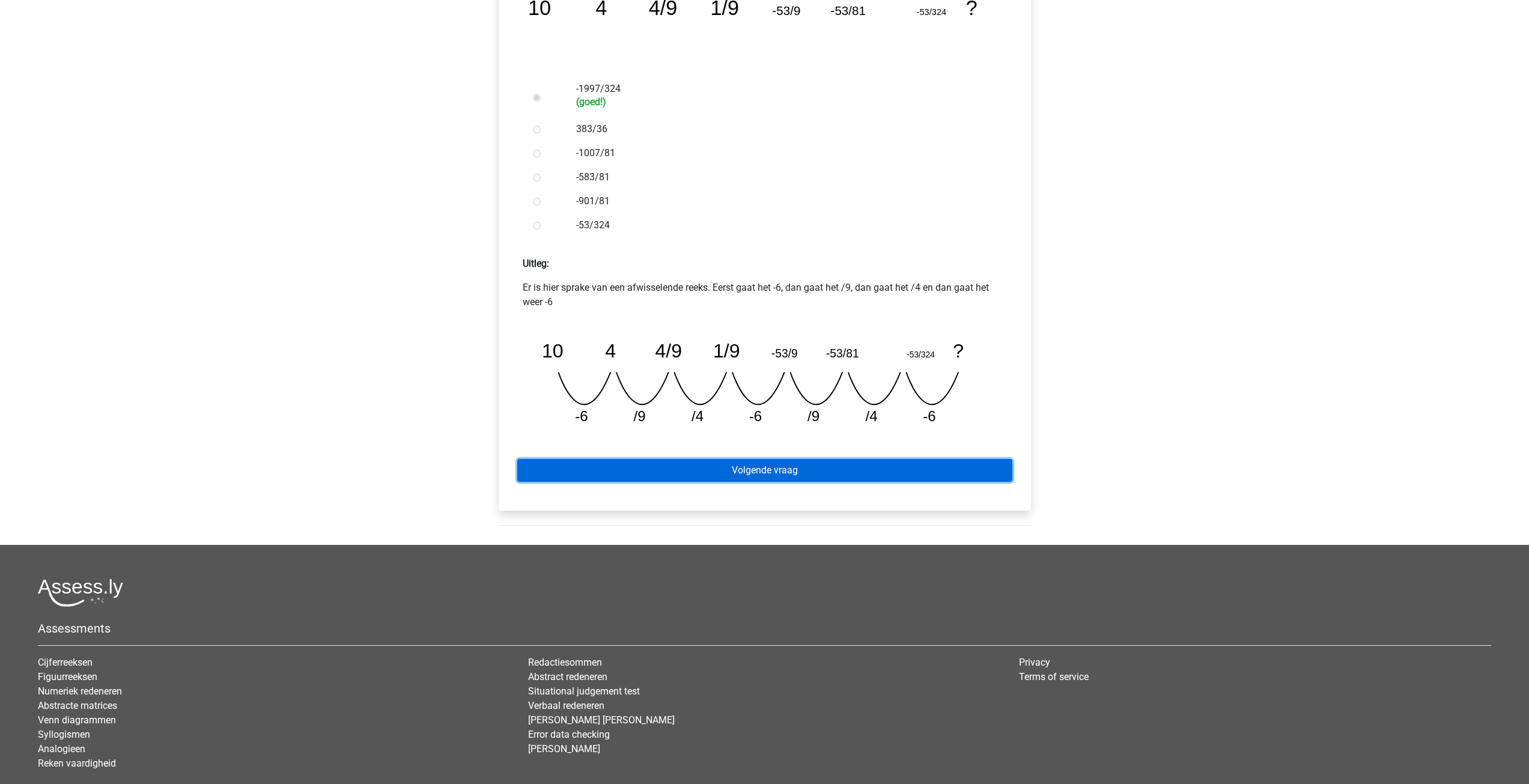
click at [755, 470] on link "Volgende vraag" at bounding box center [764, 469] width 495 height 22
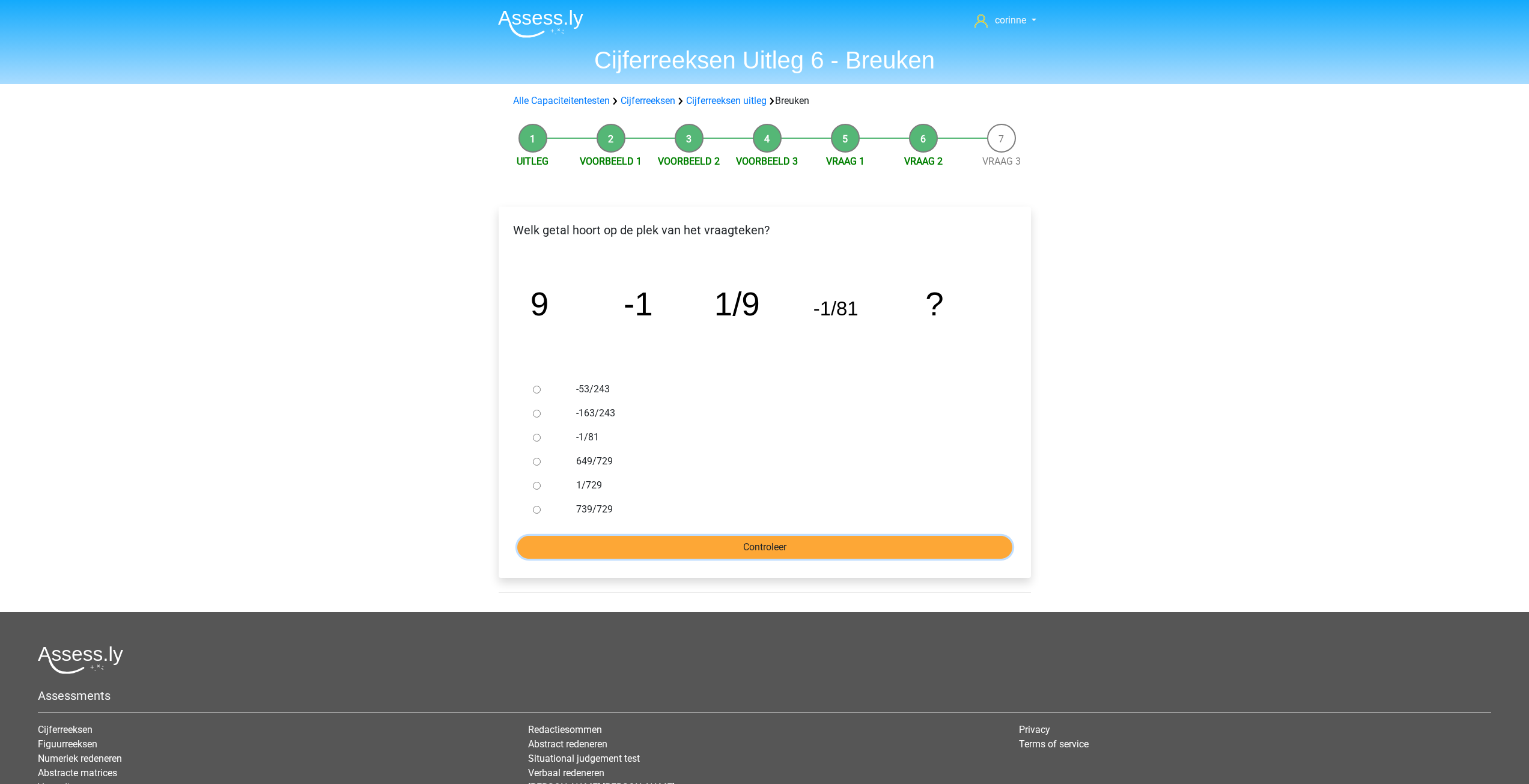
click at [762, 538] on input "Controleer" at bounding box center [764, 546] width 495 height 22
click at [538, 461] on input "649/729" at bounding box center [537, 462] width 8 height 8
radio input "true"
click at [538, 461] on input "649/729" at bounding box center [537, 462] width 8 height 8
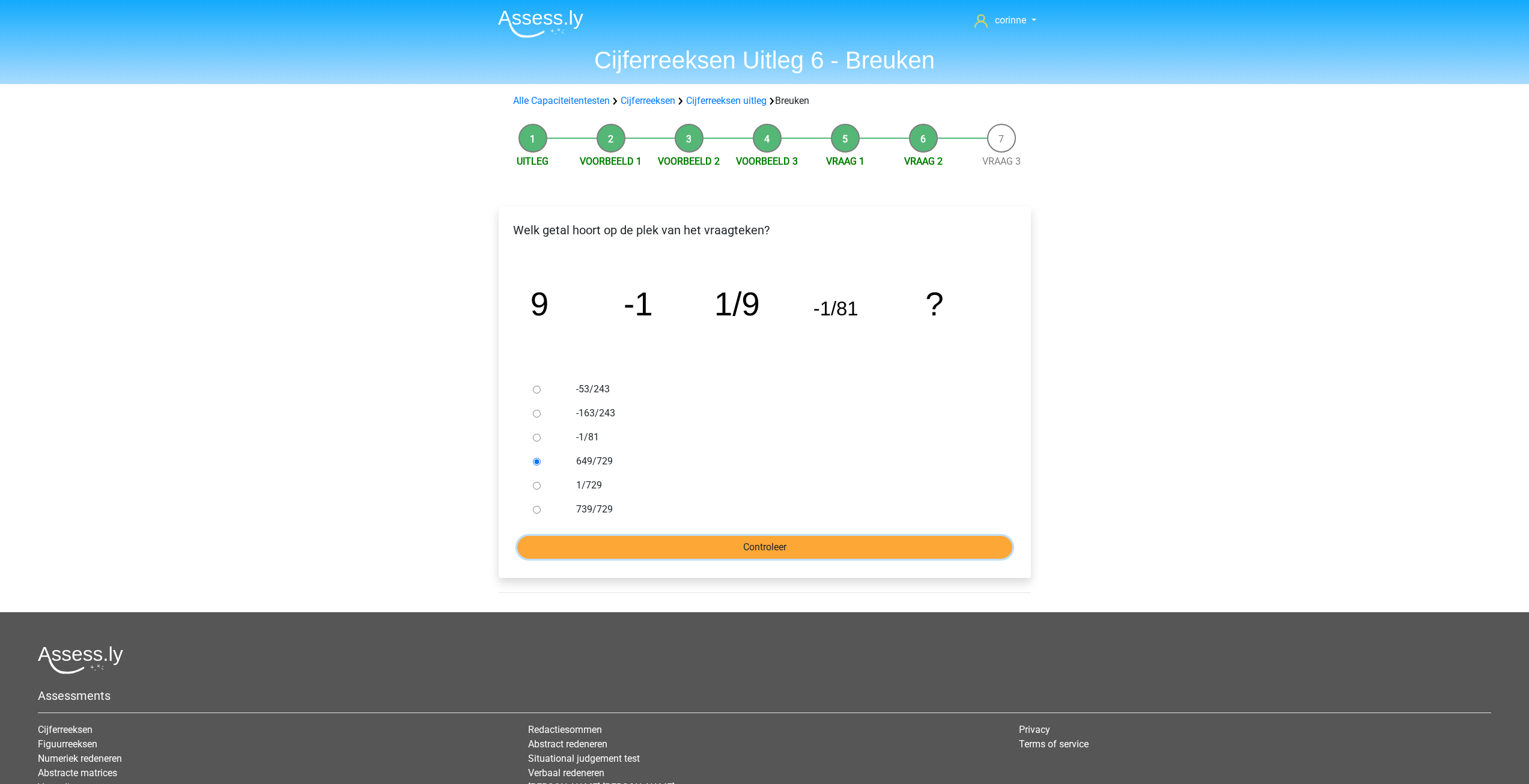
click at [787, 543] on input "Controleer" at bounding box center [764, 546] width 495 height 22
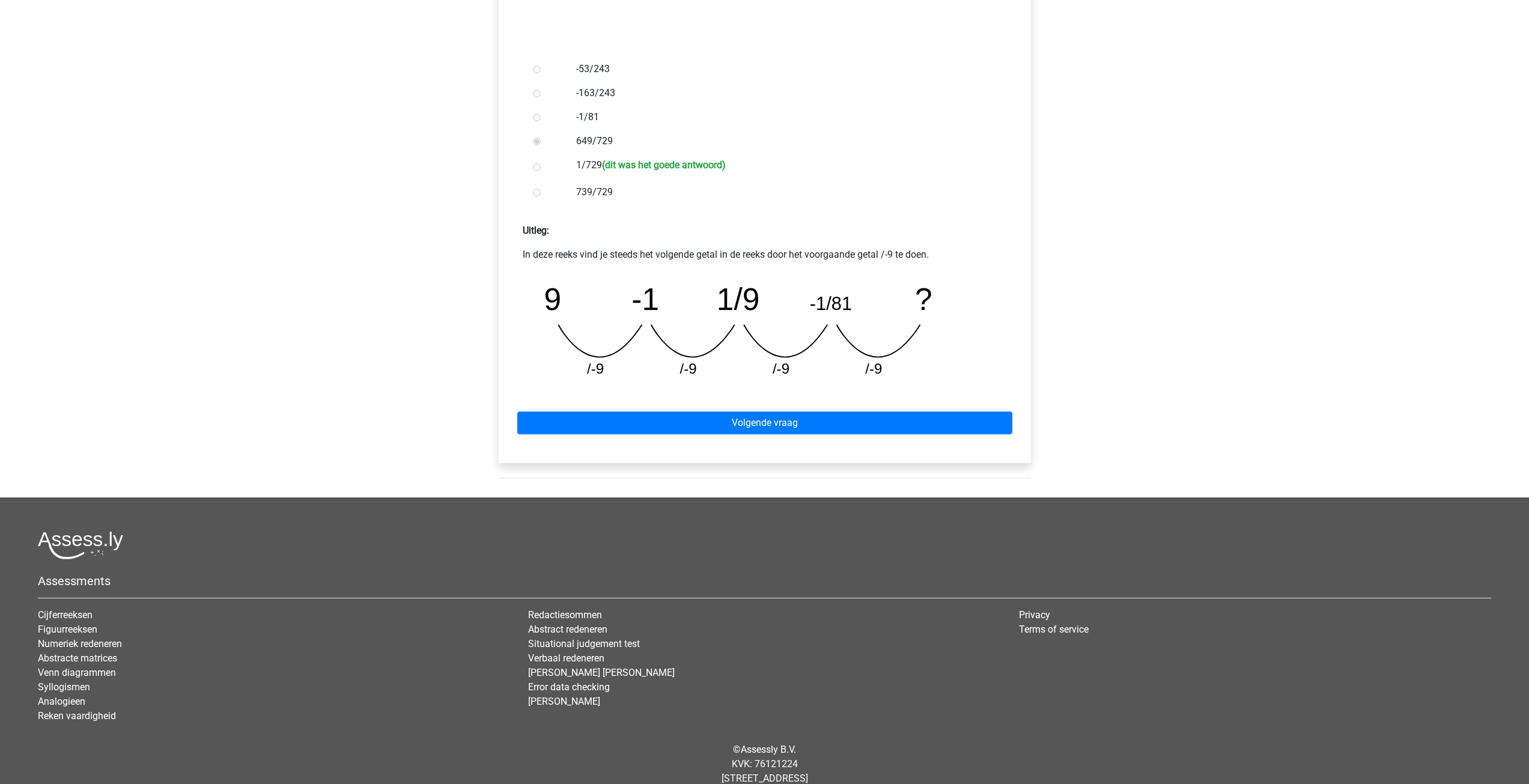
scroll to position [351, 0]
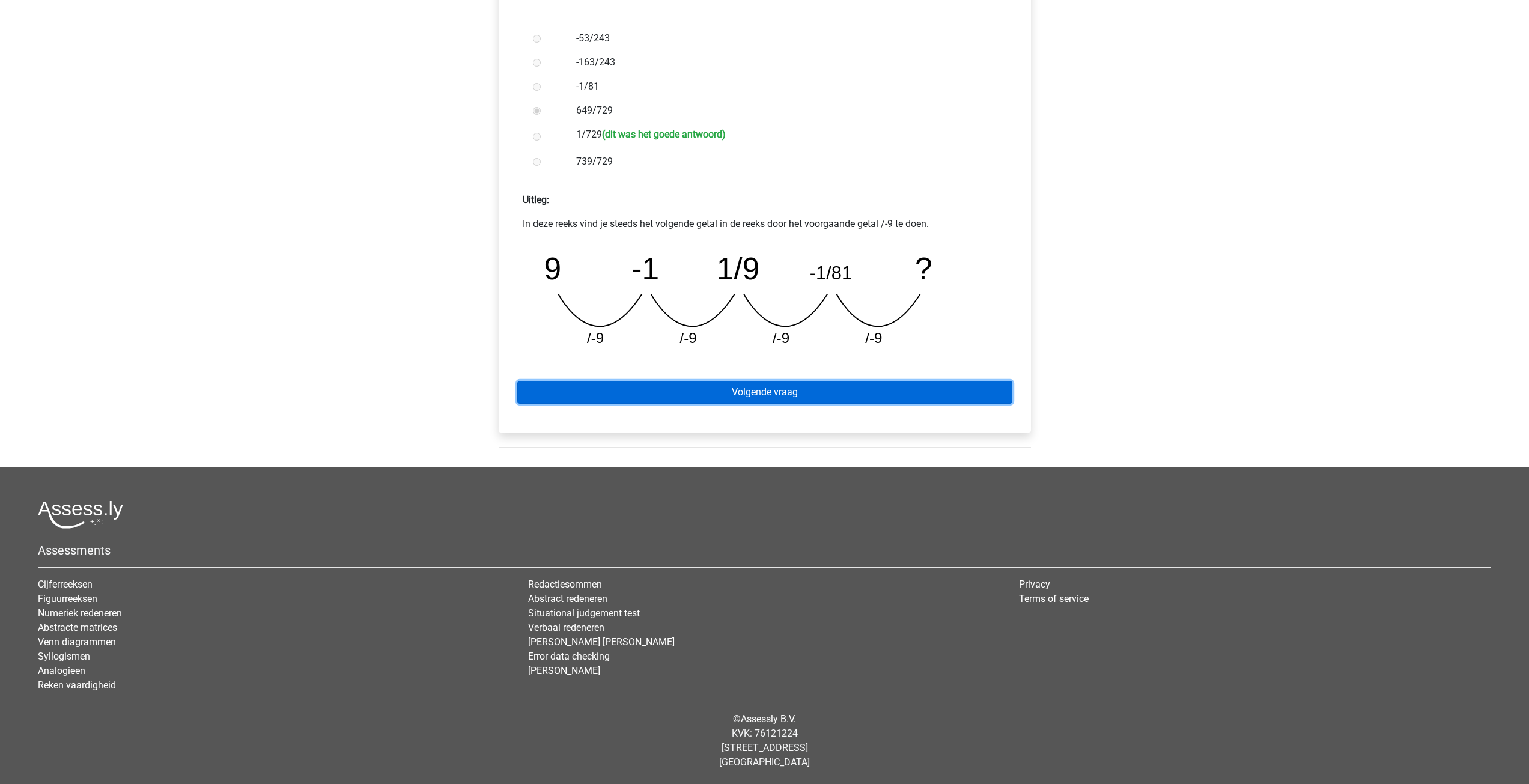
click at [770, 396] on link "Volgende vraag" at bounding box center [764, 391] width 495 height 22
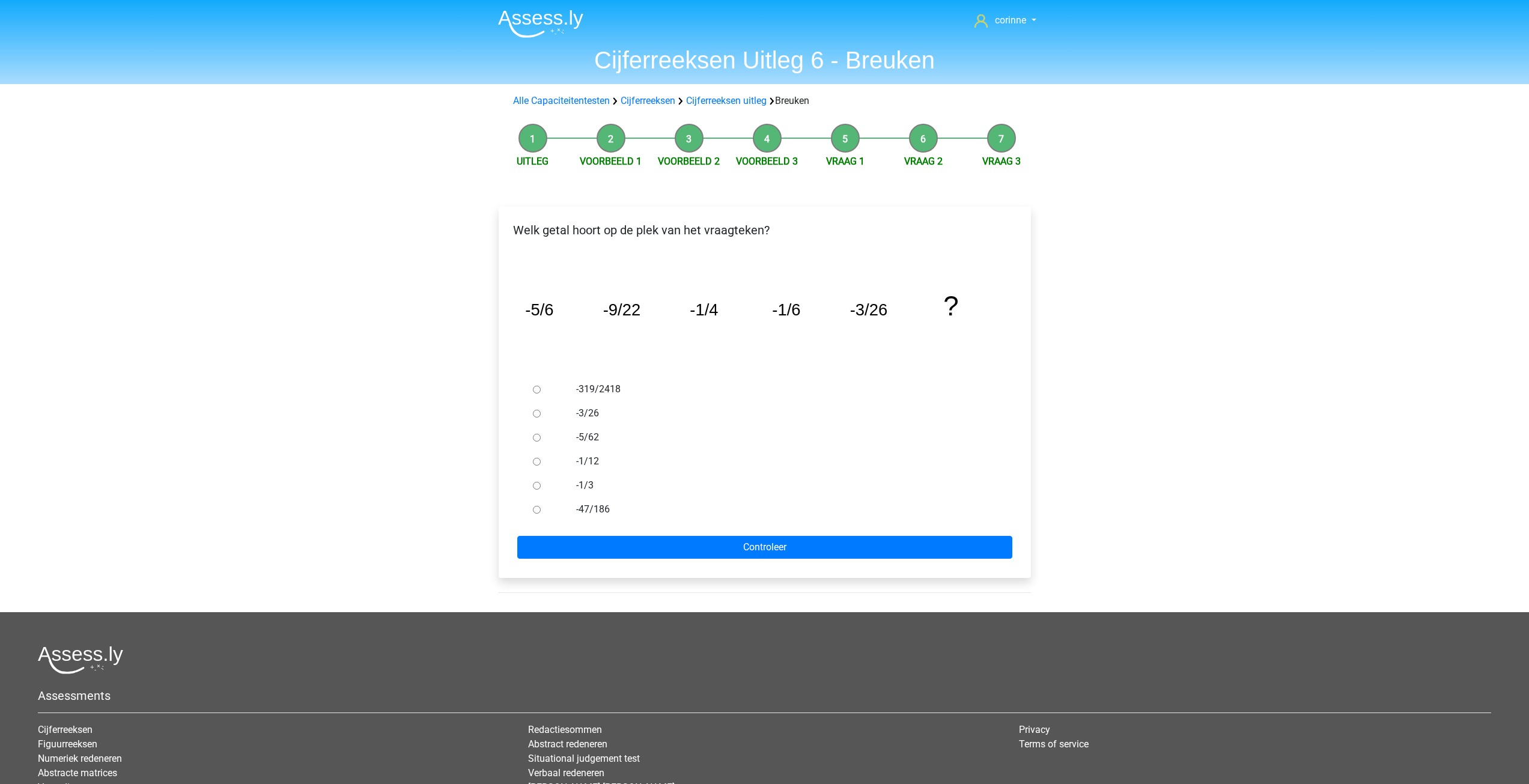
click at [541, 507] on div at bounding box center [547, 509] width 40 height 24
click at [538, 511] on input "-47/186" at bounding box center [537, 510] width 8 height 8
radio input "true"
click at [759, 538] on input "Controleer" at bounding box center [764, 546] width 495 height 22
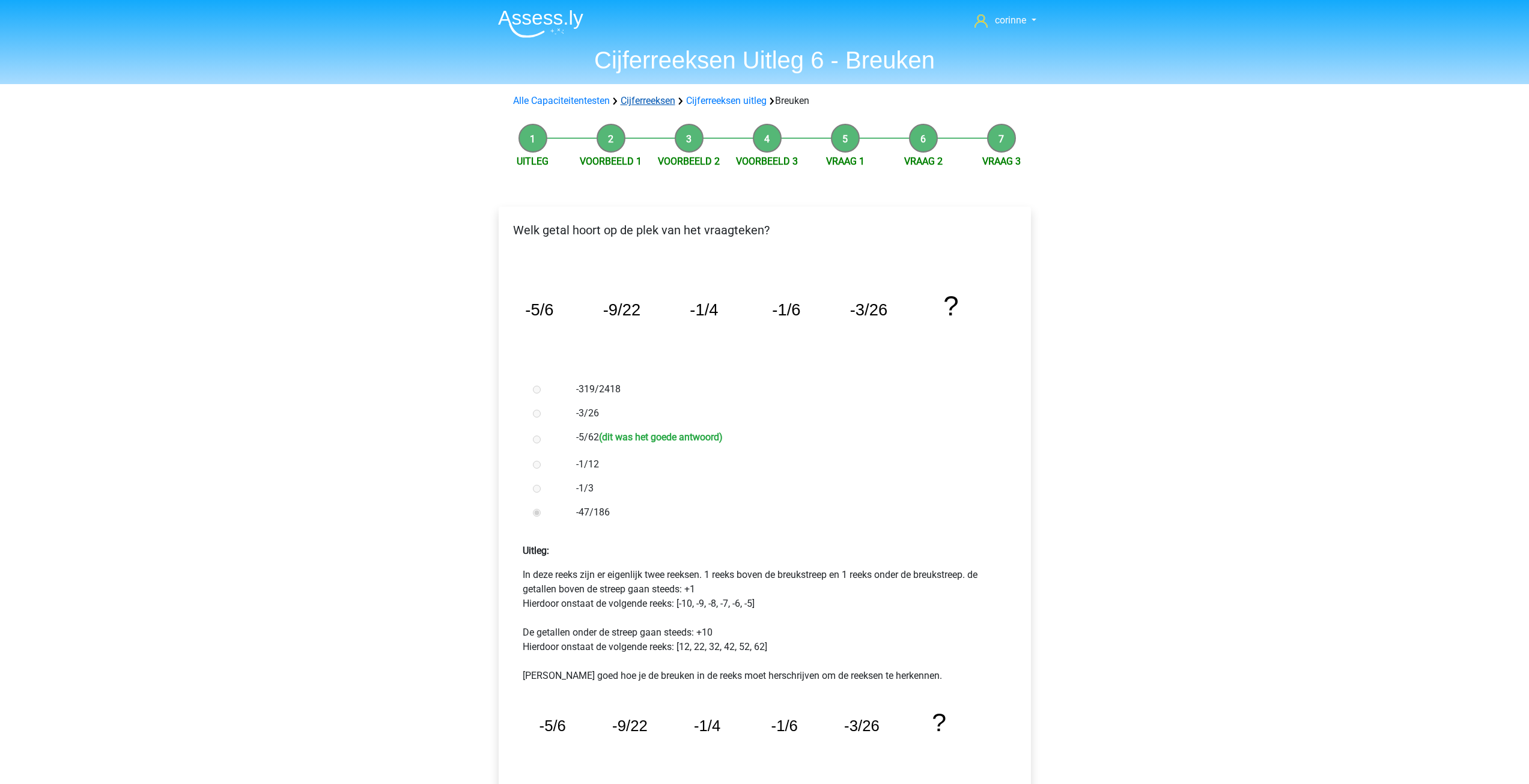
click at [660, 103] on link "Cijferreeksen" at bounding box center [648, 100] width 55 height 12
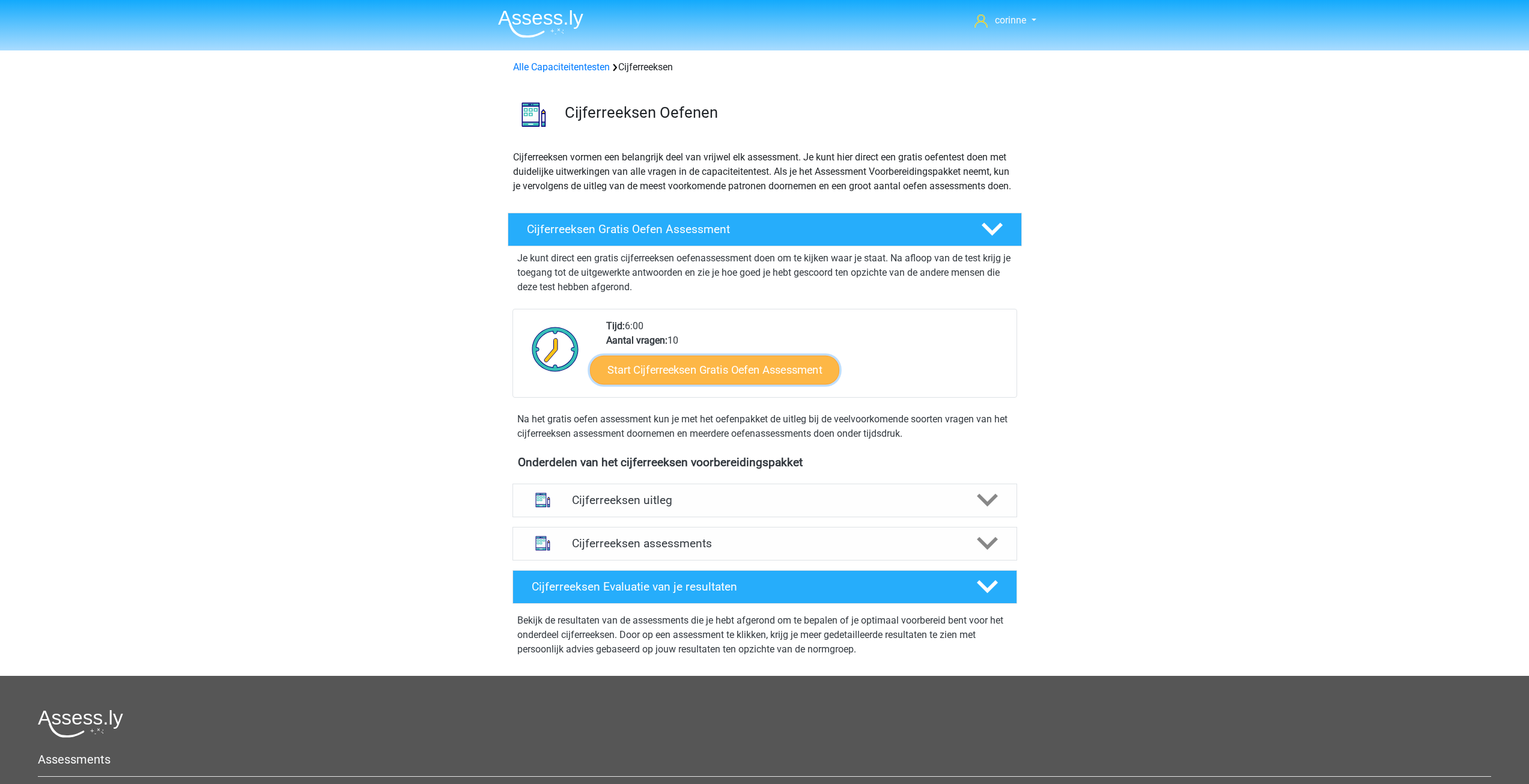
click at [722, 381] on link "Start Cijferreeksen Gratis Oefen Assessment" at bounding box center [715, 369] width 250 height 29
click at [624, 383] on link "Start Cijferreeksen Gratis Oefen Assessment" at bounding box center [715, 369] width 250 height 29
click at [772, 383] on link "Start Cijferreeksen Gratis Oefen Assessment" at bounding box center [715, 369] width 250 height 29
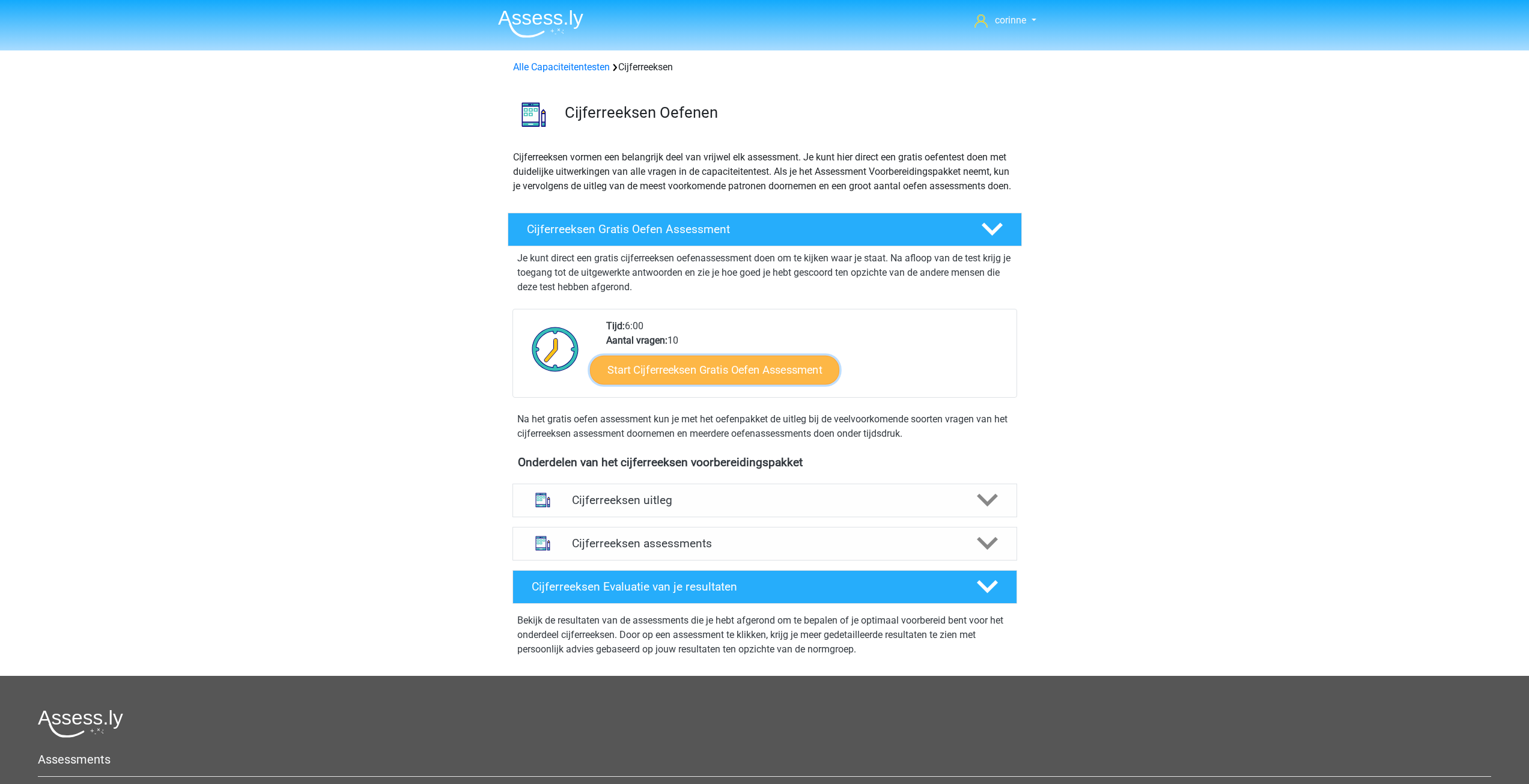
click at [772, 383] on link "Start Cijferreeksen Gratis Oefen Assessment" at bounding box center [715, 369] width 250 height 29
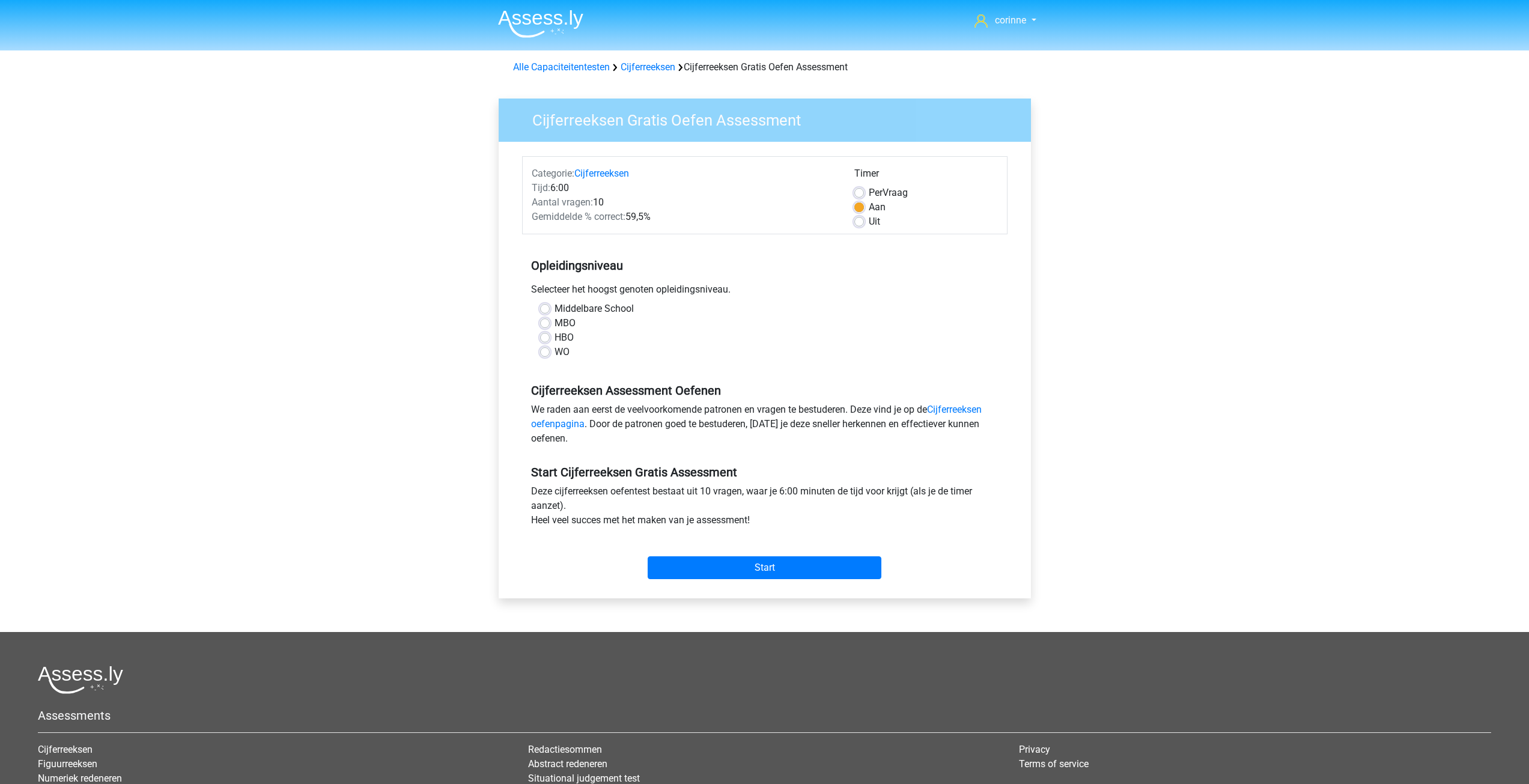
click at [554, 342] on label "HBO" at bounding box center [563, 337] width 19 height 15
click at [542, 342] on input "HBO" at bounding box center [545, 336] width 9 height 12
radio input "true"
click at [542, 342] on div "HBO" at bounding box center [765, 337] width 449 height 15
click at [869, 191] on label "Per Vraag" at bounding box center [888, 193] width 39 height 15
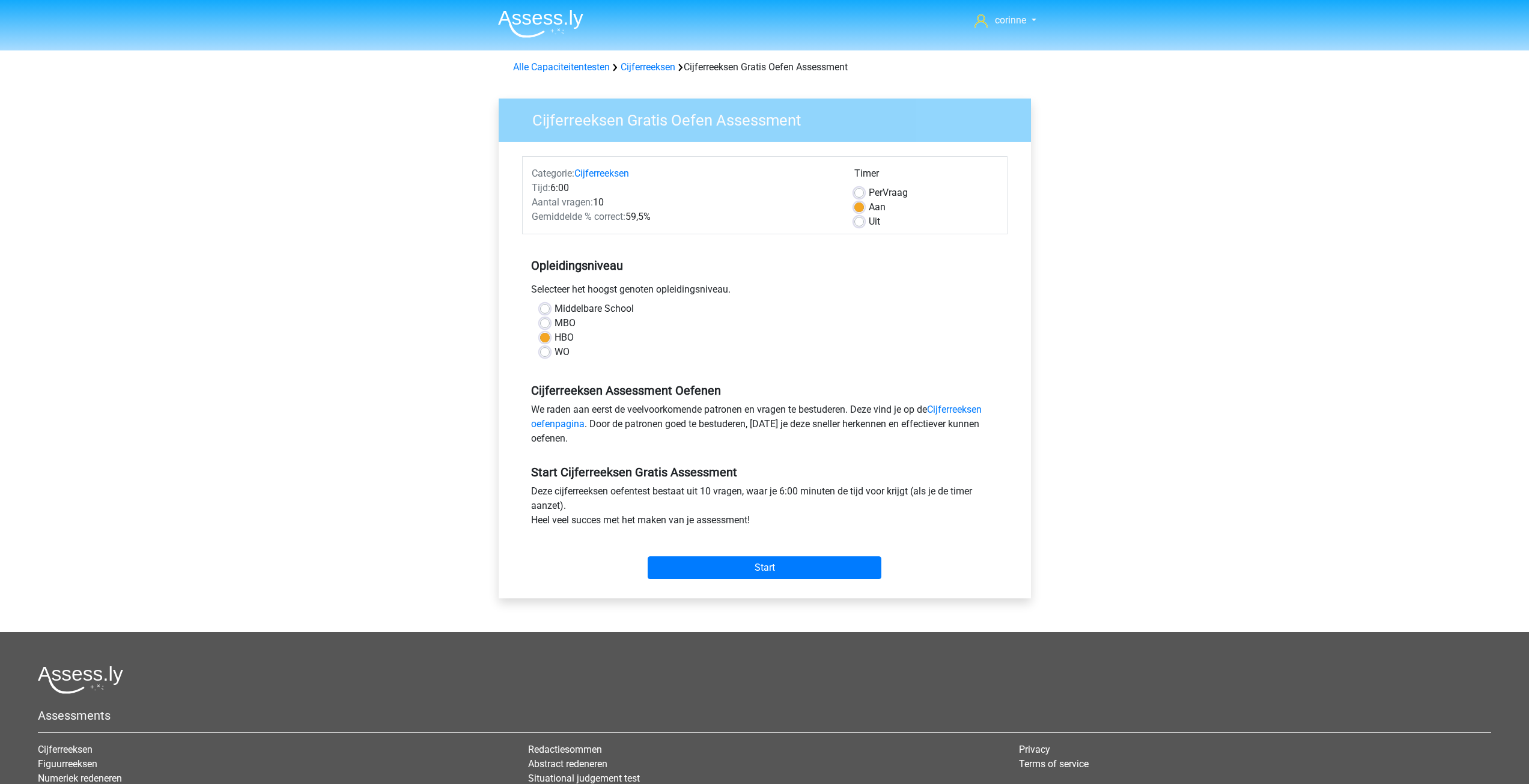
click at [861, 191] on input "Per Vraag" at bounding box center [859, 192] width 9 height 12
radio input "true"
click at [765, 569] on input "Start" at bounding box center [765, 567] width 234 height 22
click at [869, 223] on label "Uit" at bounding box center [874, 222] width 12 height 15
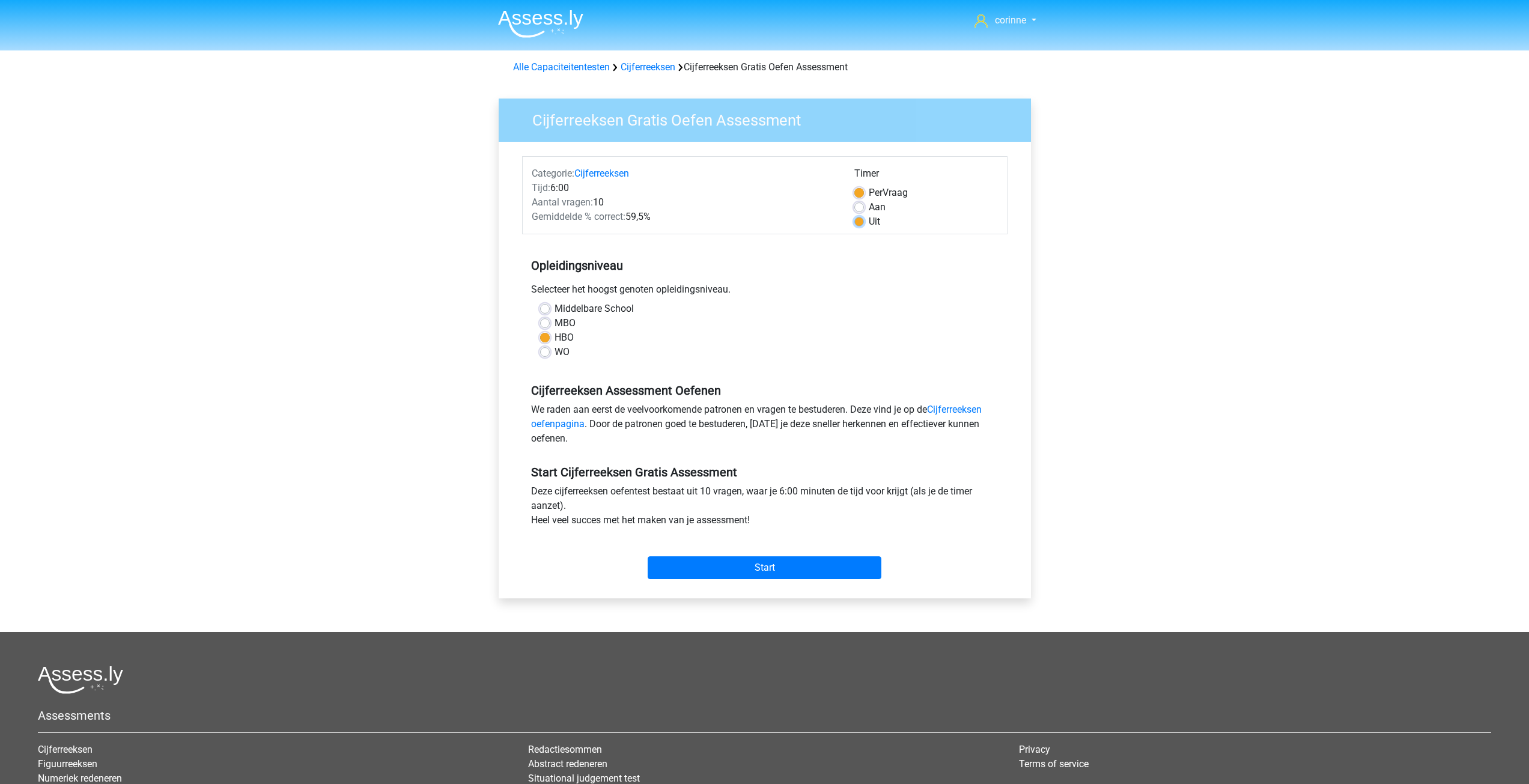
click at [861, 223] on input "Uit" at bounding box center [859, 221] width 9 height 12
radio input "true"
click at [869, 223] on label "Uit" at bounding box center [874, 222] width 12 height 15
click at [861, 223] on input "Uit" at bounding box center [859, 221] width 9 height 12
click at [869, 191] on label "Per Vraag" at bounding box center [888, 193] width 39 height 15
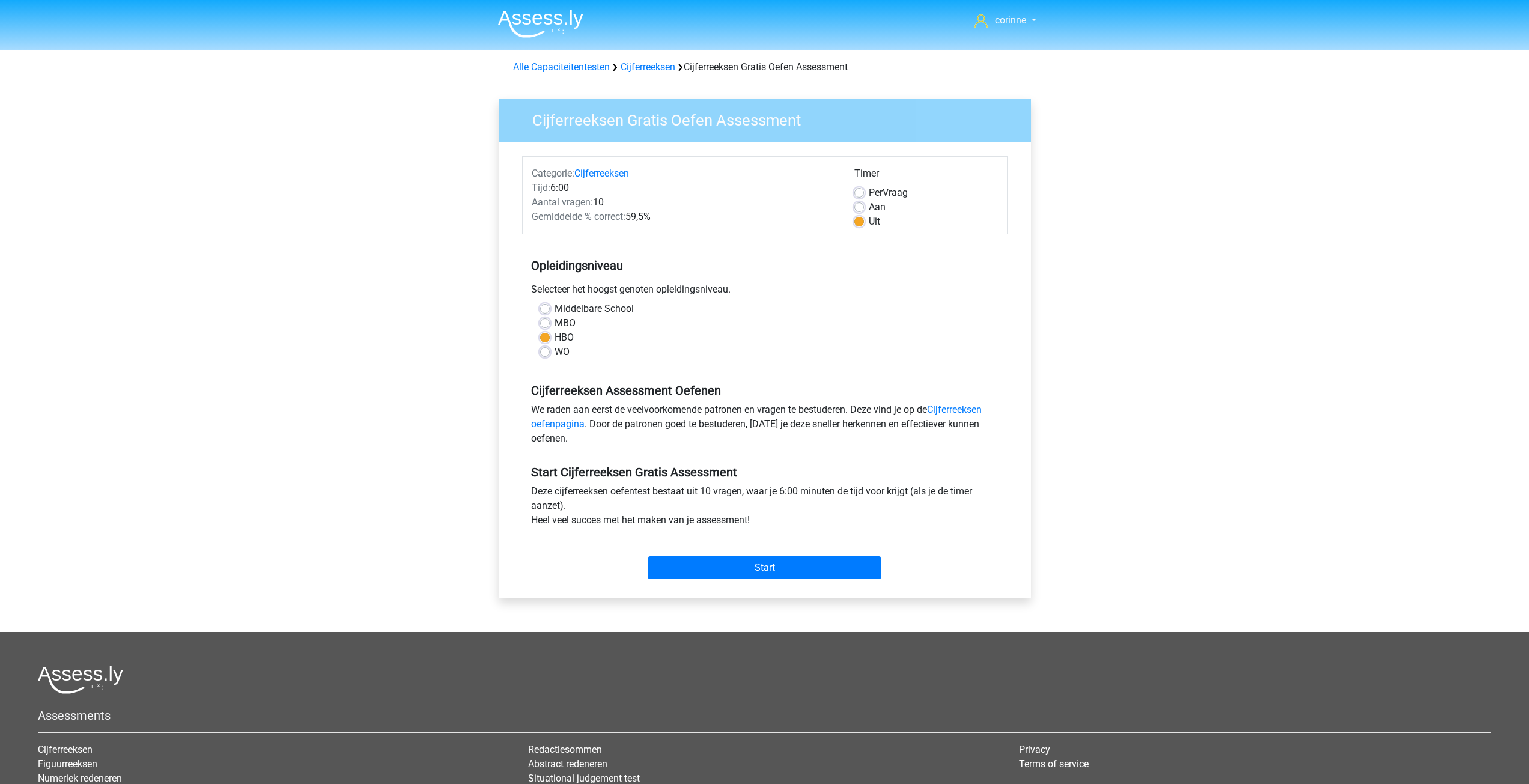
click at [861, 191] on input "Per Vraag" at bounding box center [859, 192] width 9 height 12
radio input "true"
click at [869, 191] on label "Per Vraag" at bounding box center [888, 193] width 39 height 15
click at [861, 191] on input "Per Vraag" at bounding box center [859, 192] width 9 height 12
click at [759, 573] on input "Start" at bounding box center [765, 567] width 234 height 22
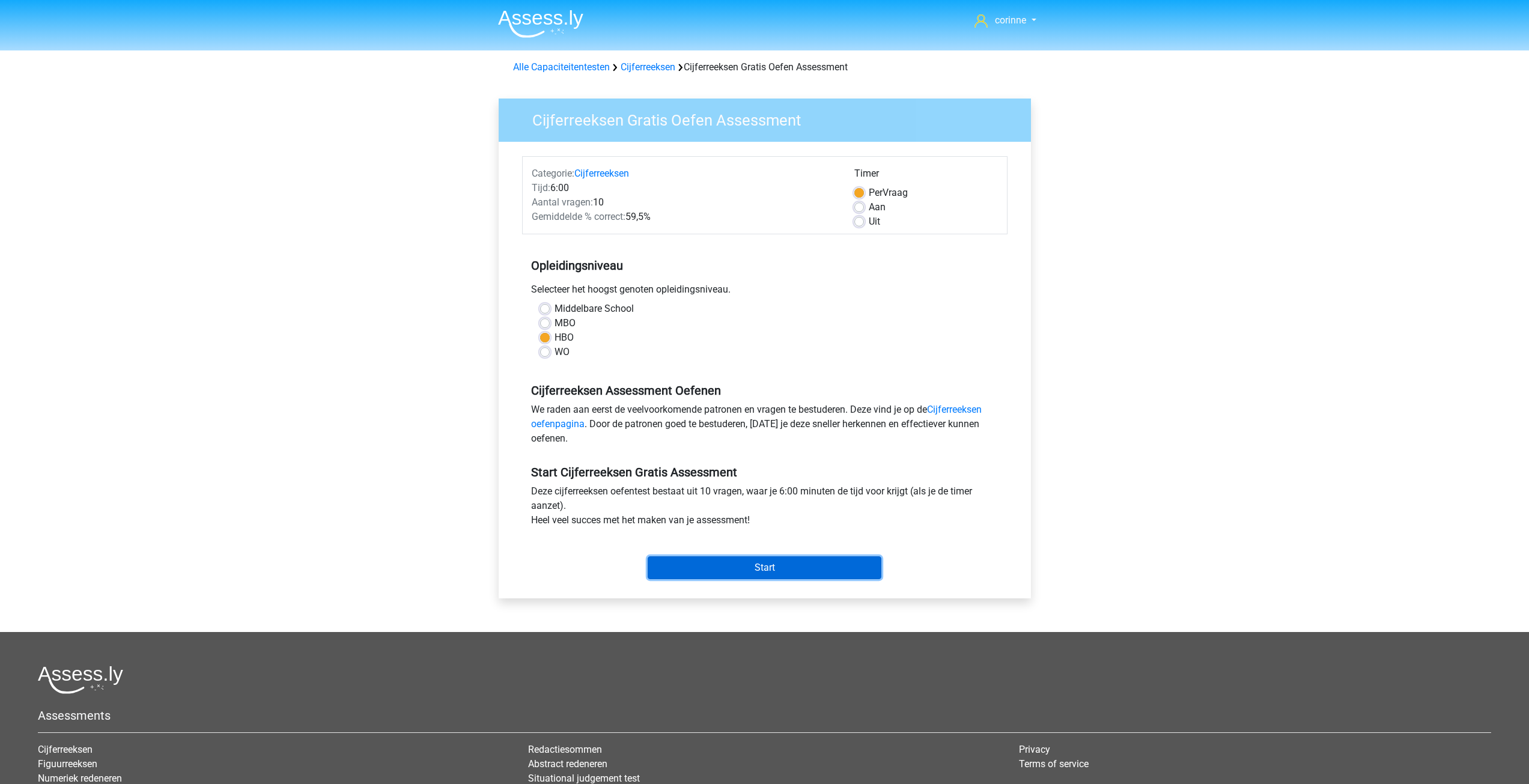
click at [759, 573] on input "Start" at bounding box center [765, 567] width 234 height 22
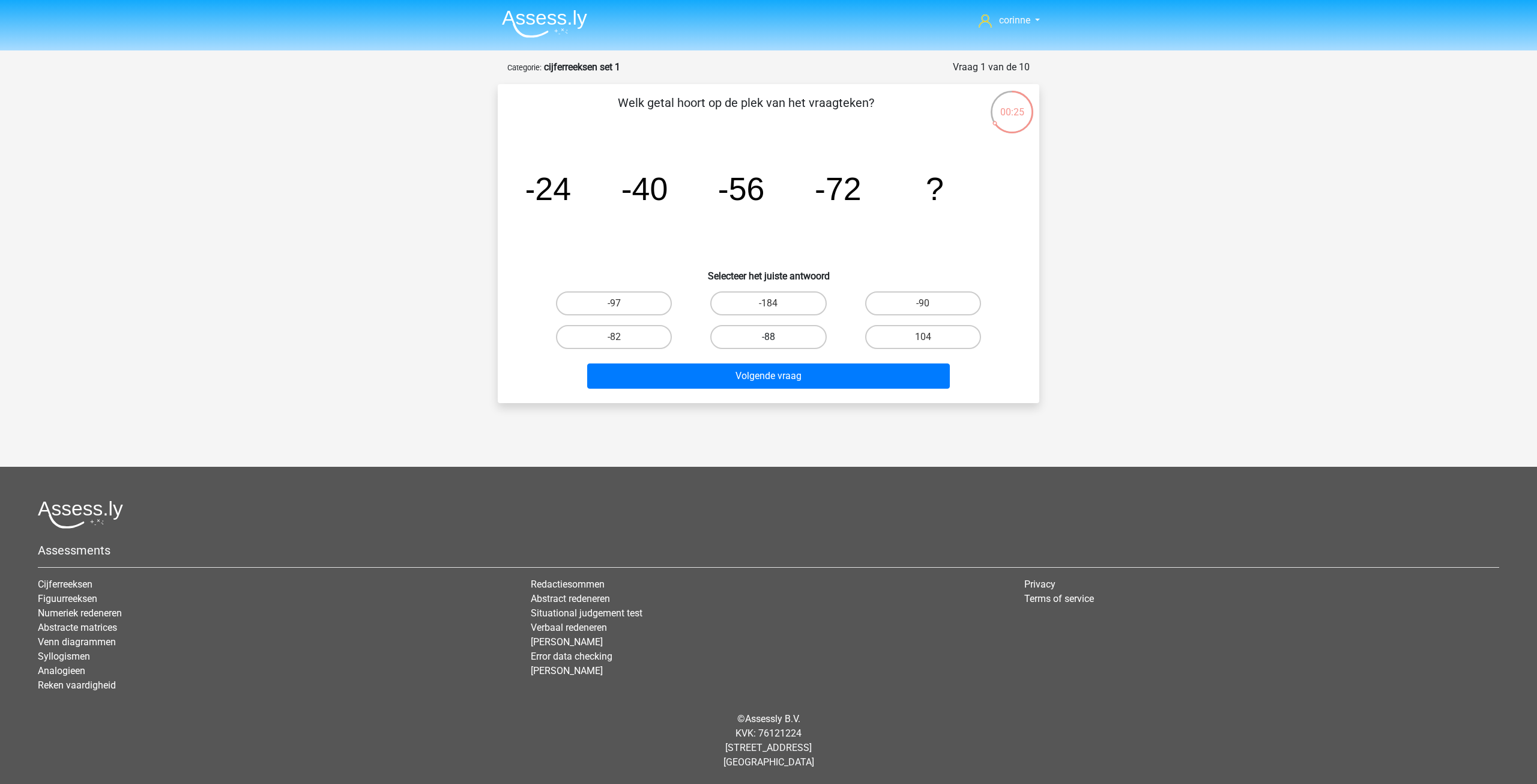
click at [765, 339] on label "-88" at bounding box center [768, 336] width 116 height 24
click at [768, 339] on input "-88" at bounding box center [772, 341] width 8 height 8
radio input "true"
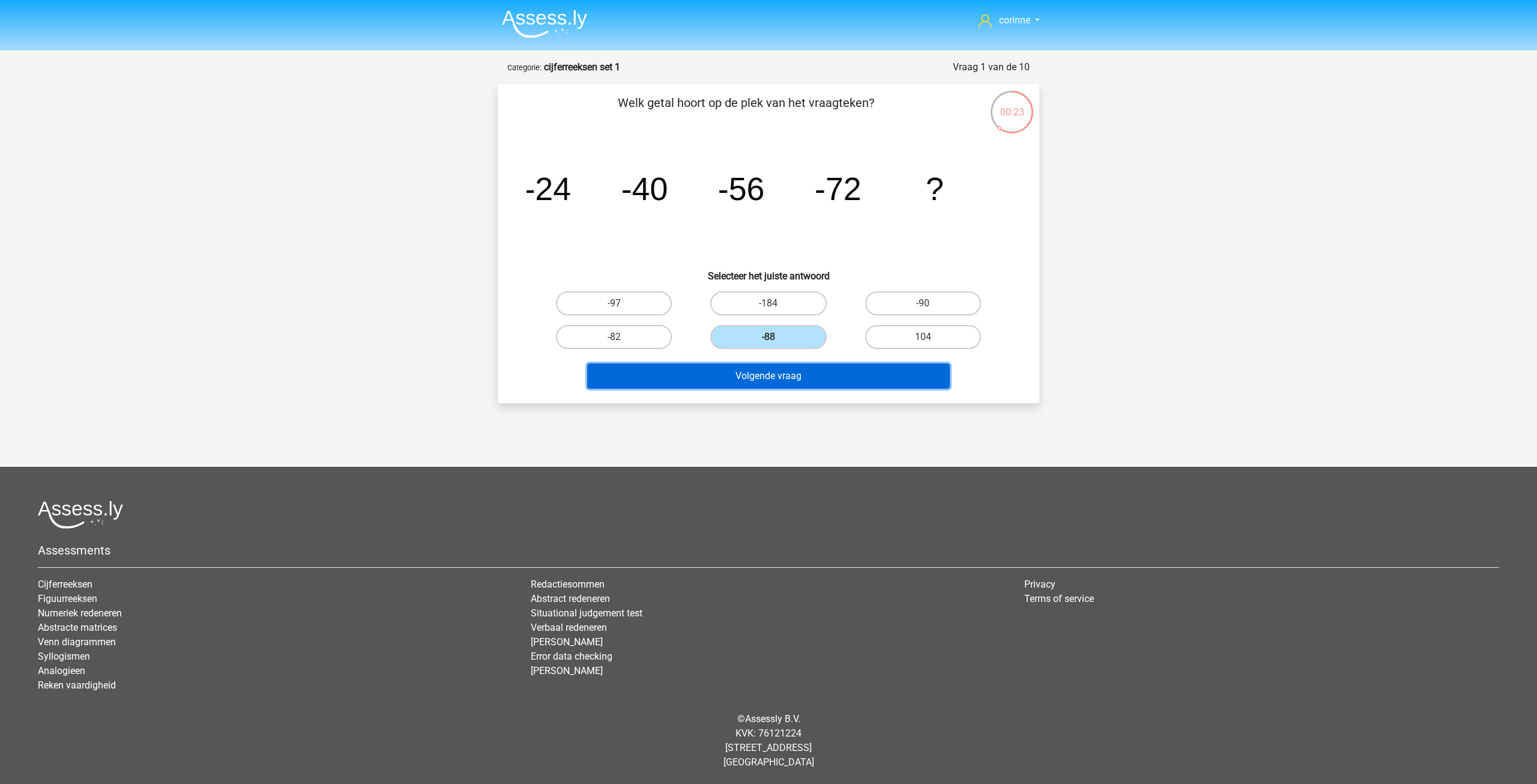
click at [758, 378] on button "Volgende vraag" at bounding box center [768, 376] width 363 height 26
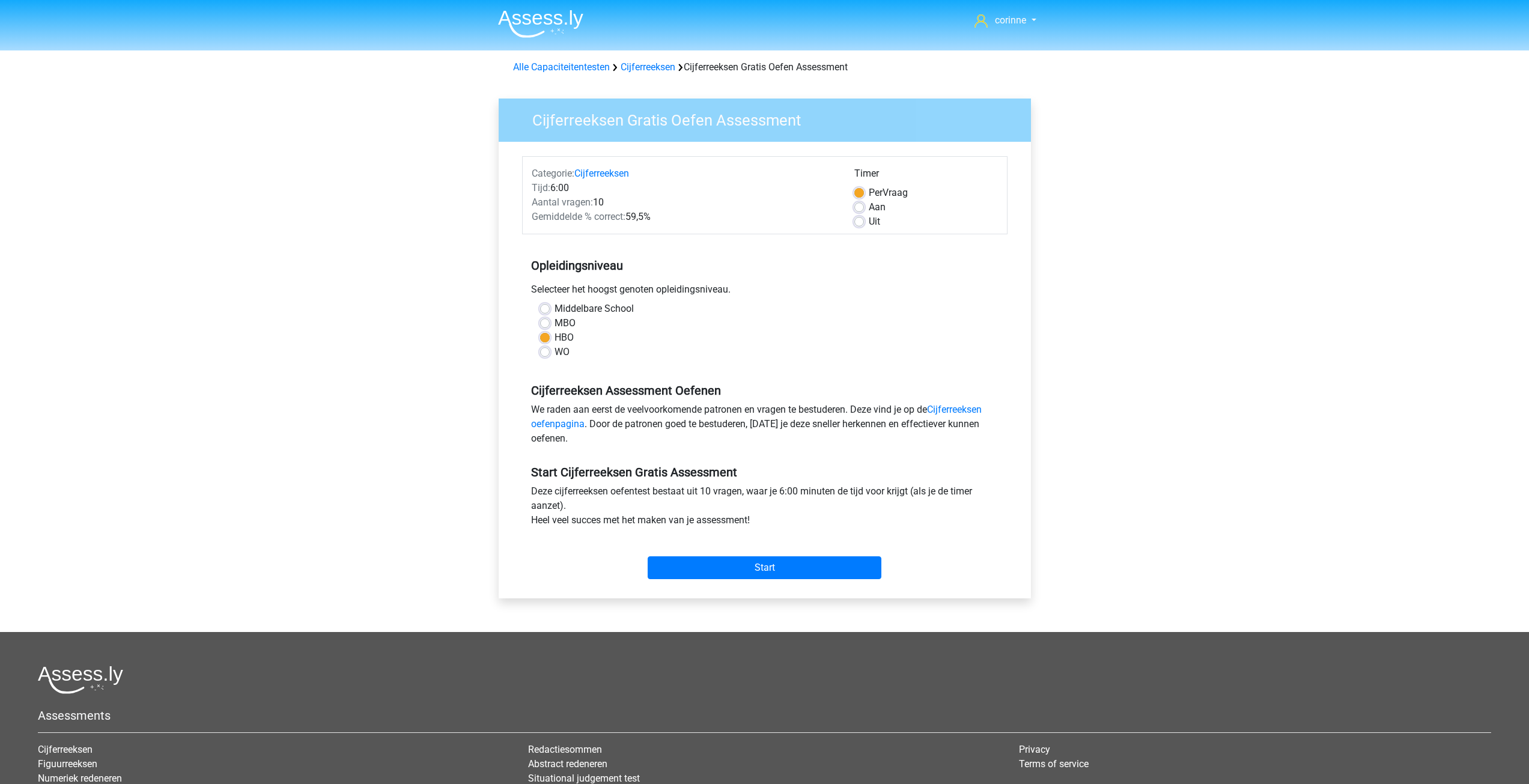
click at [869, 225] on label "Uit" at bounding box center [874, 222] width 12 height 15
click at [857, 225] on input "Uit" at bounding box center [859, 221] width 9 height 12
radio input "true"
click at [869, 225] on label "Uit" at bounding box center [874, 222] width 12 height 15
click at [857, 225] on input "Uit" at bounding box center [859, 221] width 9 height 12
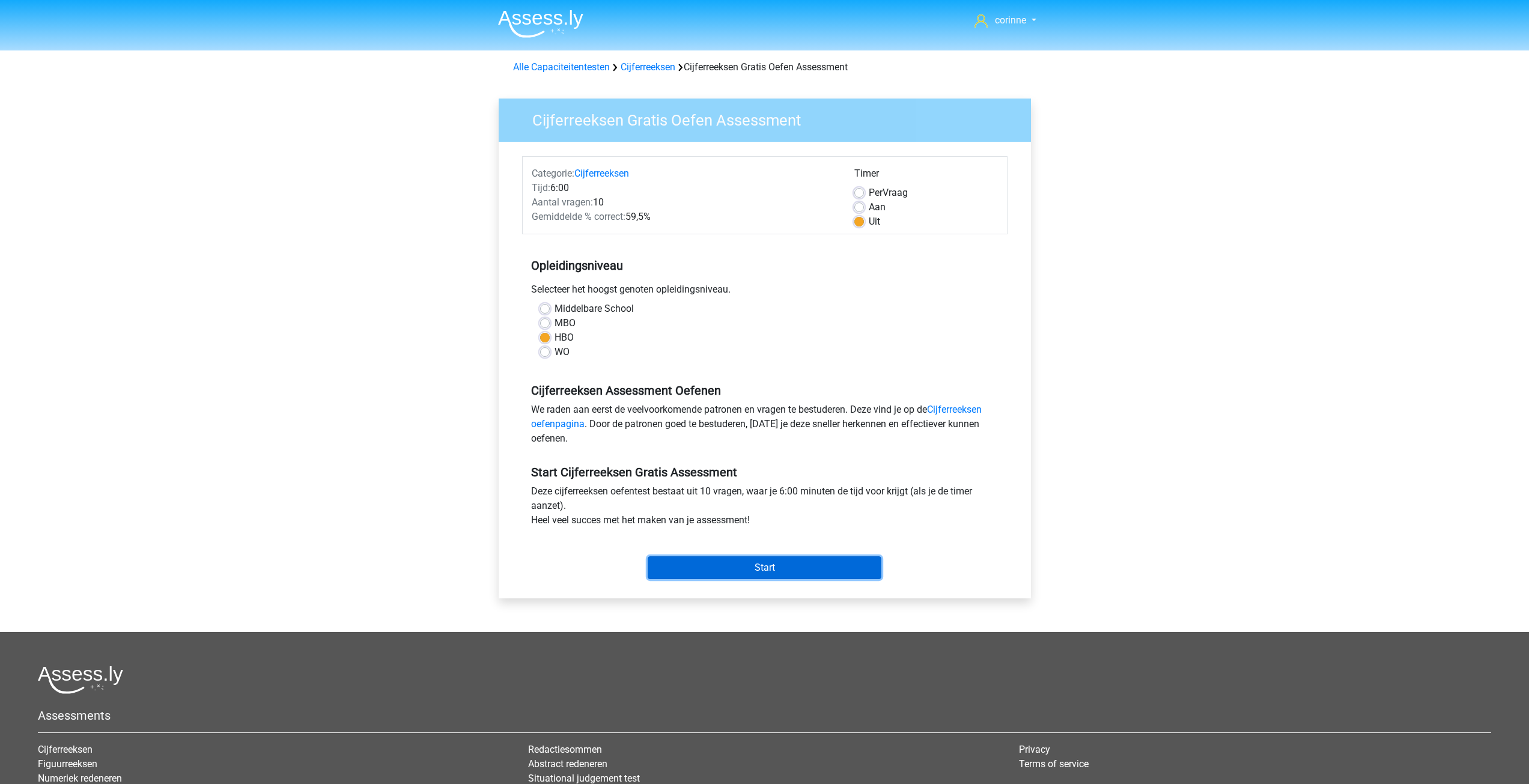
click at [773, 565] on input "Start" at bounding box center [765, 567] width 234 height 22
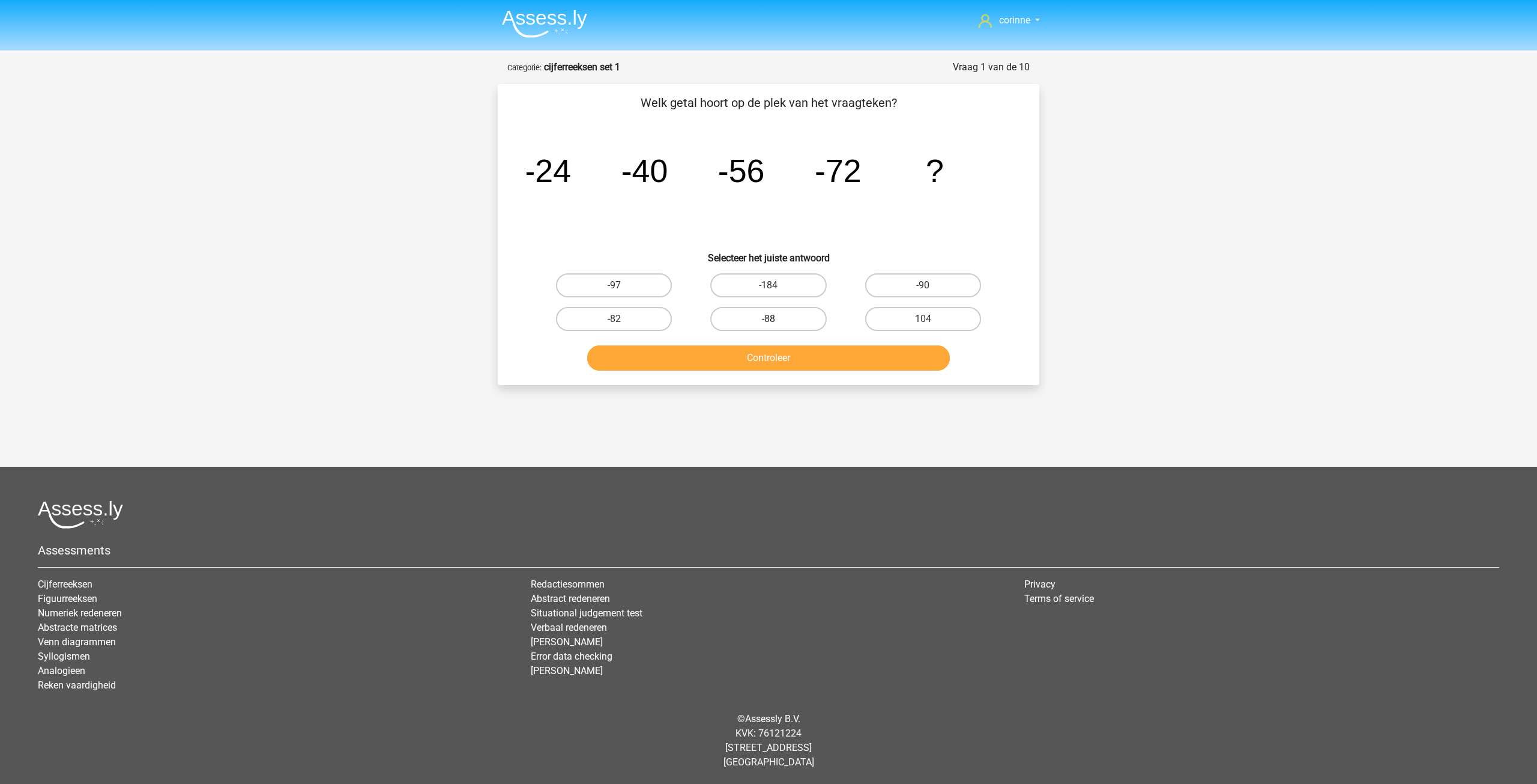
click at [777, 317] on label "-88" at bounding box center [768, 318] width 116 height 24
click at [776, 319] on input "-88" at bounding box center [772, 323] width 8 height 8
radio input "true"
click at [777, 317] on label "-88" at bounding box center [768, 318] width 116 height 24
click at [776, 319] on input "-88" at bounding box center [772, 323] width 8 height 8
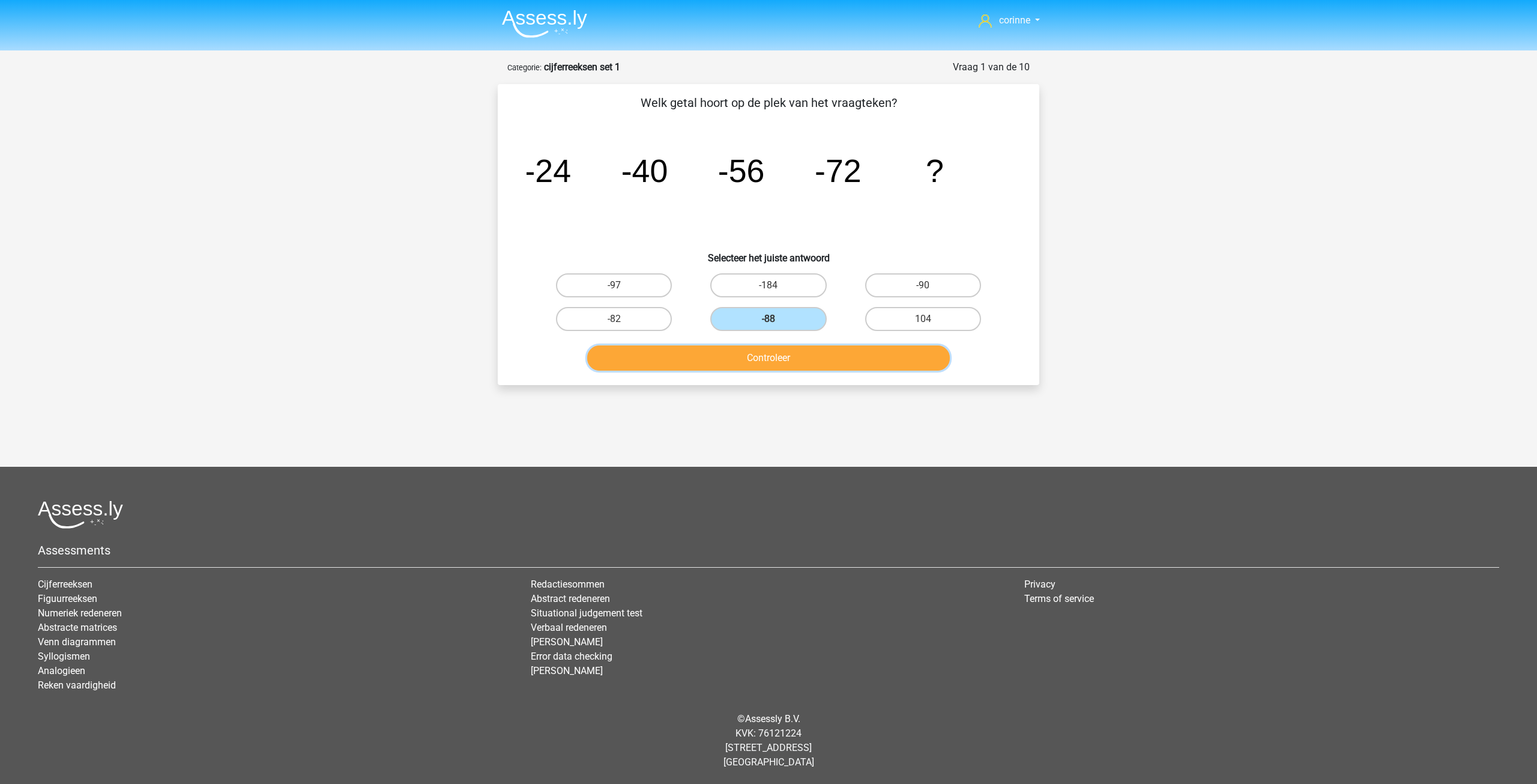
click at [766, 358] on button "Controleer" at bounding box center [768, 358] width 363 height 26
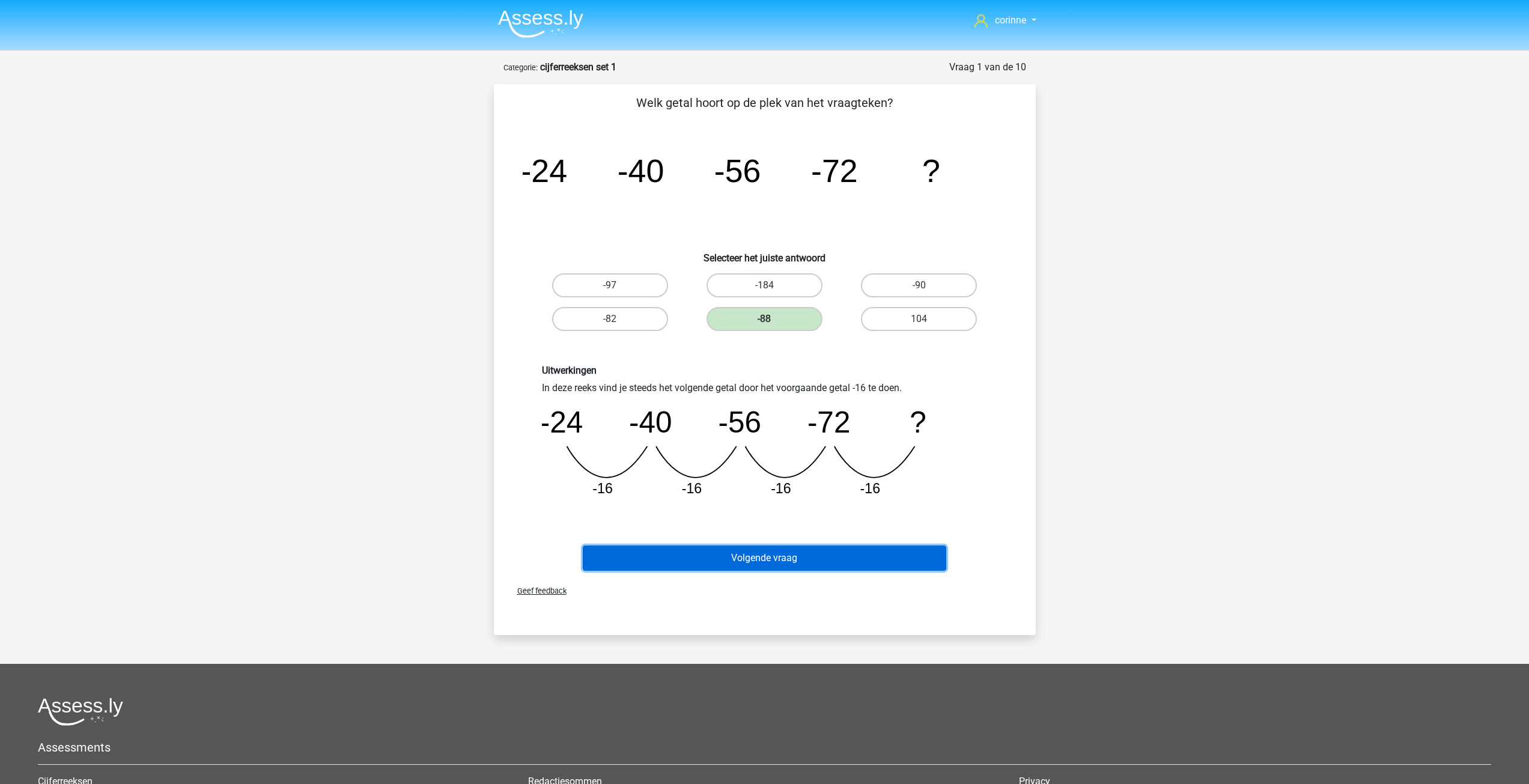
click at [773, 556] on button "Volgende vraag" at bounding box center [764, 558] width 363 height 26
click at [773, 740] on h5 "Assessments" at bounding box center [764, 747] width 1453 height 15
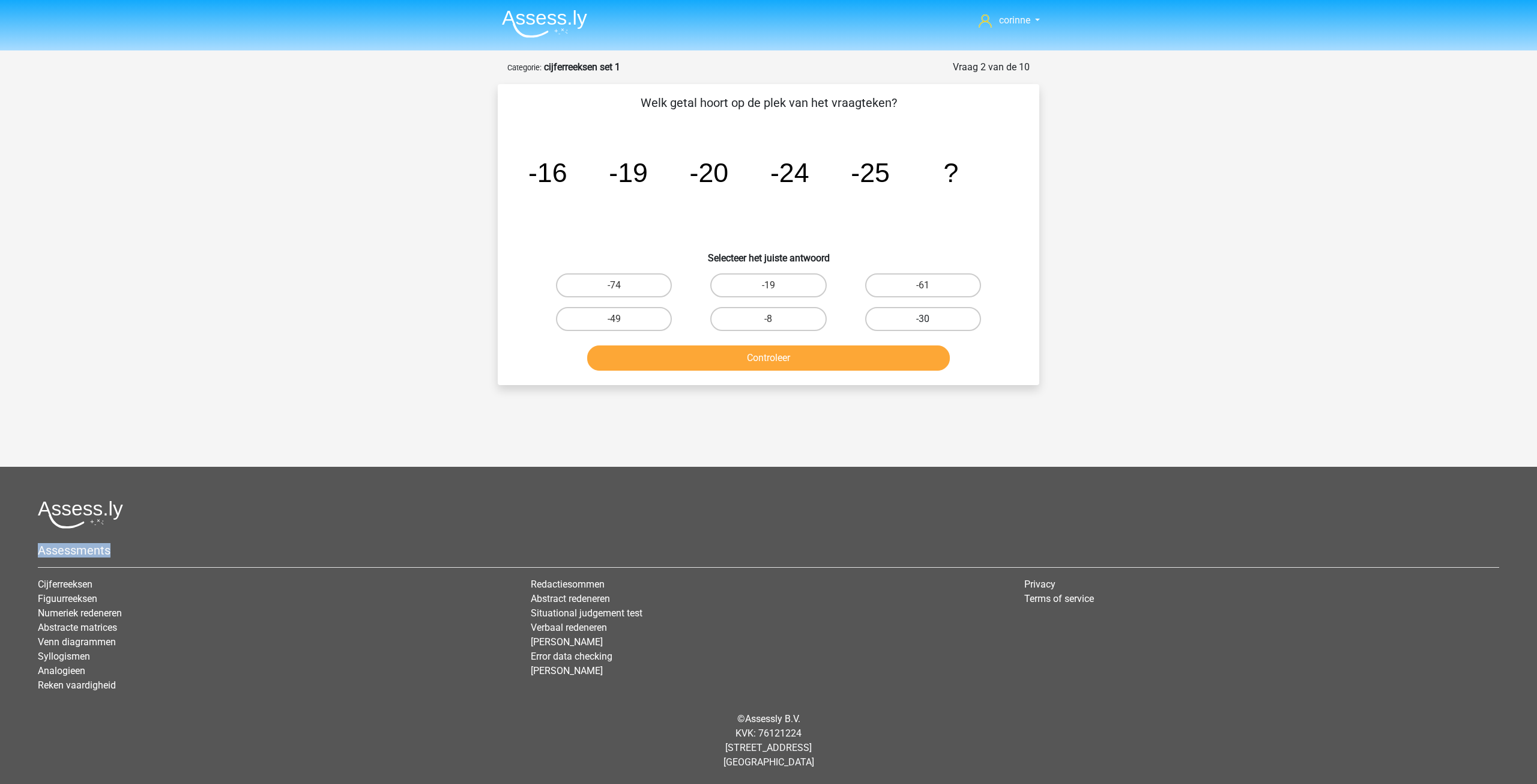
click at [929, 316] on label "-30" at bounding box center [923, 318] width 116 height 24
click at [929, 319] on input "-30" at bounding box center [927, 323] width 8 height 8
radio input "true"
click at [929, 316] on label "-30" at bounding box center [923, 318] width 116 height 24
click at [929, 319] on input "-30" at bounding box center [927, 323] width 8 height 8
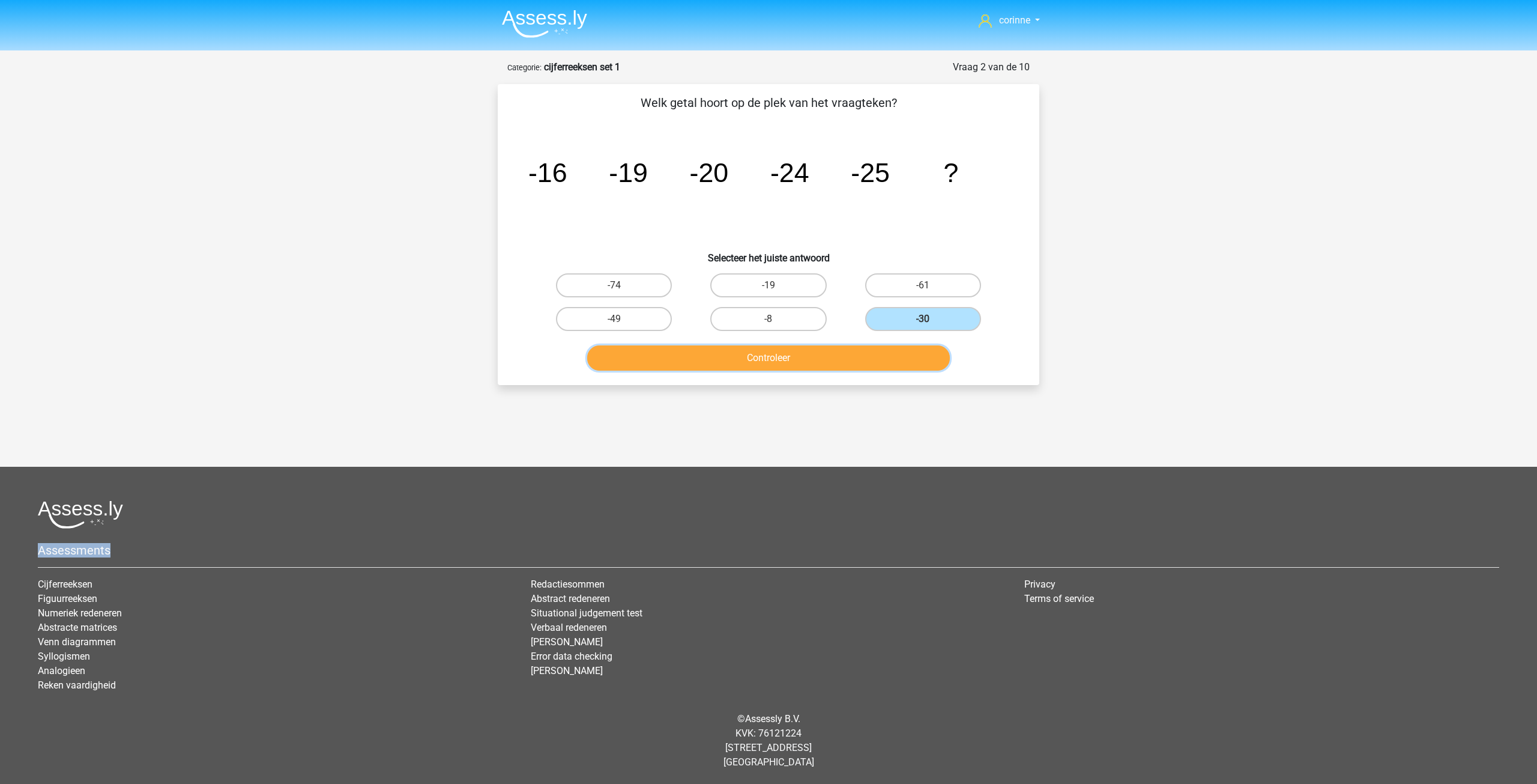
click at [751, 351] on button "Controleer" at bounding box center [768, 358] width 363 height 26
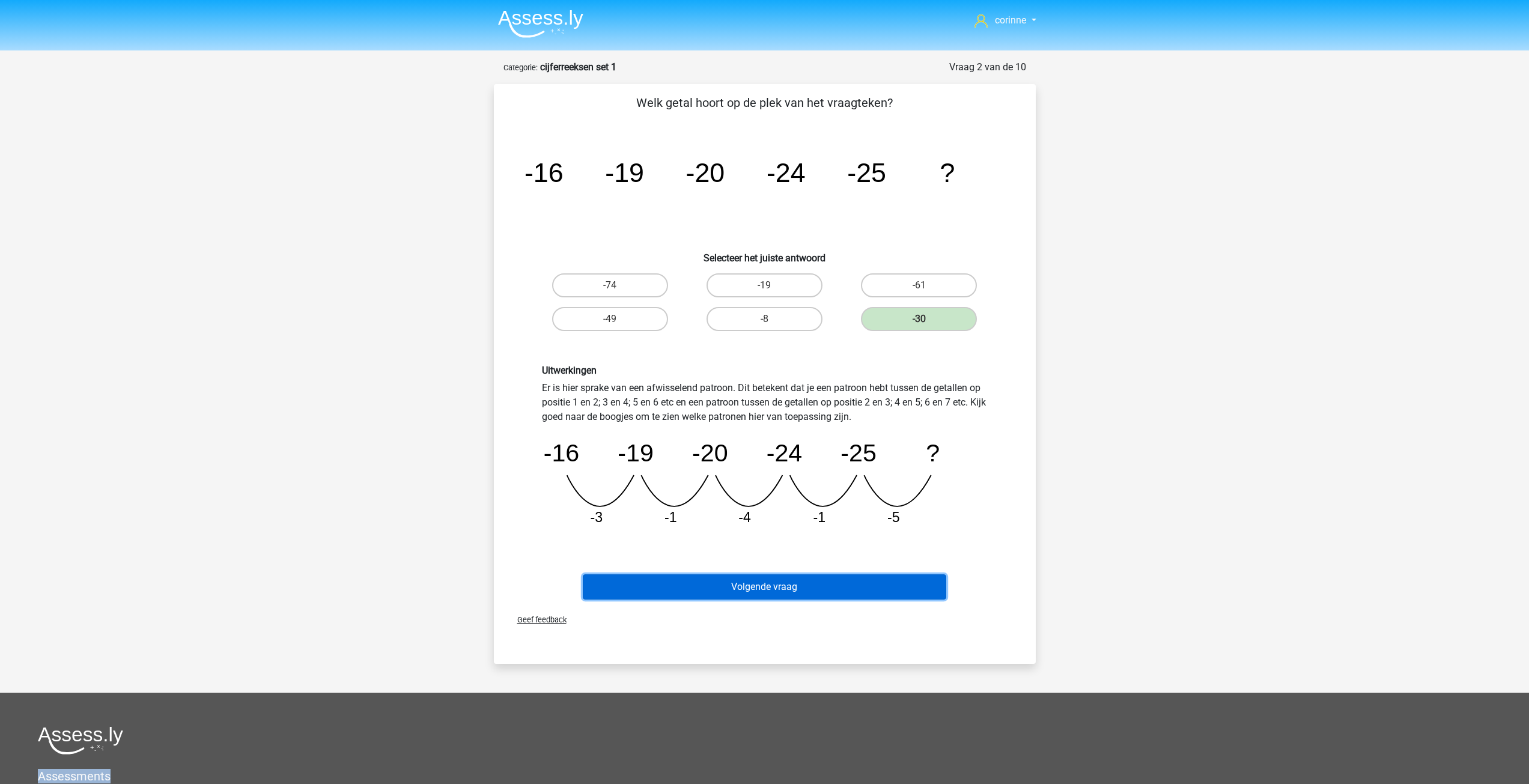
click at [776, 581] on button "Volgende vraag" at bounding box center [764, 586] width 363 height 26
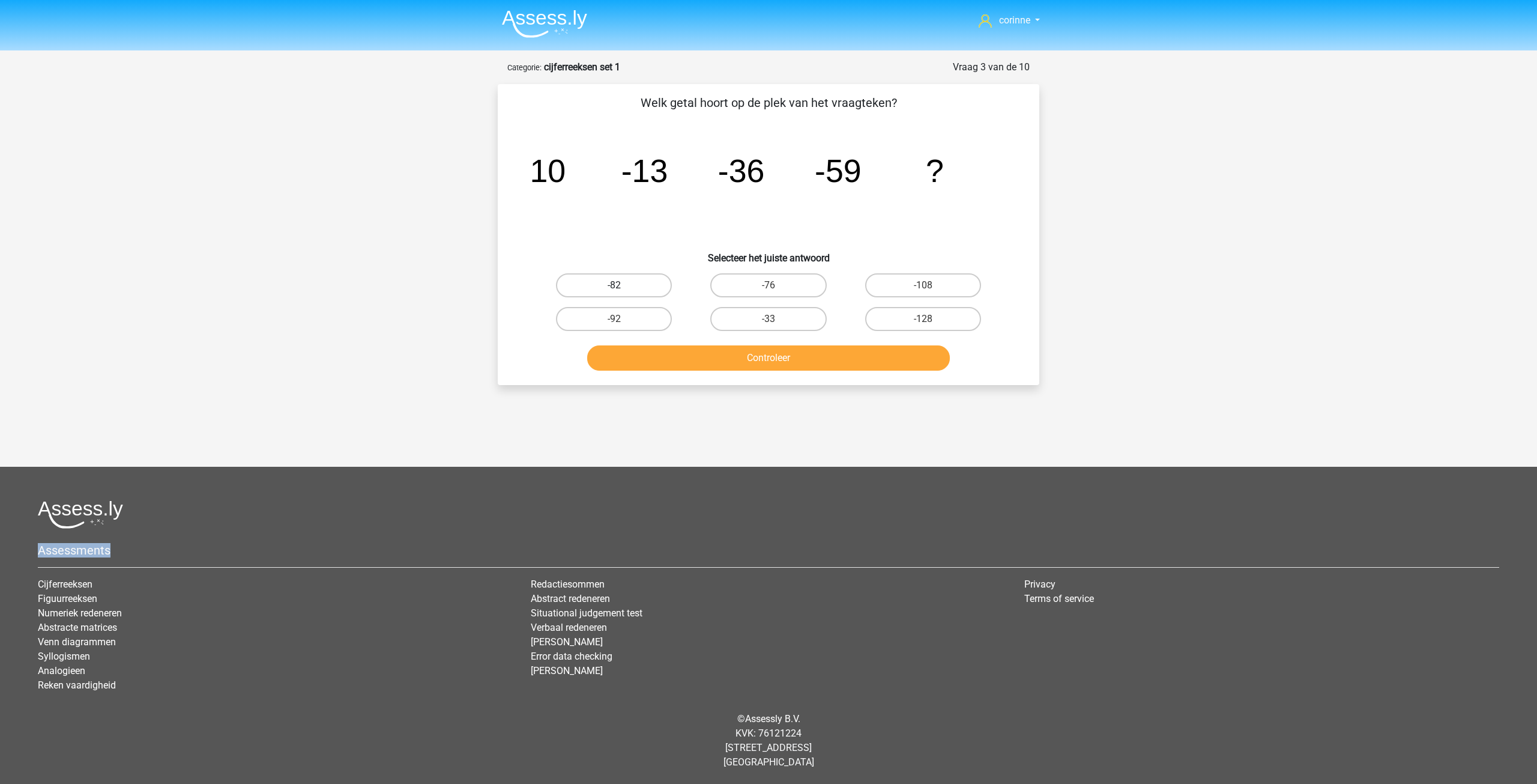
click at [638, 287] on label "-82" at bounding box center [614, 285] width 116 height 24
click at [622, 287] on input "-82" at bounding box center [618, 289] width 8 height 8
radio input "true"
click at [744, 355] on button "Controleer" at bounding box center [768, 358] width 363 height 26
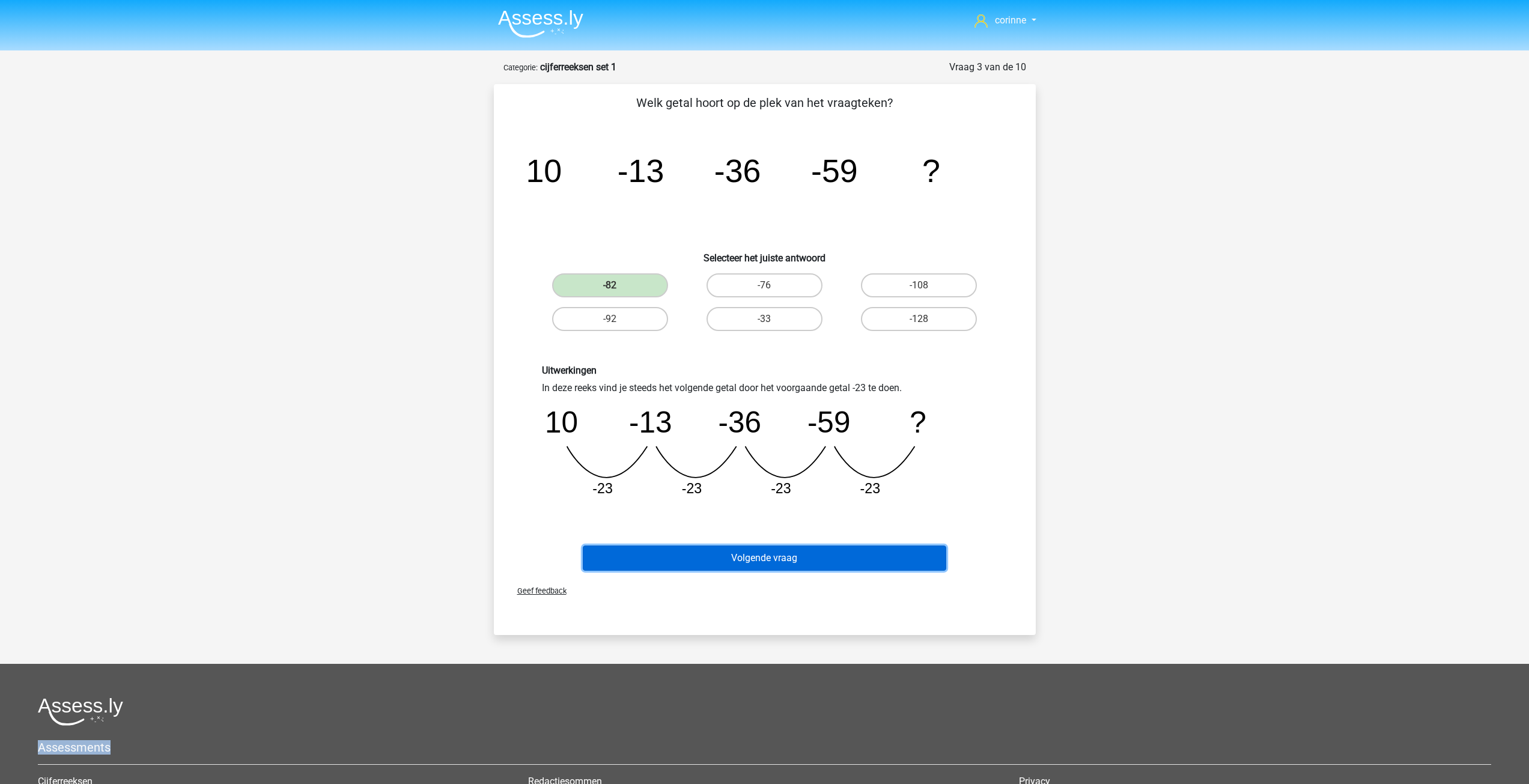
click at [781, 554] on button "Volgende vraag" at bounding box center [764, 558] width 363 height 26
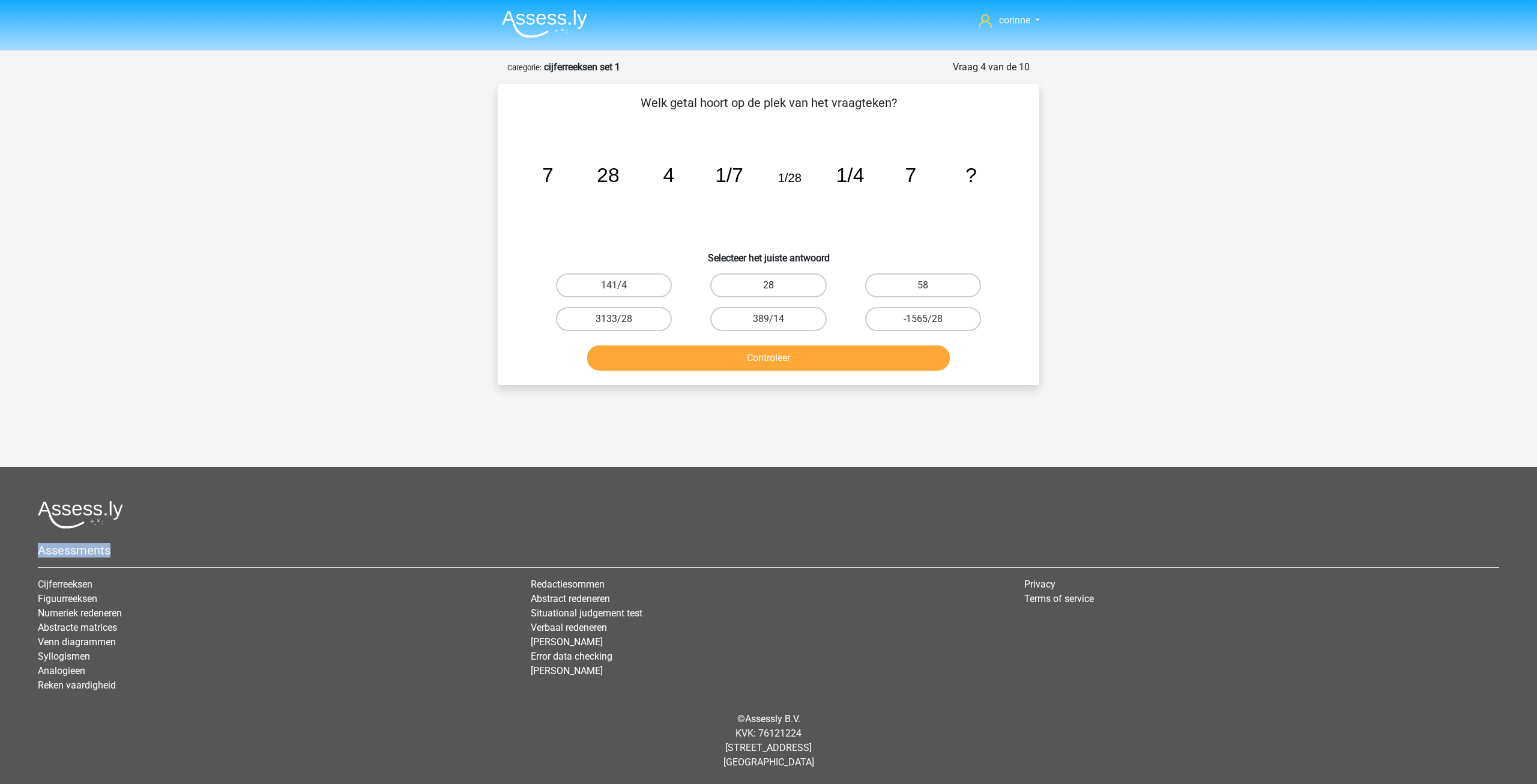
click at [768, 282] on label "28" at bounding box center [768, 285] width 116 height 24
click at [768, 285] on input "28" at bounding box center [772, 289] width 8 height 8
radio input "true"
click at [768, 282] on label "28" at bounding box center [768, 285] width 116 height 24
click at [768, 285] on input "28" at bounding box center [772, 289] width 8 height 8
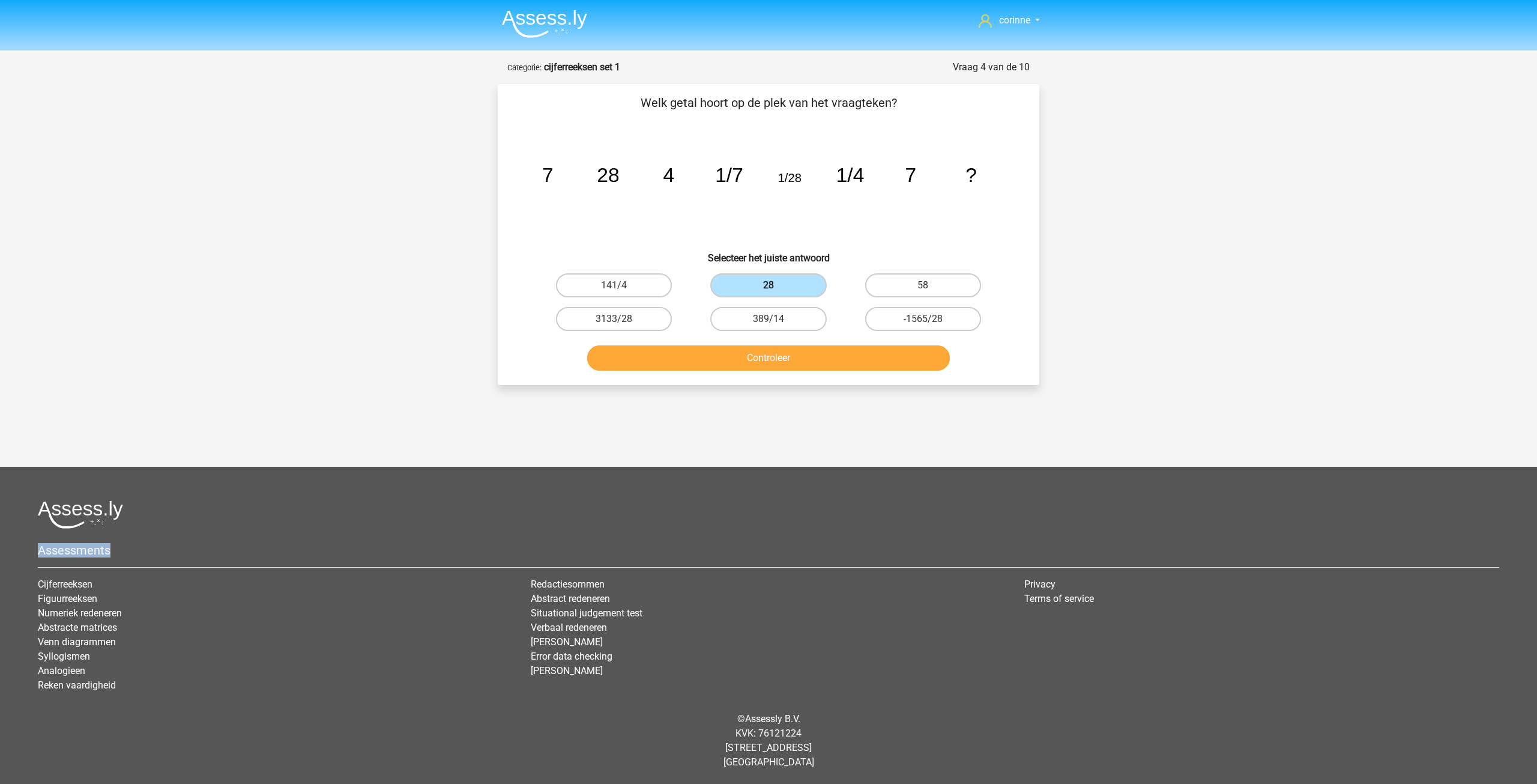
click at [768, 282] on label "28" at bounding box center [768, 285] width 116 height 24
click at [768, 285] on input "28" at bounding box center [772, 289] width 8 height 8
click at [774, 344] on div "Controleer" at bounding box center [768, 355] width 504 height 40
click at [779, 362] on button "Controleer" at bounding box center [768, 358] width 363 height 26
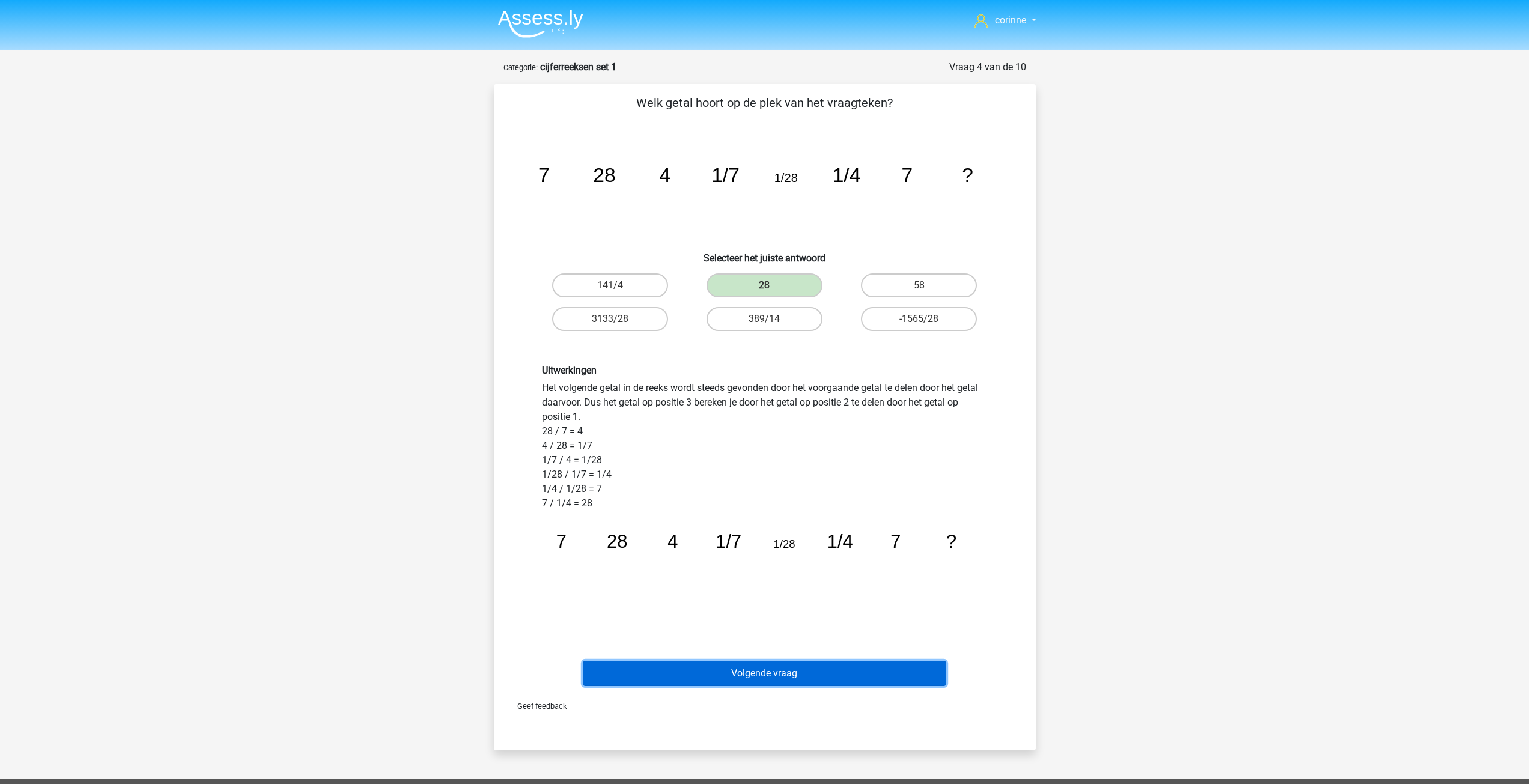
click at [779, 678] on button "Volgende vraag" at bounding box center [764, 673] width 363 height 26
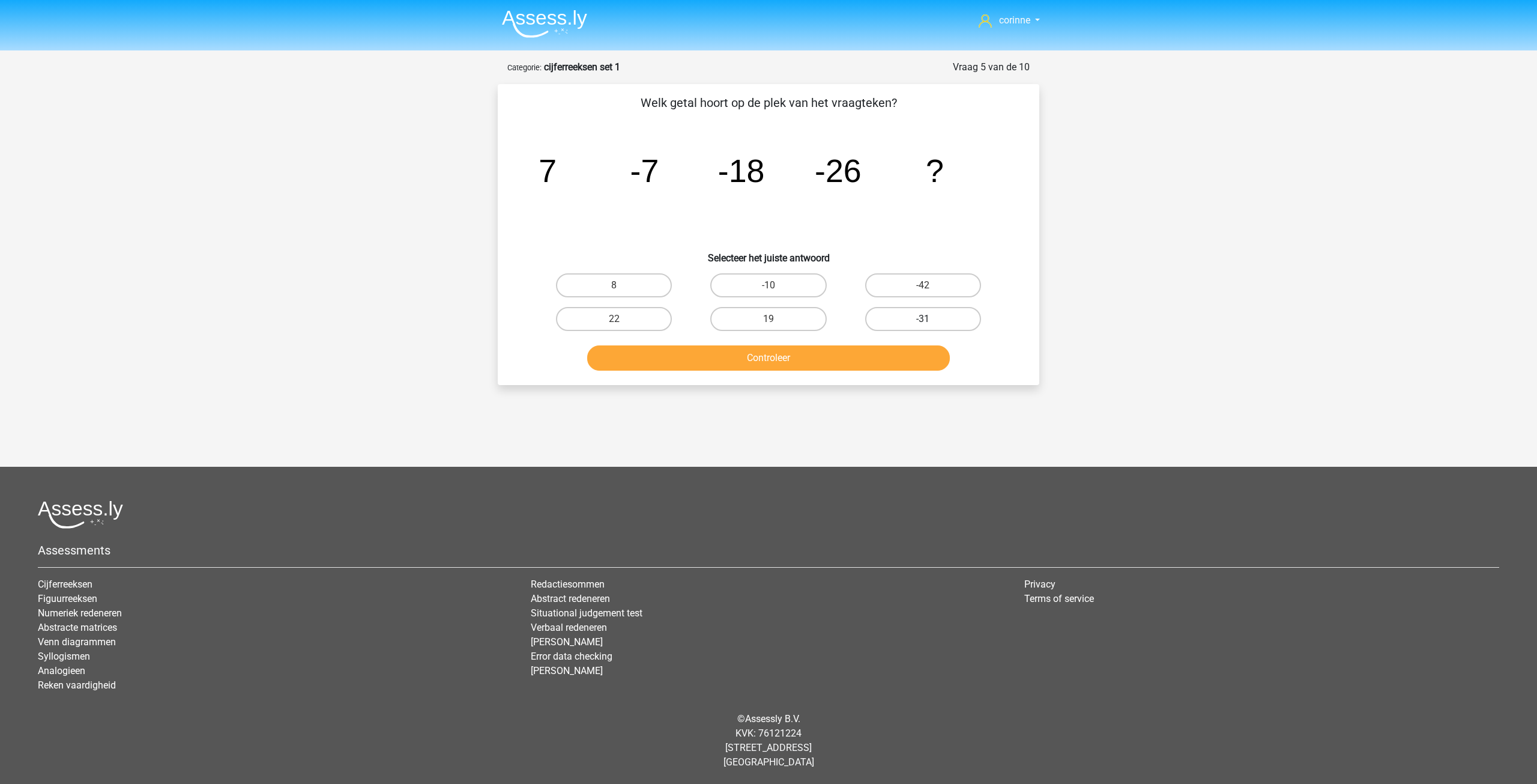
click at [938, 324] on label "-31" at bounding box center [923, 318] width 116 height 24
click at [930, 324] on input "-31" at bounding box center [927, 323] width 8 height 8
radio input "true"
click at [806, 354] on button "Controleer" at bounding box center [768, 358] width 363 height 26
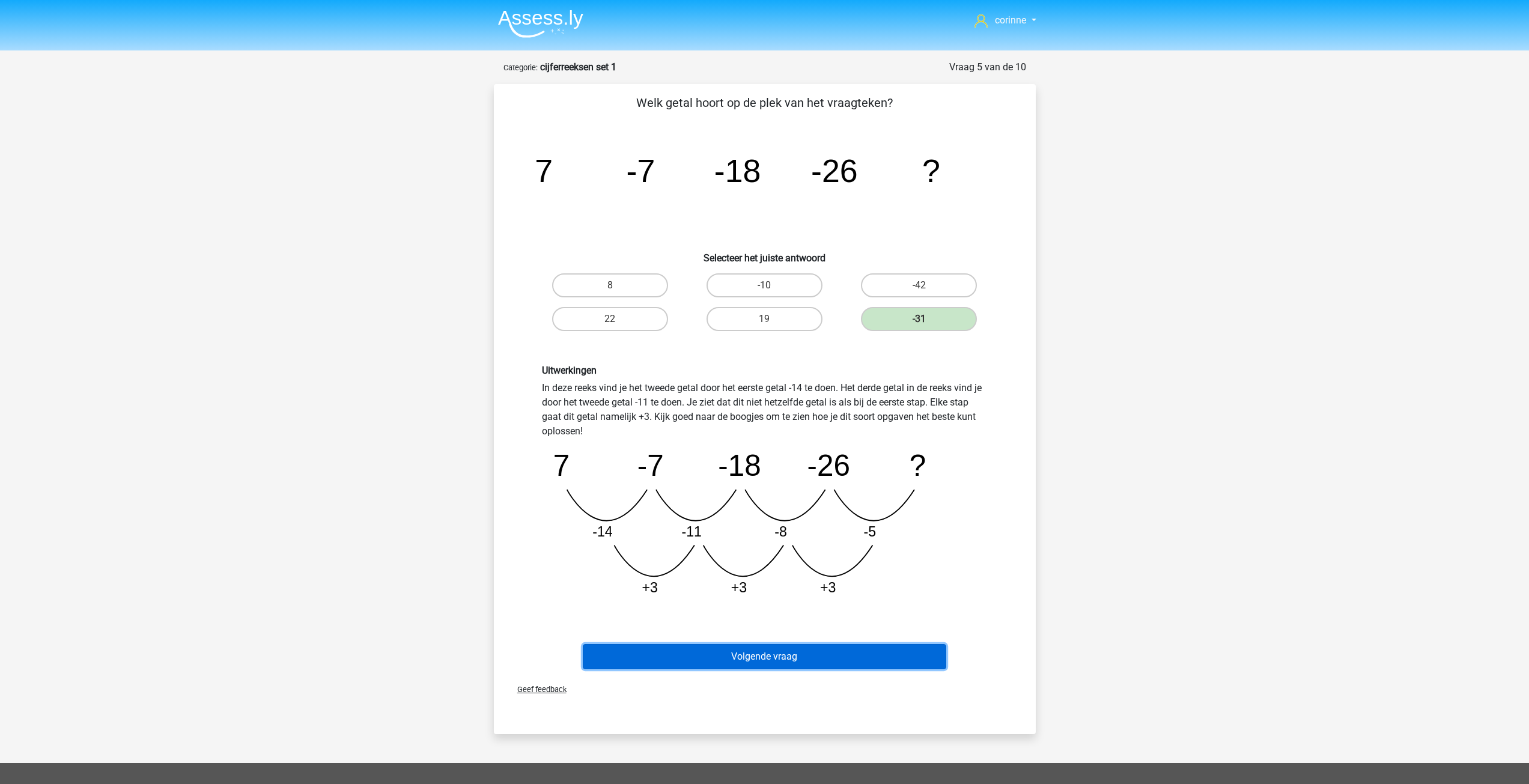
click at [761, 656] on button "Volgende vraag" at bounding box center [764, 656] width 363 height 26
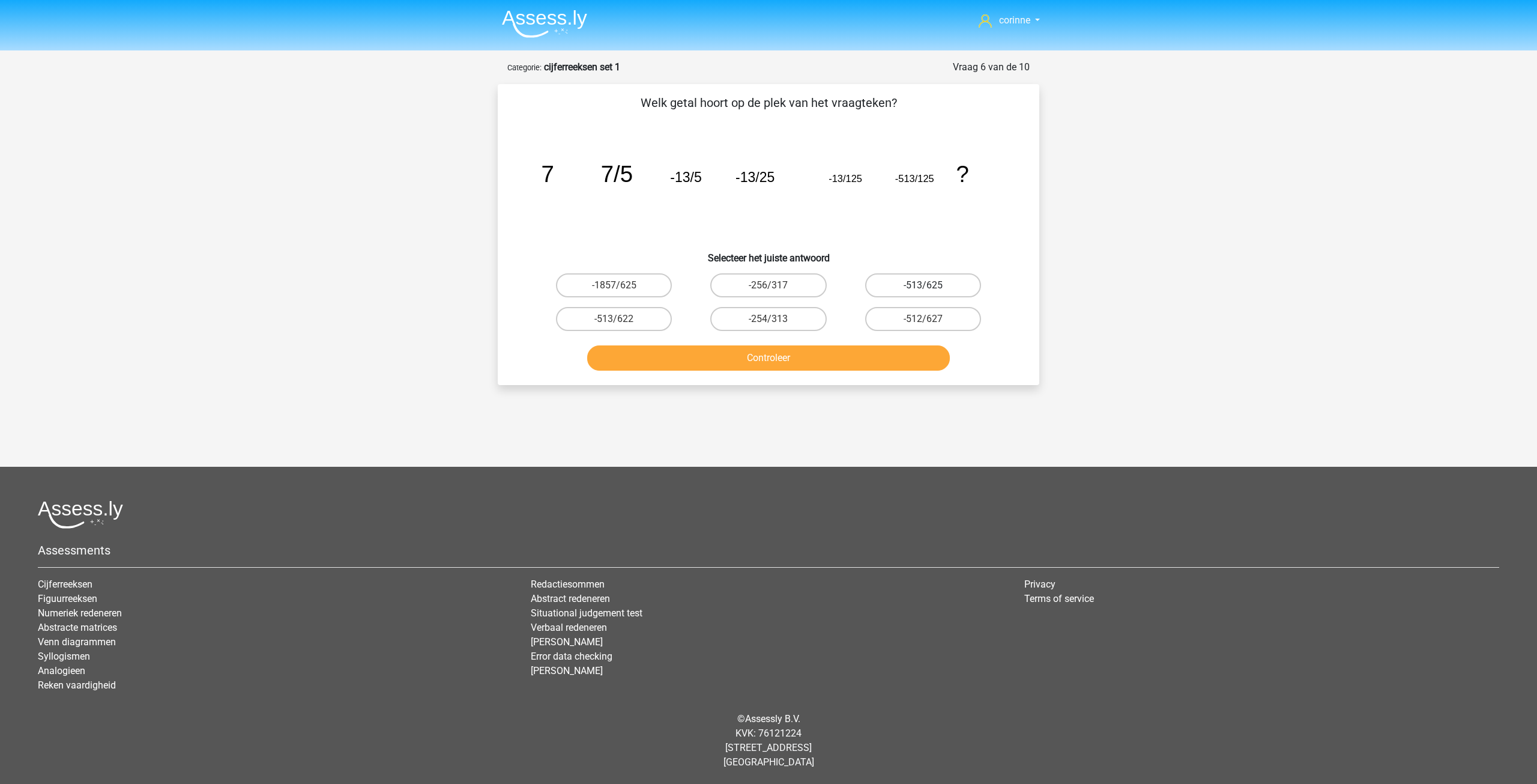
click at [934, 285] on label "-513/625" at bounding box center [923, 285] width 116 height 24
click at [930, 285] on input "-513/625" at bounding box center [927, 289] width 8 height 8
radio input "true"
click at [791, 356] on button "Controleer" at bounding box center [768, 358] width 363 height 26
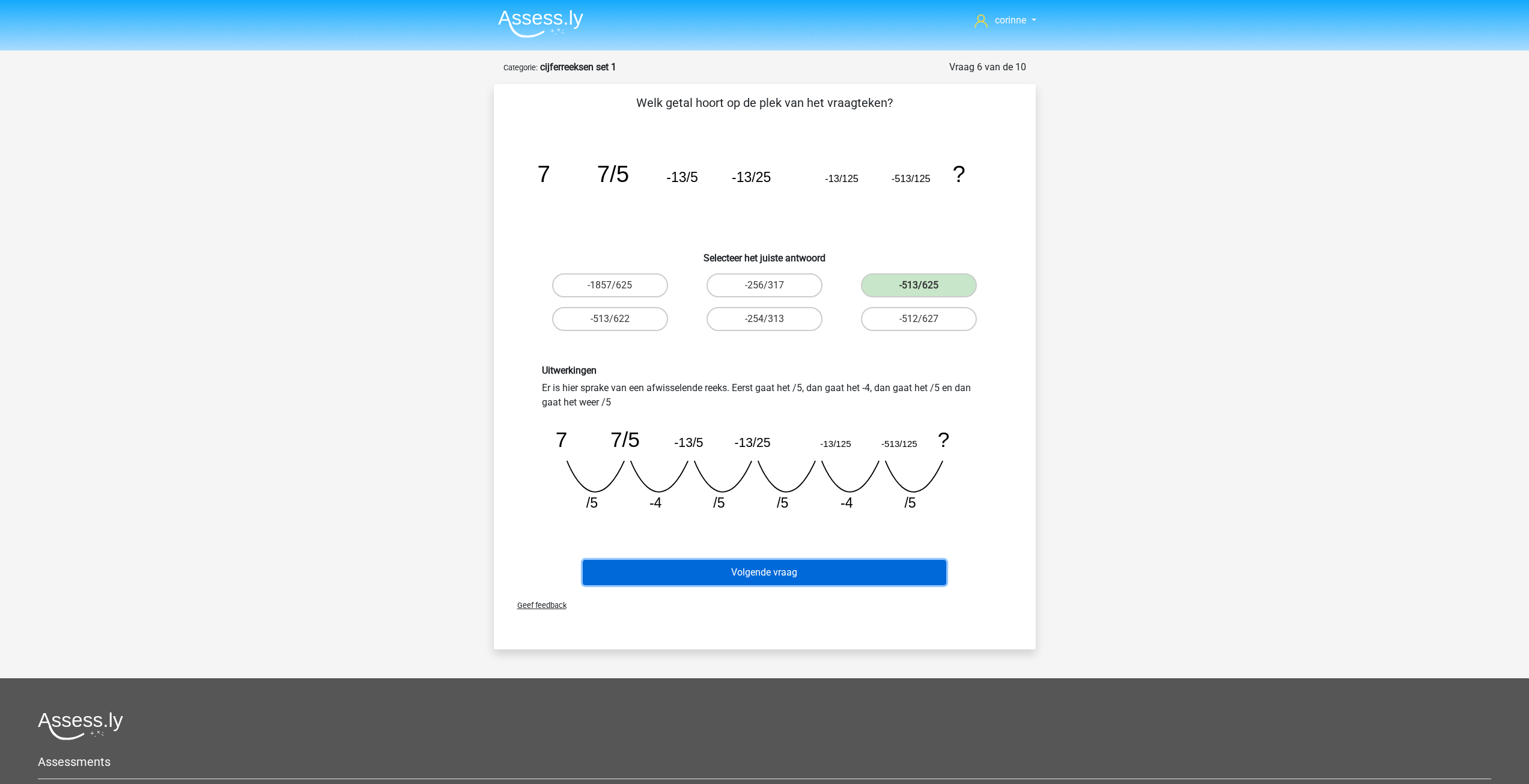
click at [794, 573] on button "Volgende vraag" at bounding box center [764, 572] width 363 height 26
click at [794, 572] on button "Volgende vraag" at bounding box center [764, 572] width 363 height 26
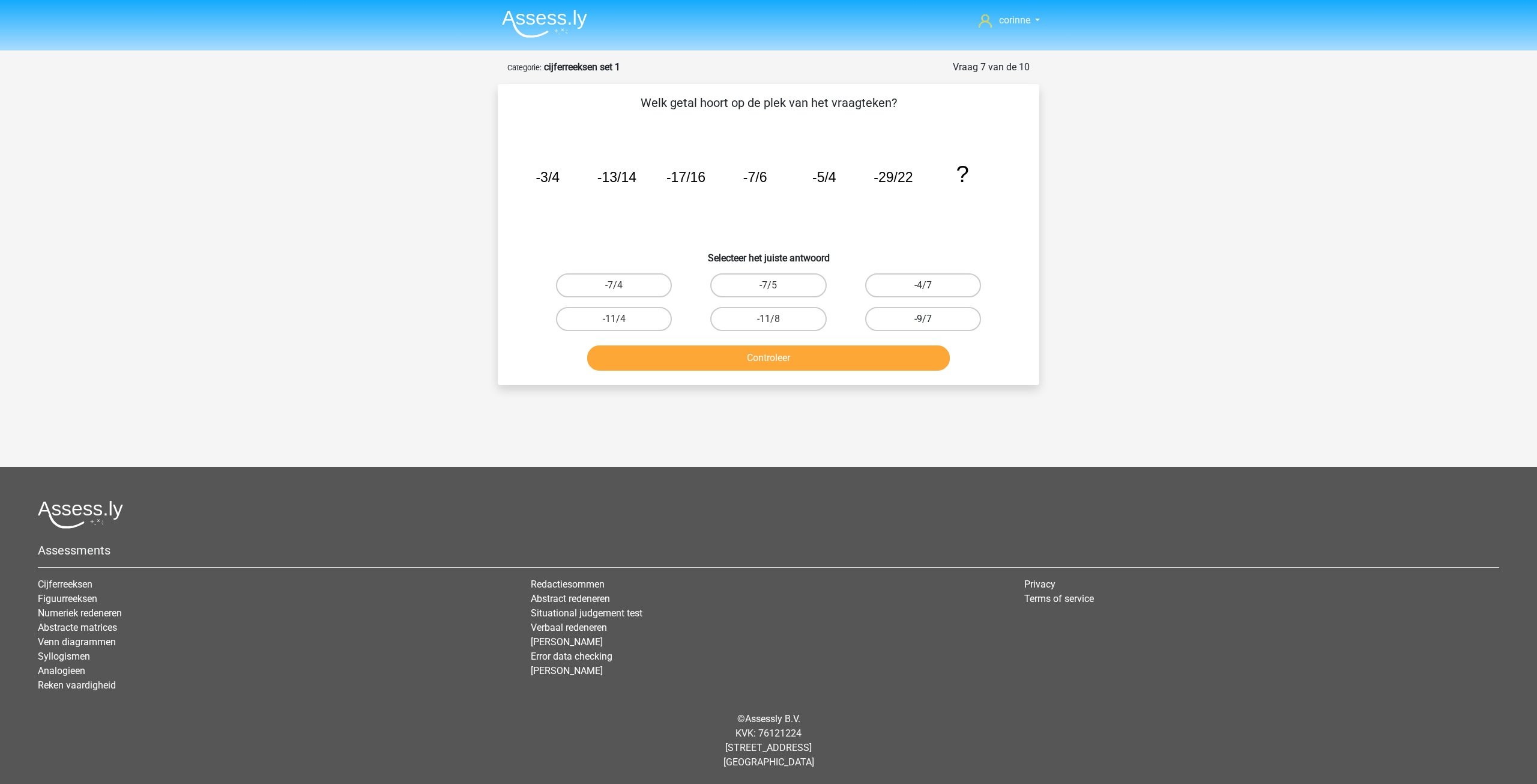
click at [905, 320] on label "-9/7" at bounding box center [923, 318] width 116 height 24
click at [923, 320] on input "-9/7" at bounding box center [927, 323] width 8 height 8
radio input "true"
click at [905, 320] on label "-9/7" at bounding box center [923, 318] width 116 height 24
click at [923, 320] on input "-9/7" at bounding box center [927, 323] width 8 height 8
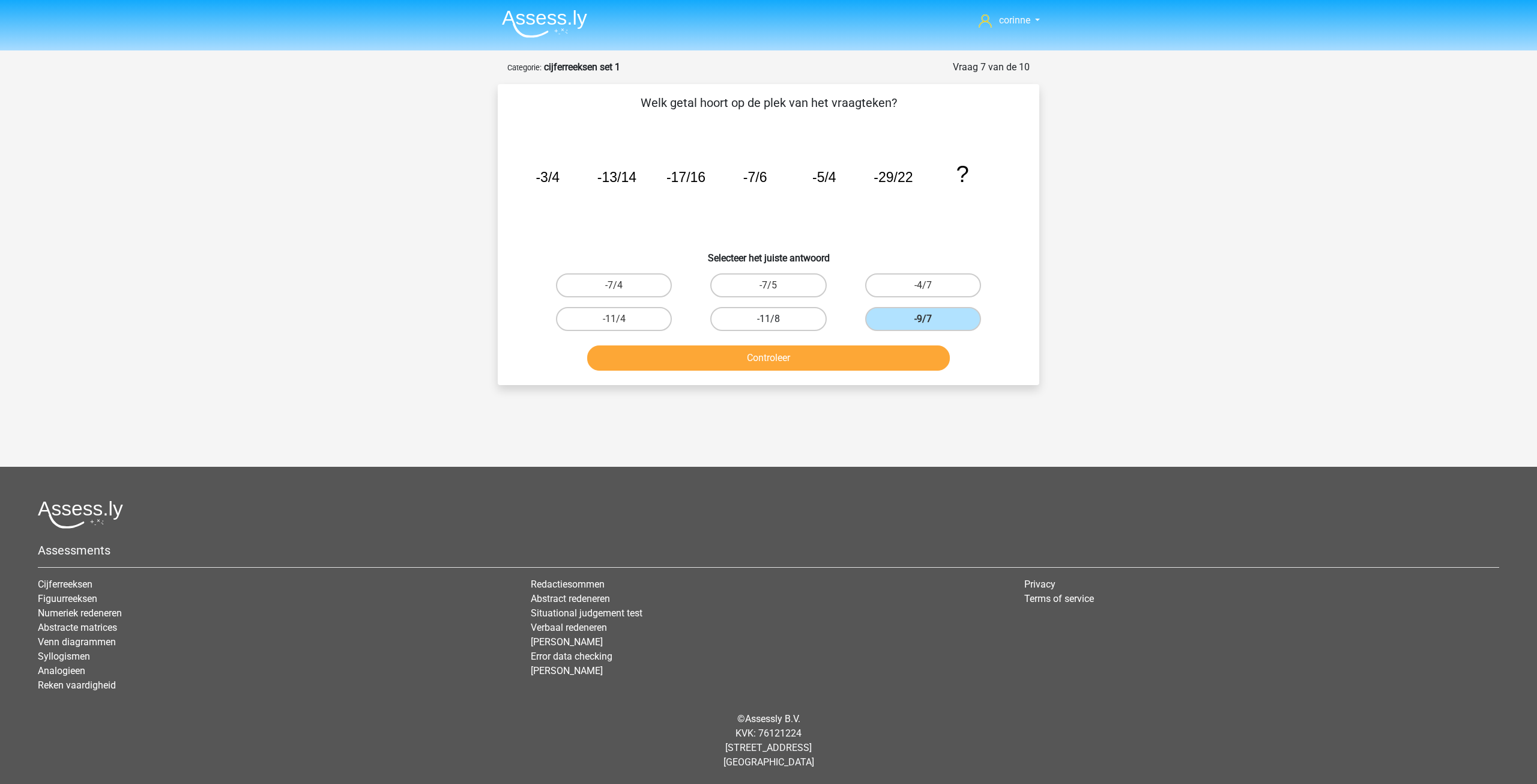
click at [781, 320] on label "-11/8" at bounding box center [768, 318] width 116 height 24
click at [776, 320] on input "-11/8" at bounding box center [772, 323] width 8 height 8
radio input "true"
click at [744, 363] on button "Controleer" at bounding box center [768, 358] width 363 height 26
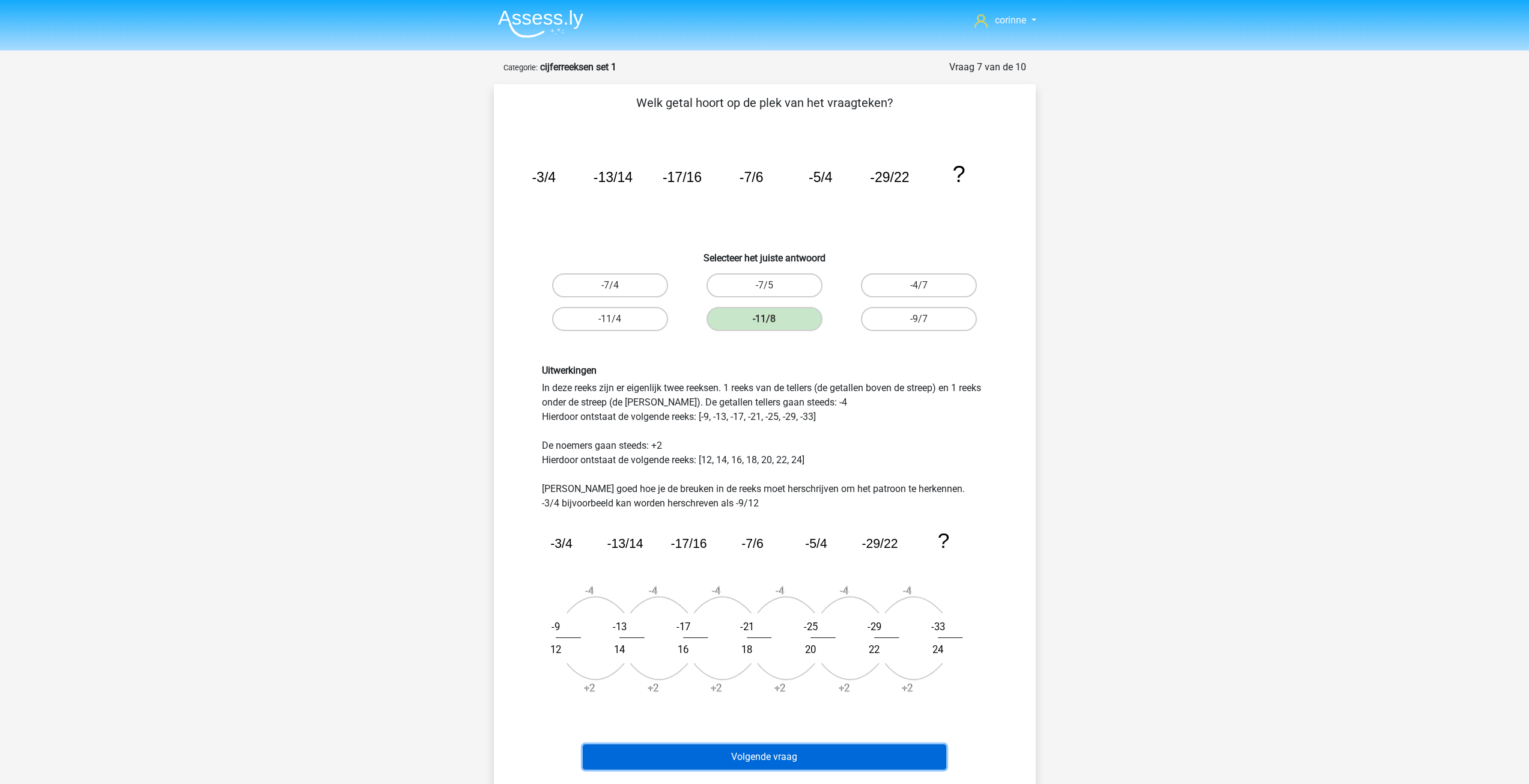
click at [783, 758] on button "Volgende vraag" at bounding box center [764, 756] width 363 height 26
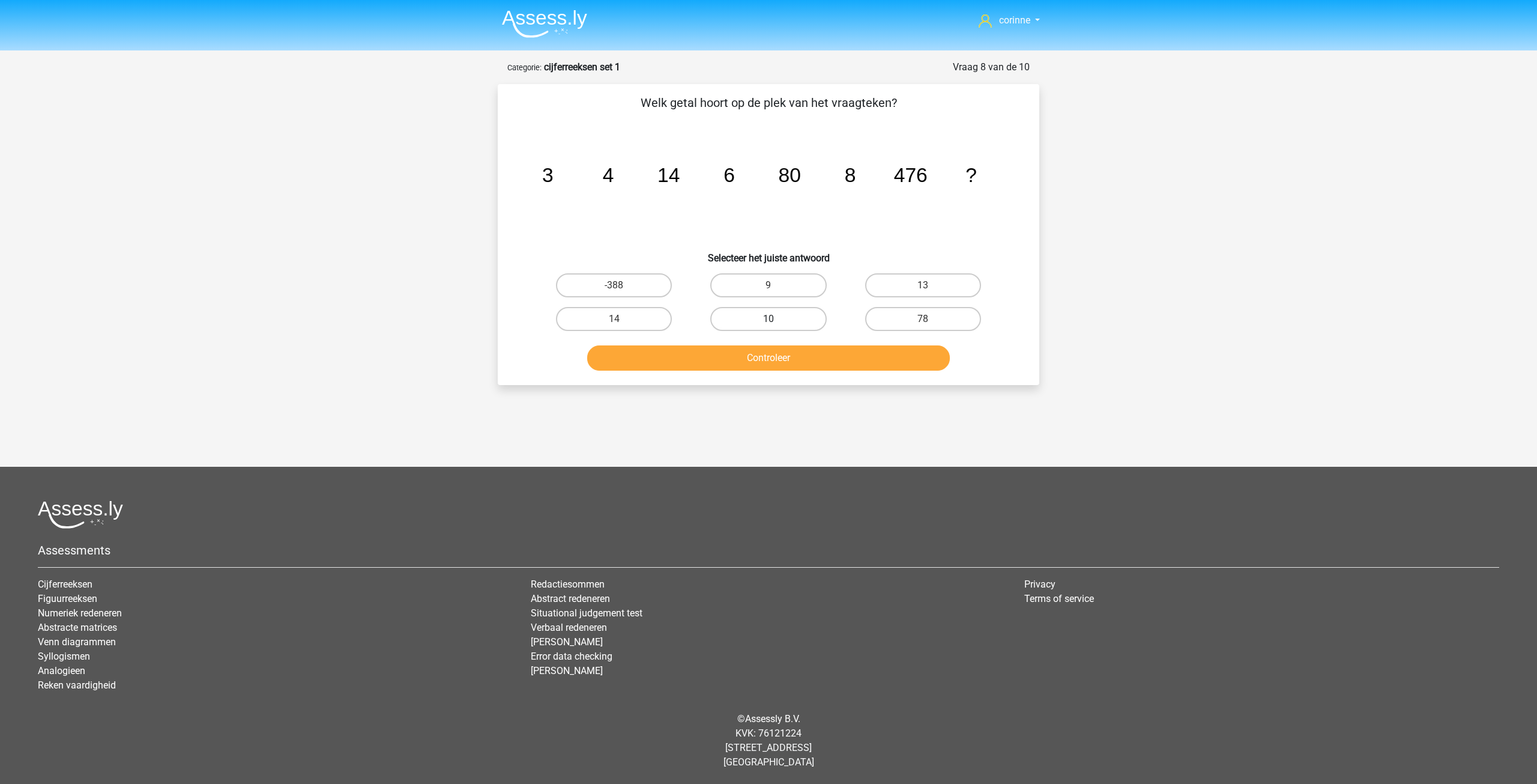
click at [776, 325] on label "10" at bounding box center [768, 318] width 116 height 24
click at [776, 325] on input "10" at bounding box center [772, 323] width 8 height 8
radio input "true"
click at [780, 359] on button "Controleer" at bounding box center [768, 358] width 363 height 26
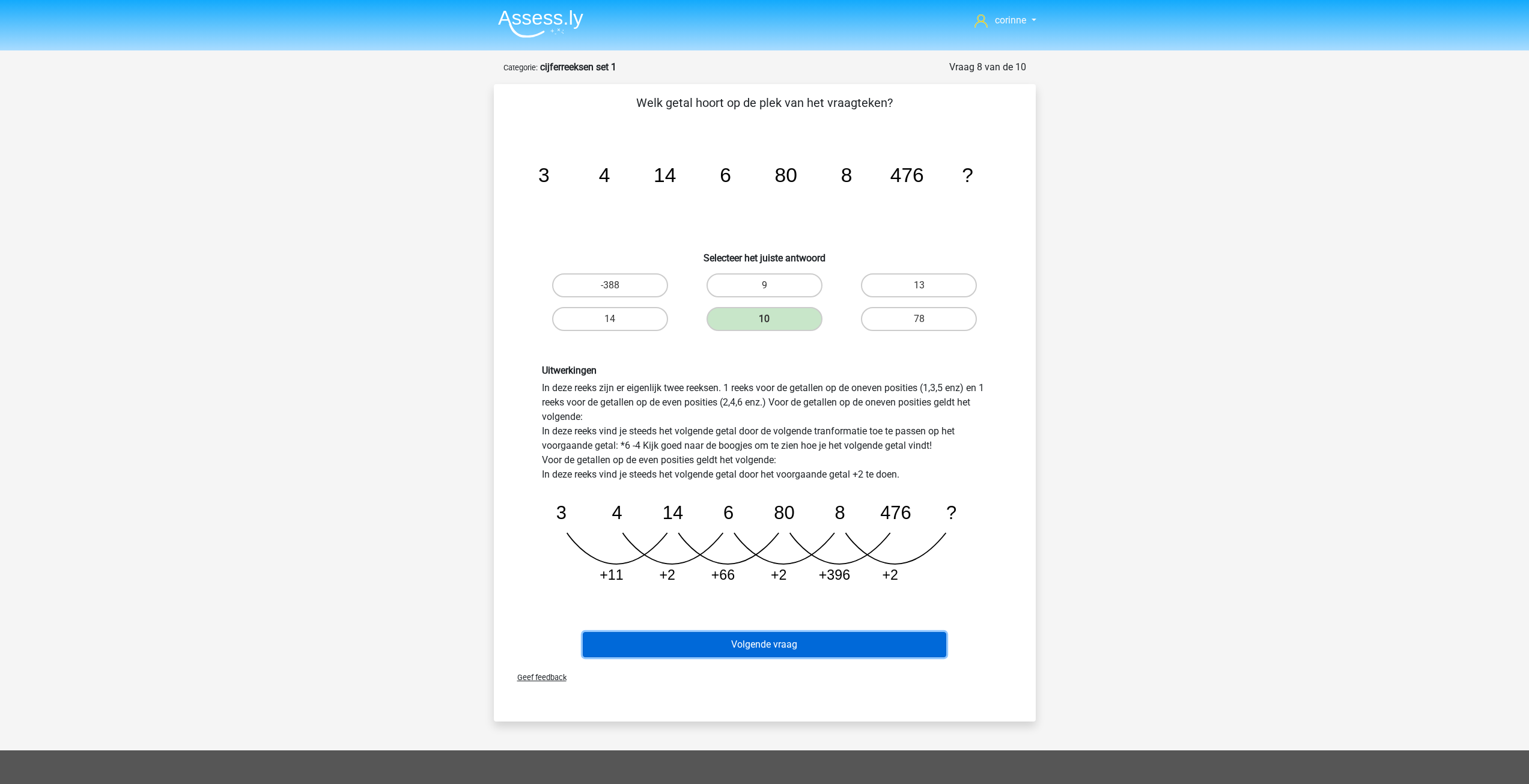
click at [798, 645] on button "Volgende vraag" at bounding box center [764, 644] width 363 height 26
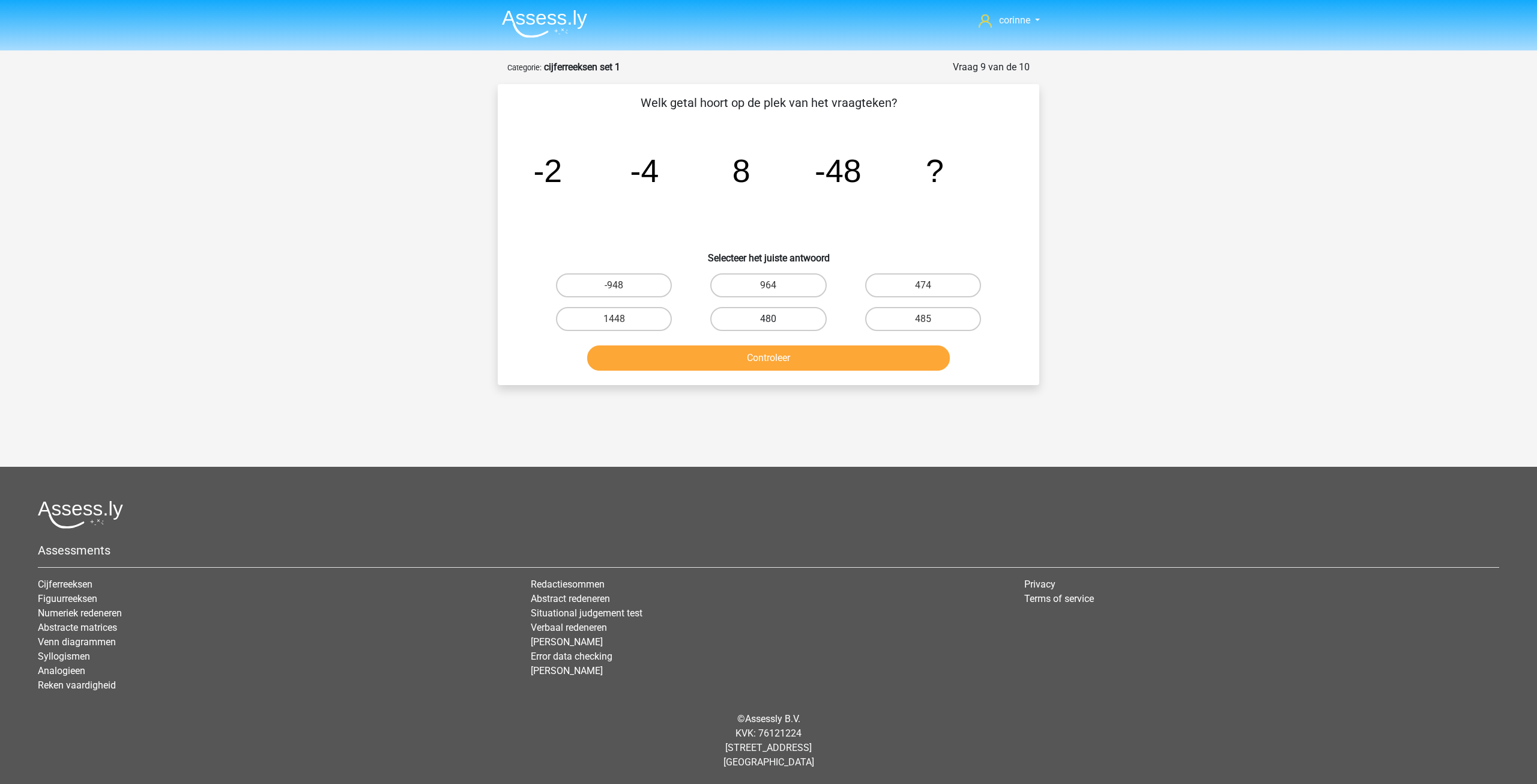
click at [789, 328] on label "480" at bounding box center [768, 318] width 116 height 24
click at [776, 327] on input "480" at bounding box center [772, 323] width 8 height 8
radio input "true"
click at [789, 328] on label "480" at bounding box center [768, 318] width 116 height 24
click at [776, 327] on input "480" at bounding box center [772, 323] width 8 height 8
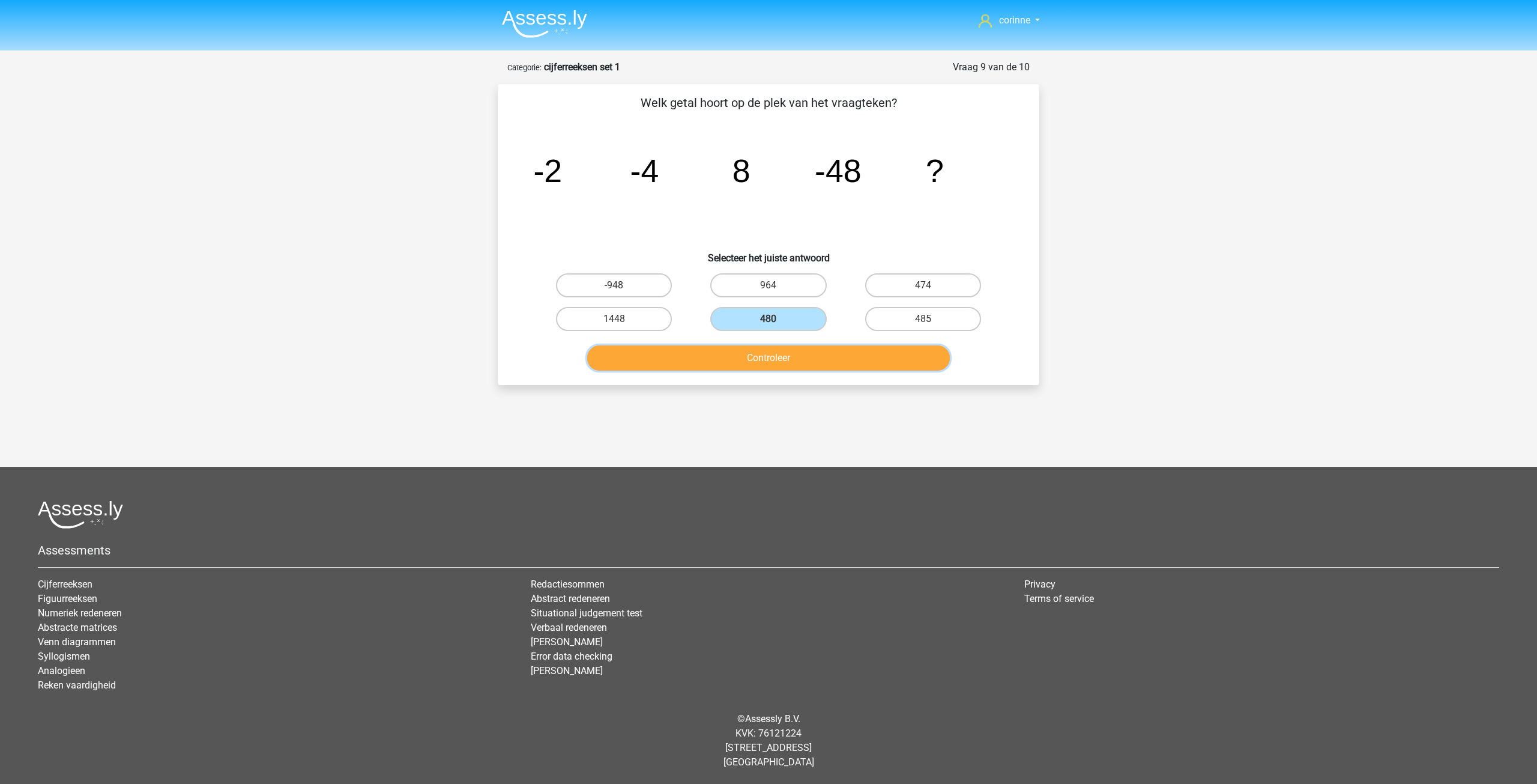
click at [782, 357] on button "Controleer" at bounding box center [768, 358] width 363 height 26
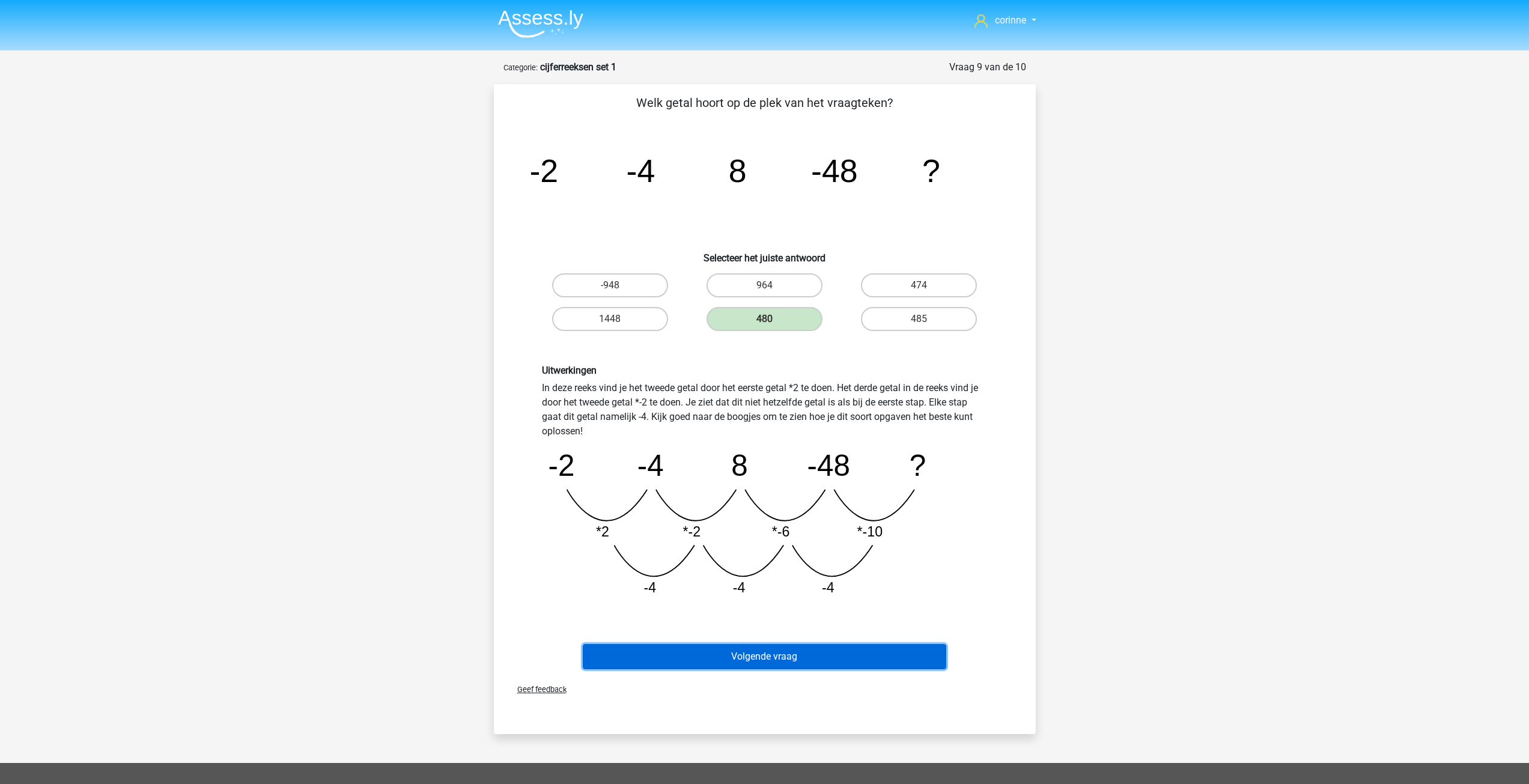
click at [791, 653] on button "Volgende vraag" at bounding box center [764, 656] width 363 height 26
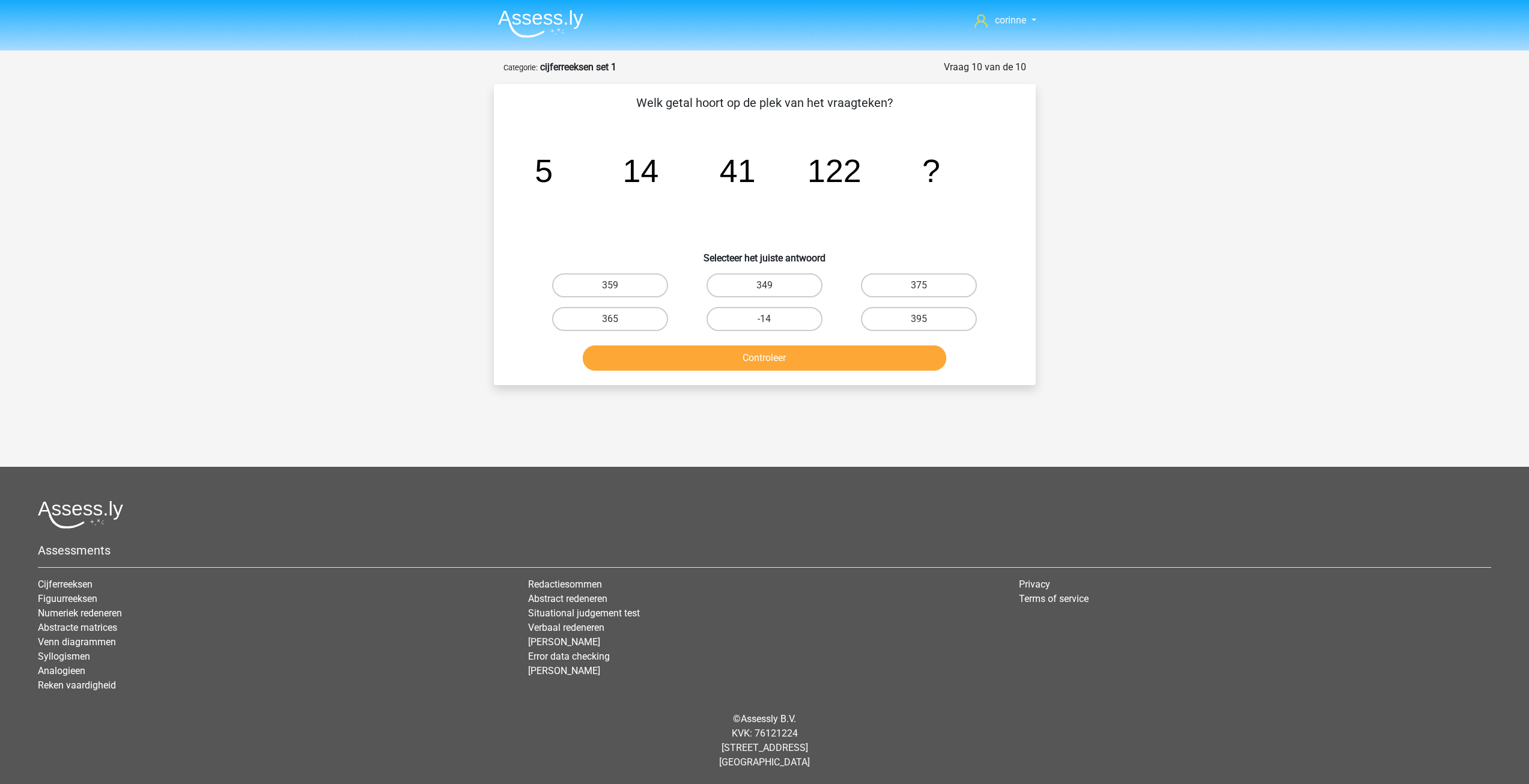
click at [791, 653] on li "Error data checking" at bounding box center [763, 656] width 472 height 15
click at [615, 316] on label "365" at bounding box center [615, 318] width 116 height 24
click at [615, 319] on input "365" at bounding box center [618, 323] width 8 height 8
radio input "true"
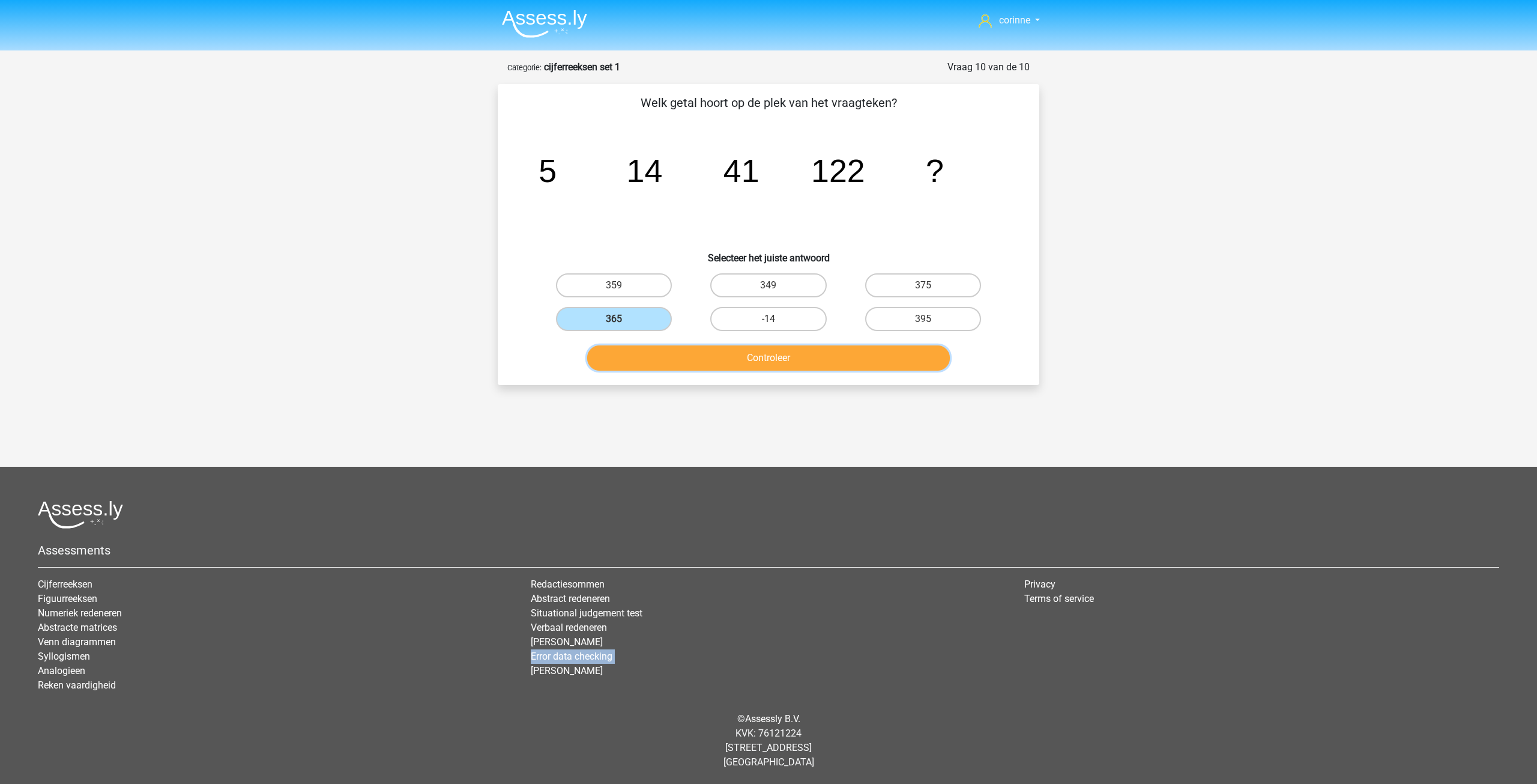
click at [738, 362] on button "Controleer" at bounding box center [768, 358] width 363 height 26
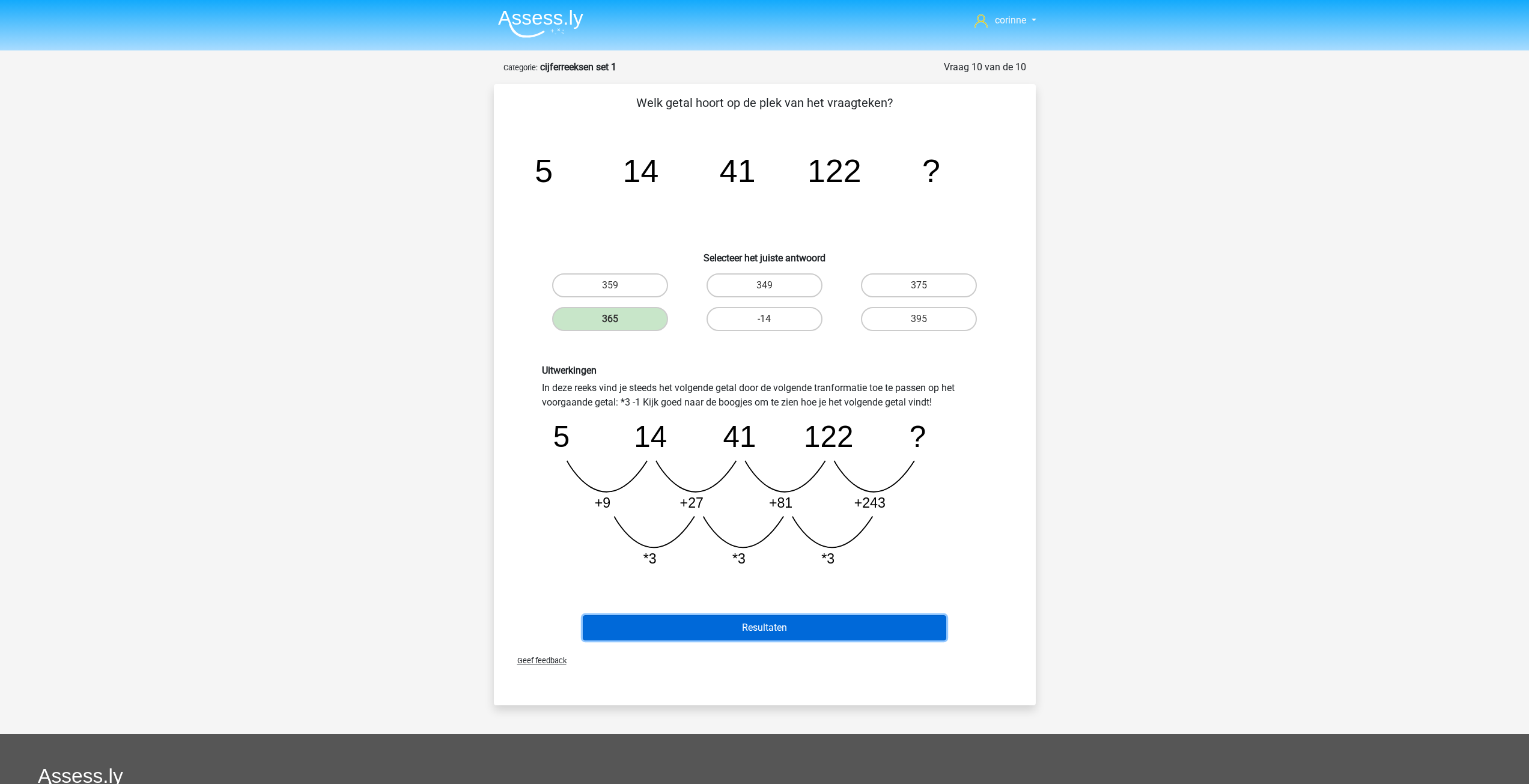
click at [780, 628] on button "Resultaten" at bounding box center [764, 628] width 363 height 26
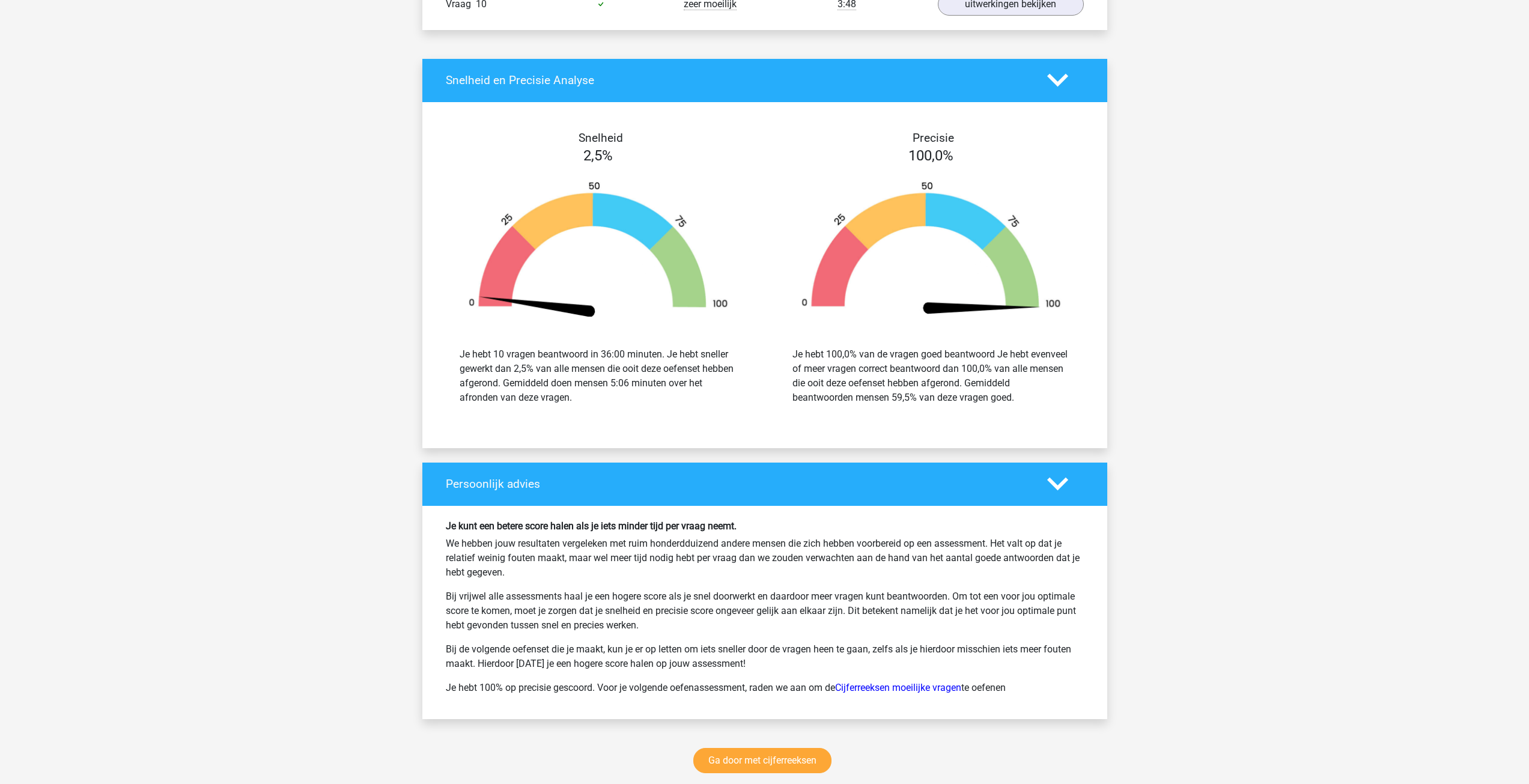
scroll to position [1141, 0]
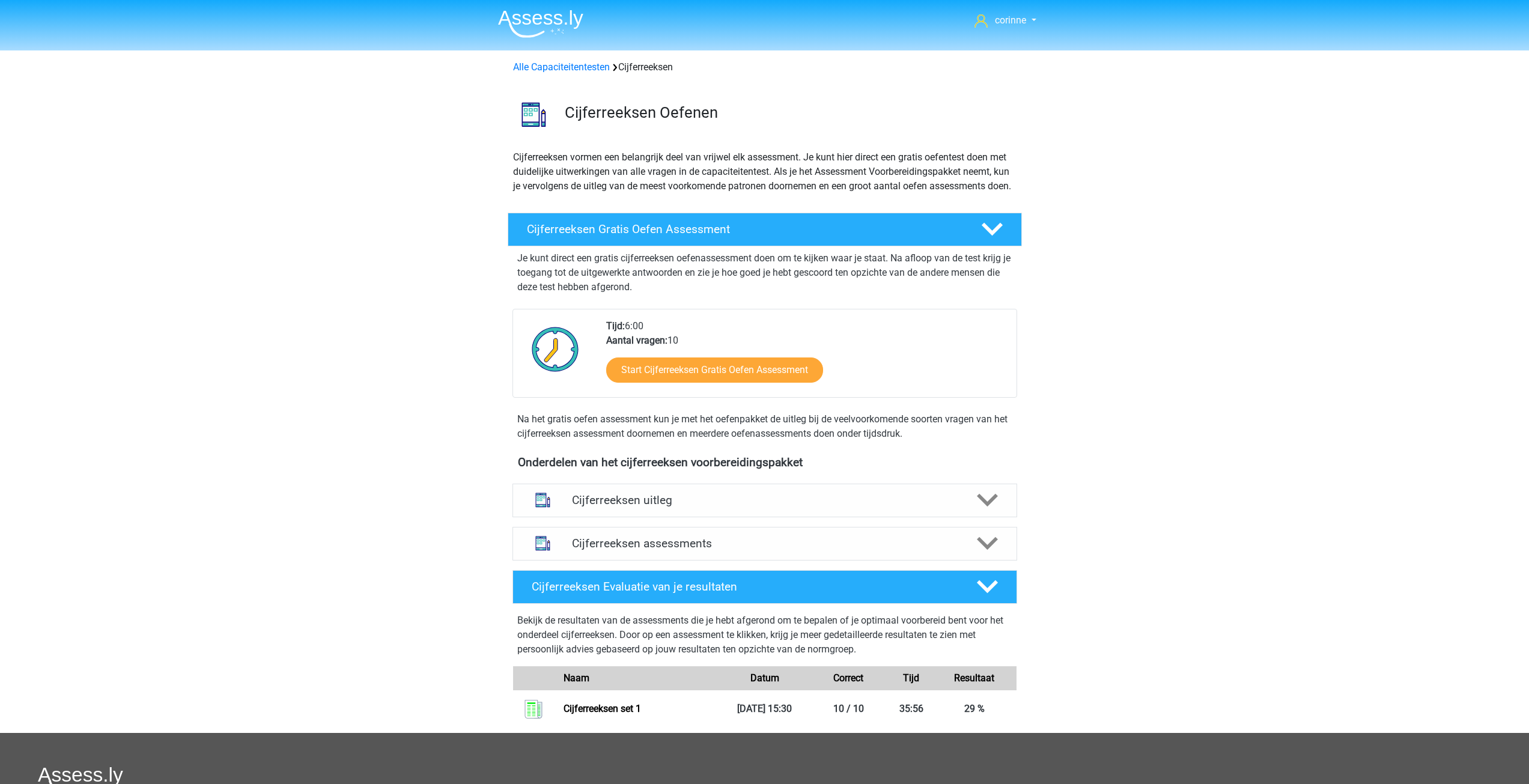
scroll to position [280, 0]
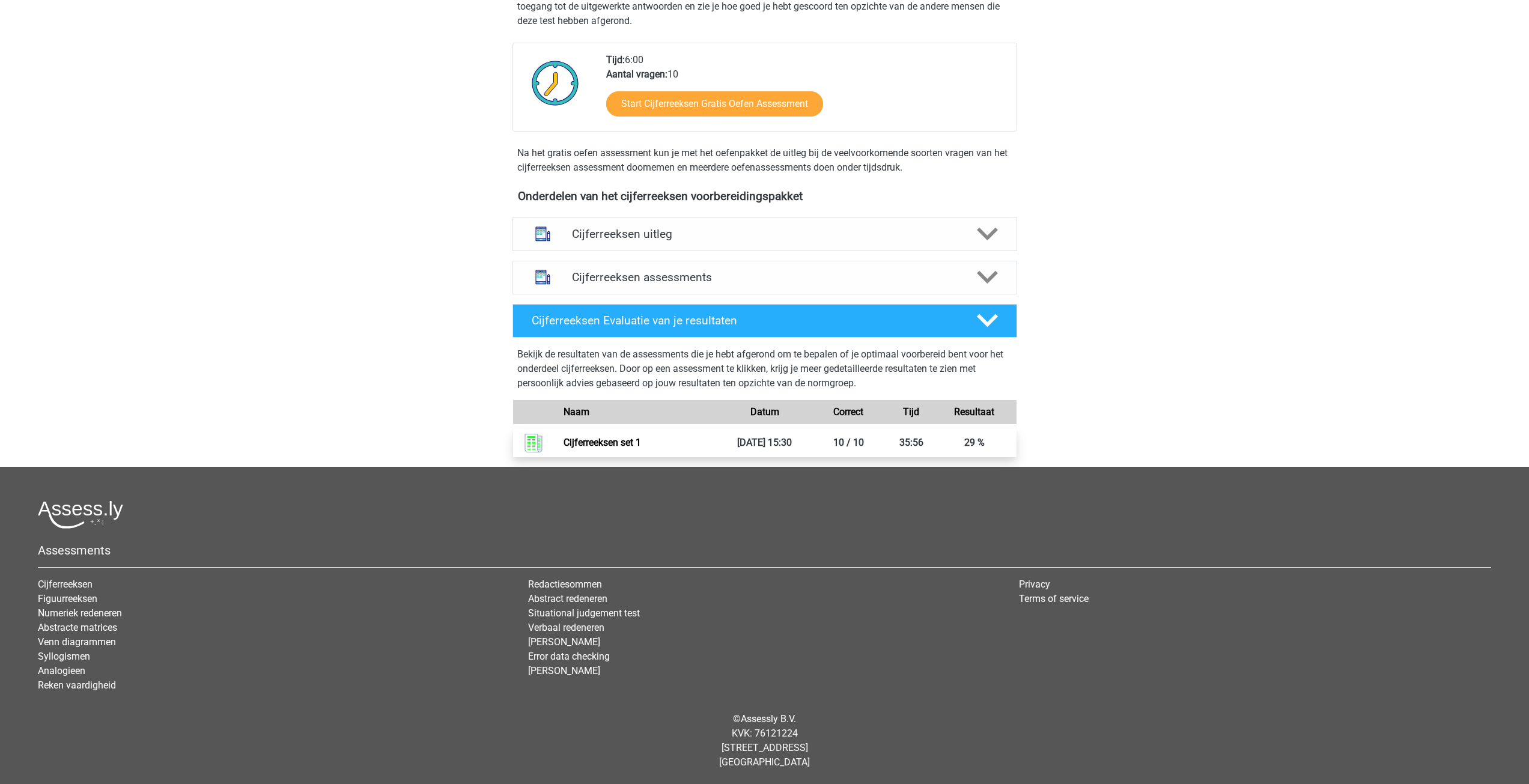
click at [641, 443] on link "Cijferreeksen set 1" at bounding box center [602, 442] width 77 height 12
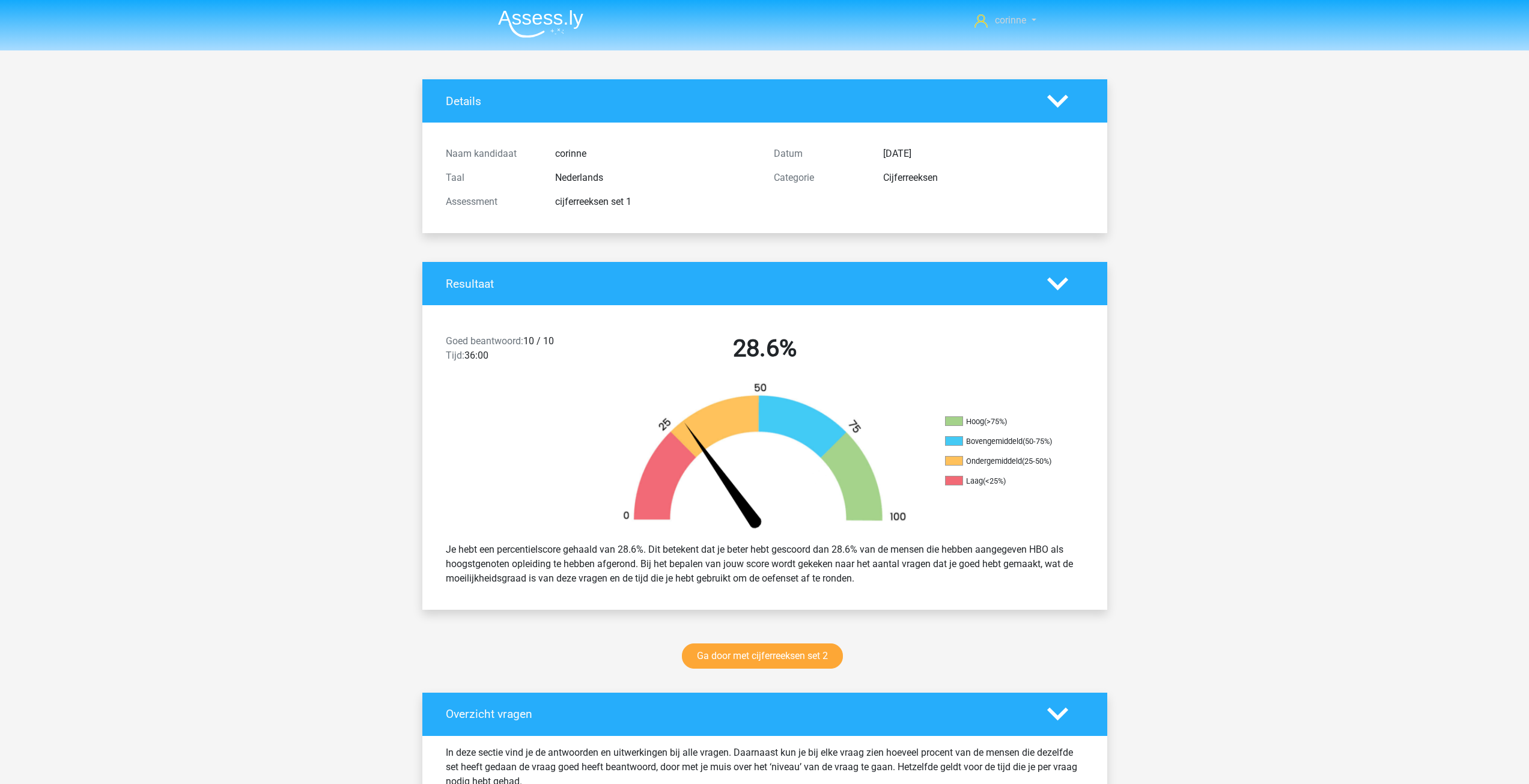
click at [1011, 18] on span "corinne" at bounding box center [1011, 20] width 31 height 12
click at [998, 19] on span "corinne" at bounding box center [1011, 20] width 31 height 12
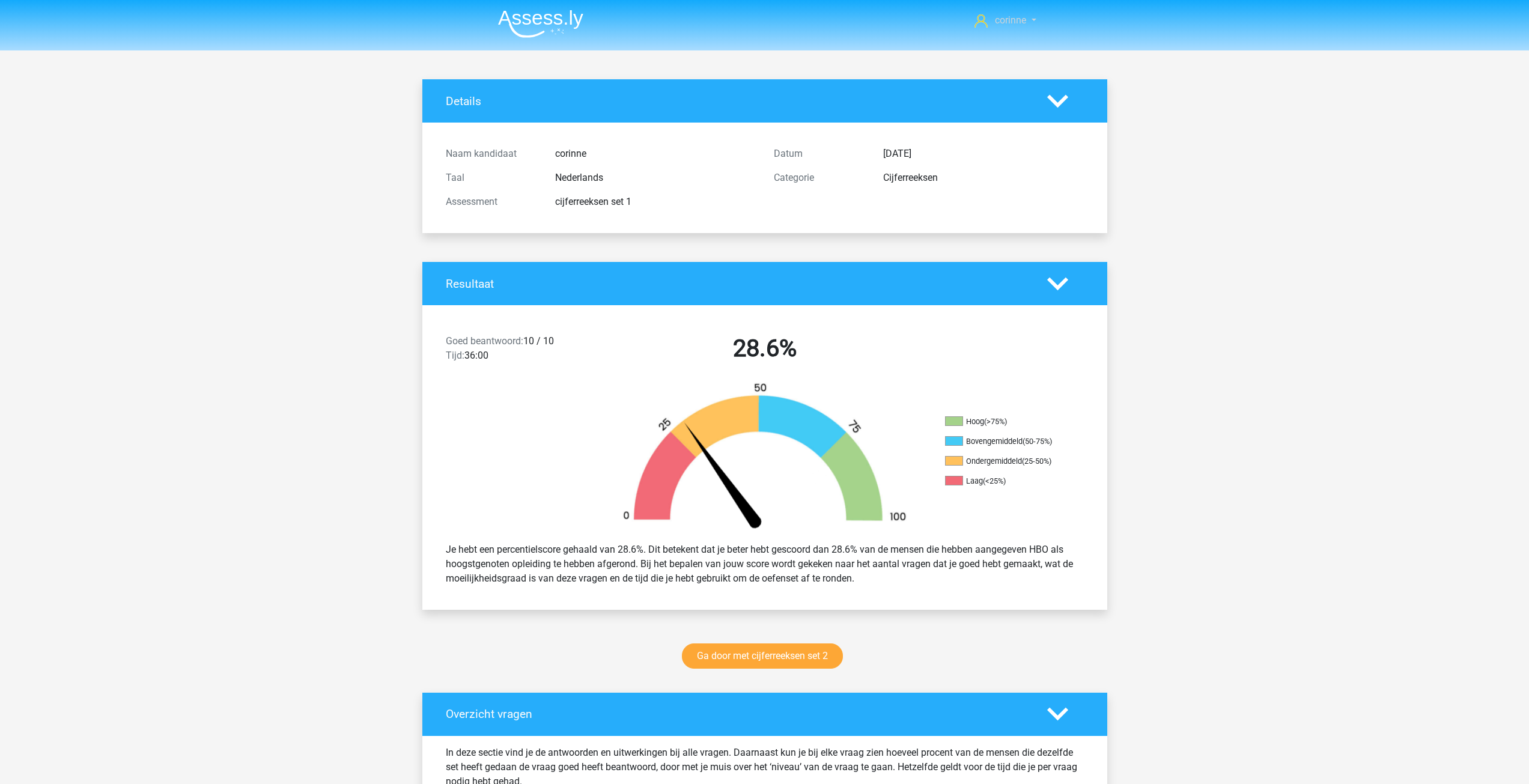
click at [998, 19] on span "corinne" at bounding box center [1011, 20] width 31 height 12
click at [1030, 18] on link "corinne" at bounding box center [1004, 20] width 71 height 15
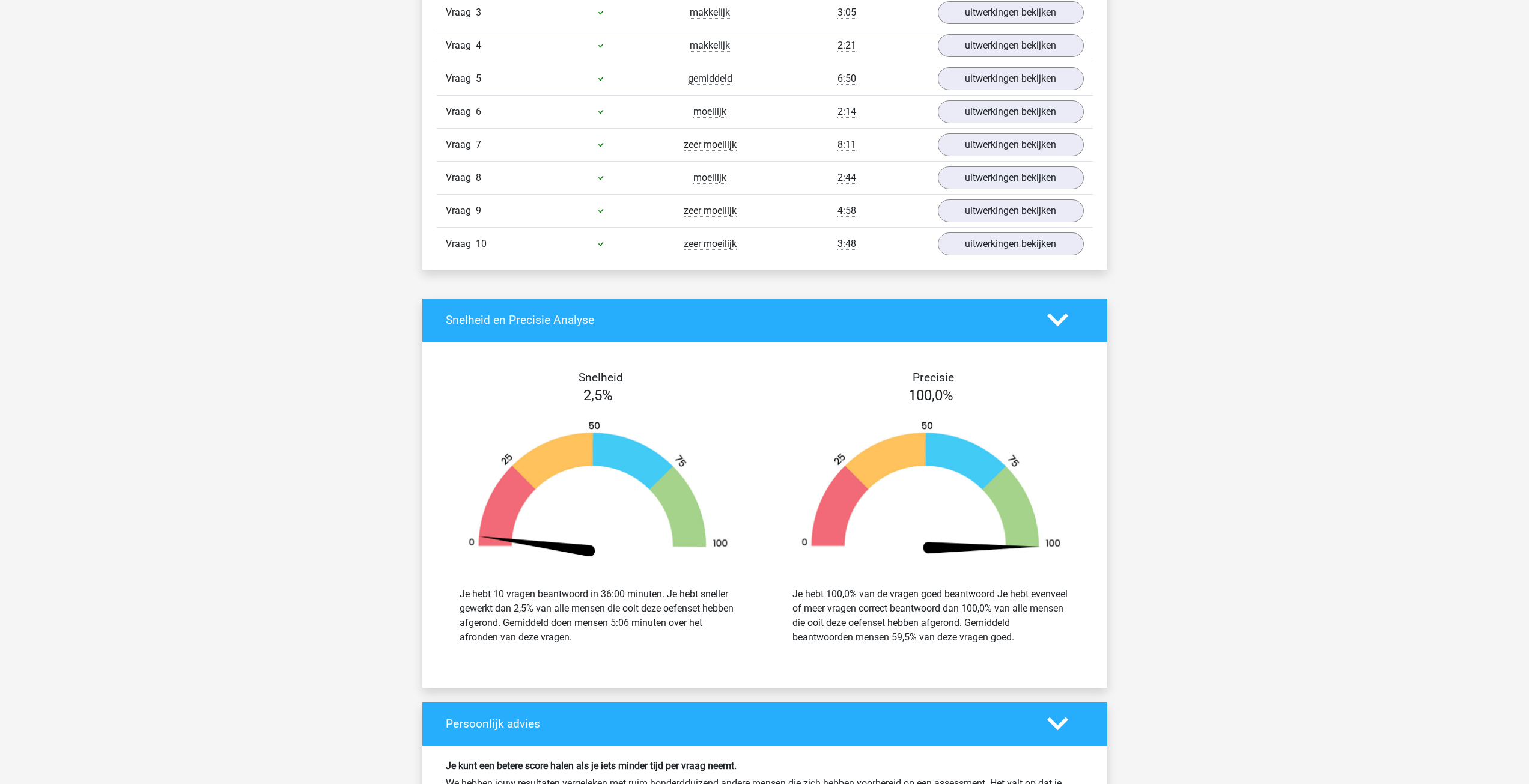
scroll to position [1381, 0]
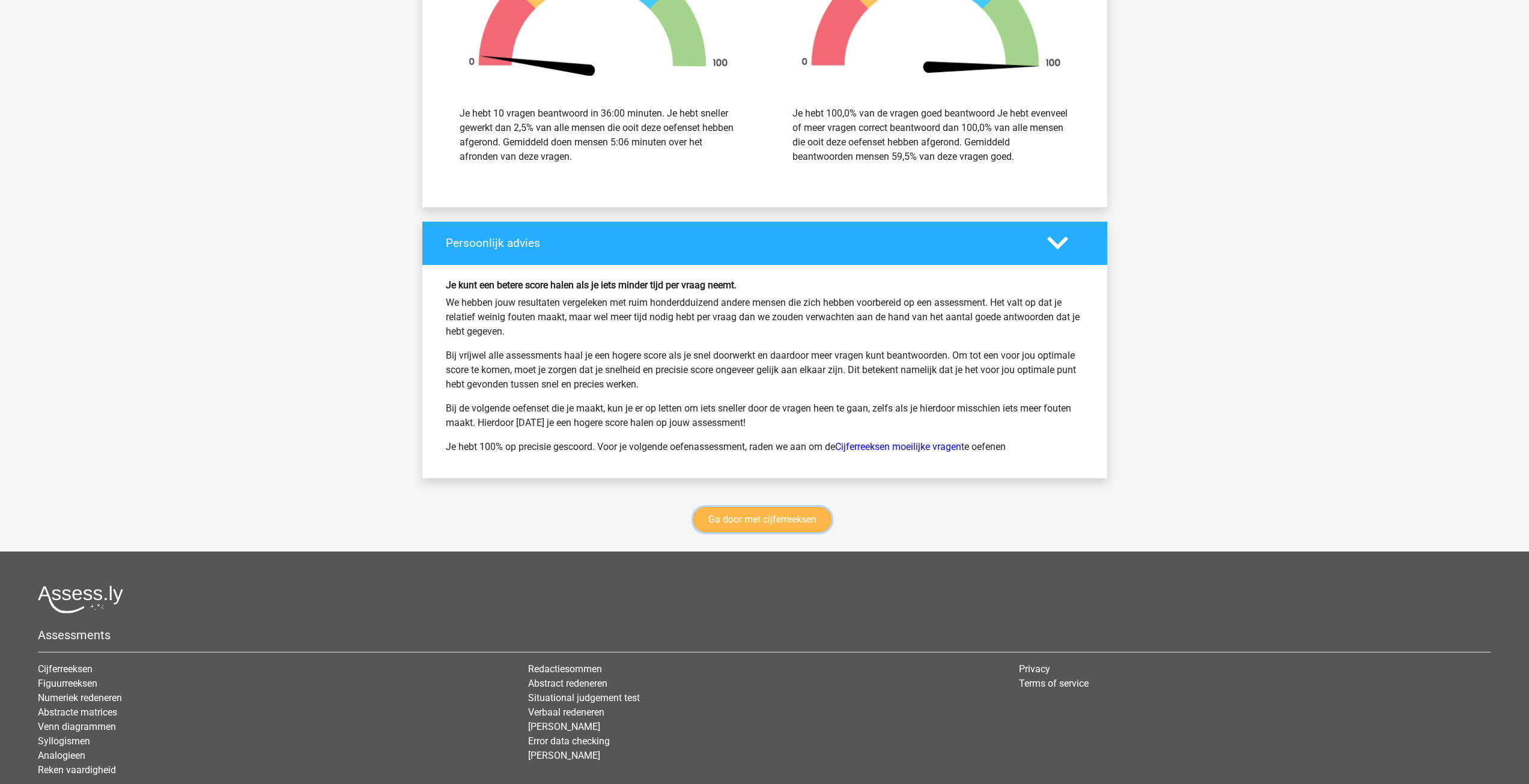
click at [791, 521] on link "Ga door met cijferreeksen" at bounding box center [762, 519] width 138 height 26
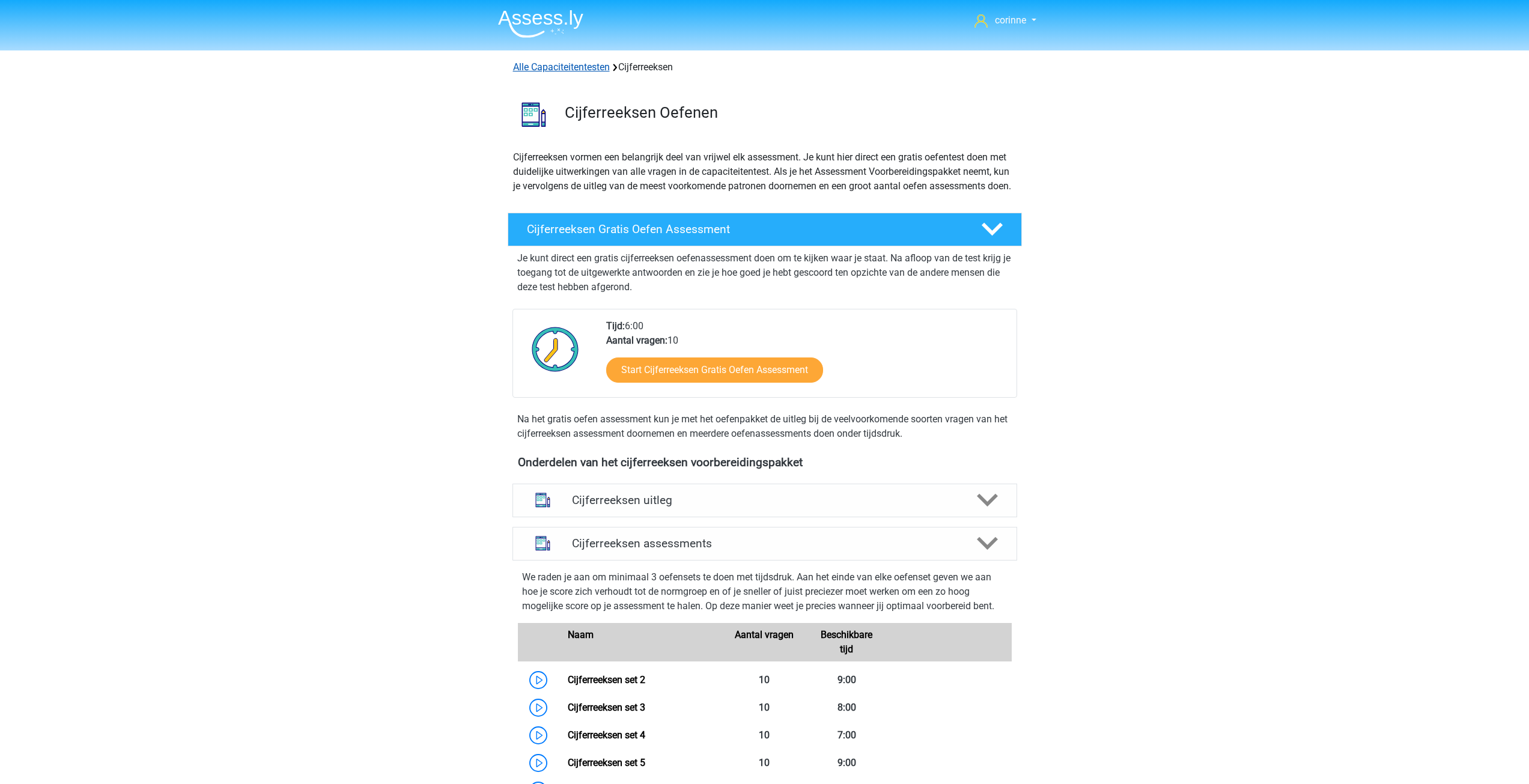
click at [554, 64] on link "Alle Capaciteitentesten" at bounding box center [561, 67] width 97 height 12
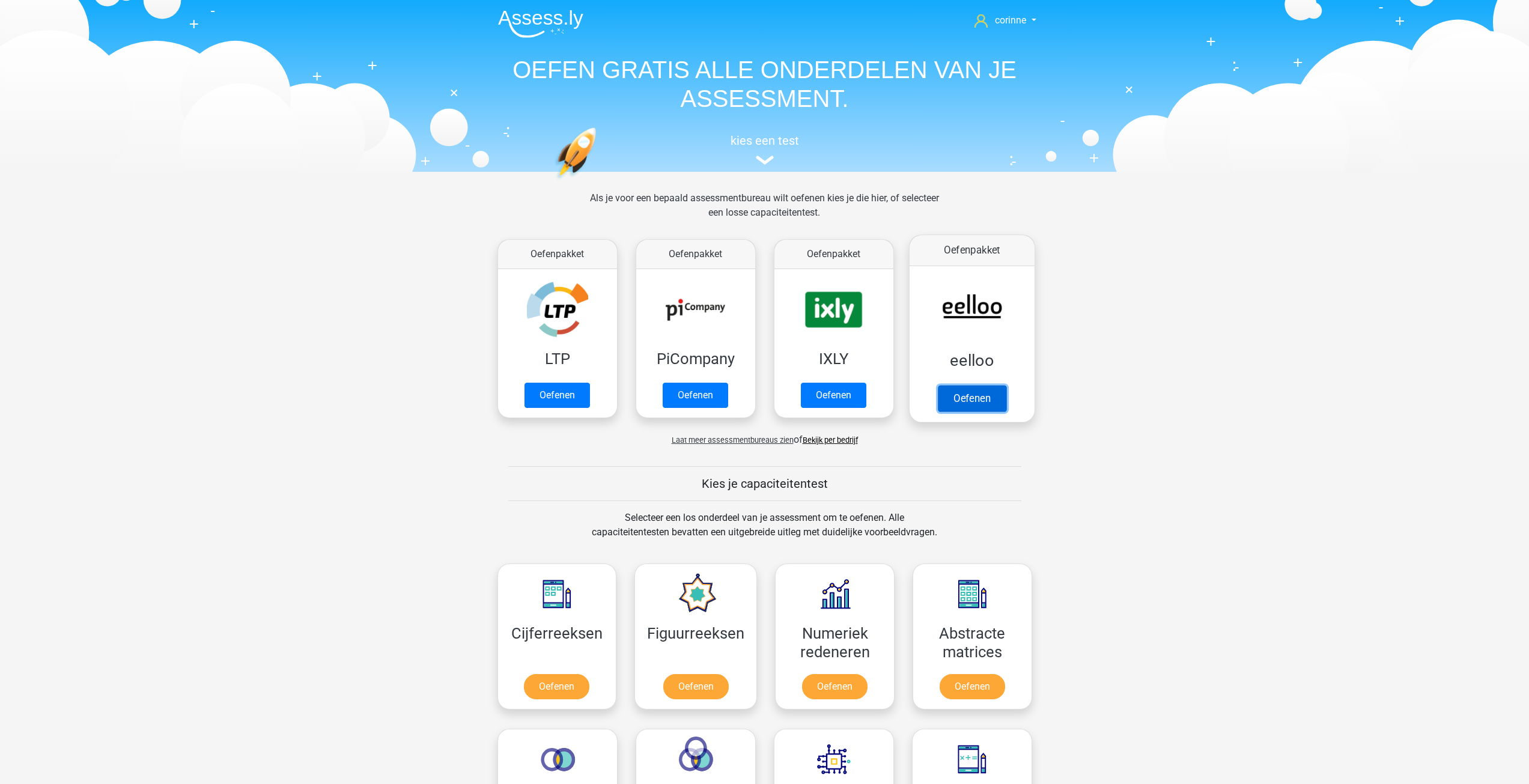
click at [971, 392] on link "Oefenen" at bounding box center [971, 398] width 68 height 26
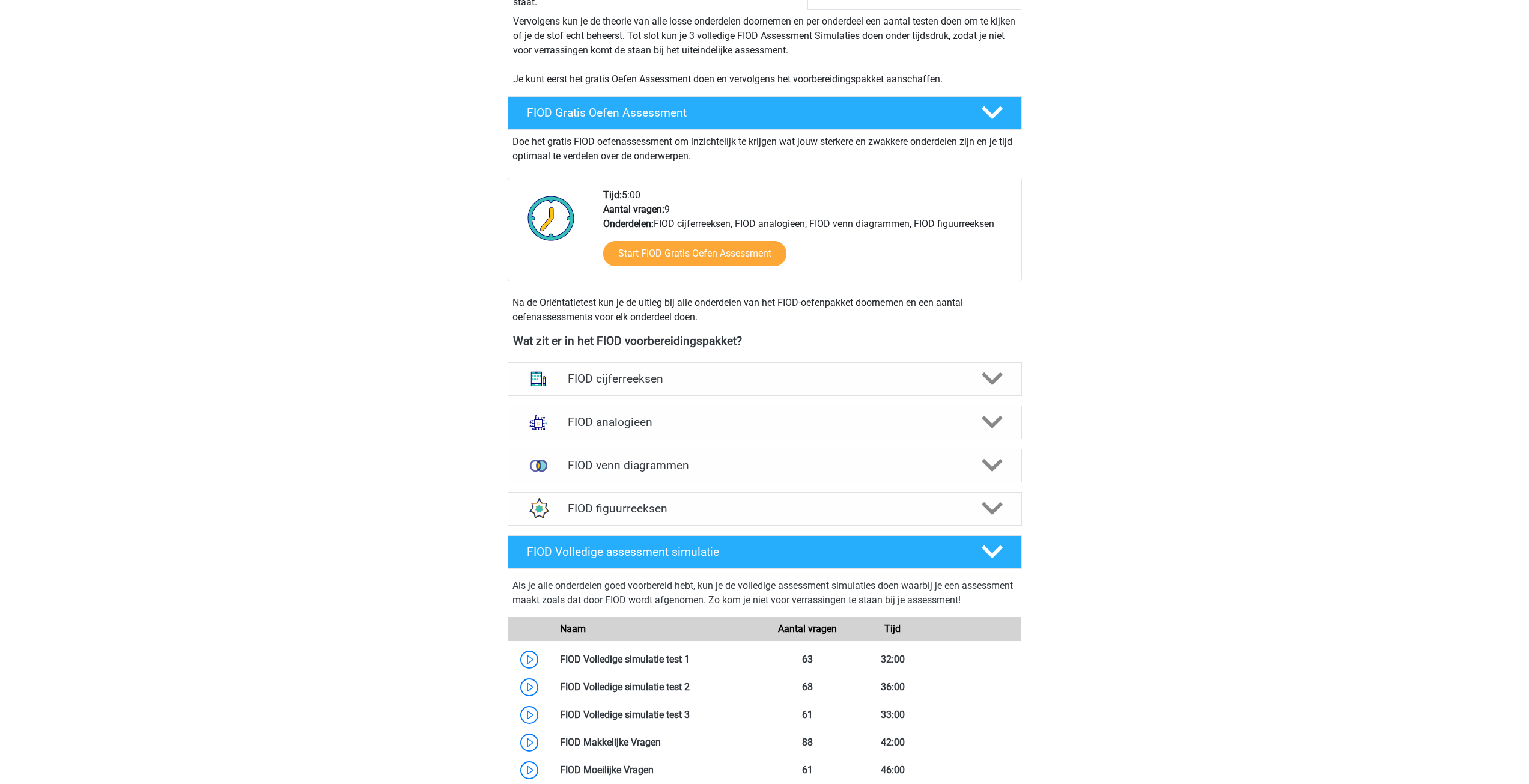
scroll to position [240, 0]
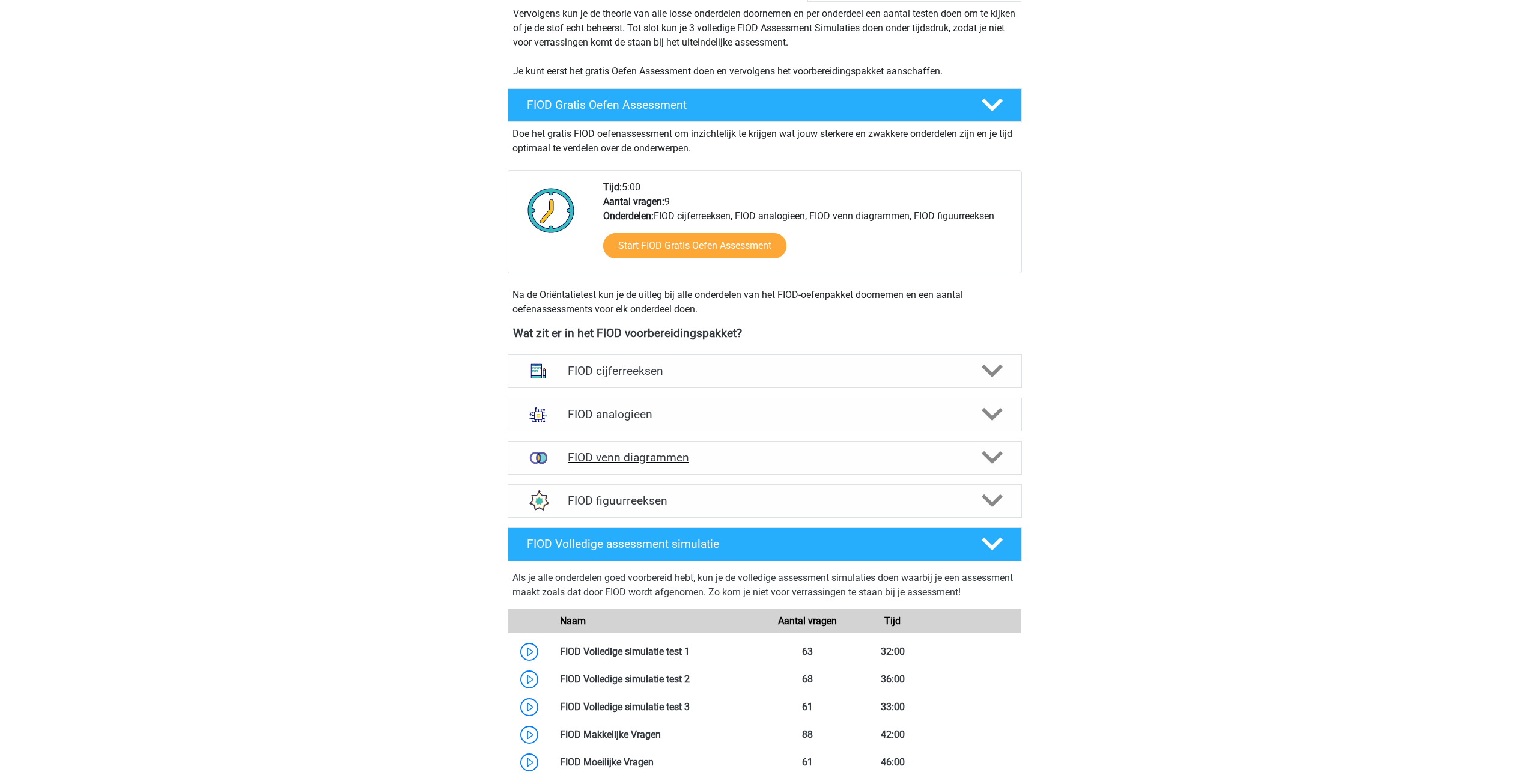
click at [988, 462] on icon at bounding box center [992, 457] width 21 height 21
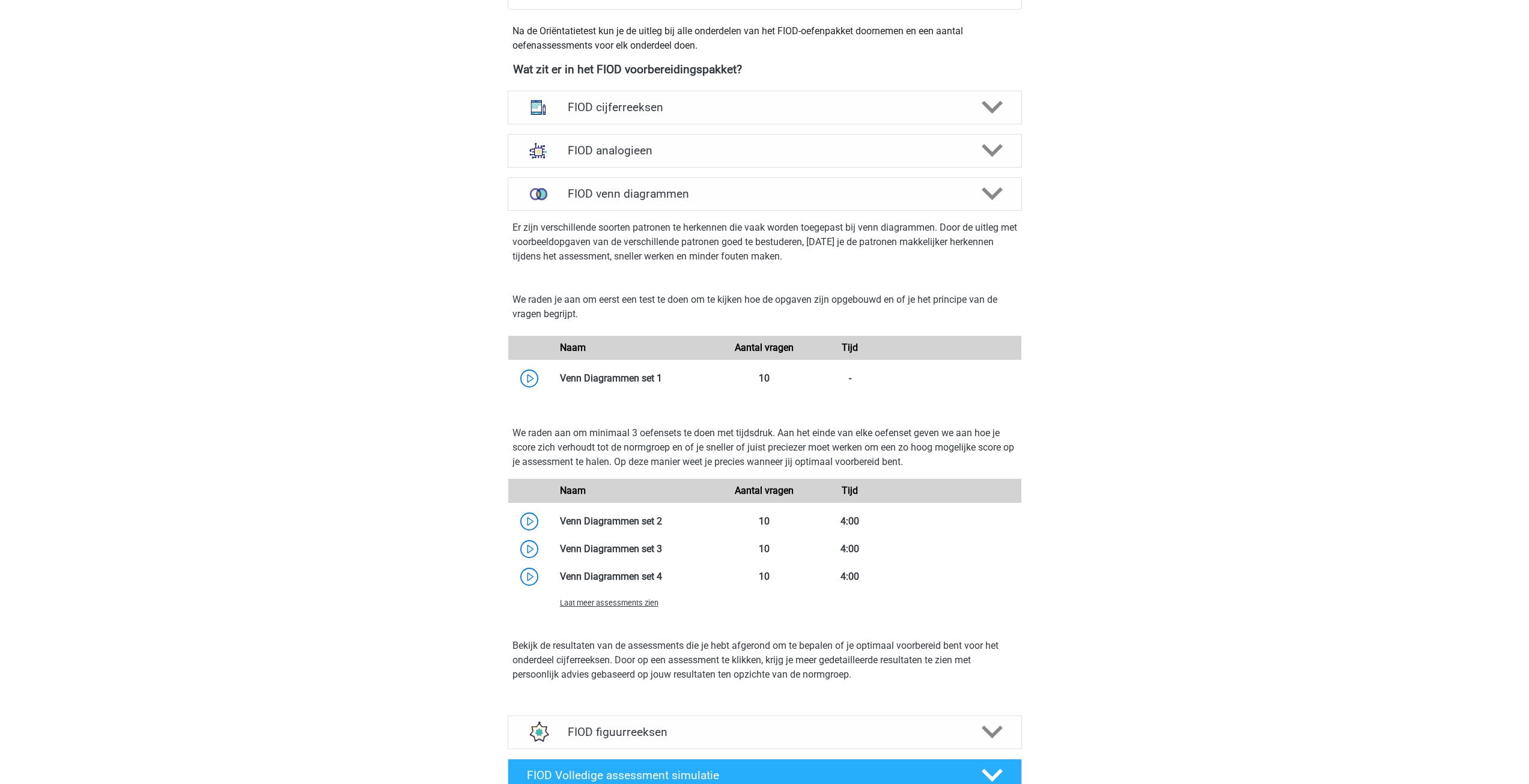
scroll to position [781, 0]
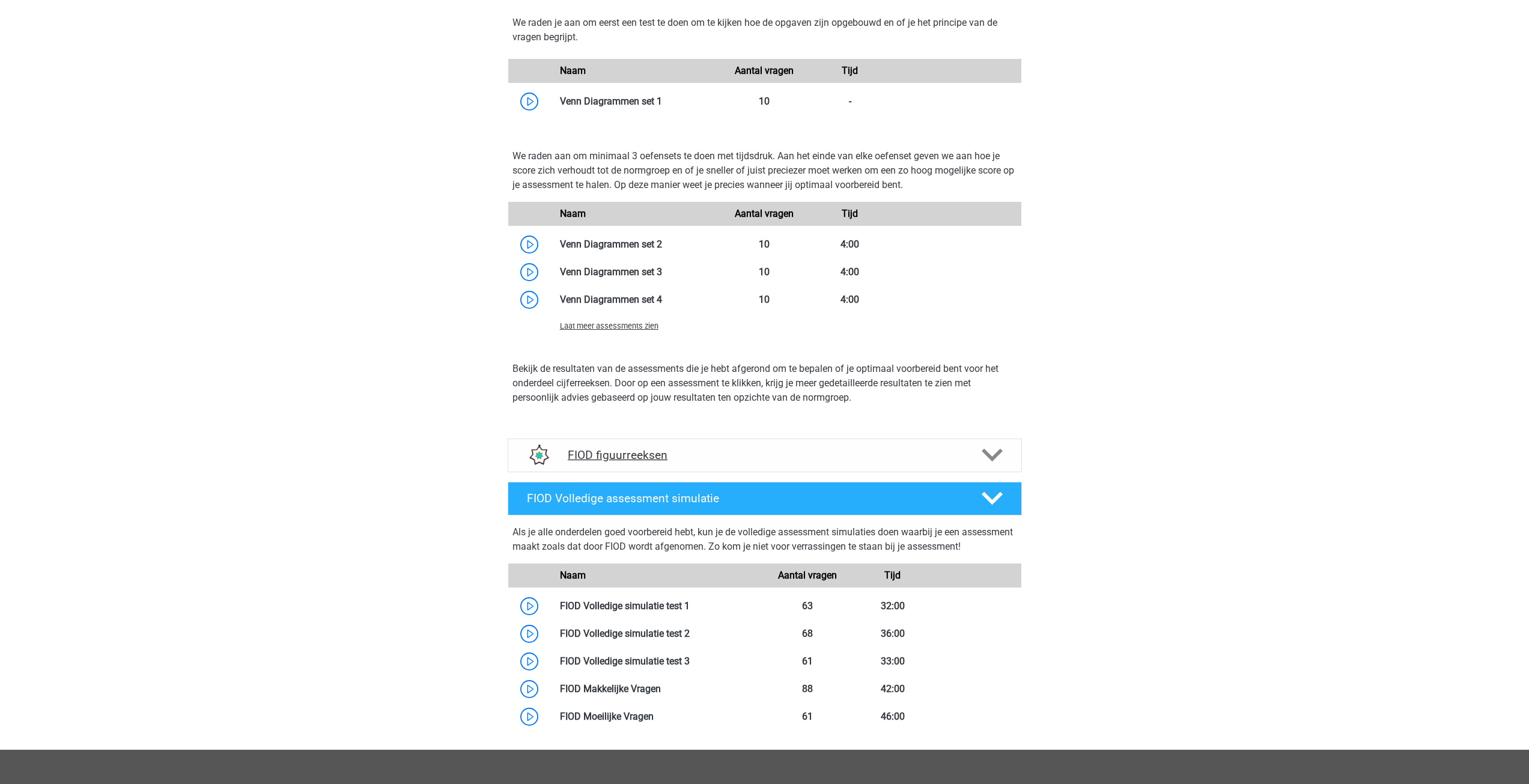
click at [993, 463] on icon at bounding box center [992, 455] width 21 height 21
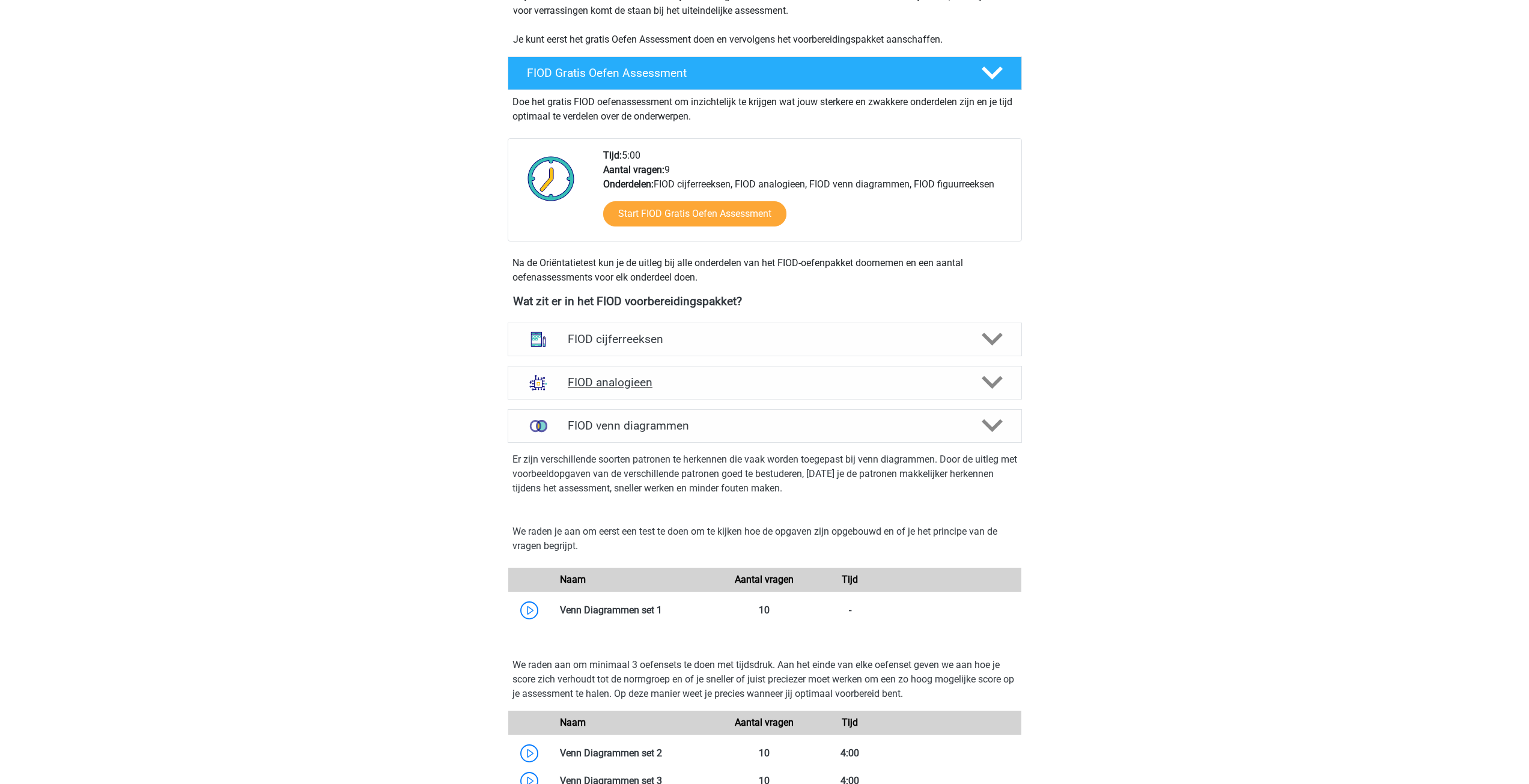
scroll to position [0, 0]
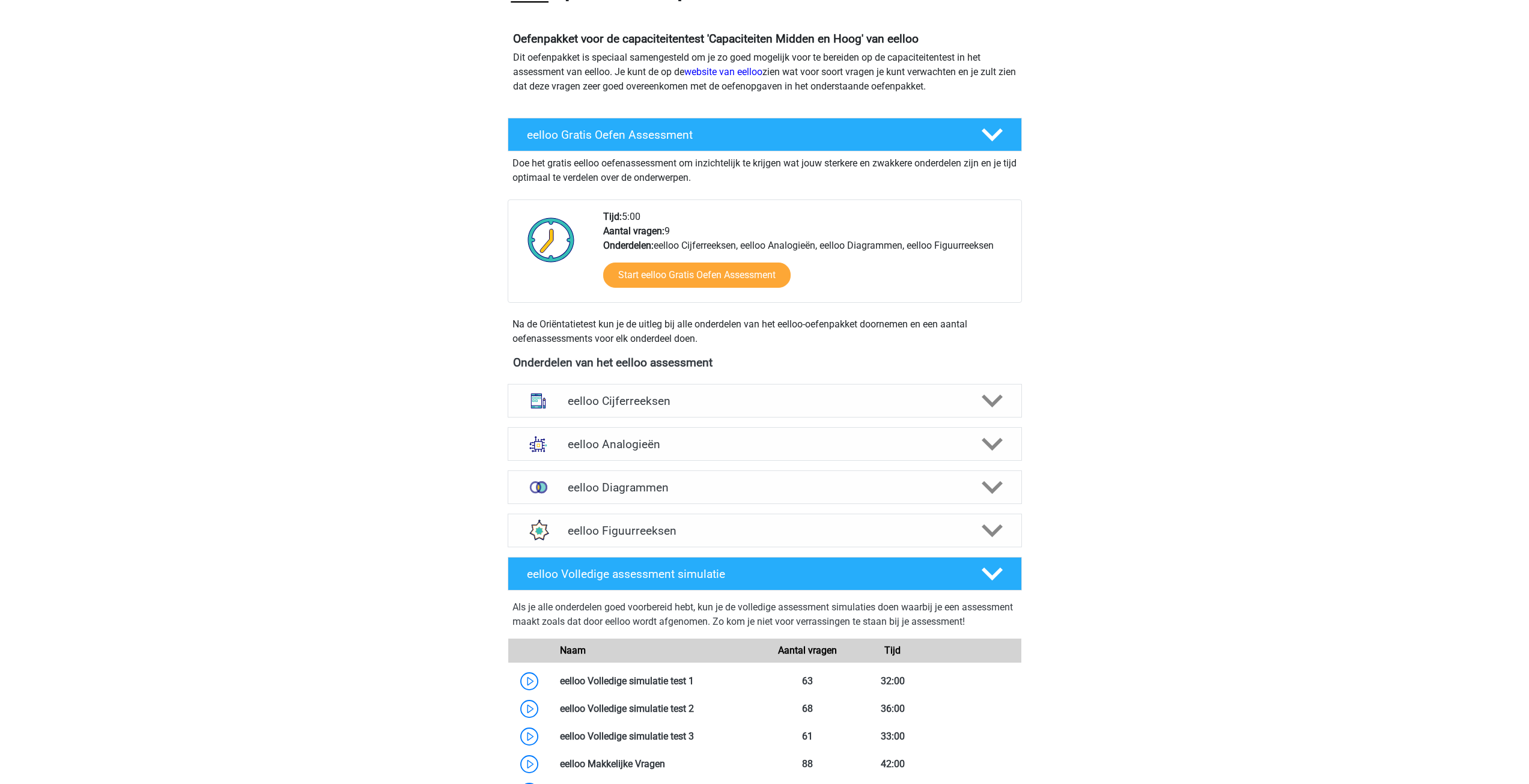
scroll to position [181, 0]
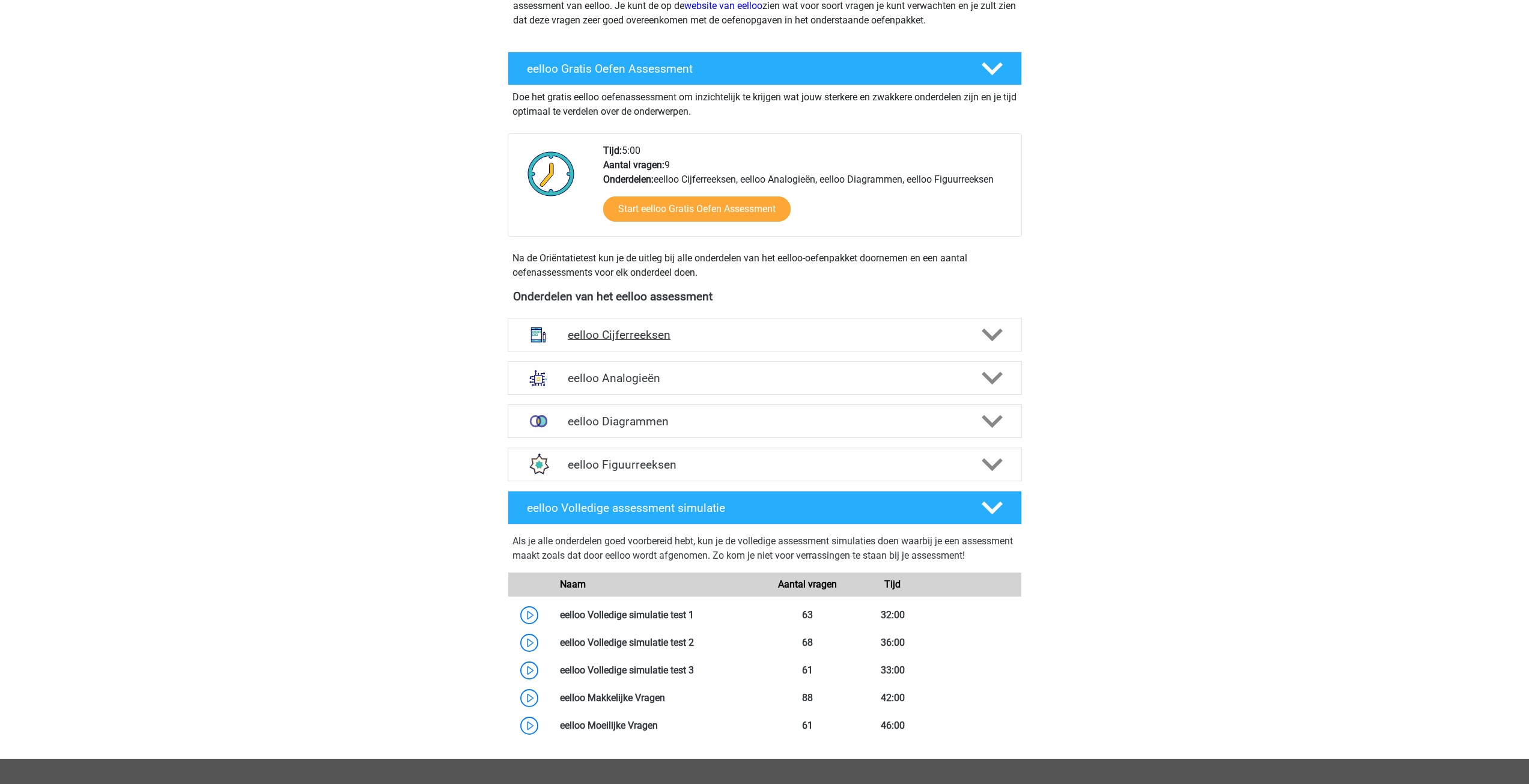
click at [987, 336] on polygon at bounding box center [992, 335] width 21 height 13
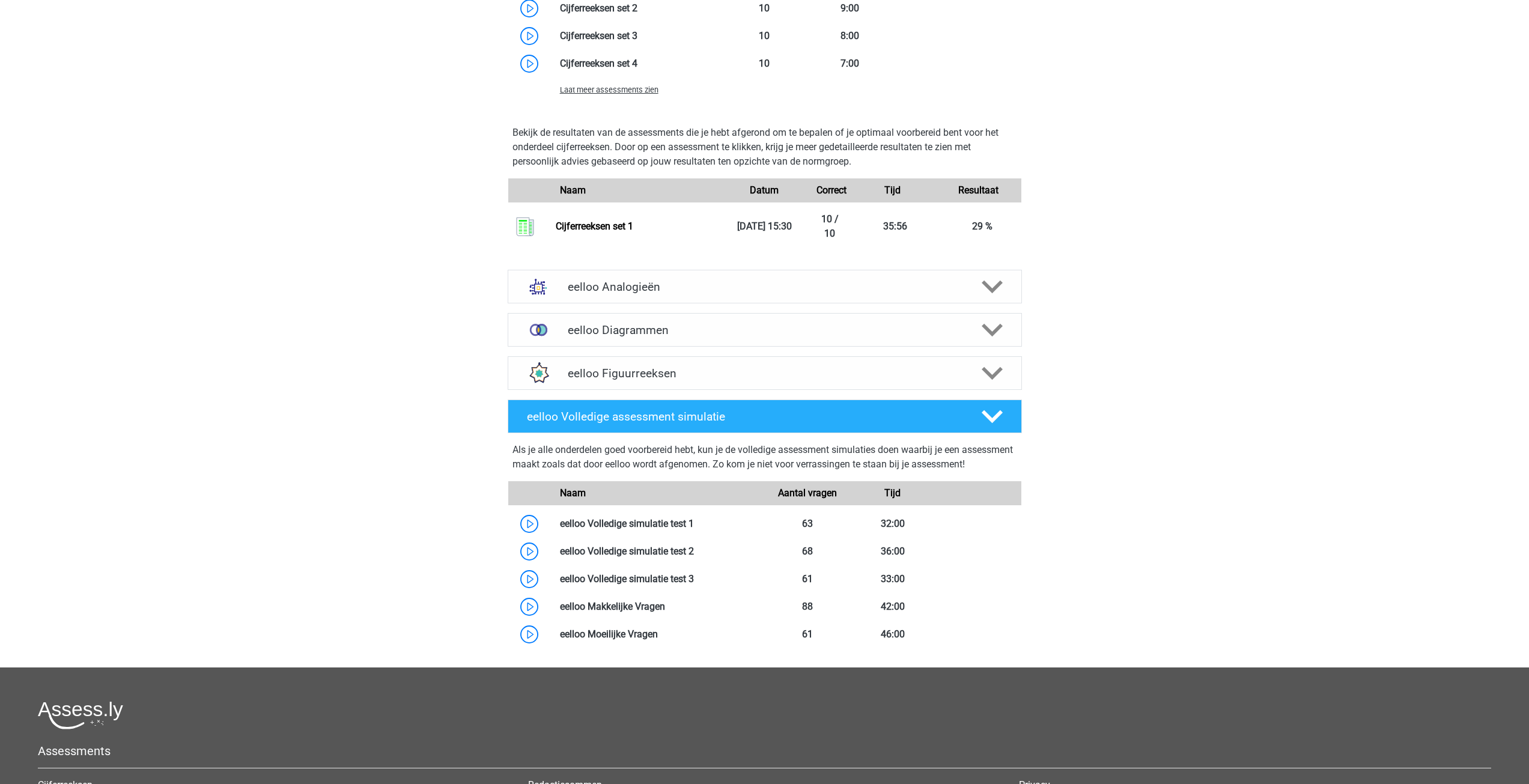
scroll to position [1021, 0]
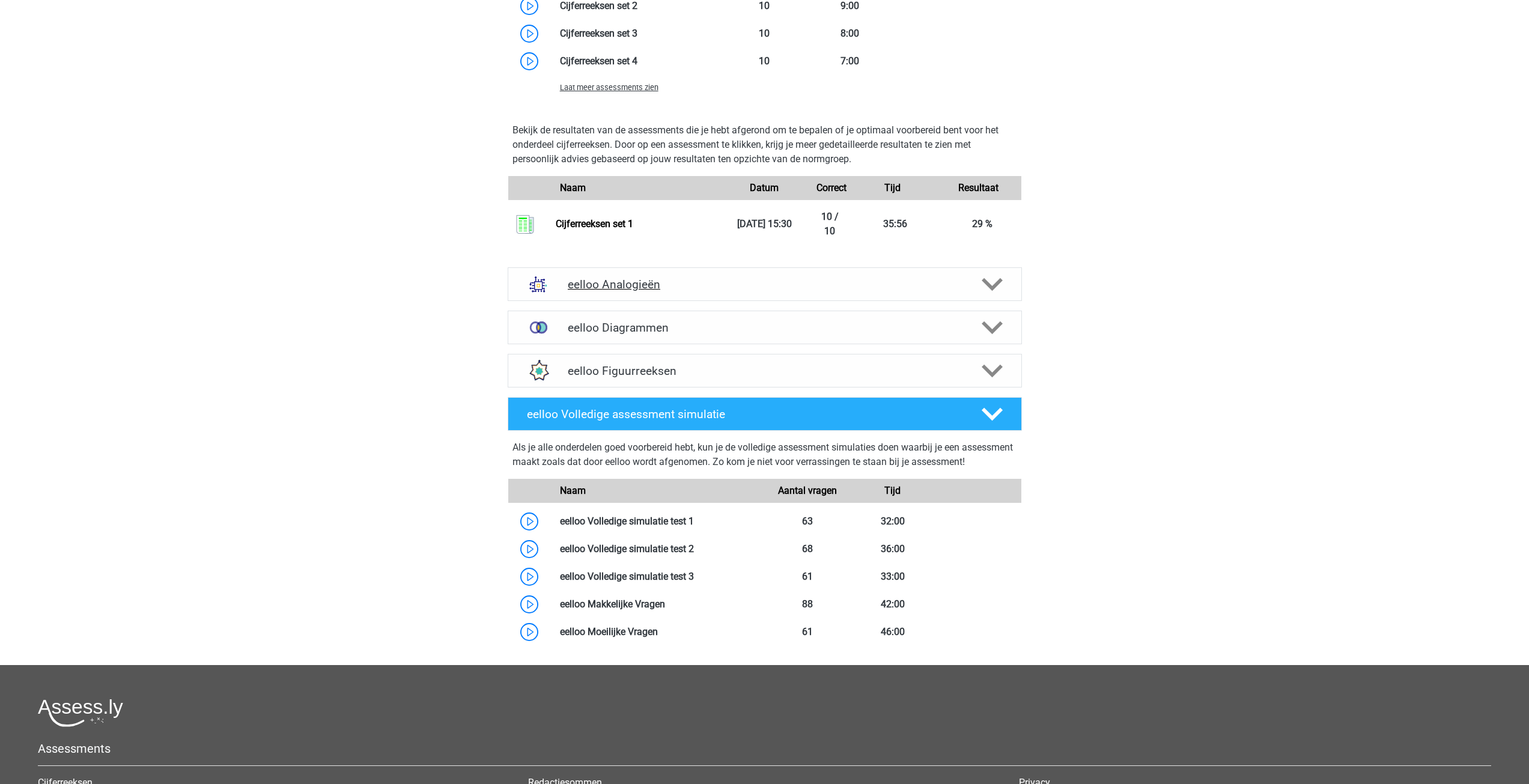
click at [984, 277] on icon at bounding box center [992, 284] width 21 height 21
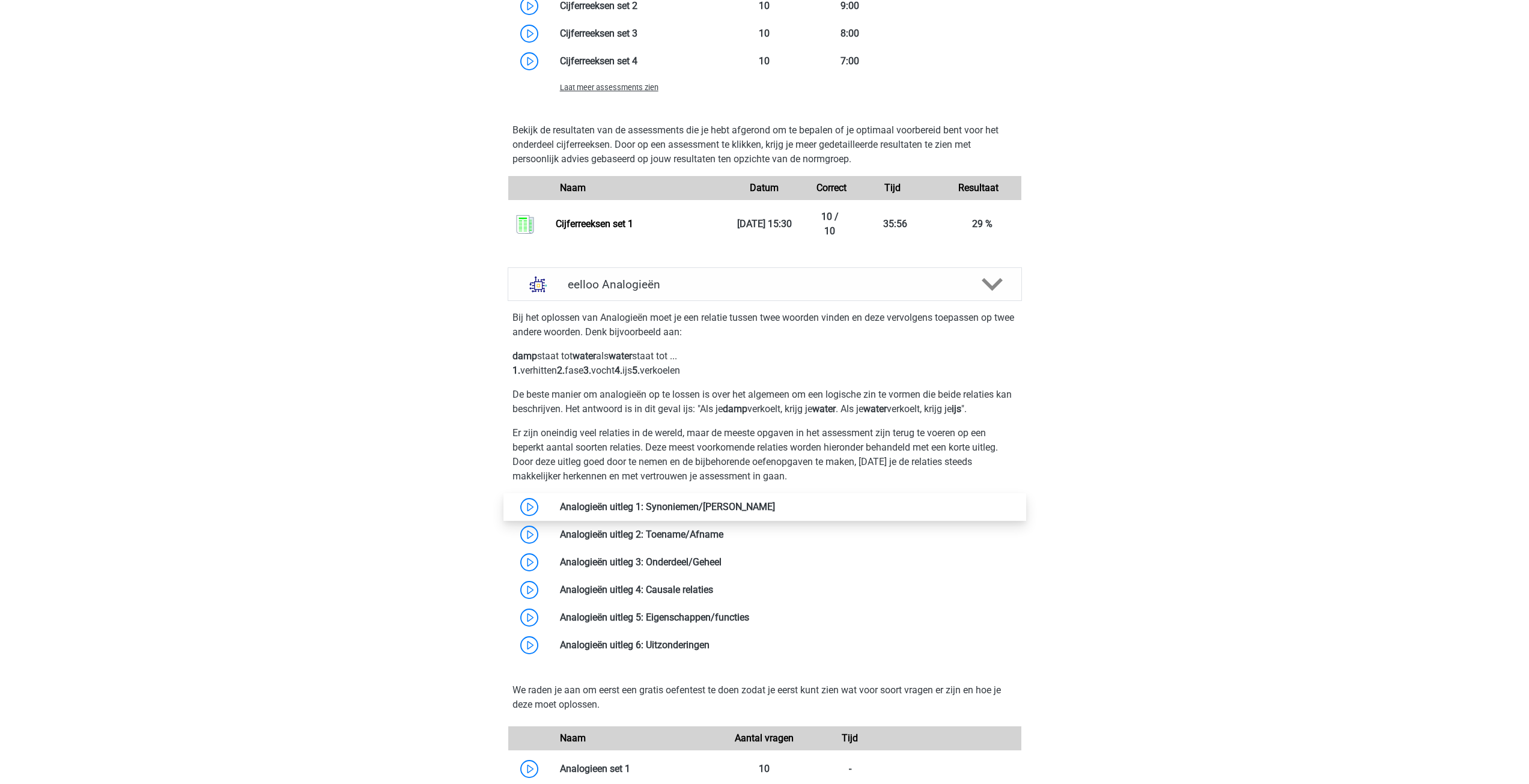
click at [775, 506] on link at bounding box center [775, 506] width 0 height 12
